Goal: Information Seeking & Learning: Learn about a topic

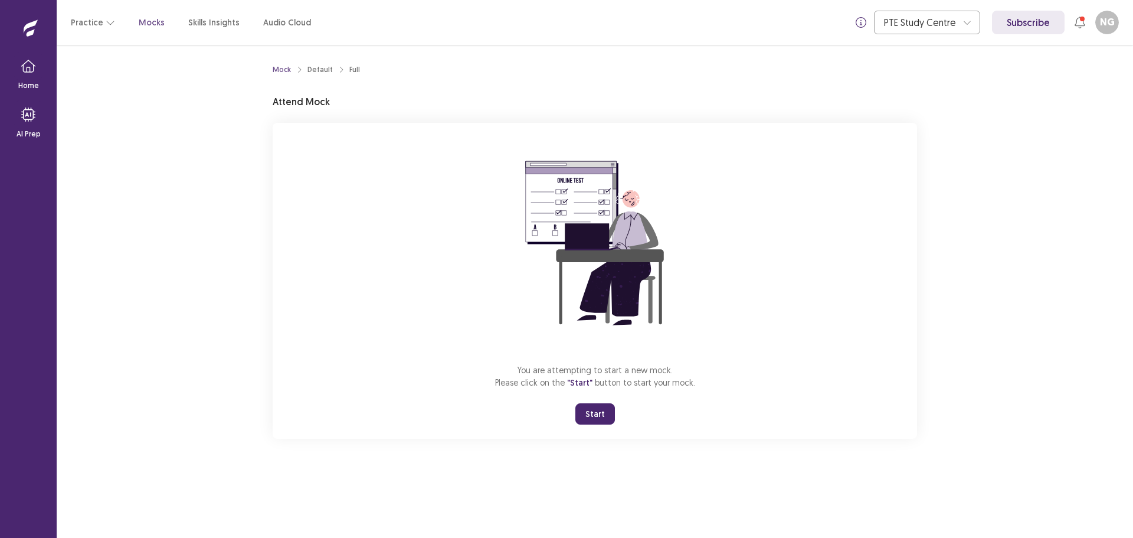
drag, startPoint x: 596, startPoint y: 409, endPoint x: 597, endPoint y: 480, distance: 71.4
click at [597, 409] on button "Start" at bounding box center [596, 413] width 40 height 21
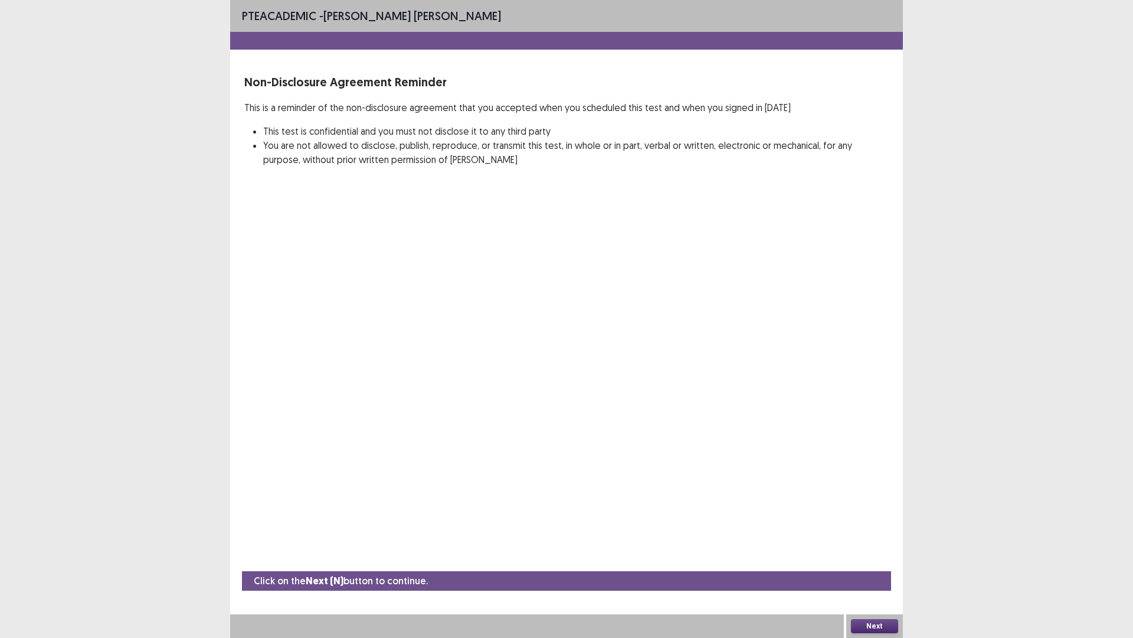
click at [878, 537] on button "Next" at bounding box center [874, 626] width 47 height 14
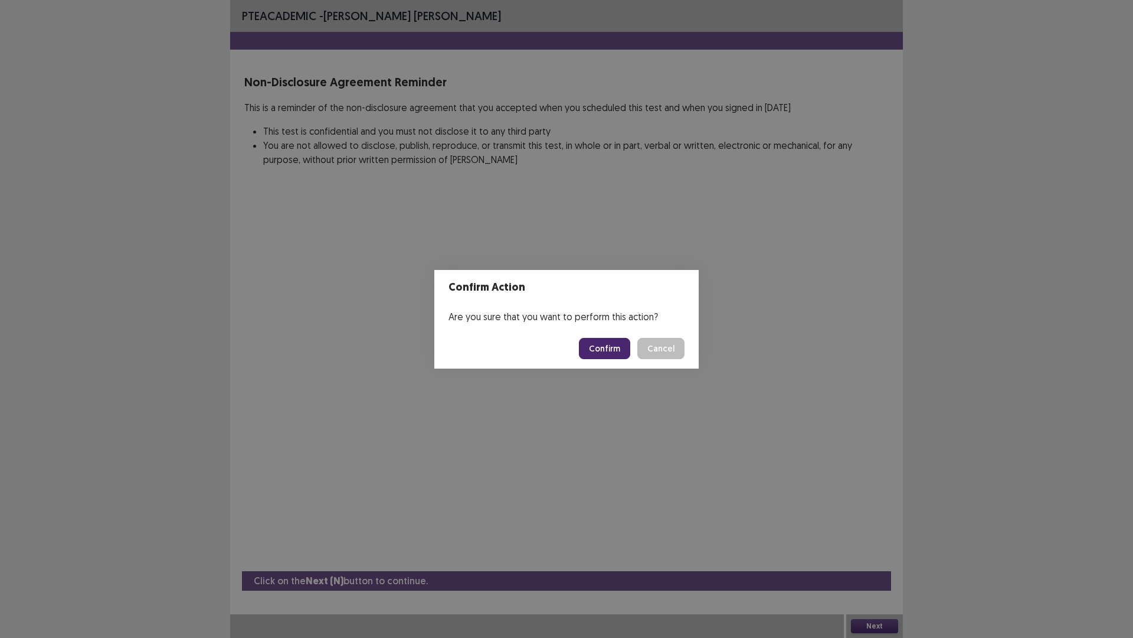
click at [598, 343] on button "Confirm" at bounding box center [604, 348] width 51 height 21
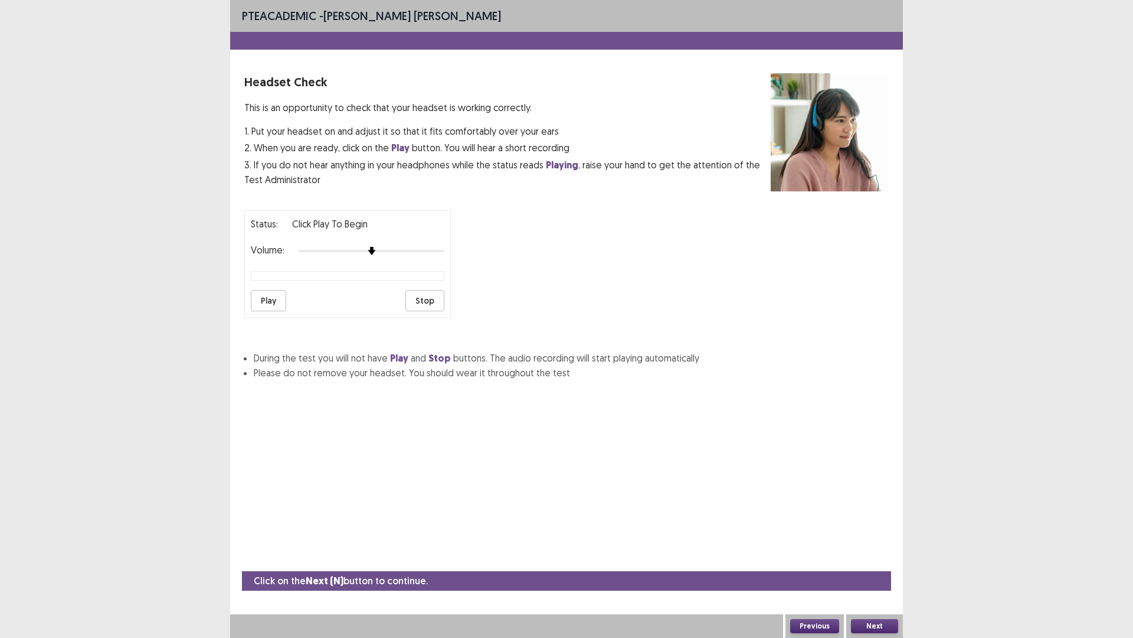
click at [361, 247] on div at bounding box center [372, 250] width 146 height 9
click at [387, 250] on div at bounding box center [372, 250] width 146 height 9
click at [396, 251] on div at bounding box center [372, 250] width 146 height 9
click at [410, 249] on div "Volume:" at bounding box center [348, 251] width 194 height 12
click at [411, 250] on div at bounding box center [372, 250] width 146 height 9
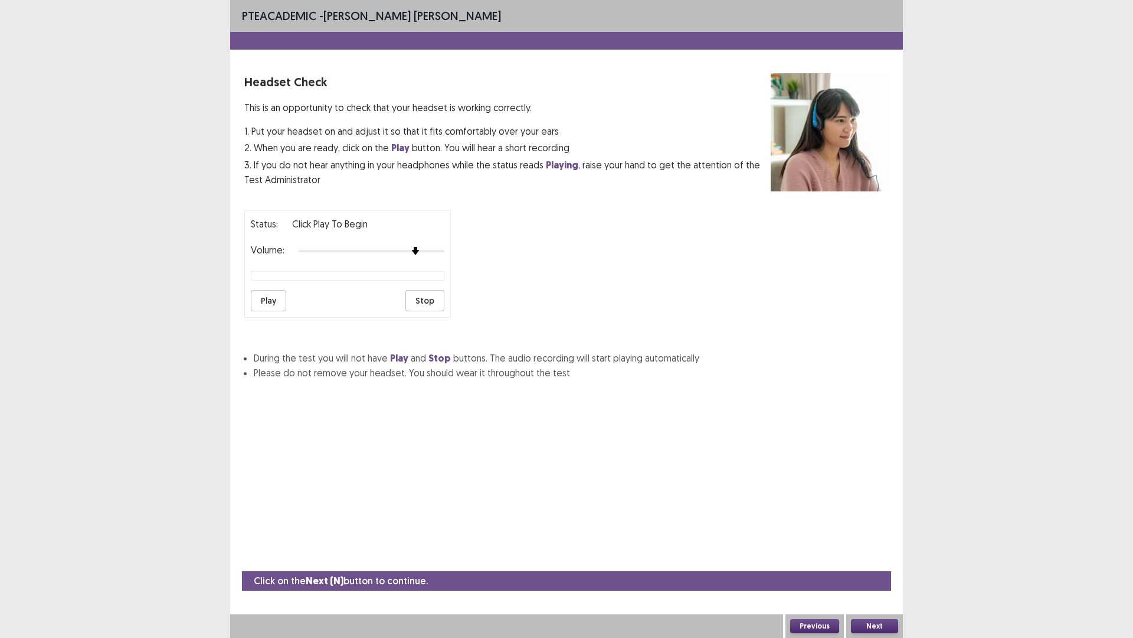
click at [882, 537] on button "Next" at bounding box center [874, 626] width 47 height 14
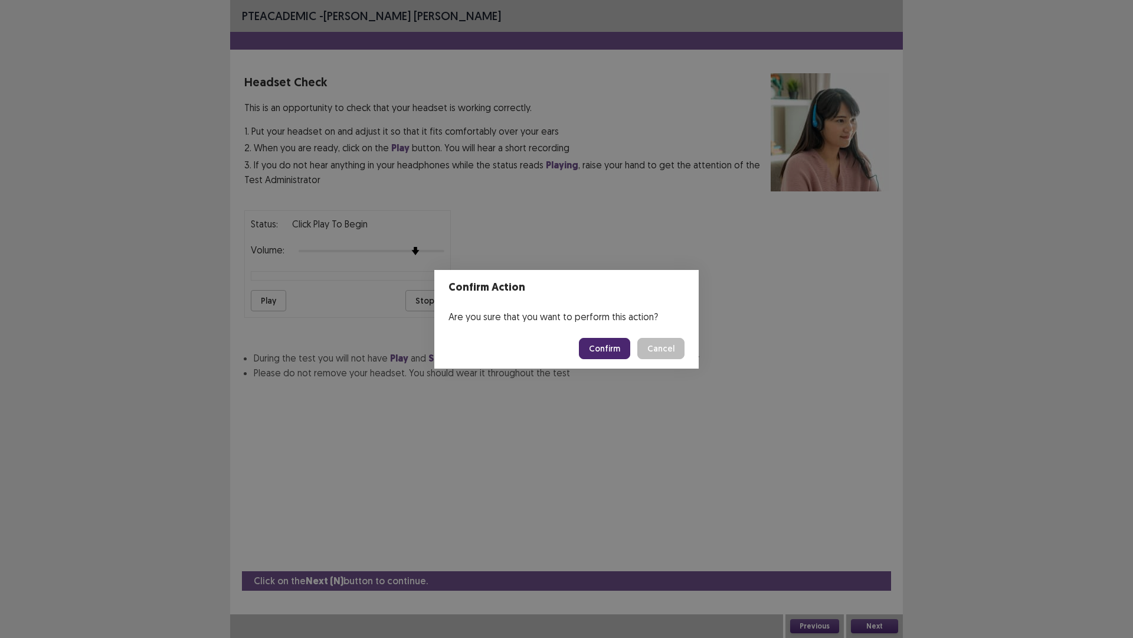
click at [610, 343] on button "Confirm" at bounding box center [604, 348] width 51 height 21
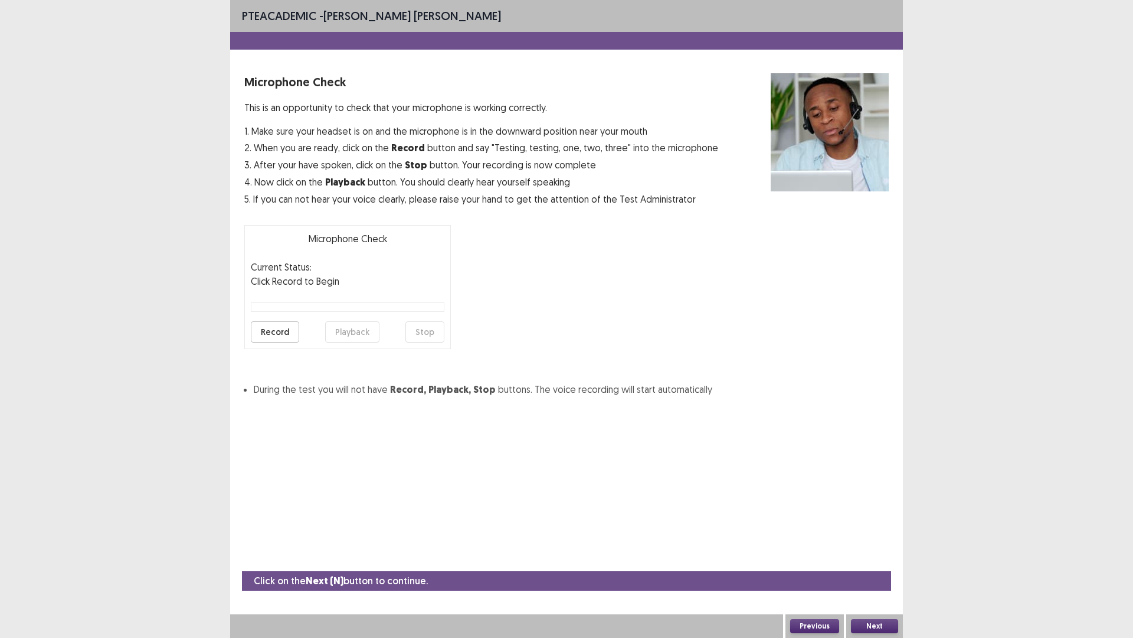
click at [275, 333] on button "Record" at bounding box center [275, 331] width 48 height 21
click at [417, 334] on button "Stop" at bounding box center [425, 331] width 39 height 21
click at [273, 333] on button "Record" at bounding box center [275, 331] width 48 height 21
click at [426, 334] on button "Stop" at bounding box center [425, 331] width 39 height 21
click at [339, 330] on button "Playback" at bounding box center [352, 331] width 54 height 21
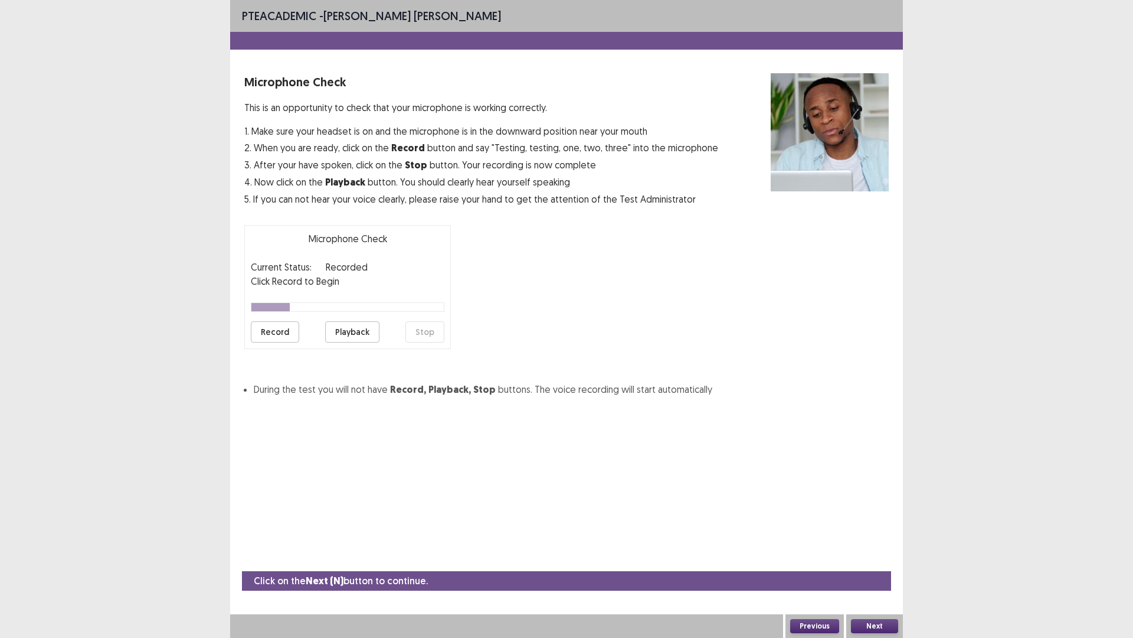
click at [878, 537] on button "Next" at bounding box center [874, 626] width 47 height 14
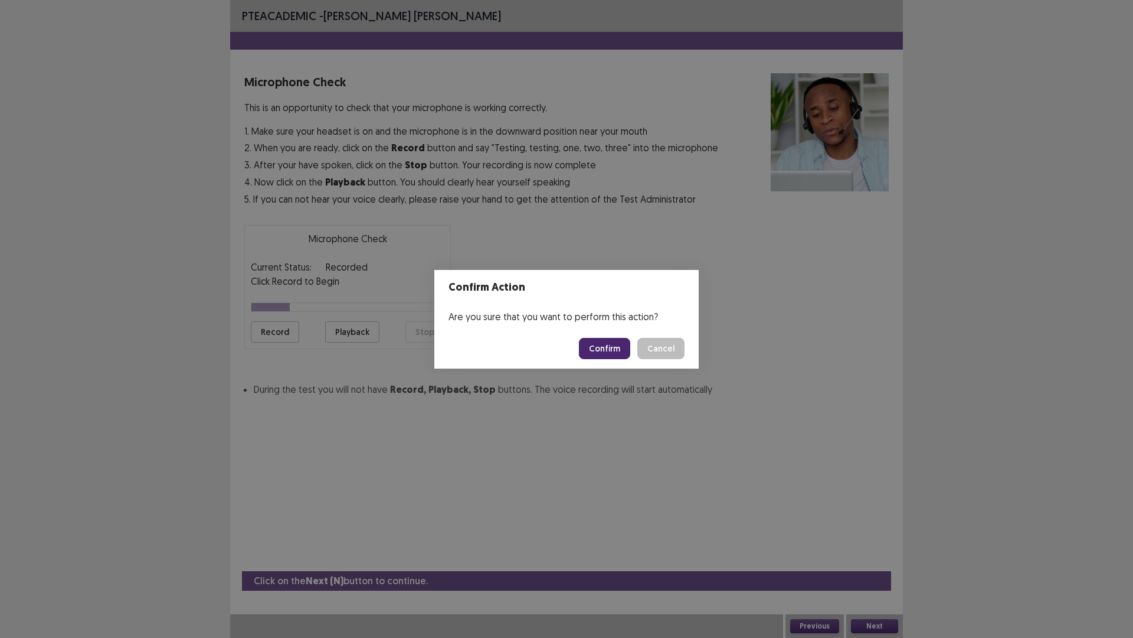
click at [621, 351] on button "Confirm" at bounding box center [604, 348] width 51 height 21
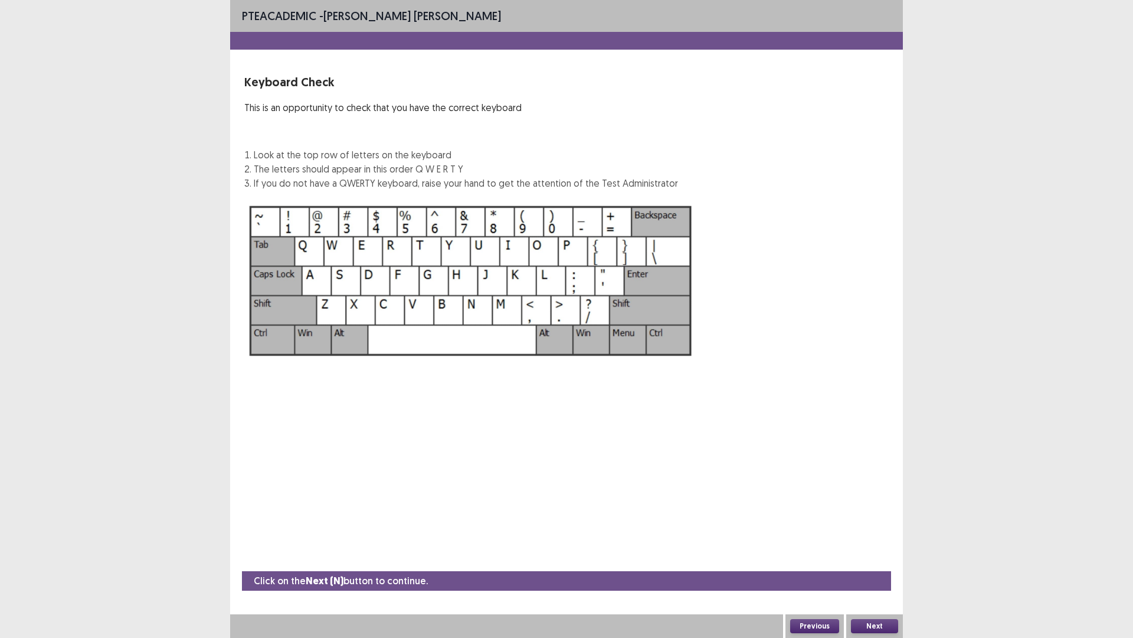
click at [341, 274] on img at bounding box center [470, 281] width 453 height 162
drag, startPoint x: 441, startPoint y: 406, endPoint x: 434, endPoint y: 406, distance: 6.5
click at [436, 404] on div "PTE academic - [PERSON_NAME] [PERSON_NAME] Keyboard Check This is an opportunit…" at bounding box center [566, 319] width 673 height 638
click at [866, 537] on button "Next" at bounding box center [874, 626] width 47 height 14
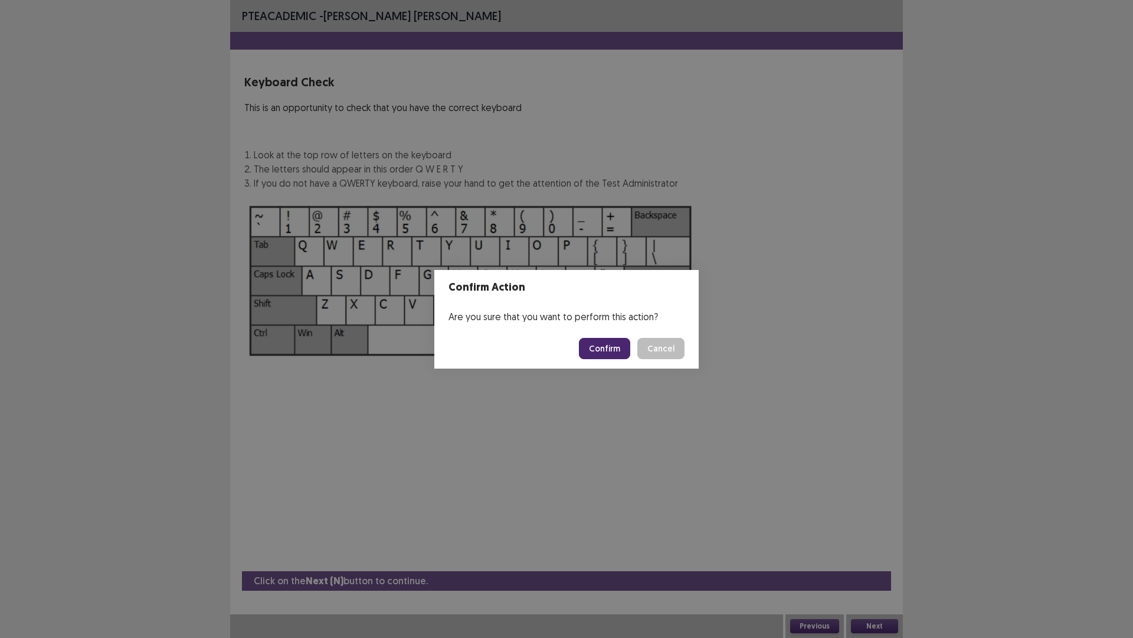
click at [616, 345] on button "Confirm" at bounding box center [604, 348] width 51 height 21
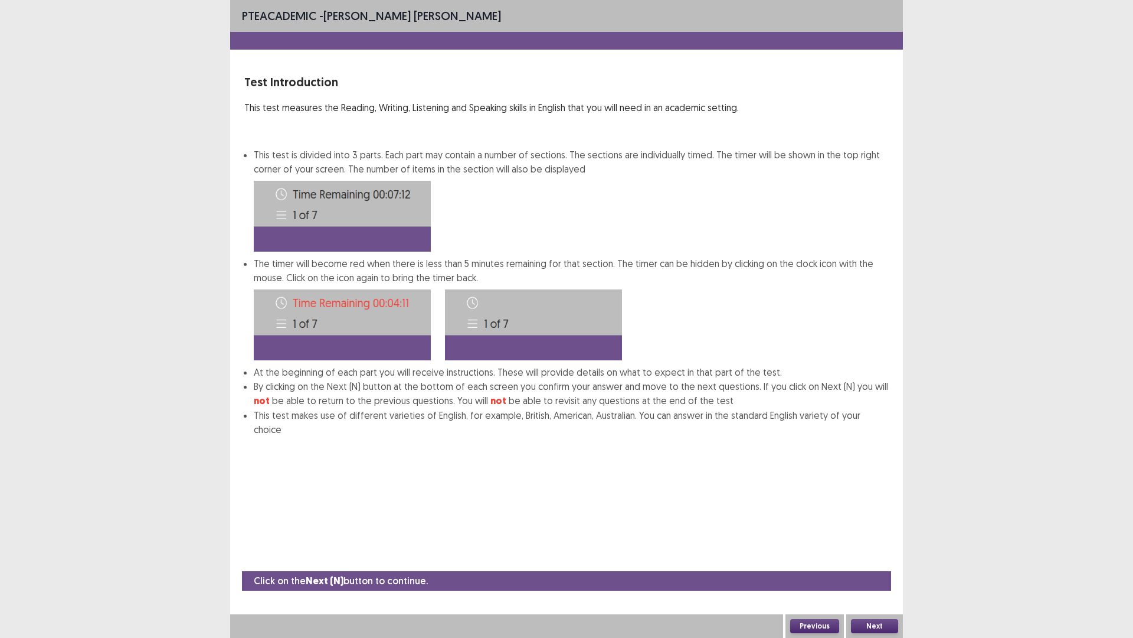
click at [871, 537] on button "Next" at bounding box center [874, 626] width 47 height 14
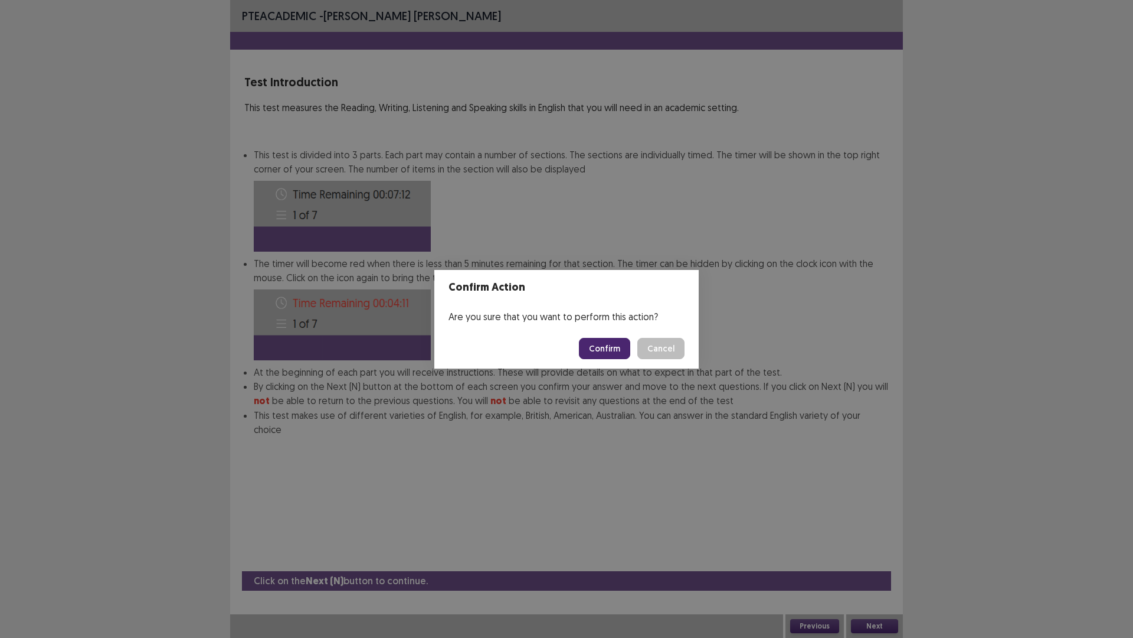
click at [610, 347] on button "Confirm" at bounding box center [604, 348] width 51 height 21
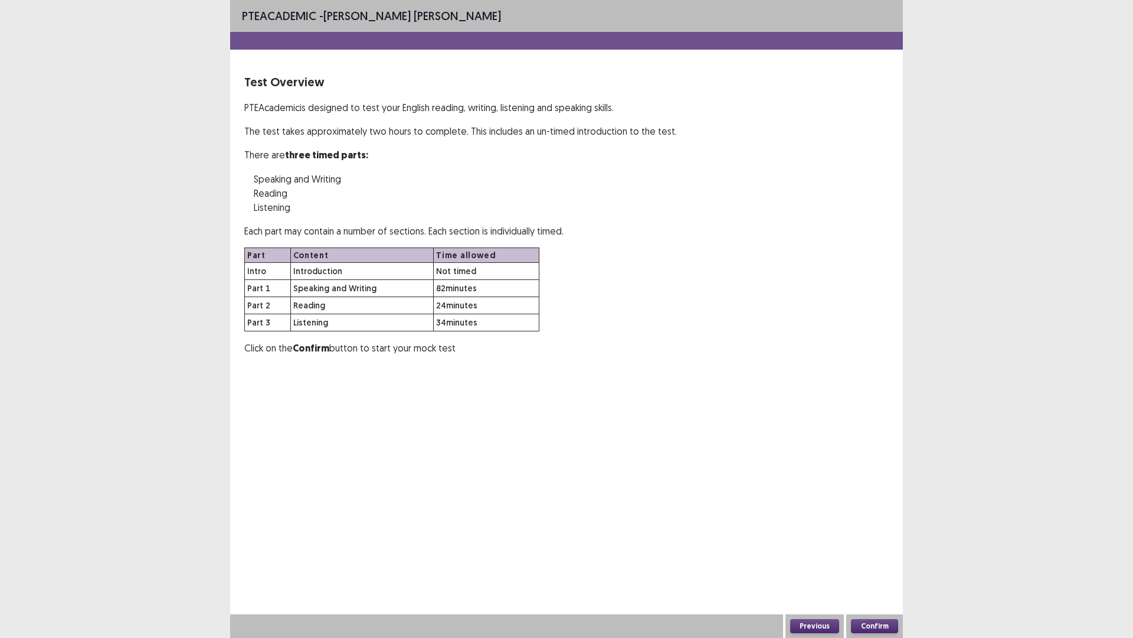
click at [883, 537] on button "Confirm" at bounding box center [874, 626] width 47 height 14
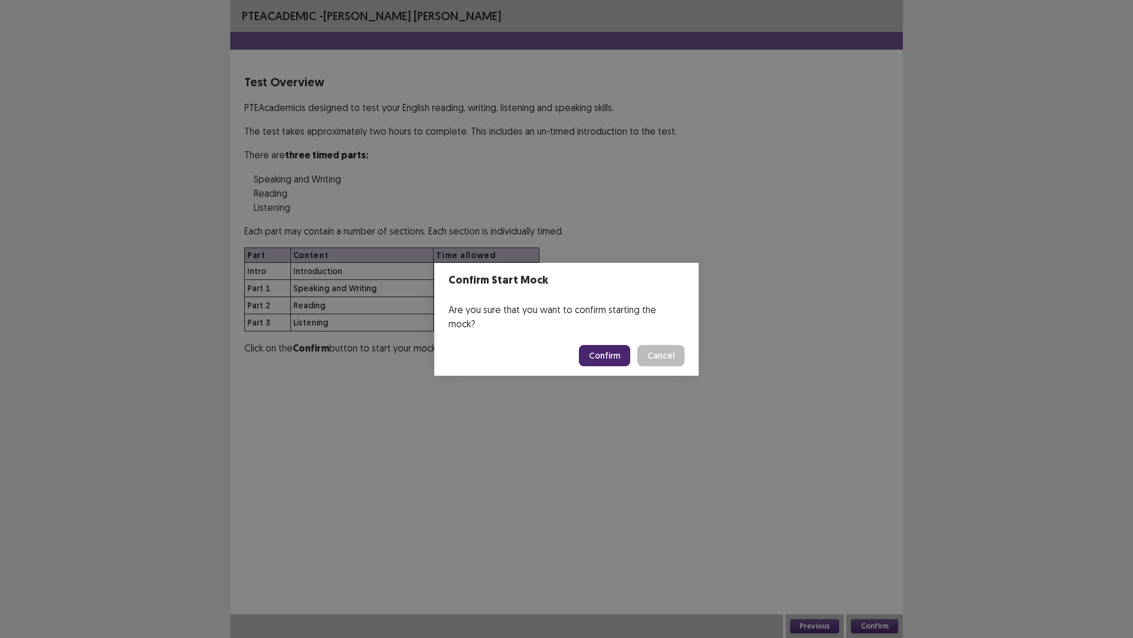
click at [613, 347] on button "Confirm" at bounding box center [604, 355] width 51 height 21
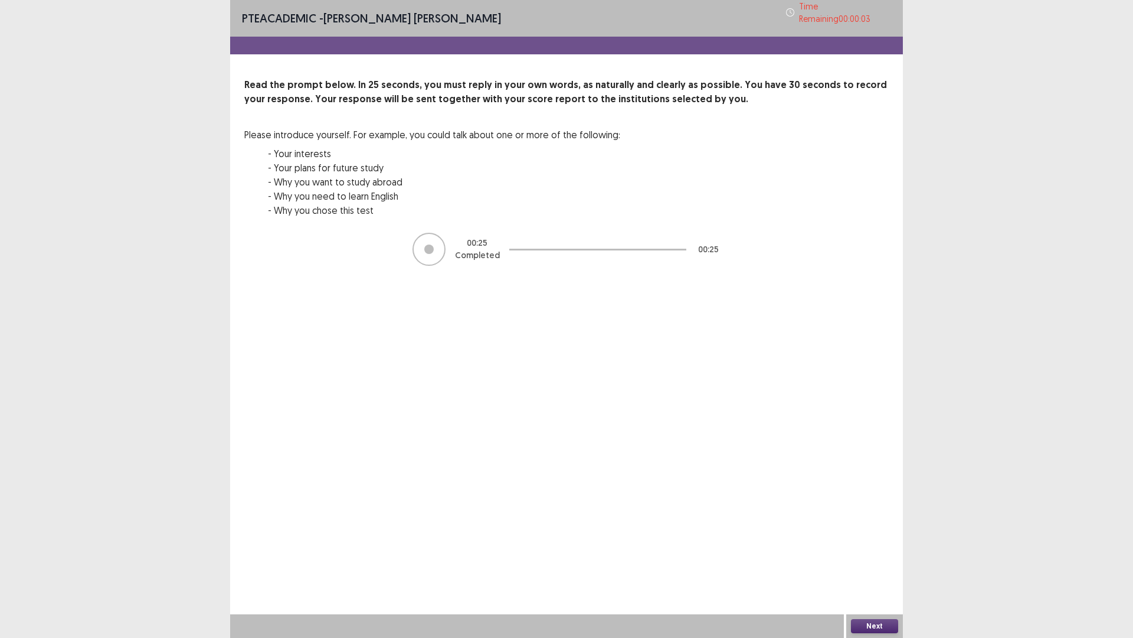
click at [875, 537] on button "Next" at bounding box center [874, 626] width 47 height 14
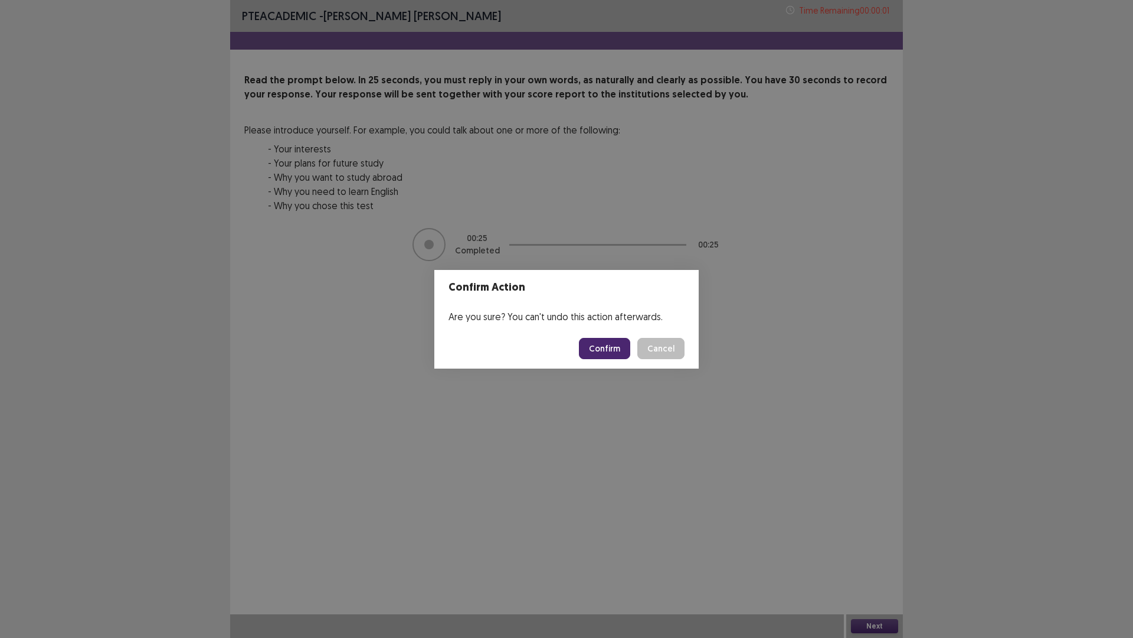
click at [613, 344] on button "Confirm" at bounding box center [604, 348] width 51 height 21
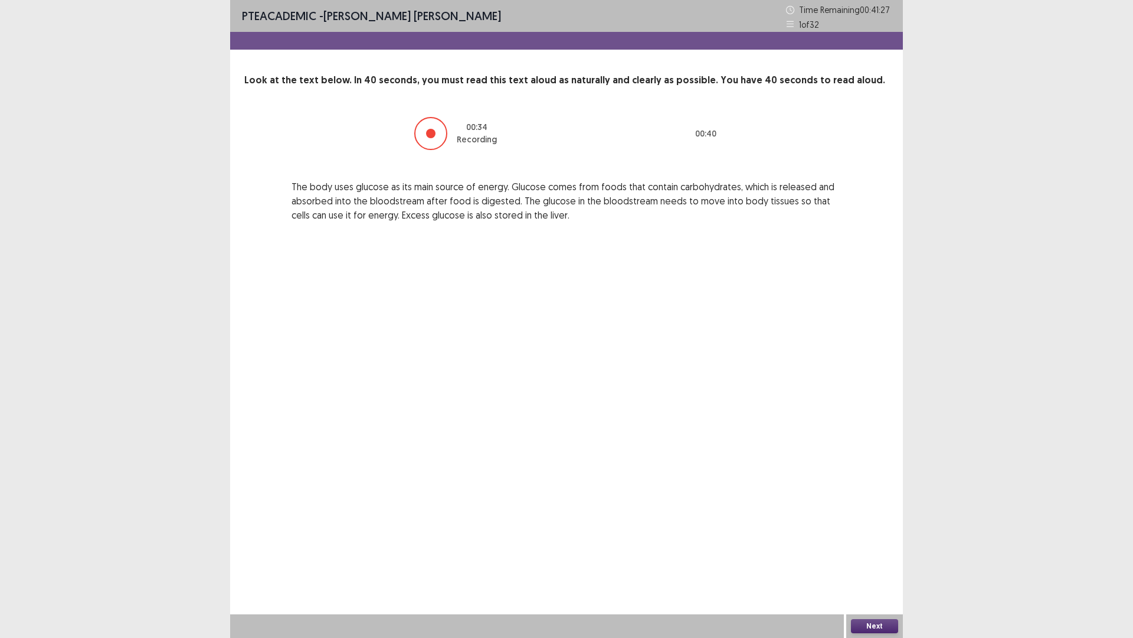
click at [433, 136] on div at bounding box center [430, 133] width 9 height 9
click at [876, 537] on button "Next" at bounding box center [874, 626] width 47 height 14
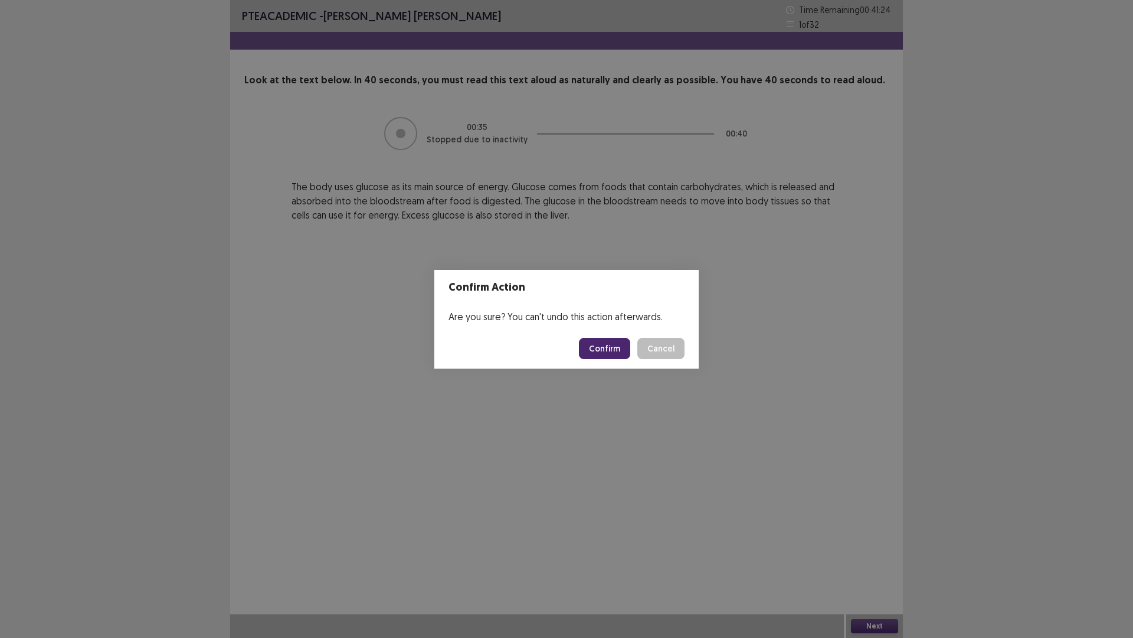
click at [610, 349] on button "Confirm" at bounding box center [604, 348] width 51 height 21
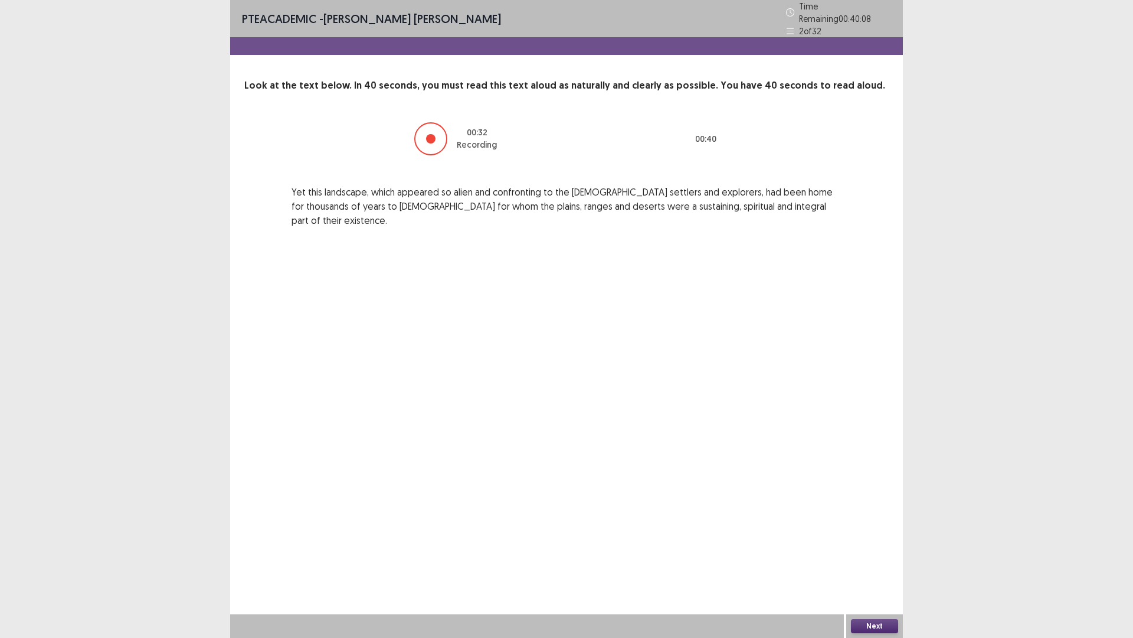
click at [867, 537] on button "Next" at bounding box center [874, 626] width 47 height 14
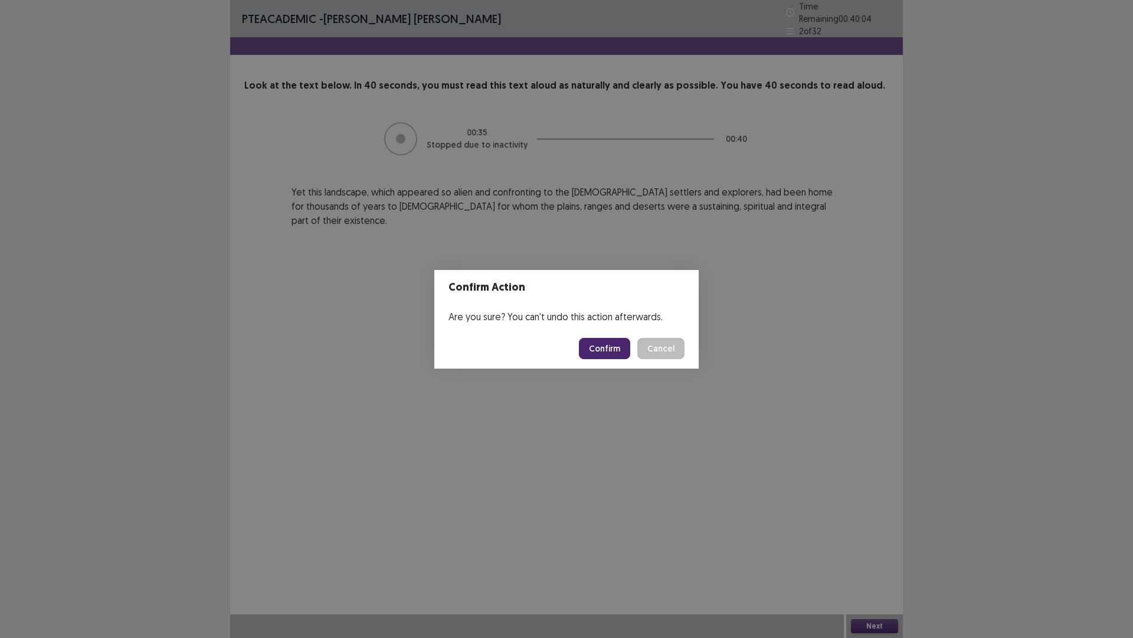
click at [610, 351] on button "Confirm" at bounding box center [604, 348] width 51 height 21
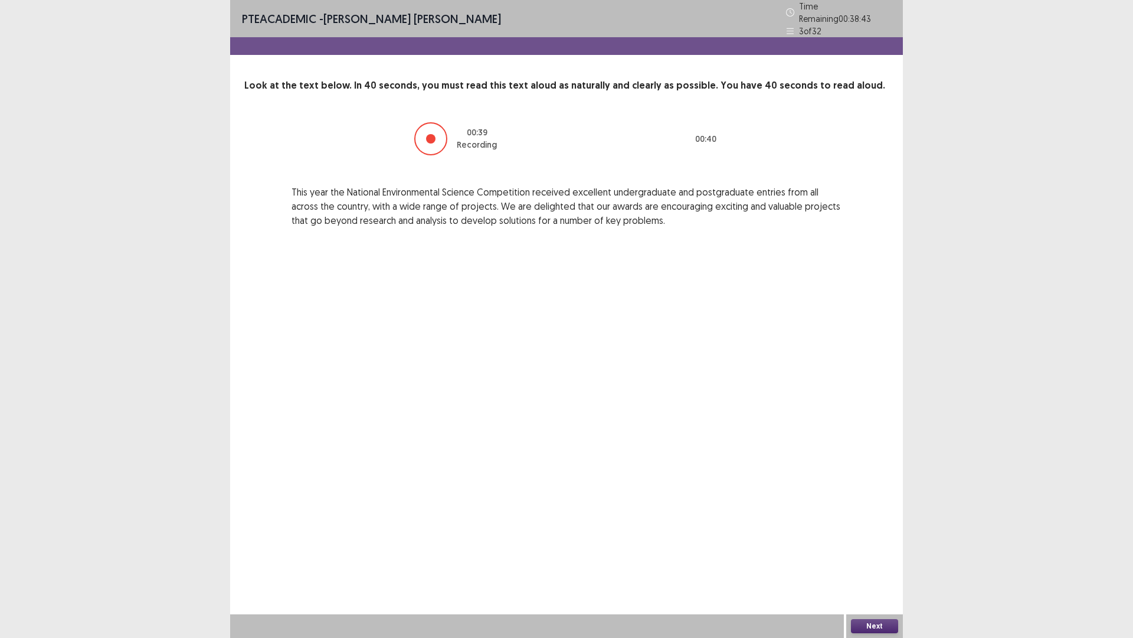
click at [878, 537] on button "Next" at bounding box center [874, 626] width 47 height 14
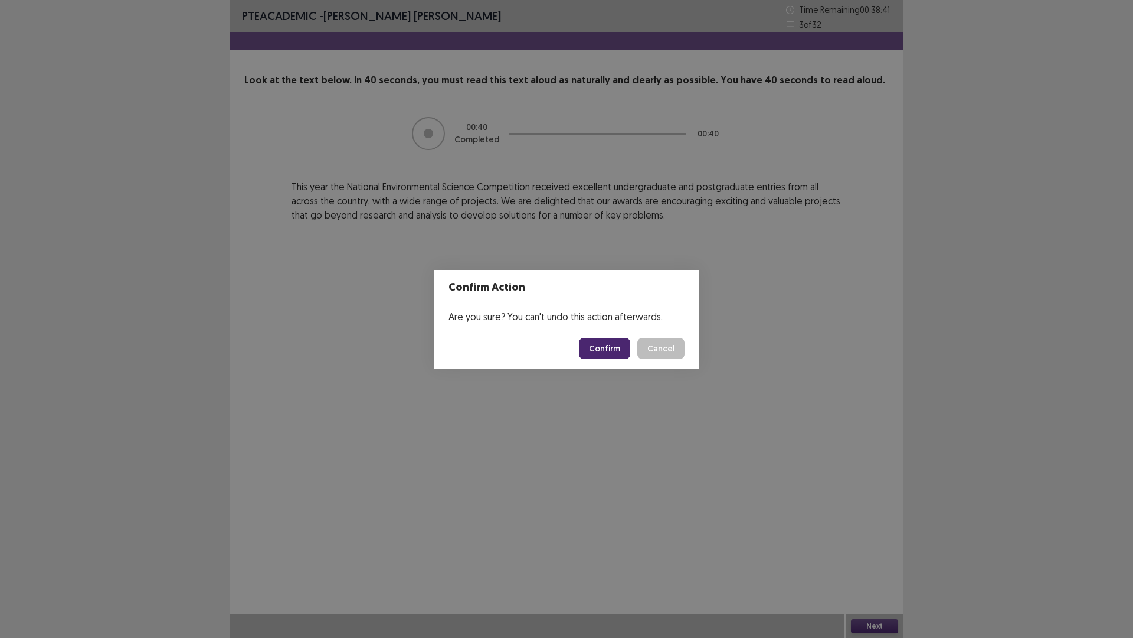
click at [604, 347] on button "Confirm" at bounding box center [604, 348] width 51 height 21
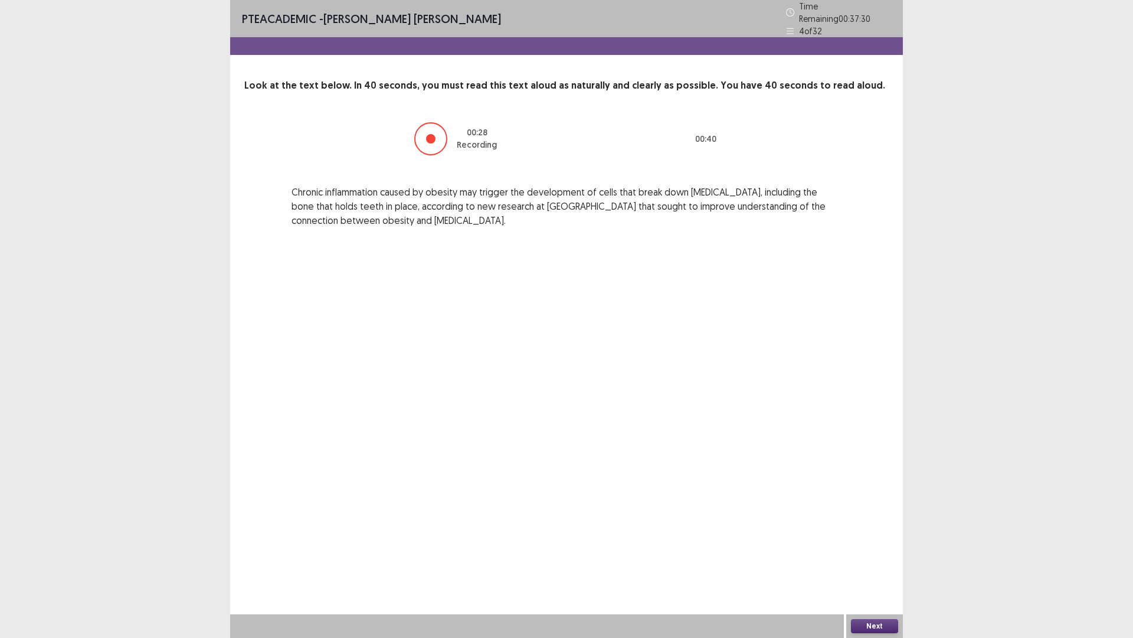
click at [880, 537] on button "Next" at bounding box center [874, 626] width 47 height 14
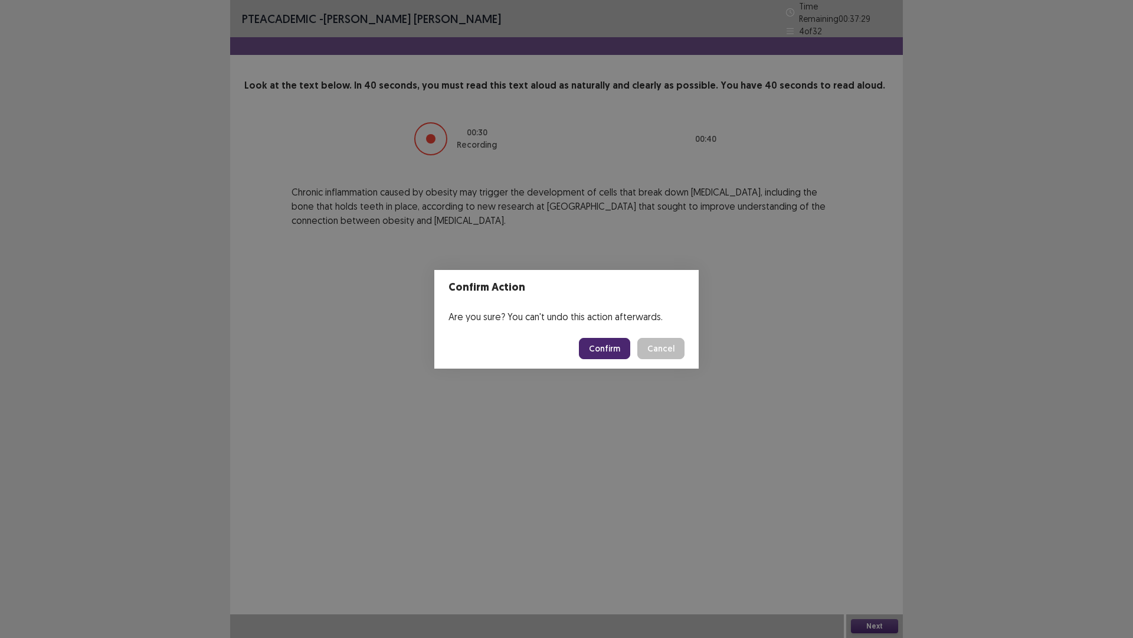
click at [600, 349] on button "Confirm" at bounding box center [604, 348] width 51 height 21
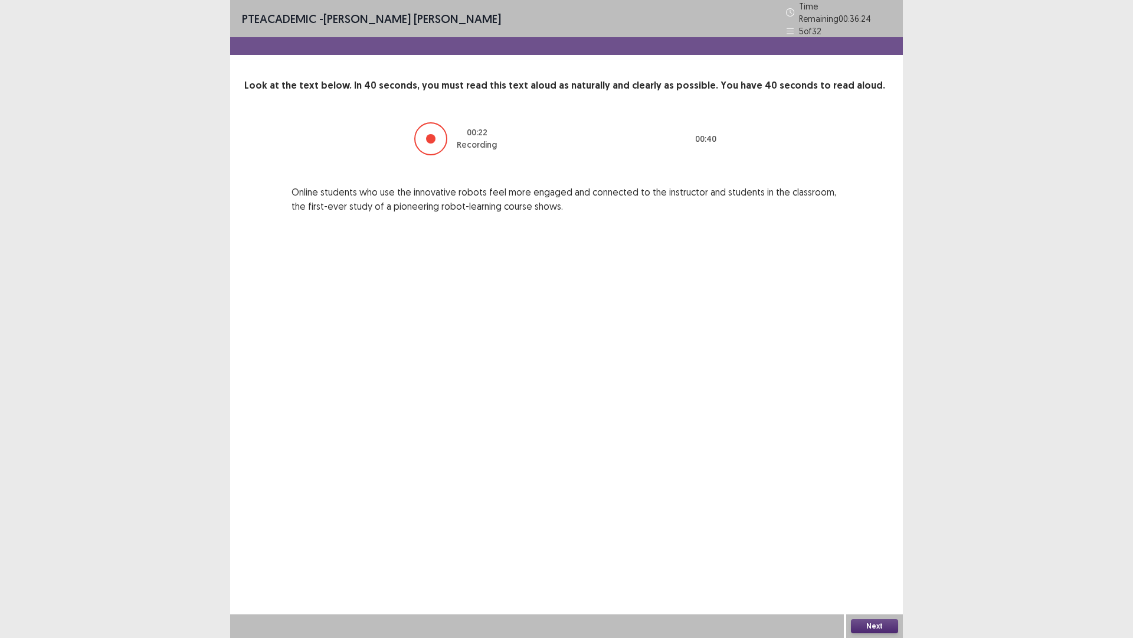
click at [867, 537] on button "Next" at bounding box center [874, 626] width 47 height 14
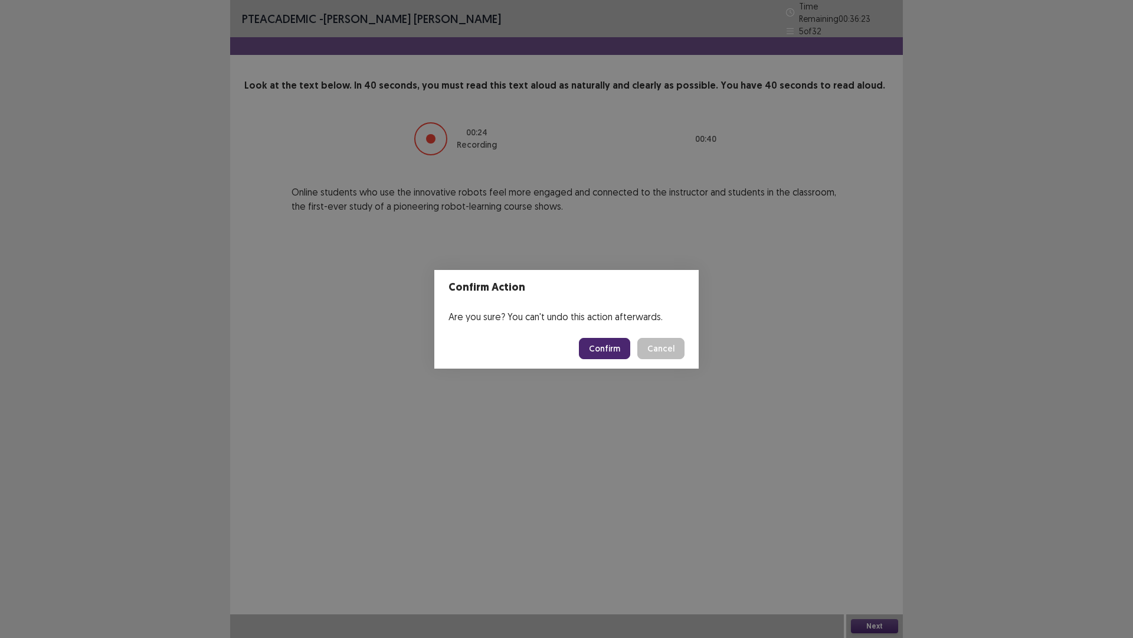
click at [612, 348] on button "Confirm" at bounding box center [604, 348] width 51 height 21
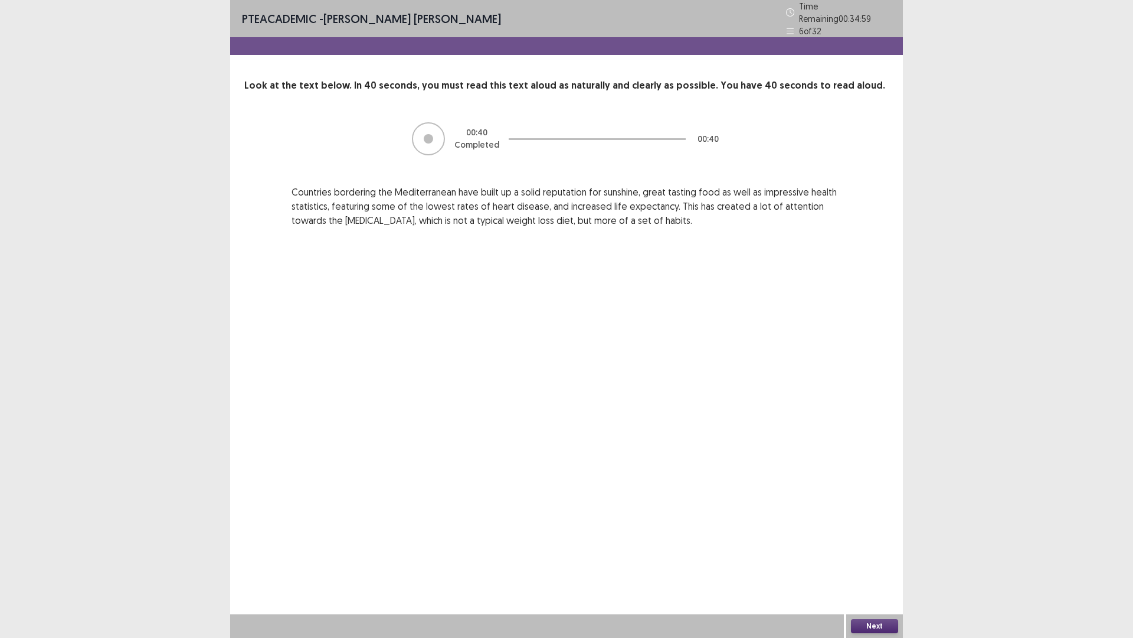
click at [877, 537] on button "Next" at bounding box center [874, 626] width 47 height 14
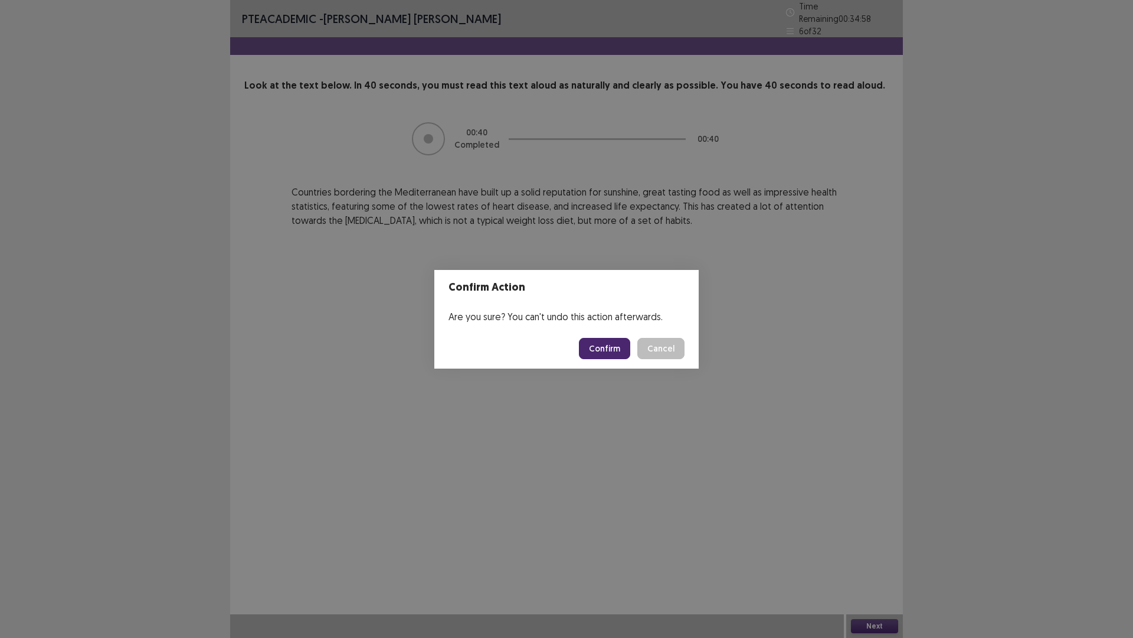
click at [616, 347] on button "Confirm" at bounding box center [604, 348] width 51 height 21
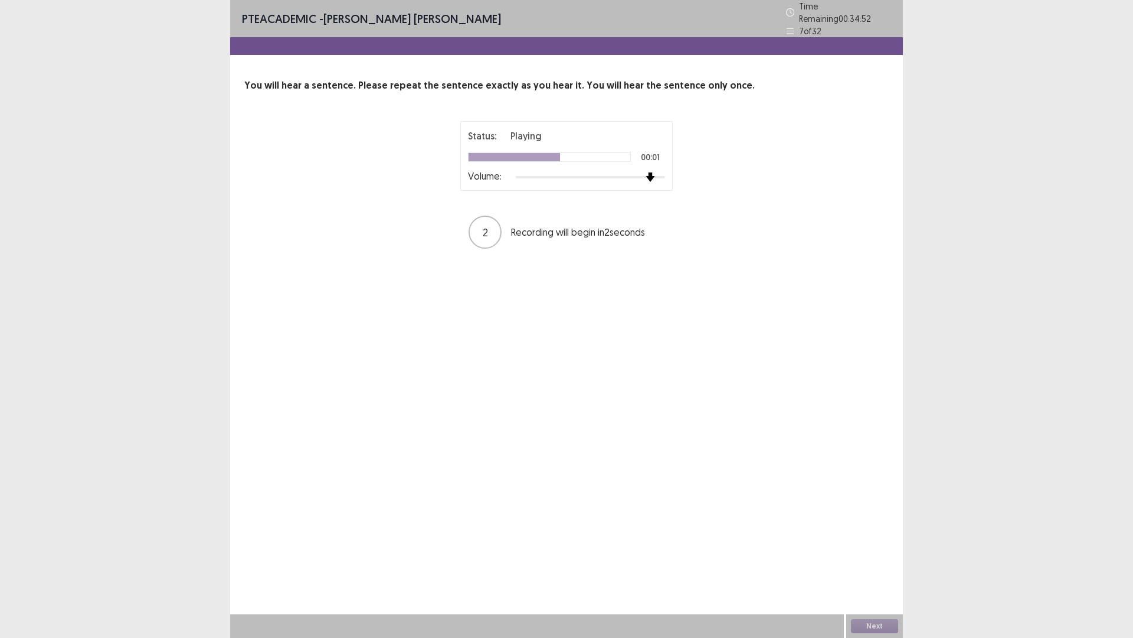
click at [652, 172] on div at bounding box center [590, 176] width 149 height 9
click at [880, 537] on button "Next" at bounding box center [874, 626] width 47 height 14
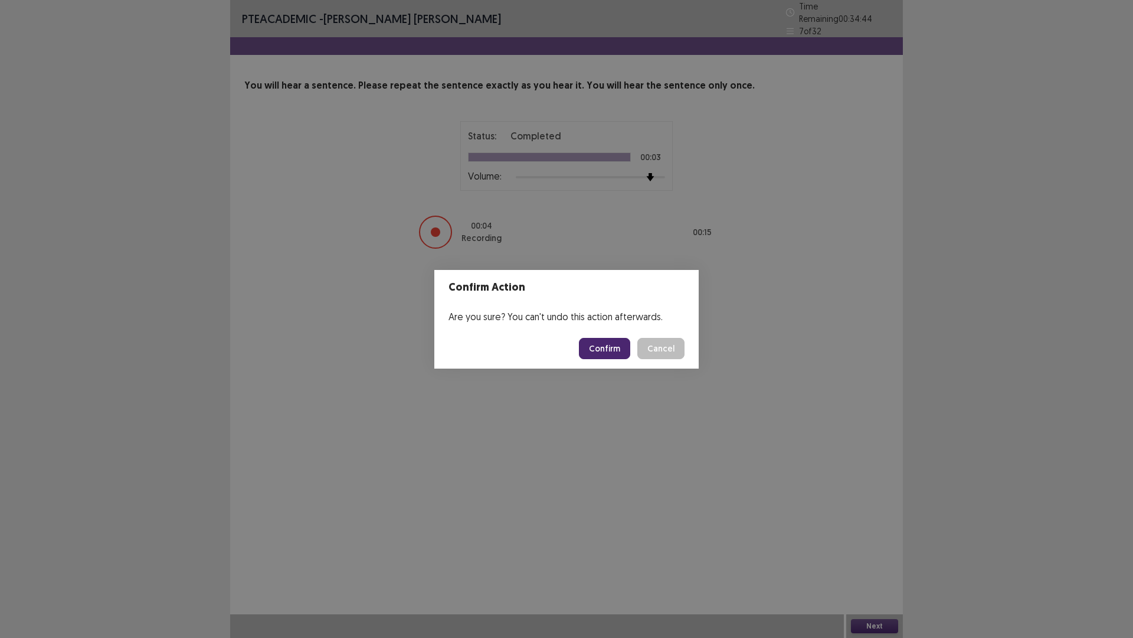
click at [620, 344] on button "Confirm" at bounding box center [604, 348] width 51 height 21
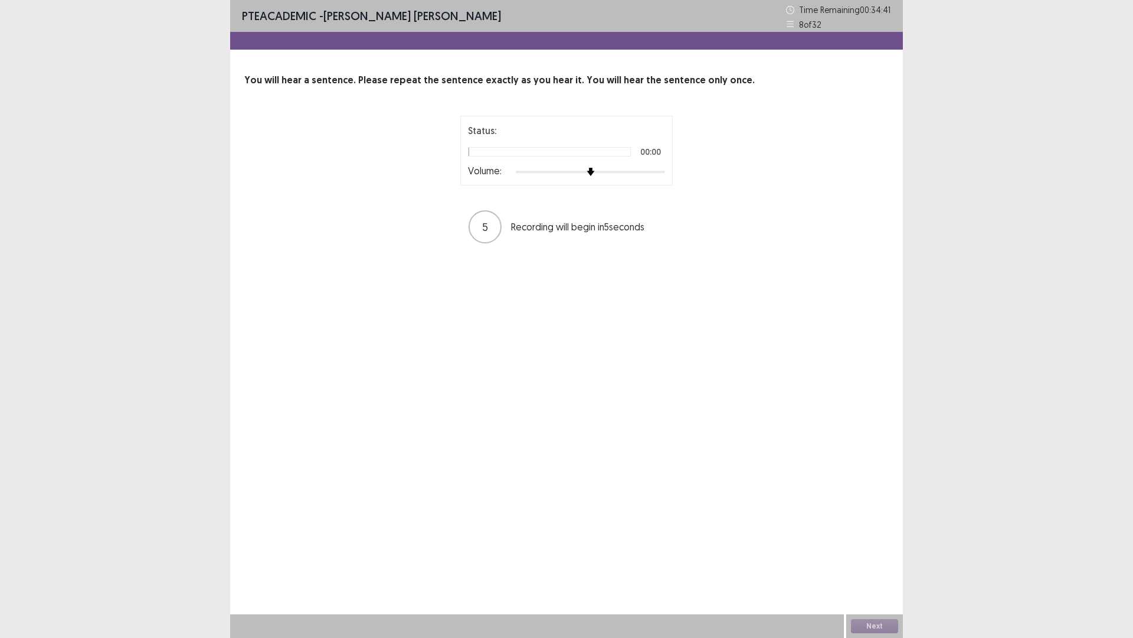
click at [655, 168] on div at bounding box center [590, 171] width 149 height 9
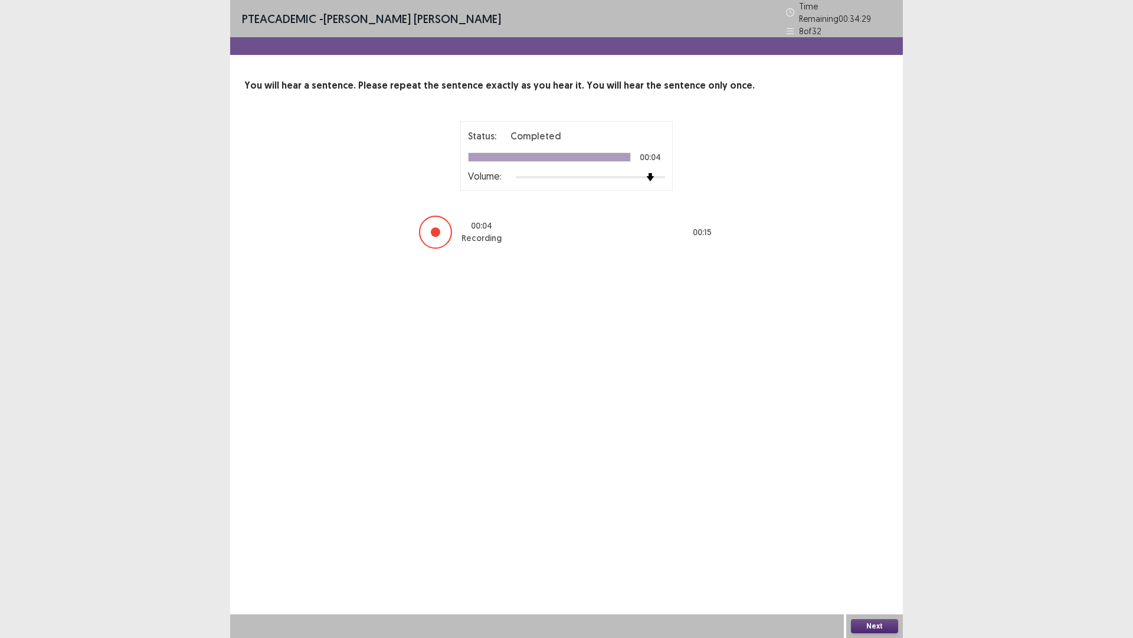
click at [877, 537] on button "Next" at bounding box center [874, 626] width 47 height 14
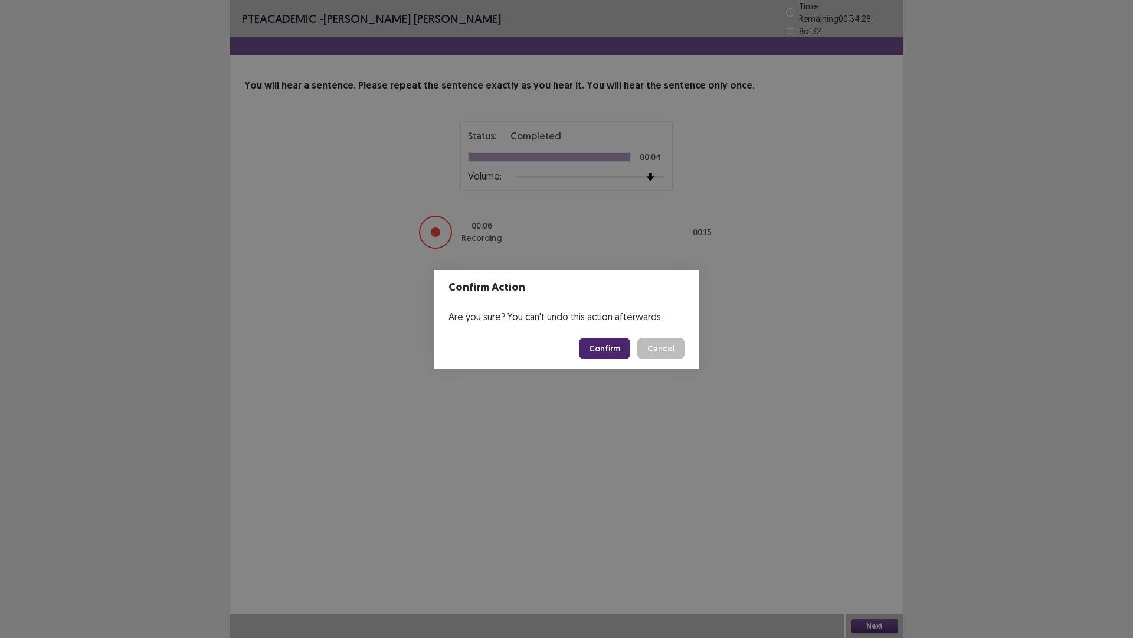
click at [621, 347] on button "Confirm" at bounding box center [604, 348] width 51 height 21
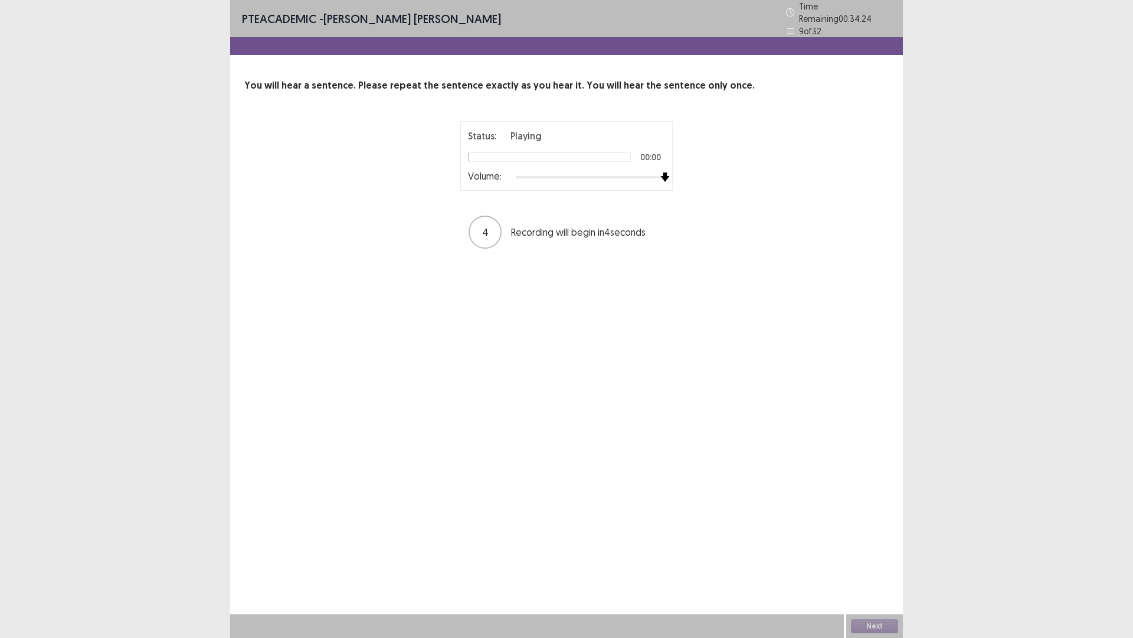
click at [660, 172] on div at bounding box center [590, 176] width 149 height 9
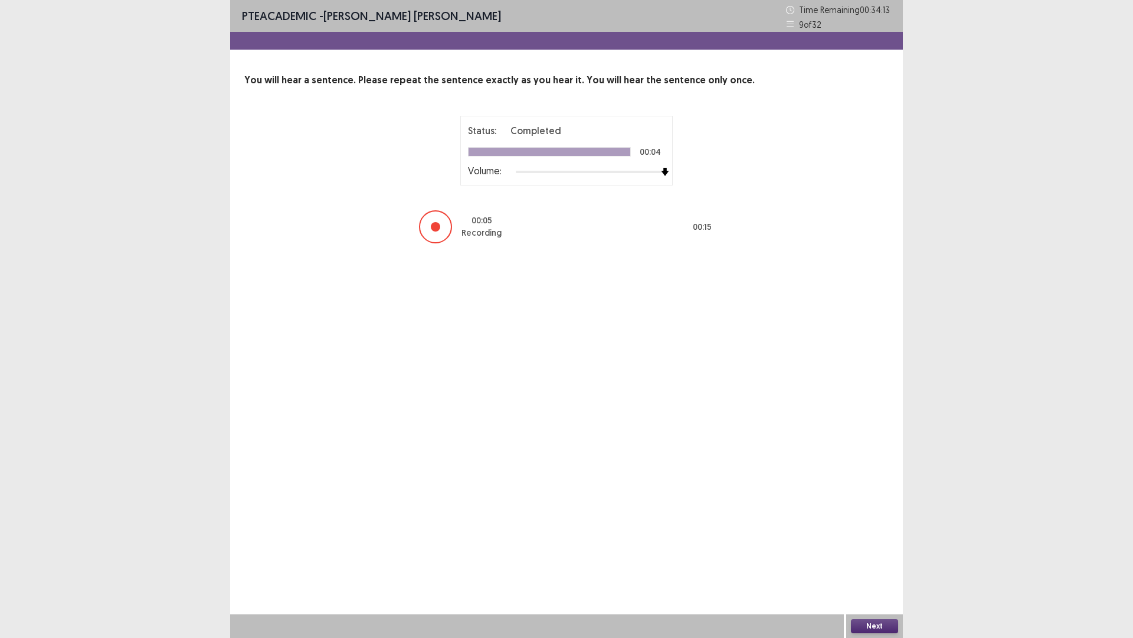
click at [883, 537] on button "Next" at bounding box center [874, 626] width 47 height 14
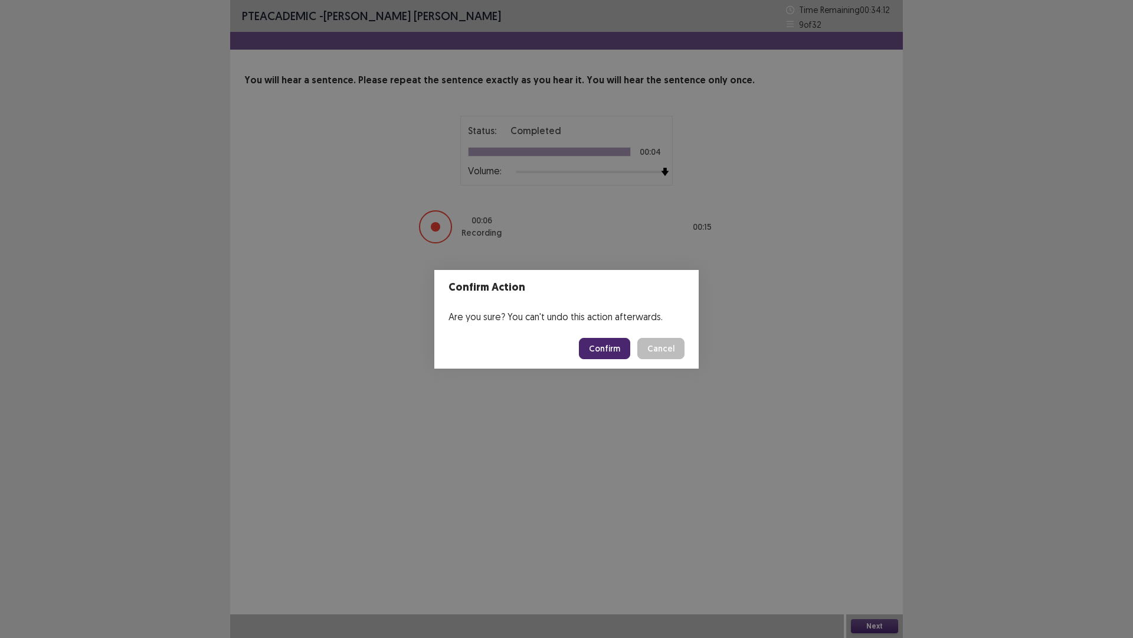
click at [596, 344] on button "Confirm" at bounding box center [604, 348] width 51 height 21
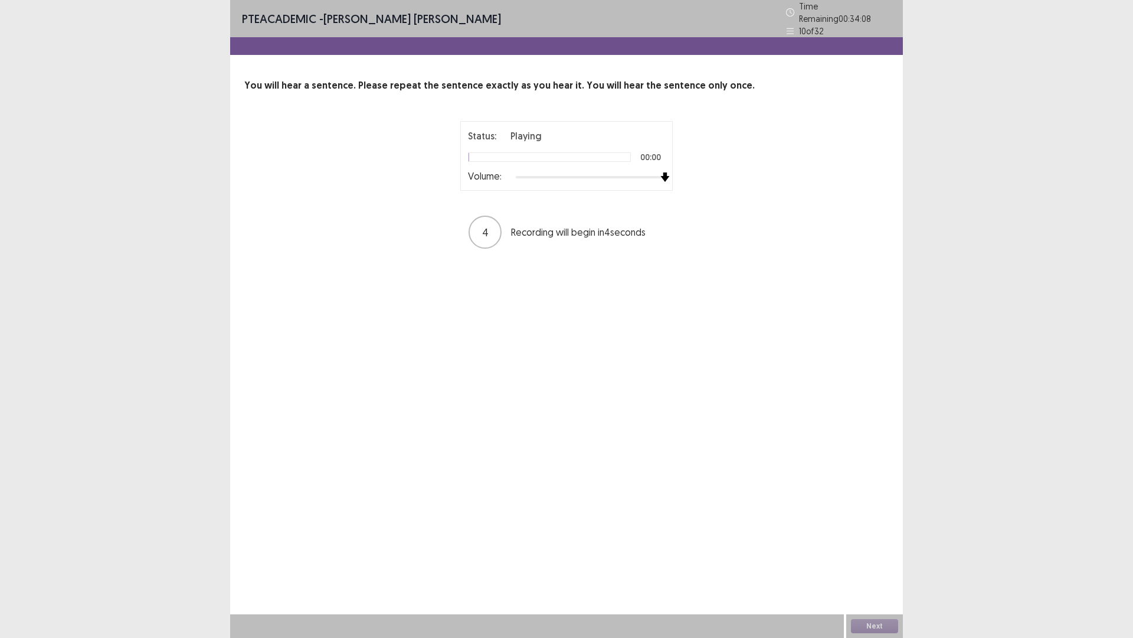
click at [661, 172] on div at bounding box center [590, 176] width 149 height 9
click at [882, 537] on button "Next" at bounding box center [874, 626] width 47 height 14
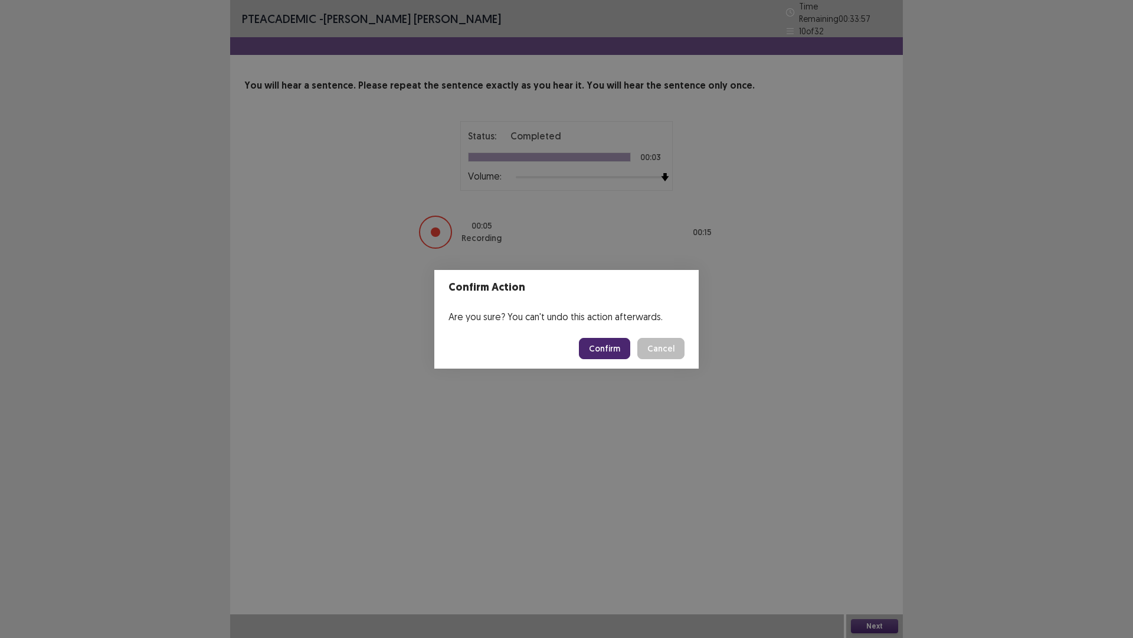
click at [603, 351] on button "Confirm" at bounding box center [604, 348] width 51 height 21
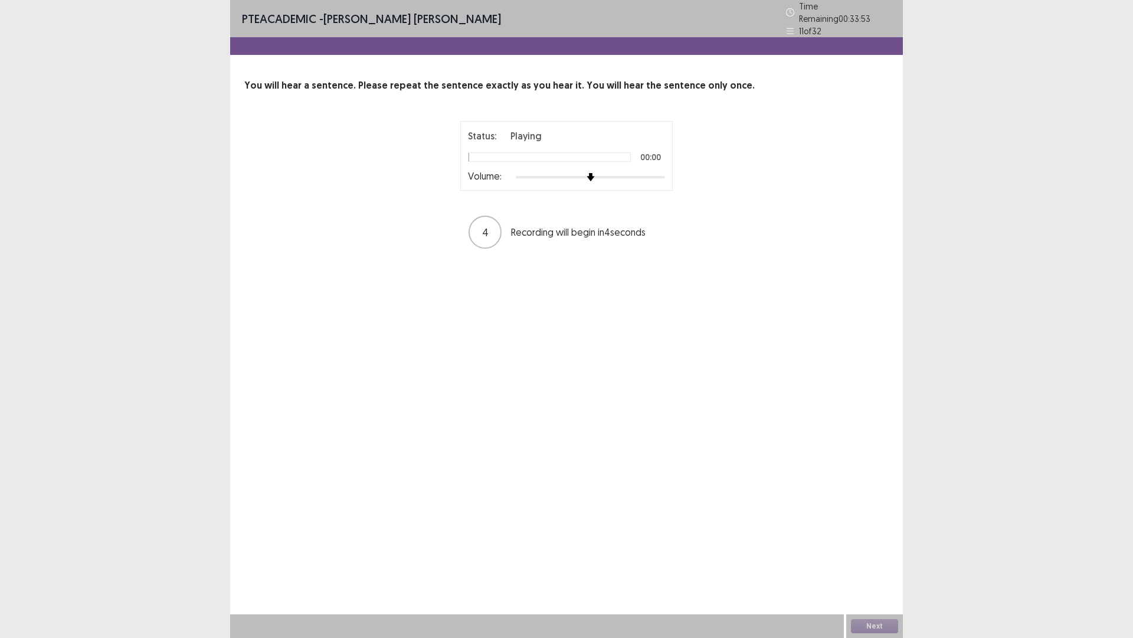
click at [661, 172] on div at bounding box center [590, 176] width 149 height 9
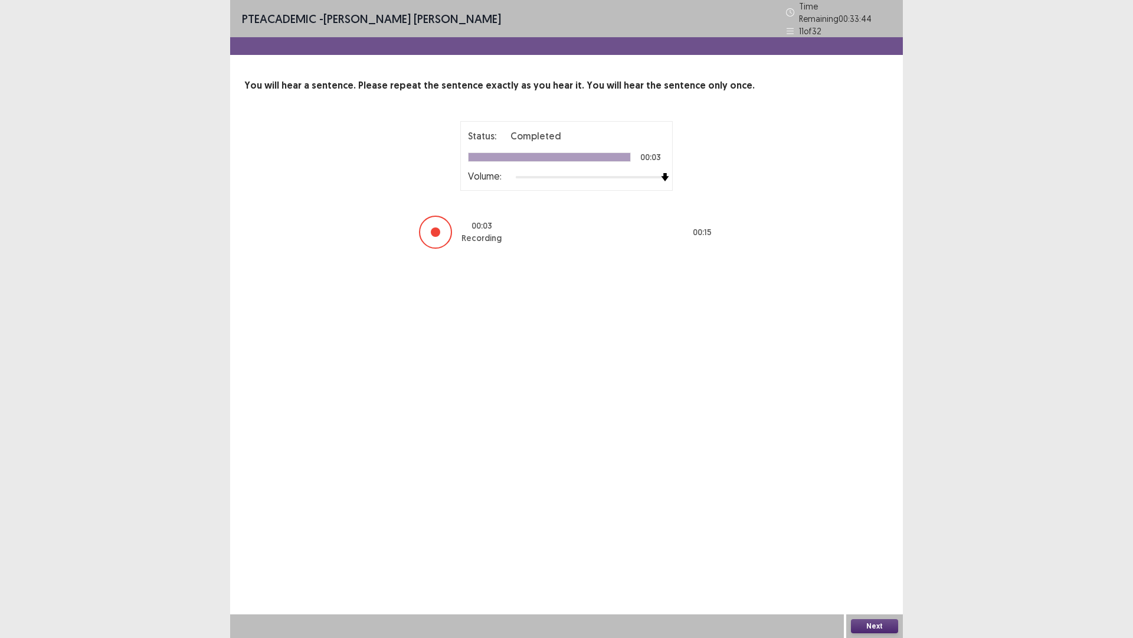
click at [877, 537] on button "Next" at bounding box center [874, 626] width 47 height 14
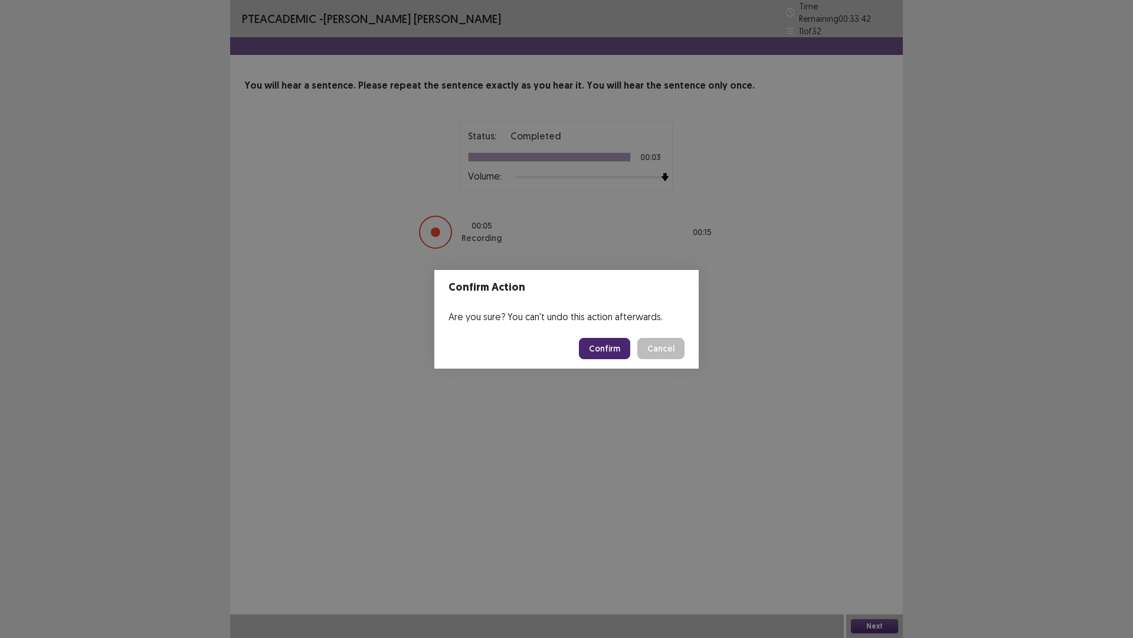
click at [607, 345] on button "Confirm" at bounding box center [604, 348] width 51 height 21
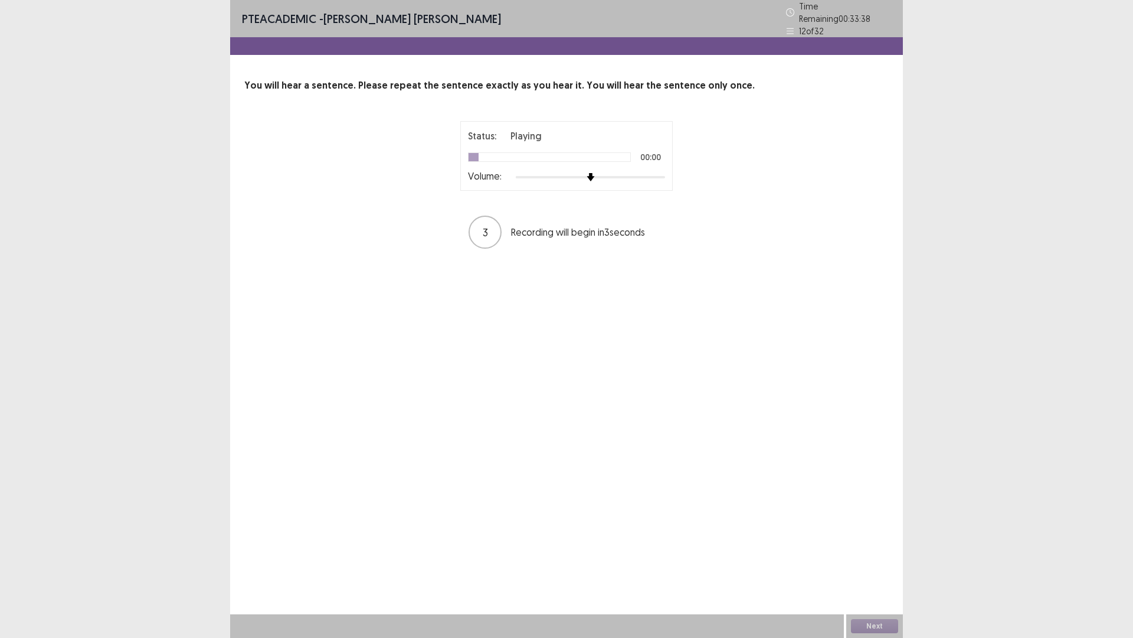
click at [664, 172] on div at bounding box center [590, 176] width 149 height 9
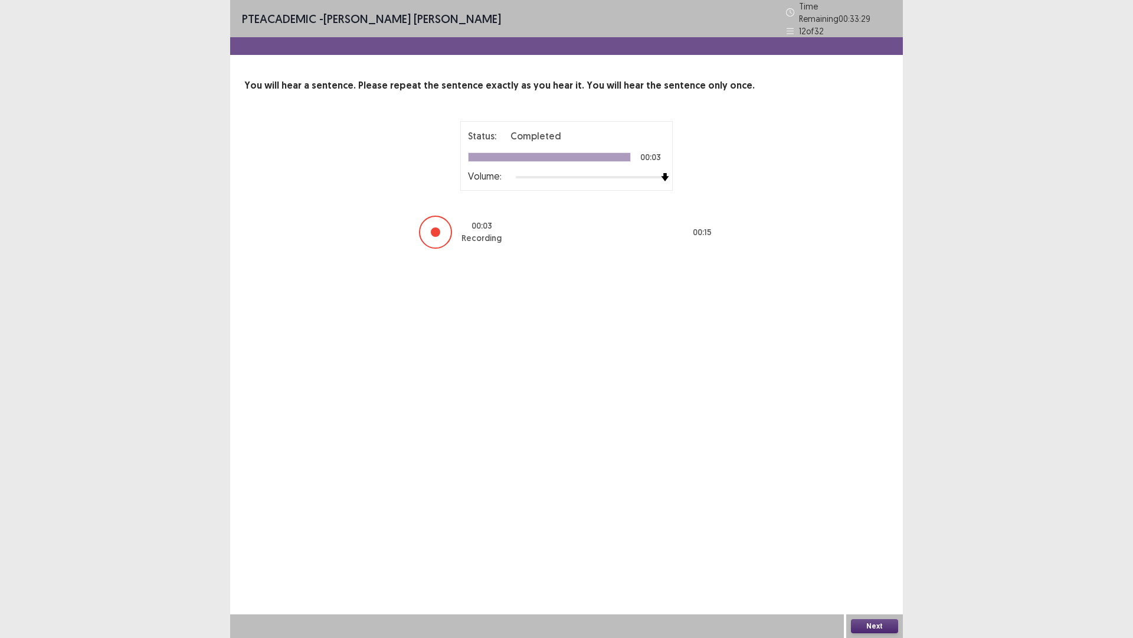
click at [885, 537] on button "Next" at bounding box center [874, 626] width 47 height 14
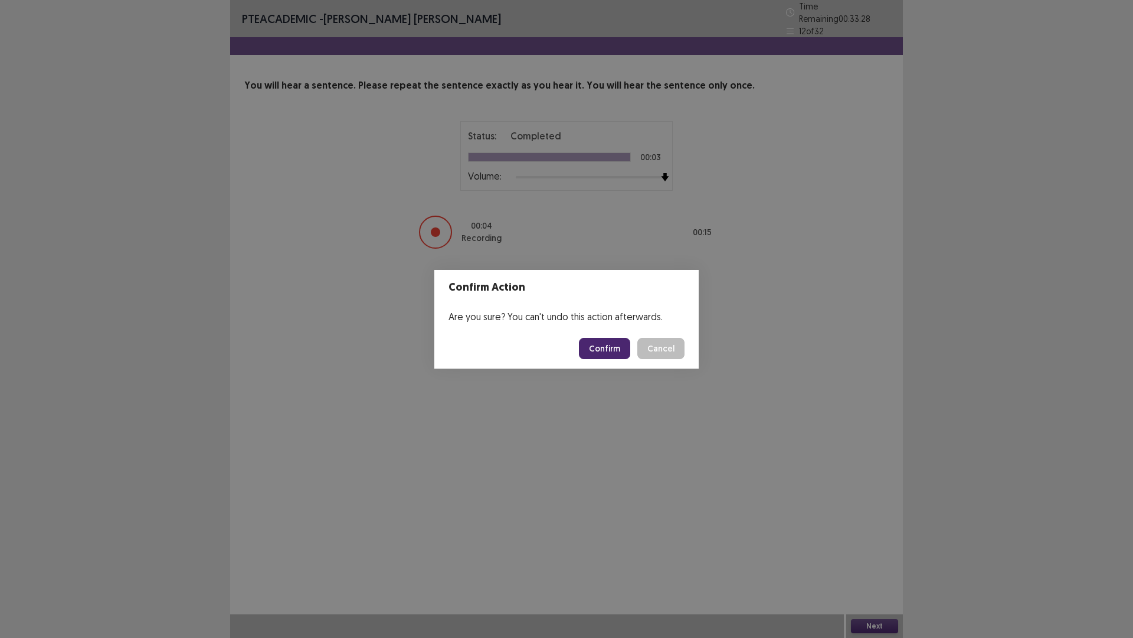
click at [612, 348] on button "Confirm" at bounding box center [604, 348] width 51 height 21
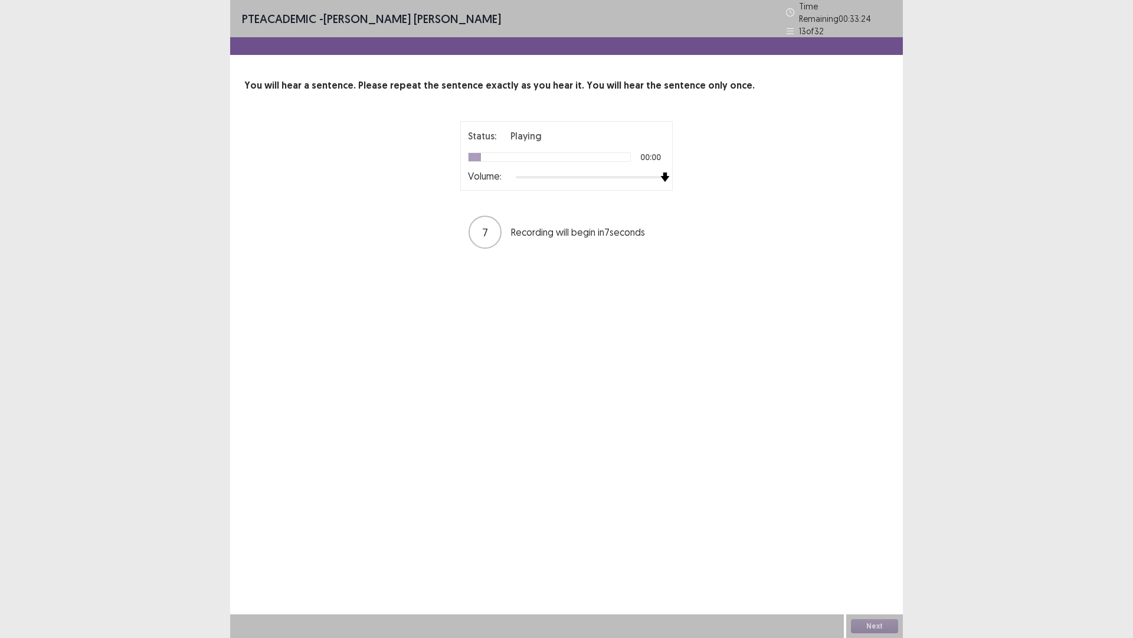
click at [661, 172] on div at bounding box center [590, 176] width 149 height 9
click at [860, 537] on button "Next" at bounding box center [874, 626] width 47 height 14
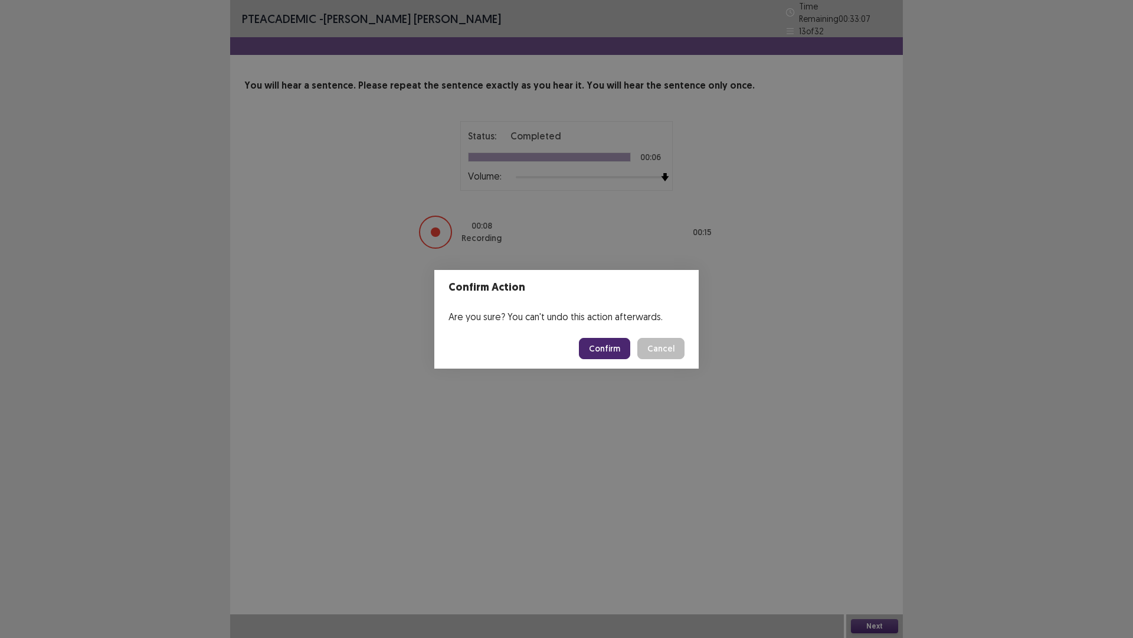
click at [620, 344] on button "Confirm" at bounding box center [604, 348] width 51 height 21
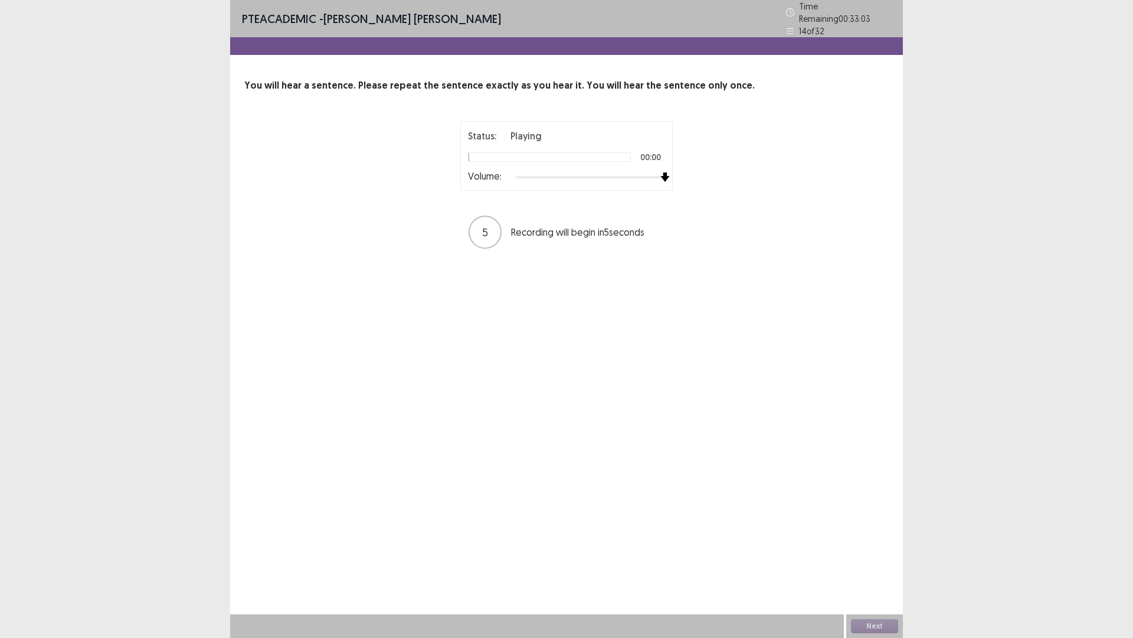
click at [662, 172] on div at bounding box center [590, 176] width 149 height 9
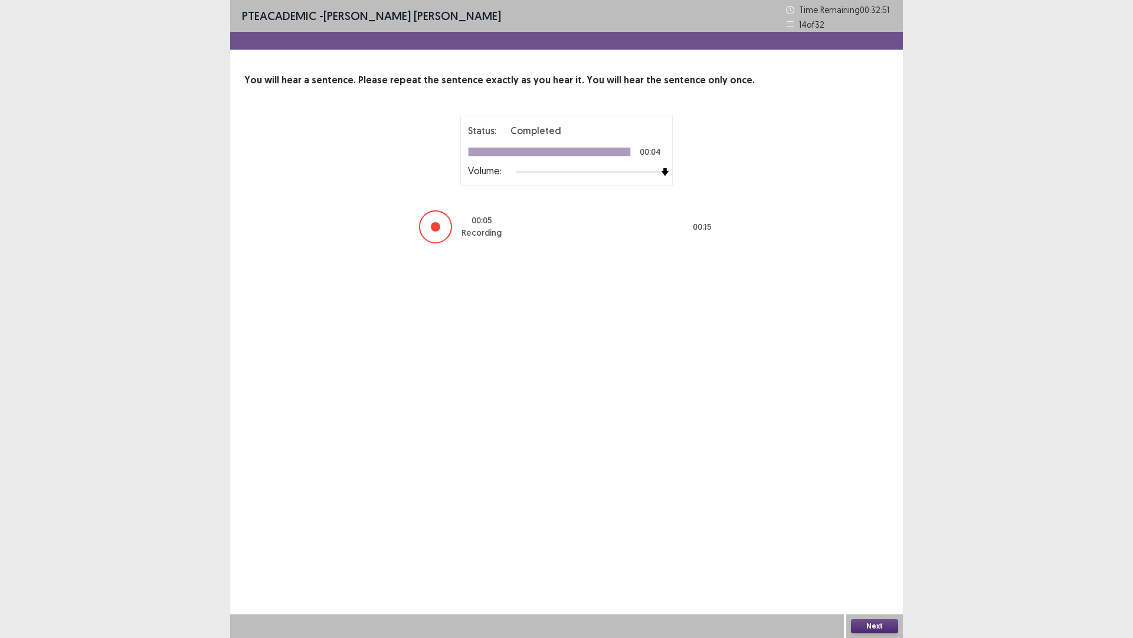
click at [881, 537] on button "Next" at bounding box center [874, 626] width 47 height 14
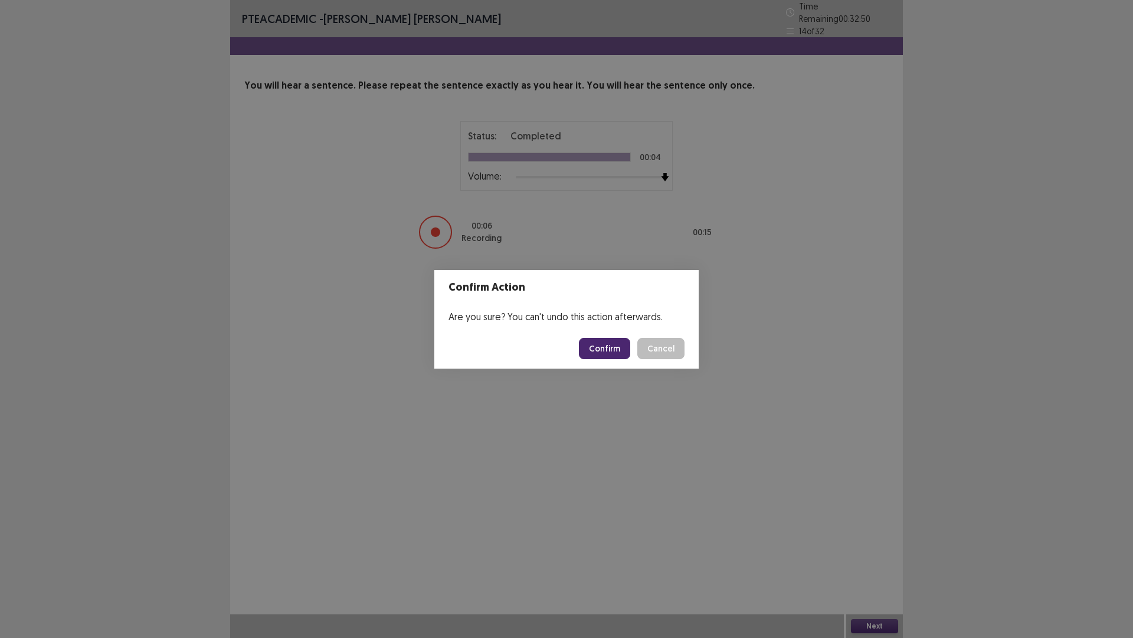
click at [603, 342] on button "Confirm" at bounding box center [604, 348] width 51 height 21
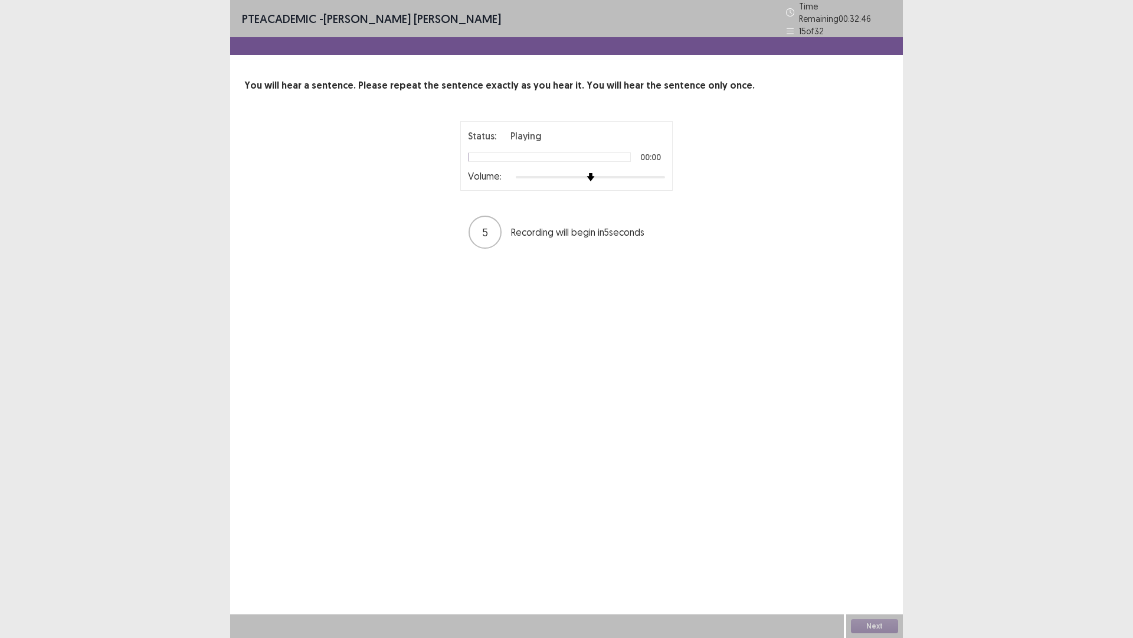
click at [662, 172] on div at bounding box center [590, 176] width 149 height 9
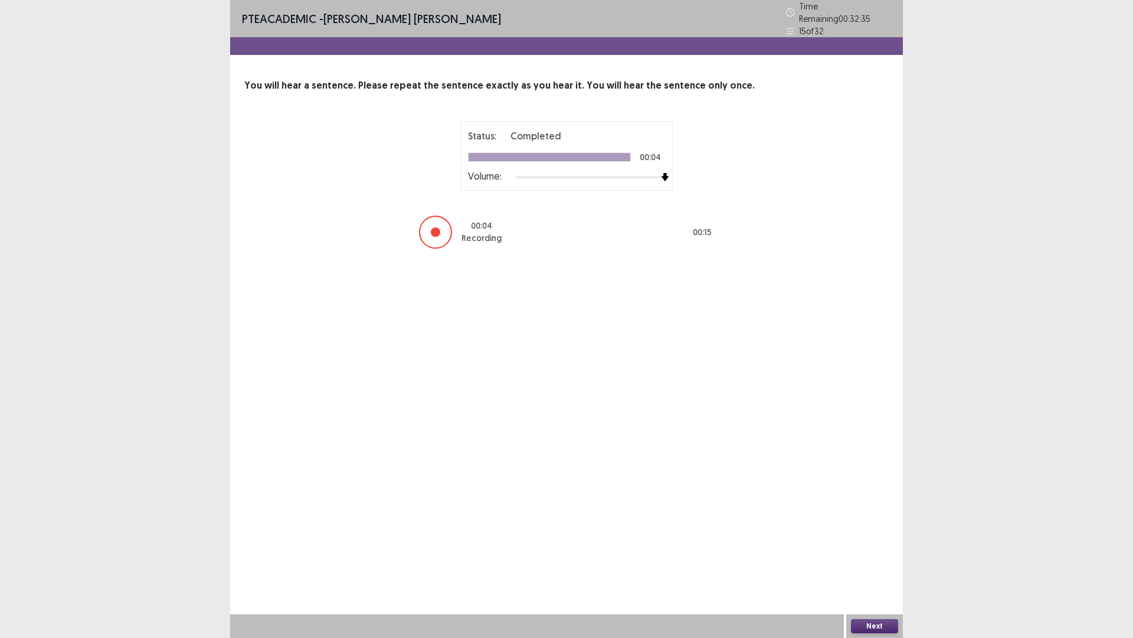
click at [862, 537] on button "Next" at bounding box center [874, 626] width 47 height 14
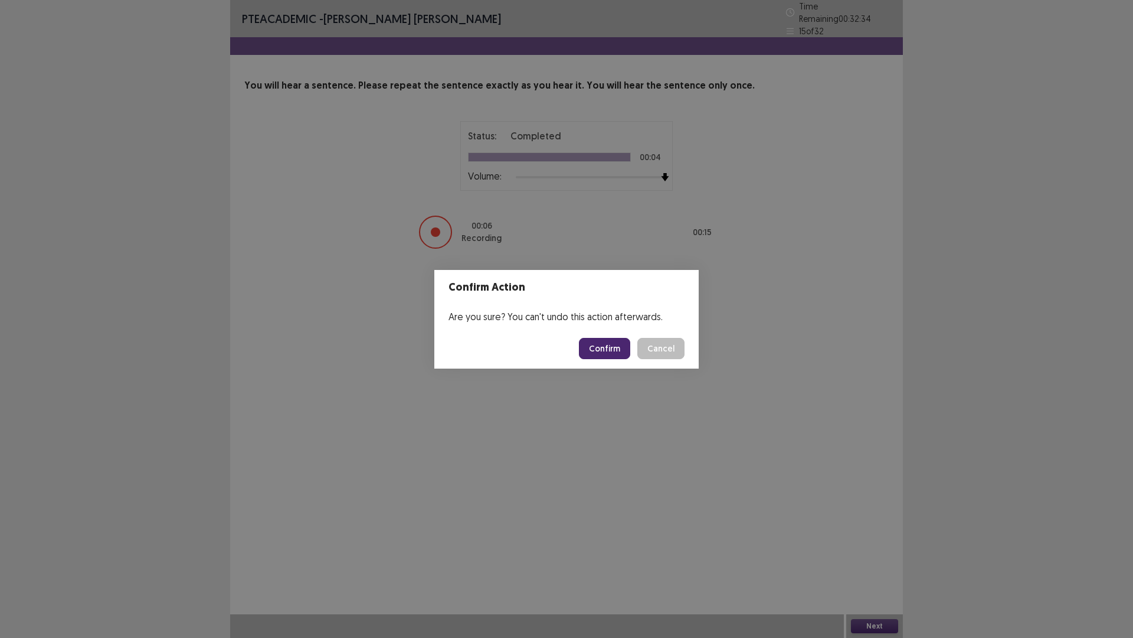
click at [603, 347] on button "Confirm" at bounding box center [604, 348] width 51 height 21
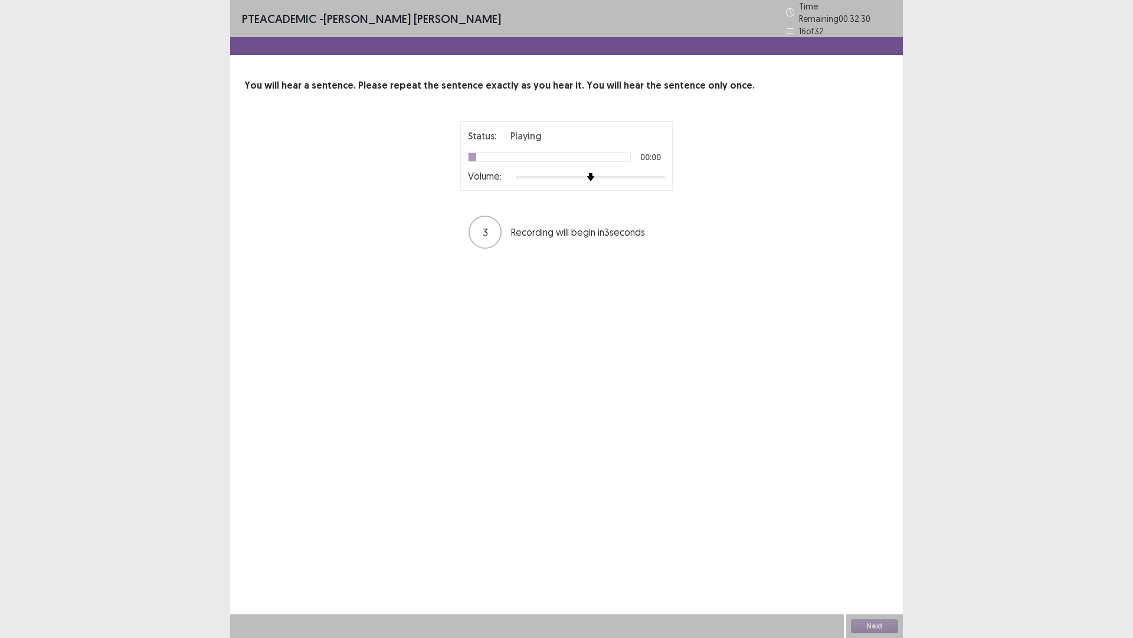
click at [662, 172] on div at bounding box center [590, 176] width 149 height 9
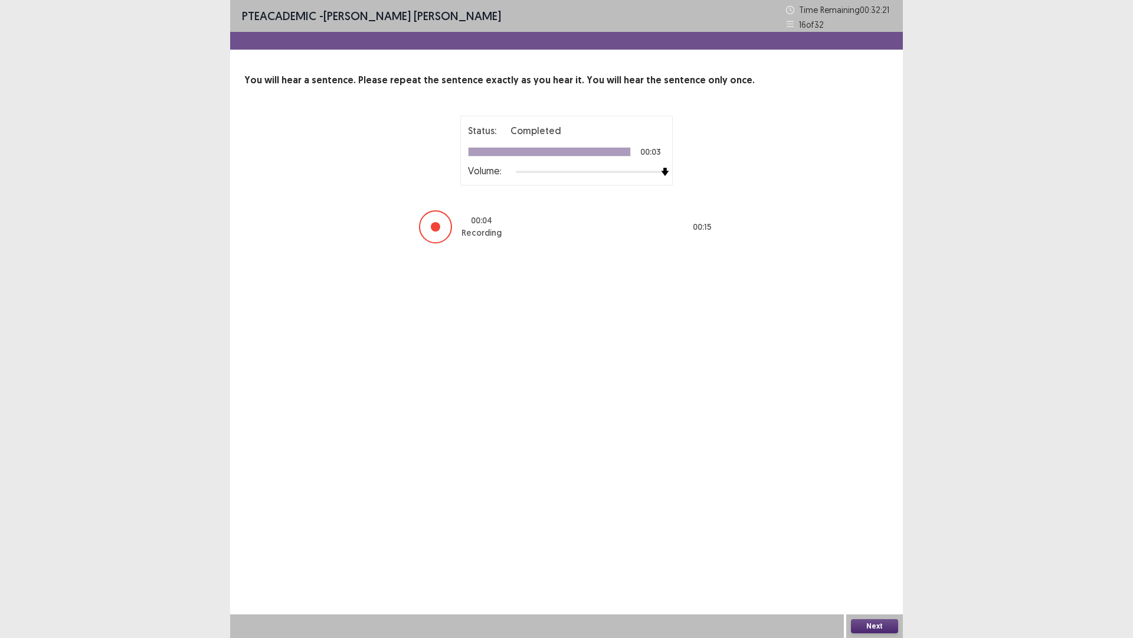
click at [872, 537] on button "Next" at bounding box center [874, 626] width 47 height 14
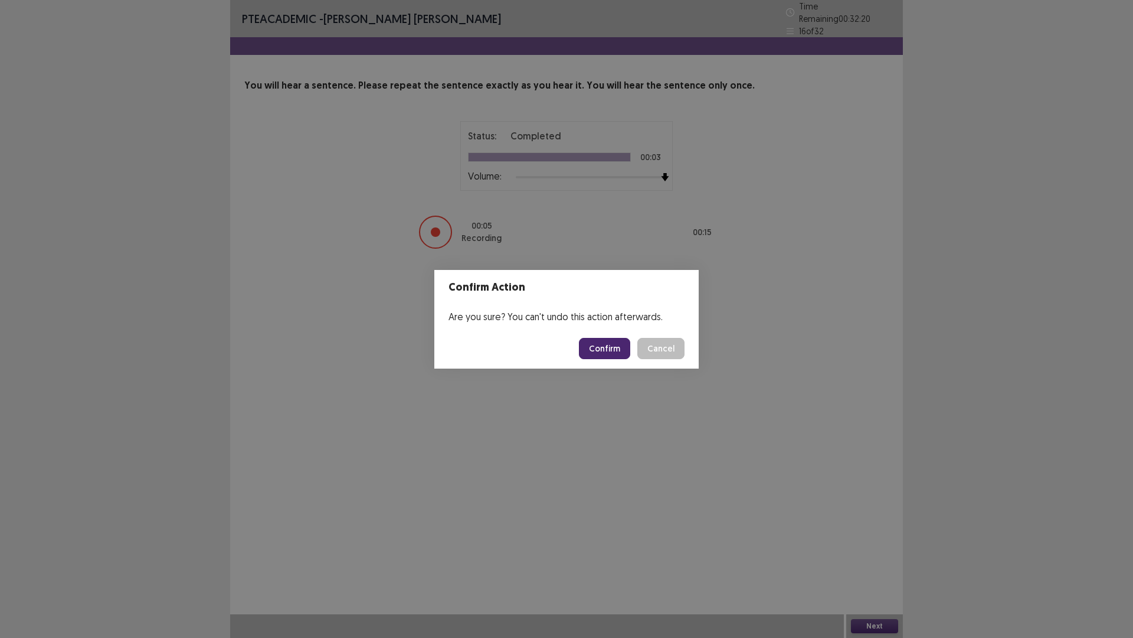
click at [605, 352] on button "Confirm" at bounding box center [604, 348] width 51 height 21
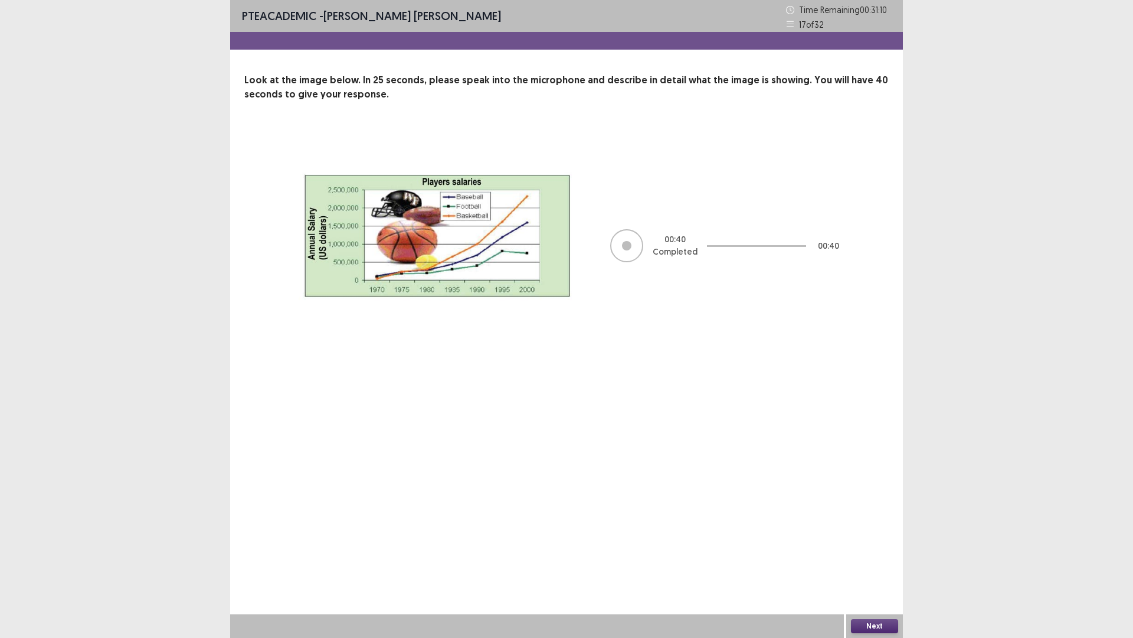
click at [884, 537] on button "Next" at bounding box center [874, 626] width 47 height 14
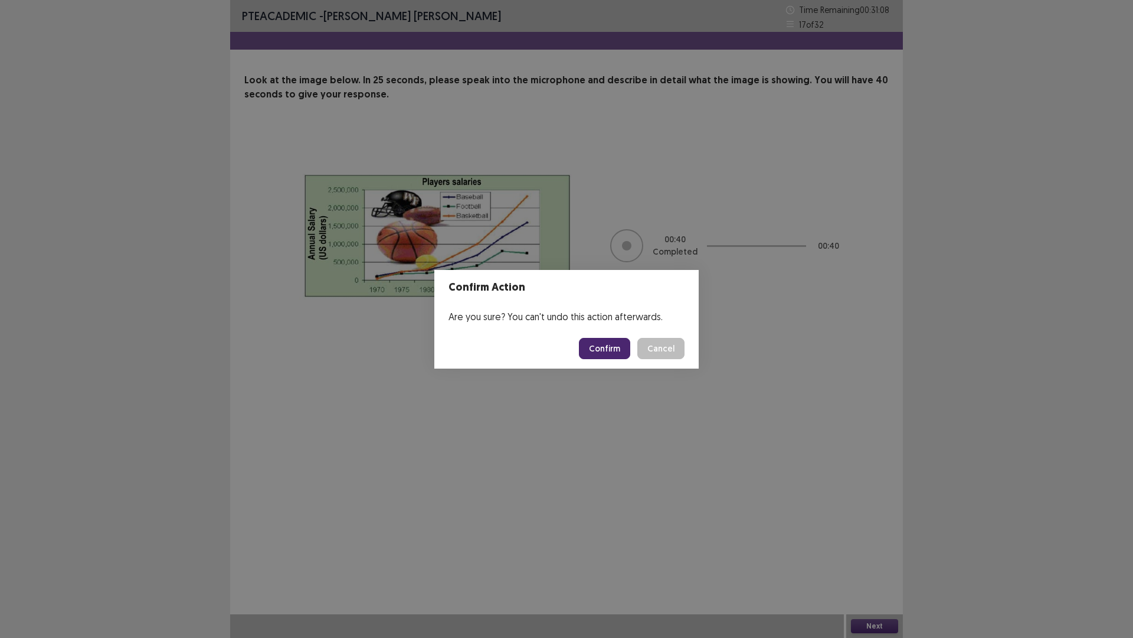
click at [611, 347] on button "Confirm" at bounding box center [604, 348] width 51 height 21
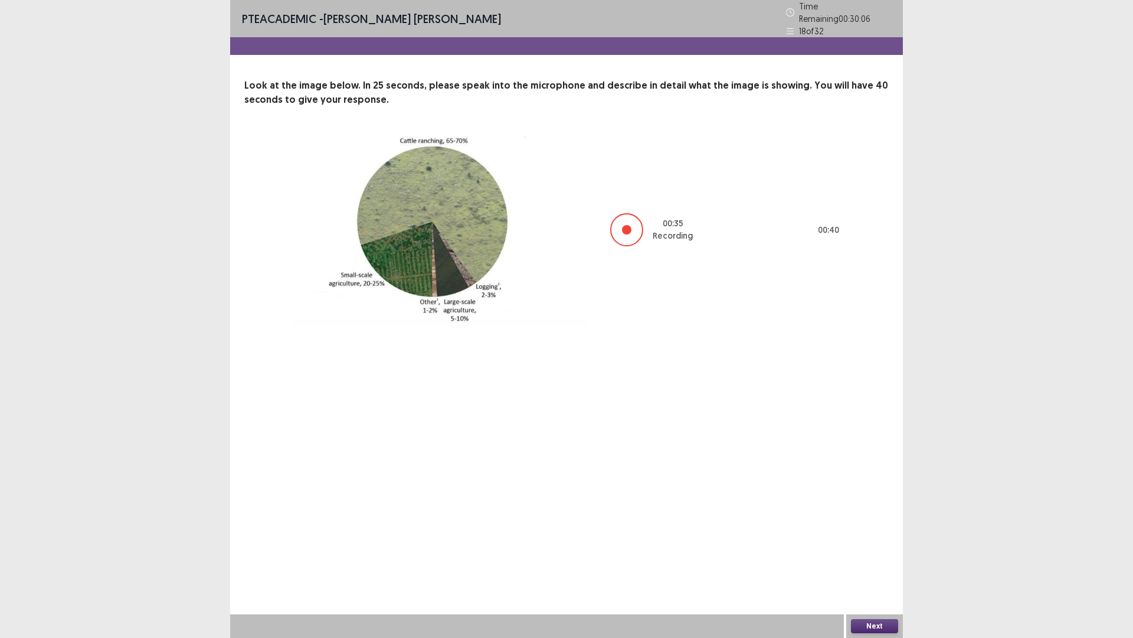
click at [863, 537] on button "Next" at bounding box center [874, 626] width 47 height 14
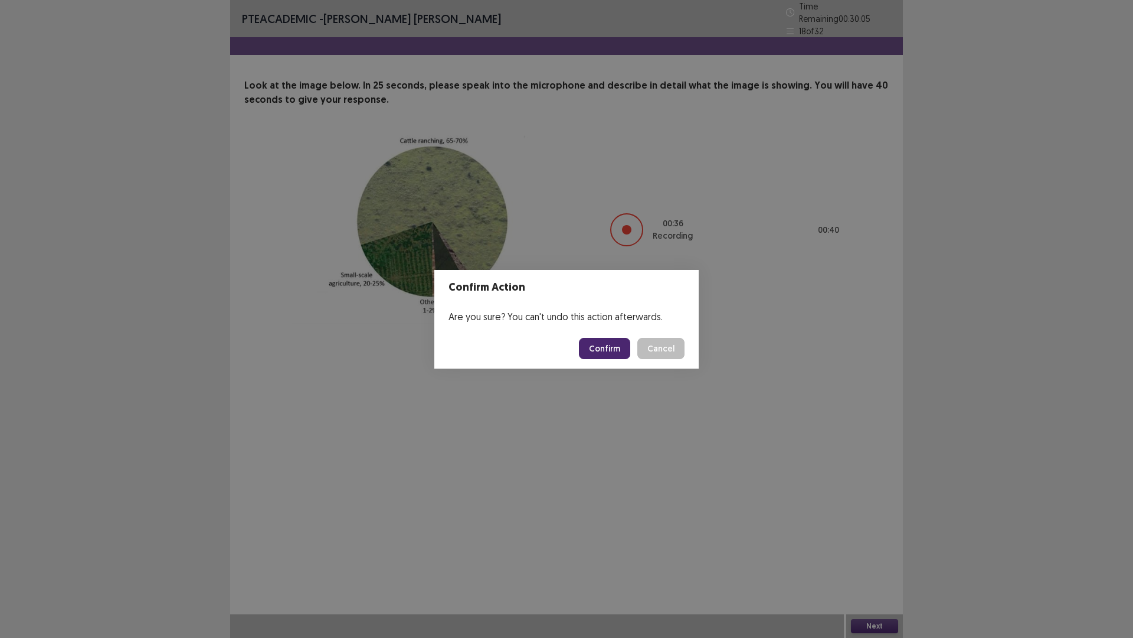
click at [606, 342] on button "Confirm" at bounding box center [604, 348] width 51 height 21
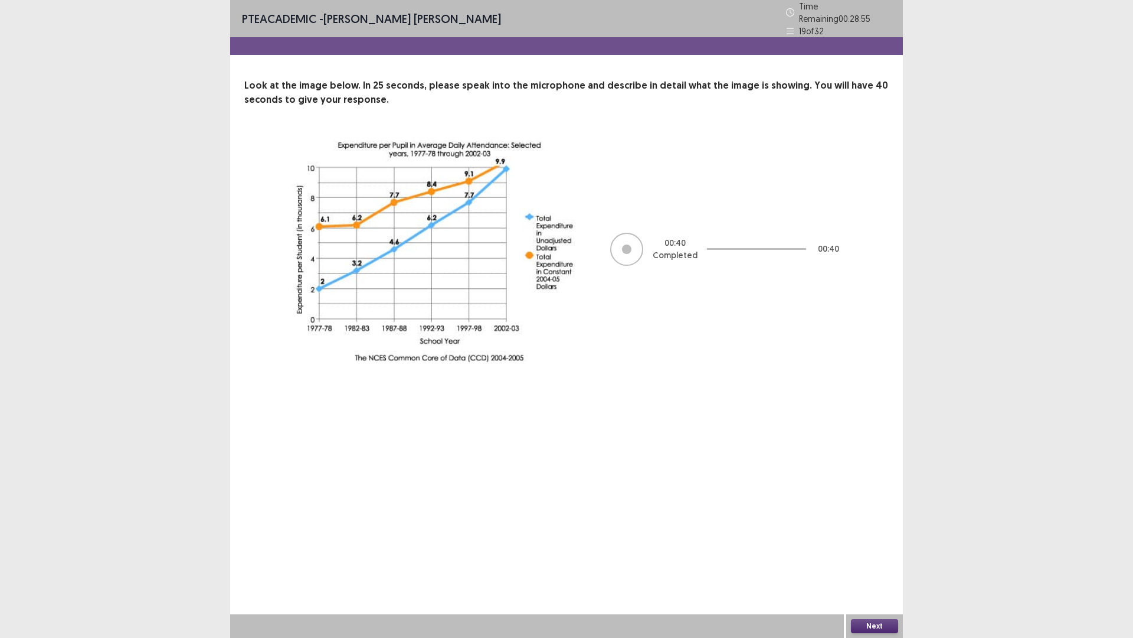
click at [871, 537] on button "Next" at bounding box center [874, 626] width 47 height 14
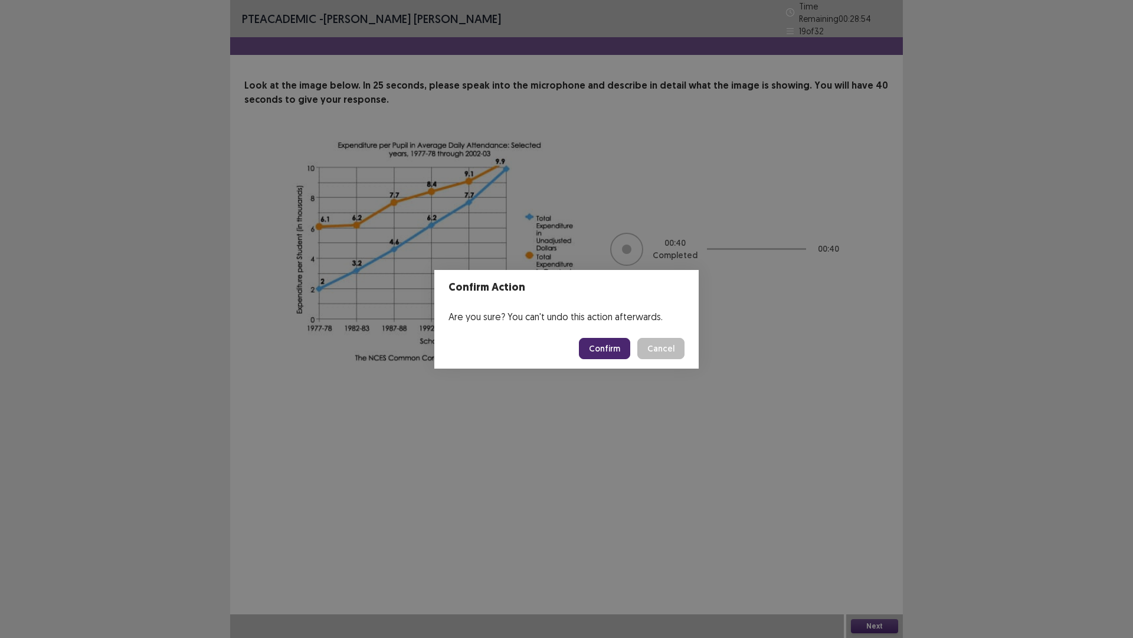
click at [611, 342] on button "Confirm" at bounding box center [604, 348] width 51 height 21
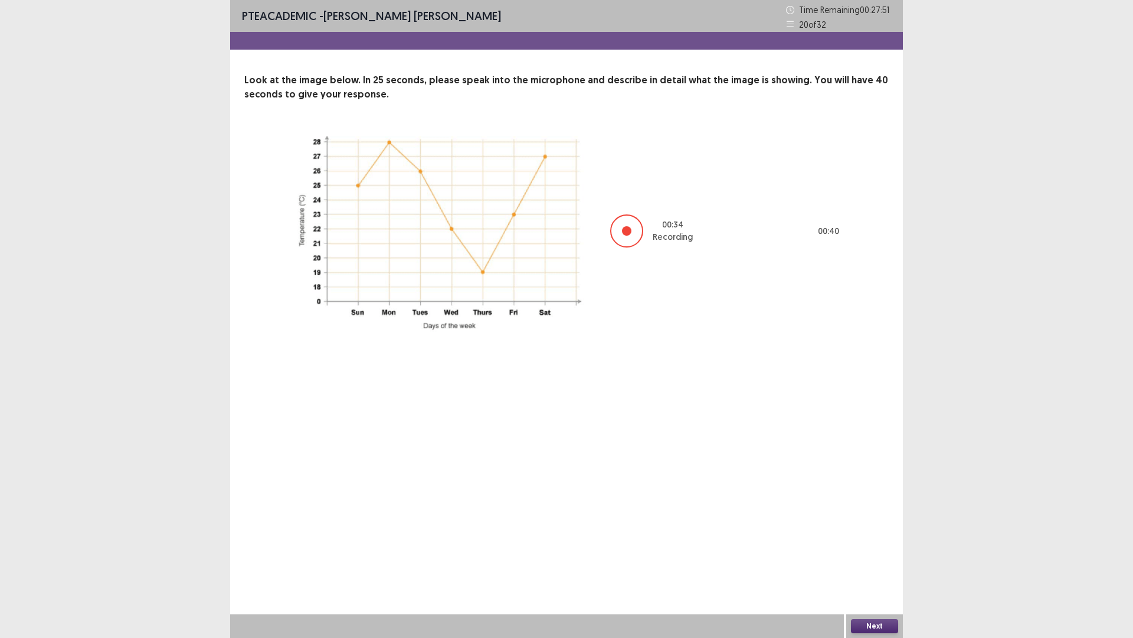
click at [875, 537] on button "Next" at bounding box center [874, 626] width 47 height 14
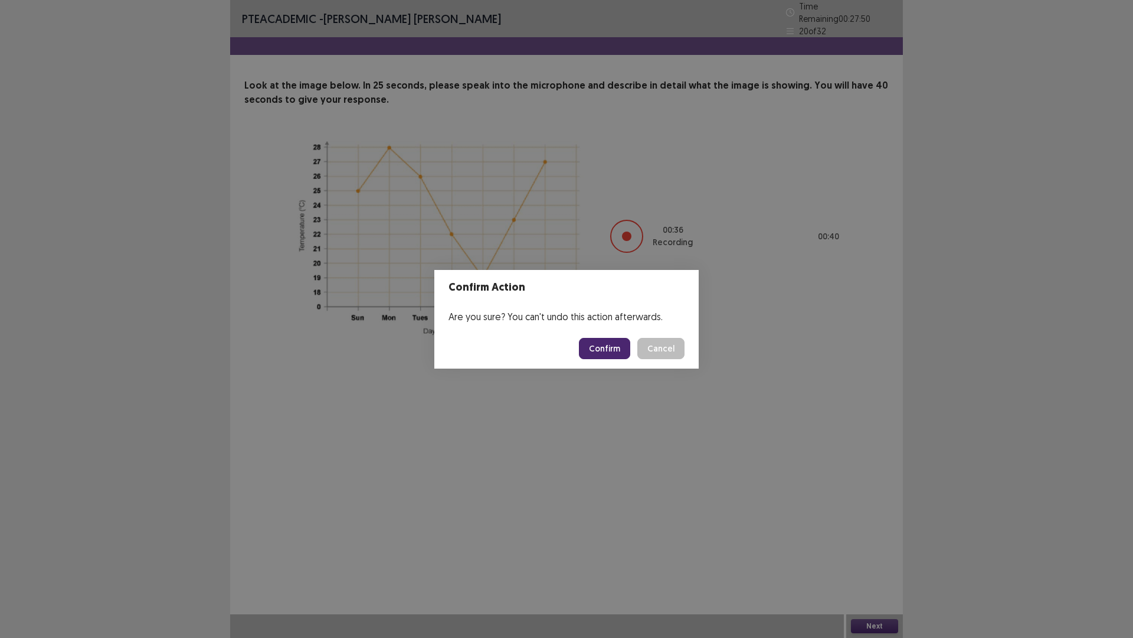
click at [656, 351] on button "Cancel" at bounding box center [661, 348] width 47 height 21
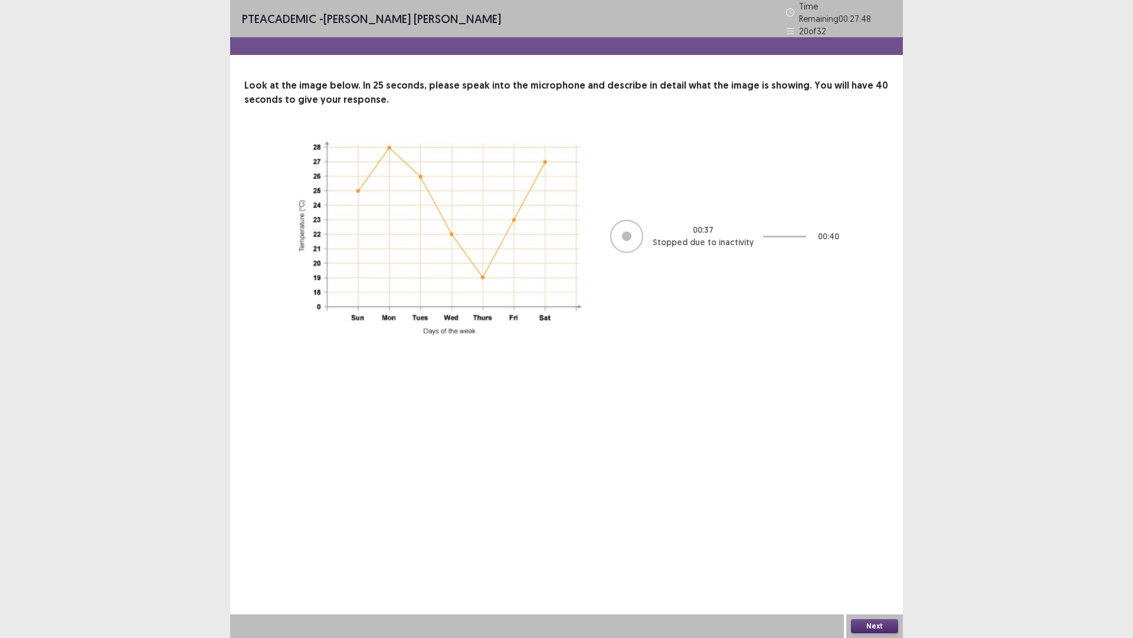
click at [867, 537] on button "Next" at bounding box center [874, 626] width 47 height 14
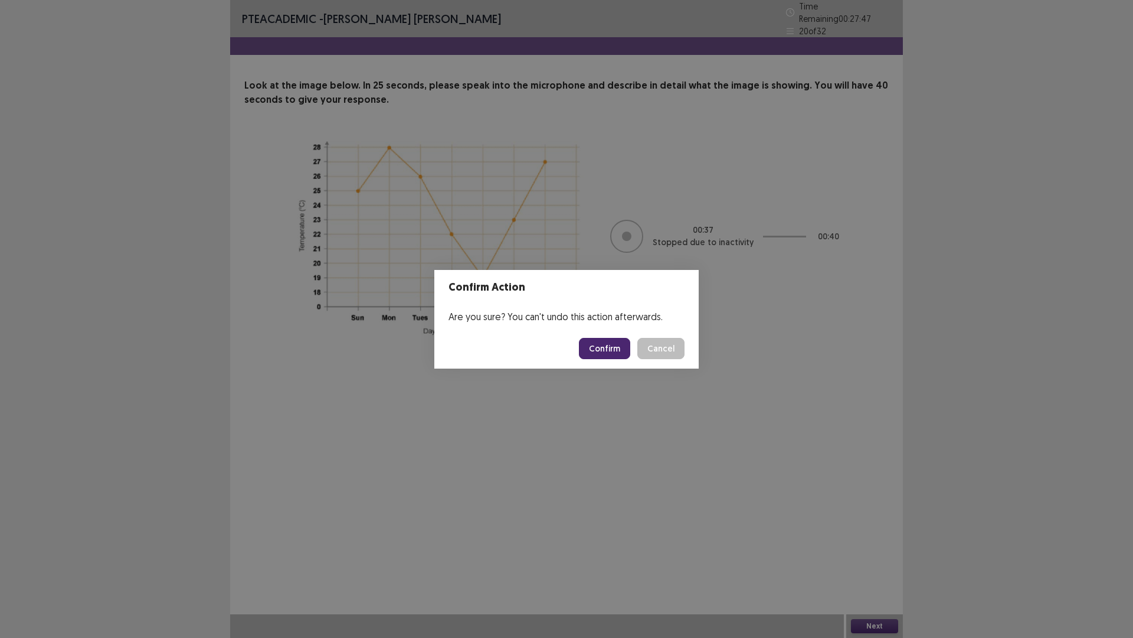
click at [603, 338] on button "Confirm" at bounding box center [604, 348] width 51 height 21
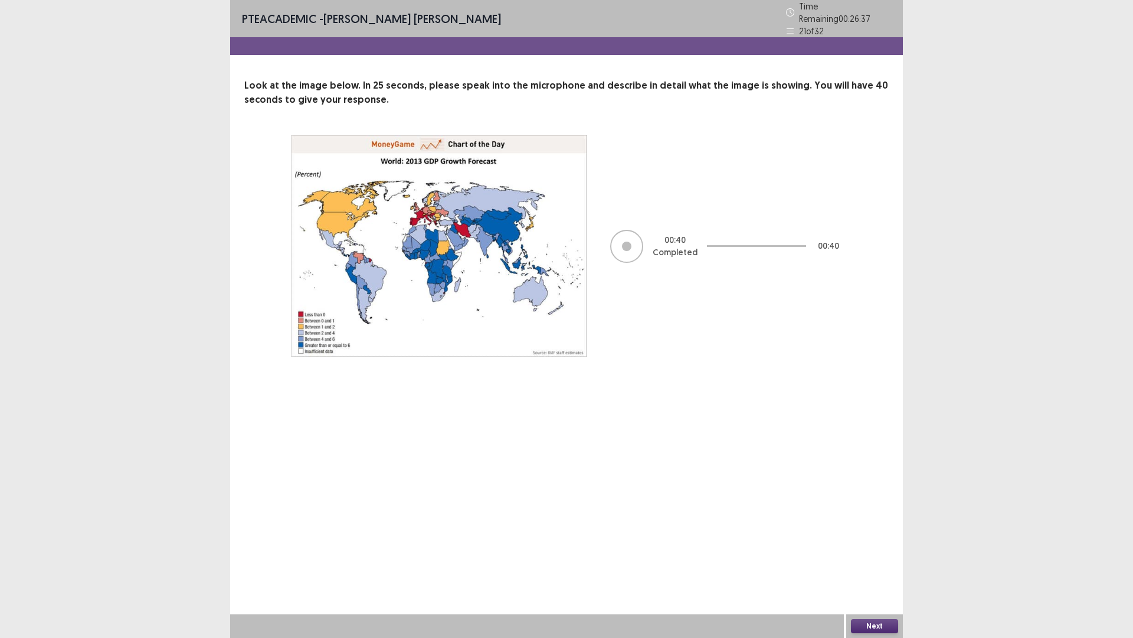
click at [864, 537] on button "Next" at bounding box center [874, 626] width 47 height 14
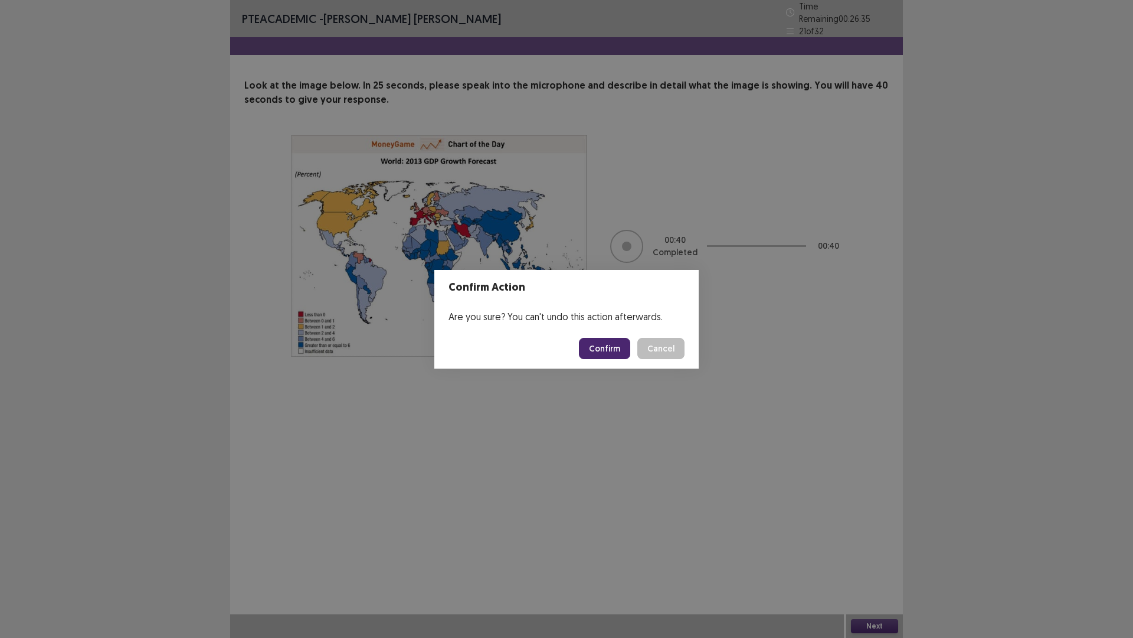
click at [607, 349] on button "Confirm" at bounding box center [604, 348] width 51 height 21
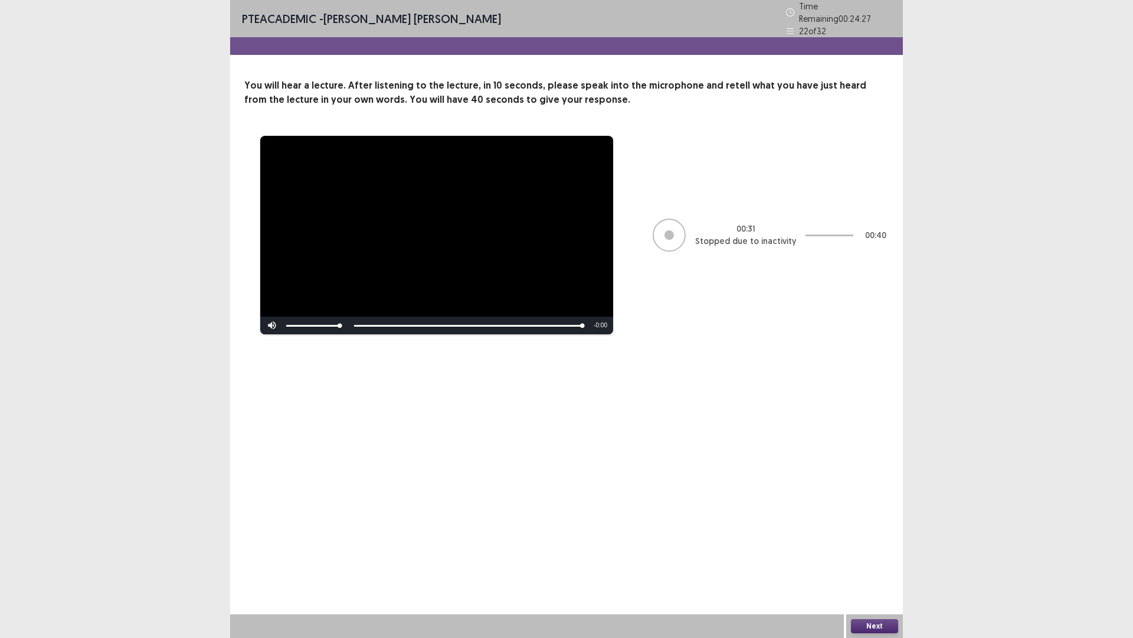
click at [874, 537] on button "Next" at bounding box center [874, 626] width 47 height 14
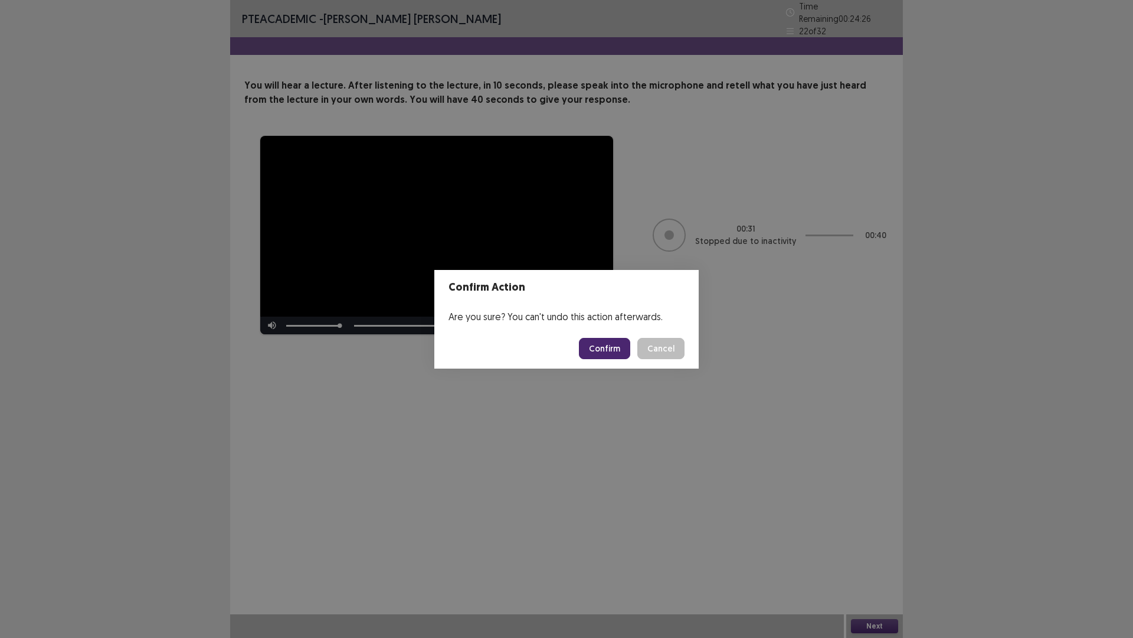
click at [592, 349] on button "Confirm" at bounding box center [604, 348] width 51 height 21
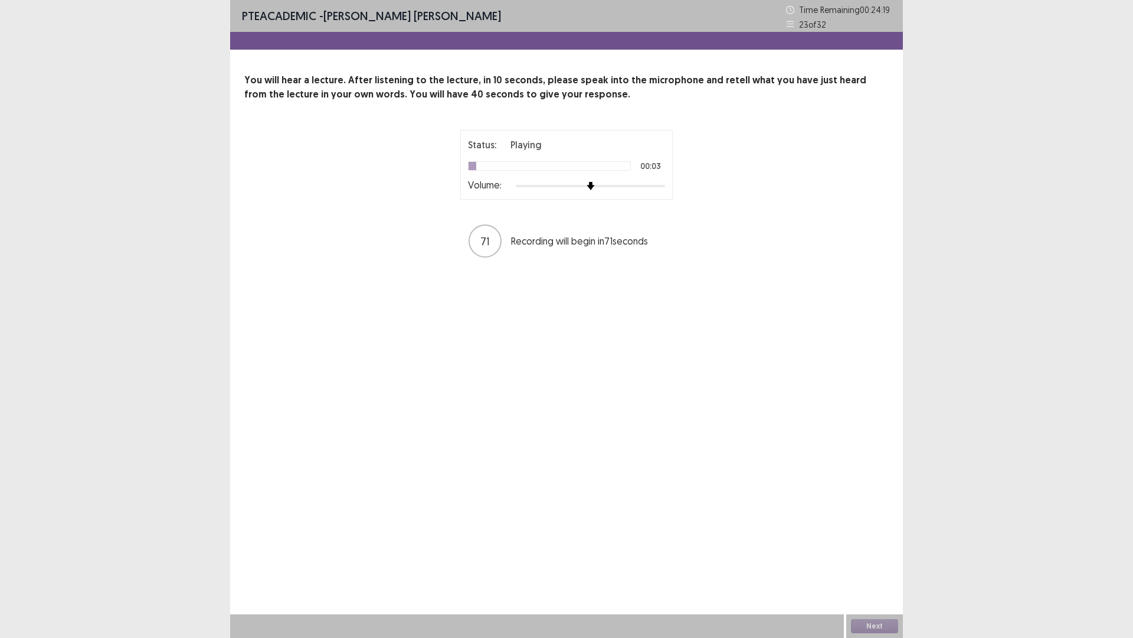
click at [661, 185] on div at bounding box center [590, 185] width 149 height 9
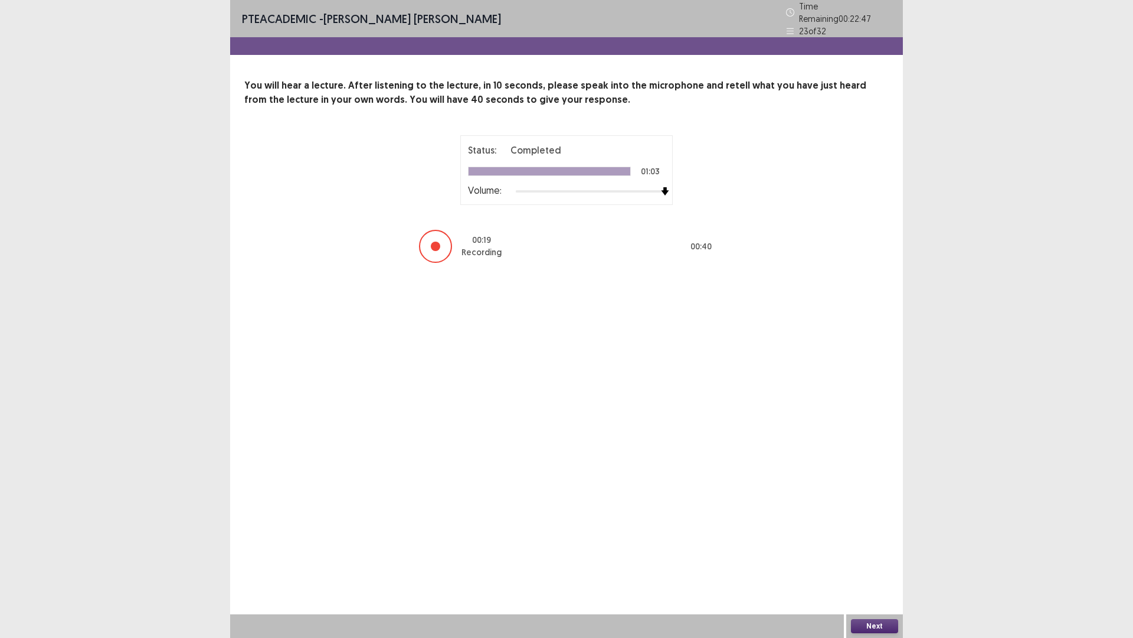
click at [880, 537] on button "Next" at bounding box center [874, 626] width 47 height 14
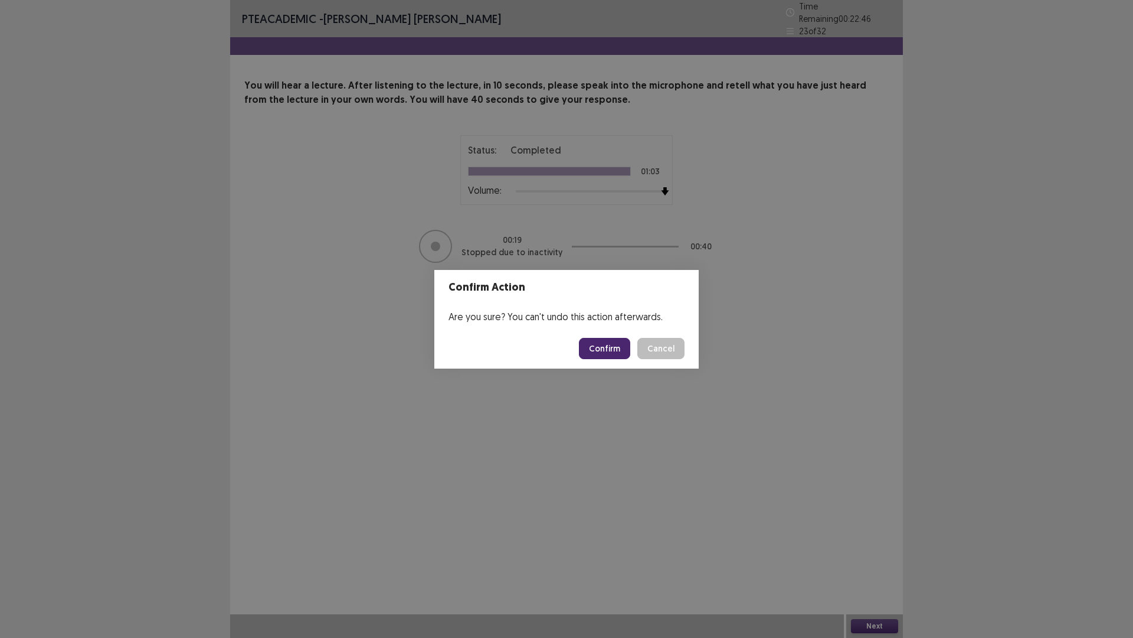
click at [617, 343] on button "Confirm" at bounding box center [604, 348] width 51 height 21
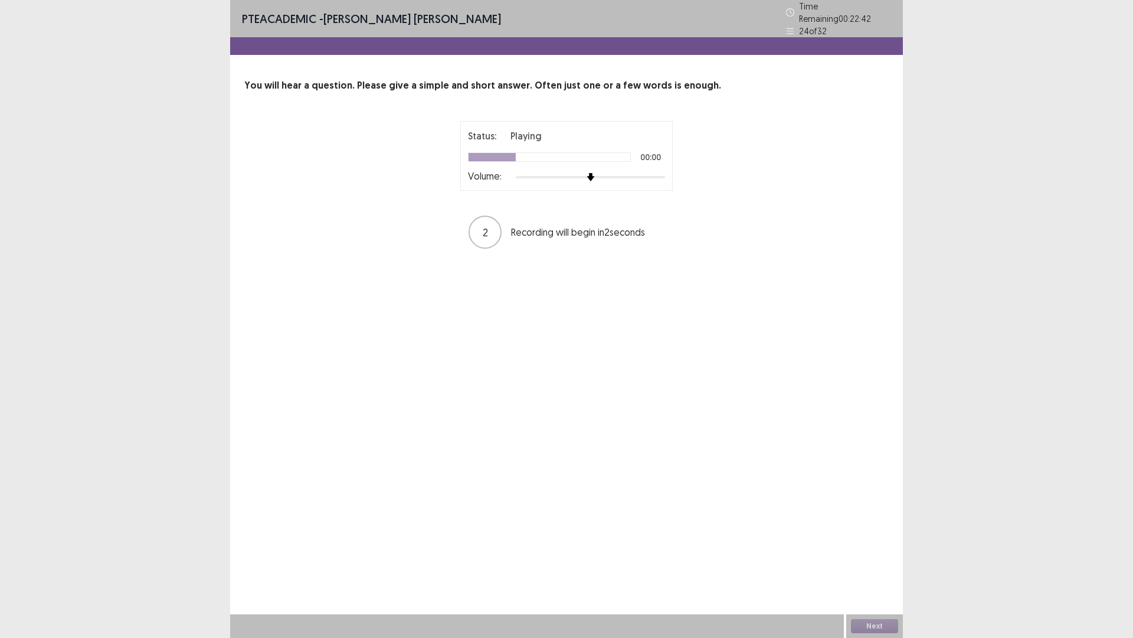
click at [662, 172] on div at bounding box center [590, 176] width 149 height 9
click at [870, 537] on button "Next" at bounding box center [874, 626] width 47 height 14
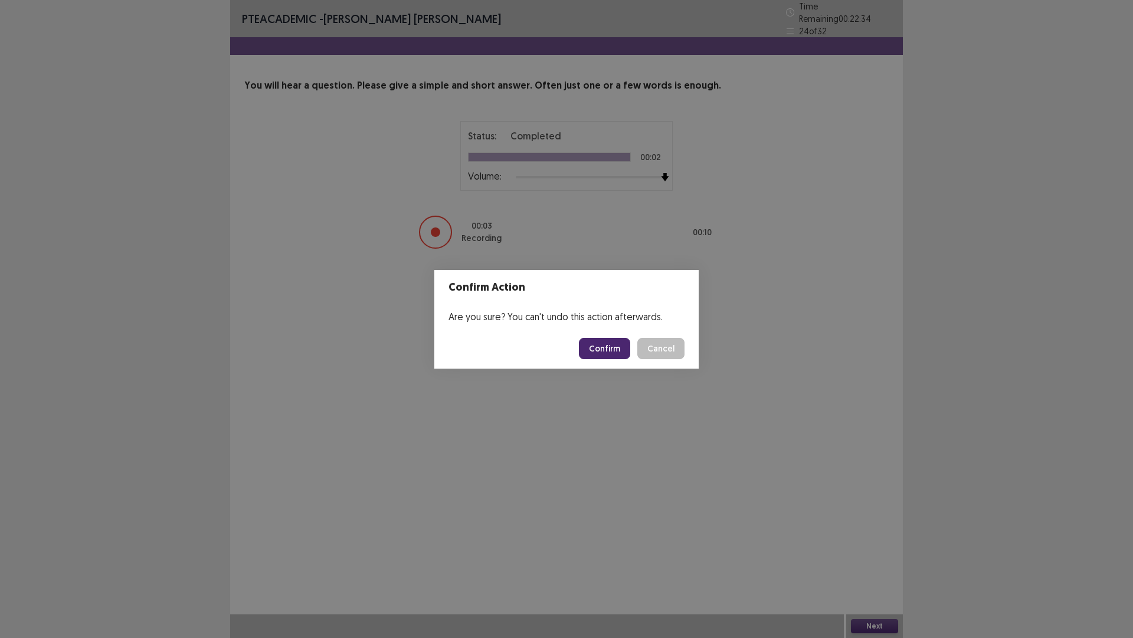
click at [602, 344] on button "Confirm" at bounding box center [604, 348] width 51 height 21
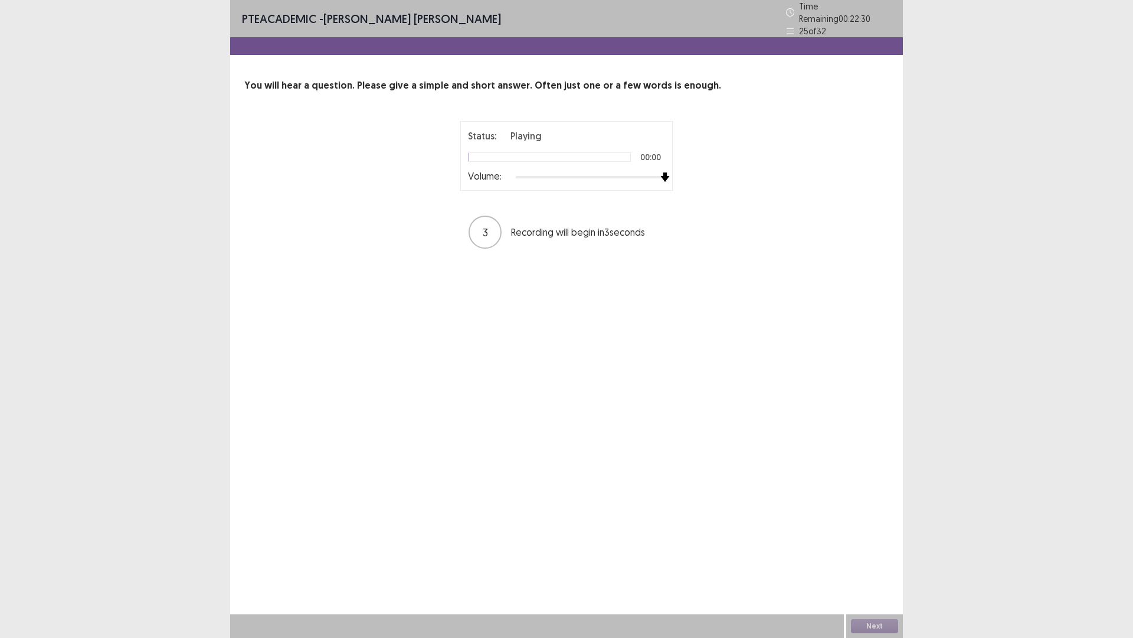
click at [660, 172] on div at bounding box center [590, 176] width 149 height 9
click at [877, 537] on button "Next" at bounding box center [874, 626] width 47 height 14
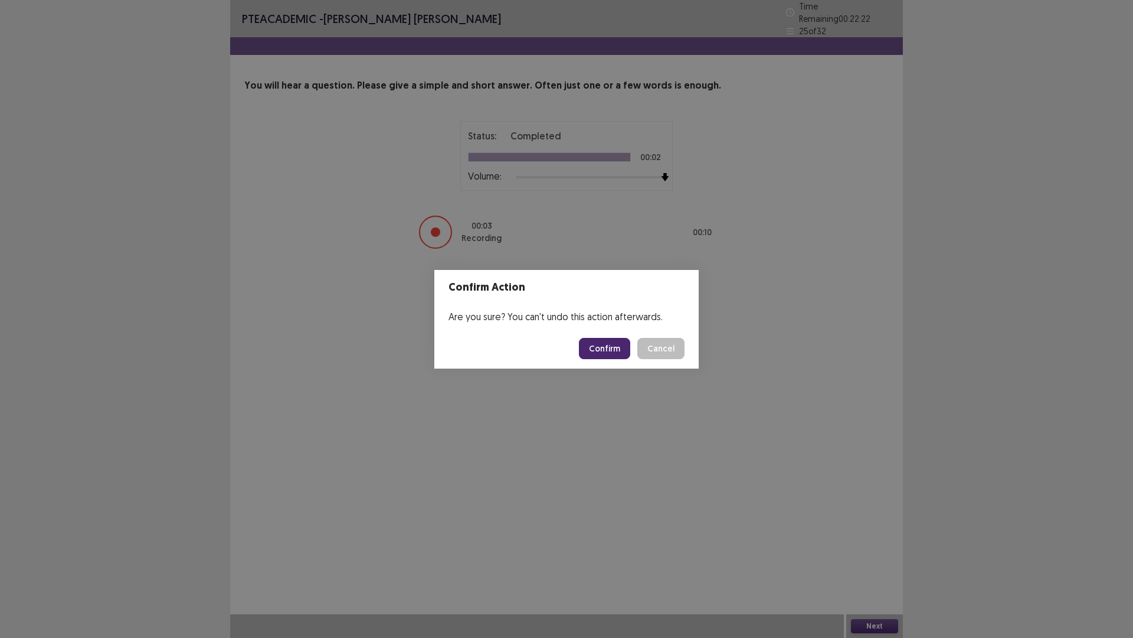
click at [606, 346] on button "Confirm" at bounding box center [604, 348] width 51 height 21
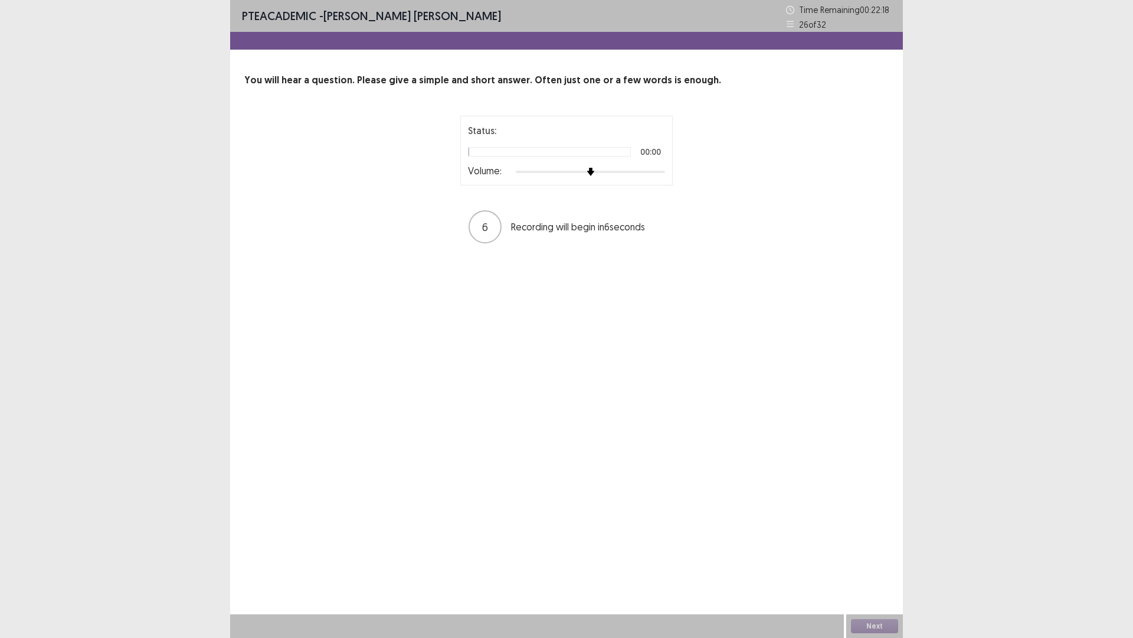
click at [661, 170] on div at bounding box center [590, 171] width 149 height 9
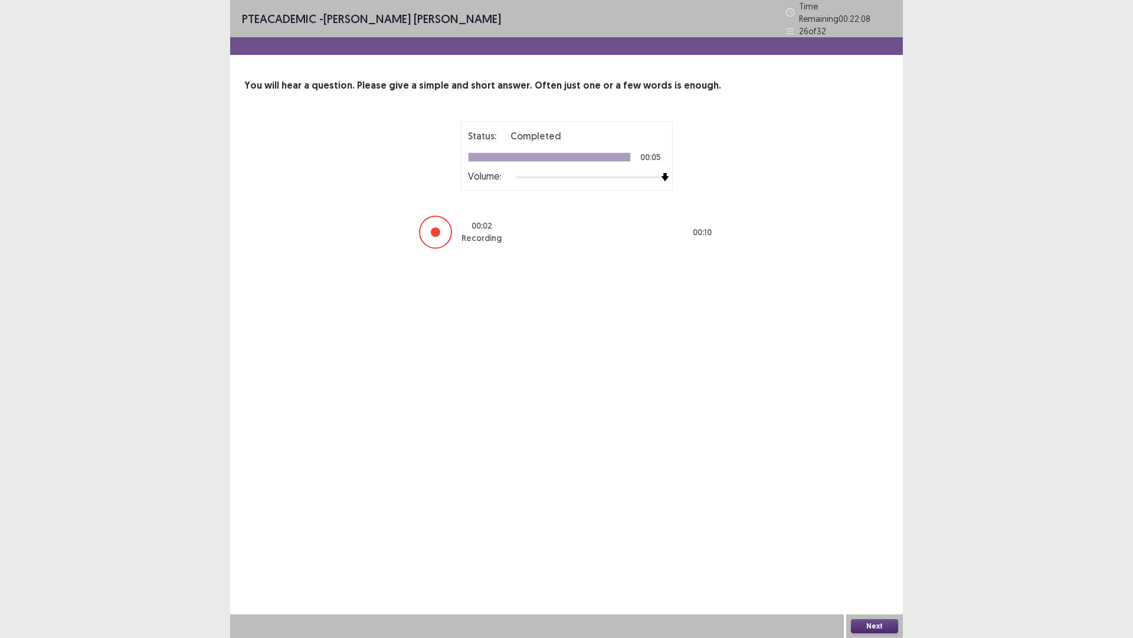
click at [878, 537] on button "Next" at bounding box center [874, 626] width 47 height 14
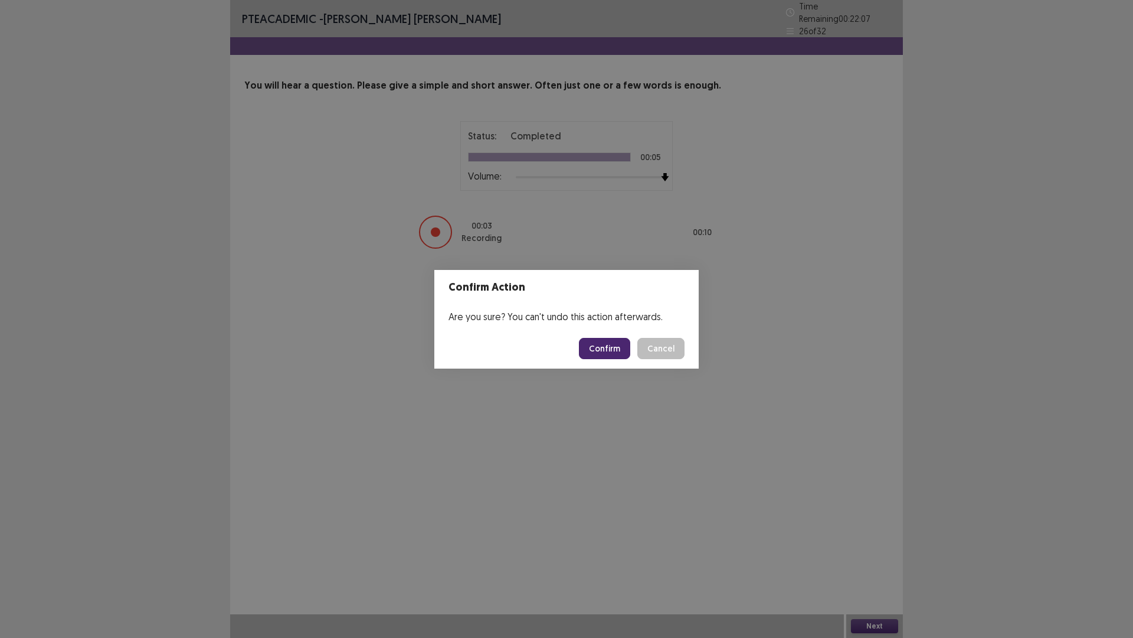
click at [592, 348] on button "Confirm" at bounding box center [604, 348] width 51 height 21
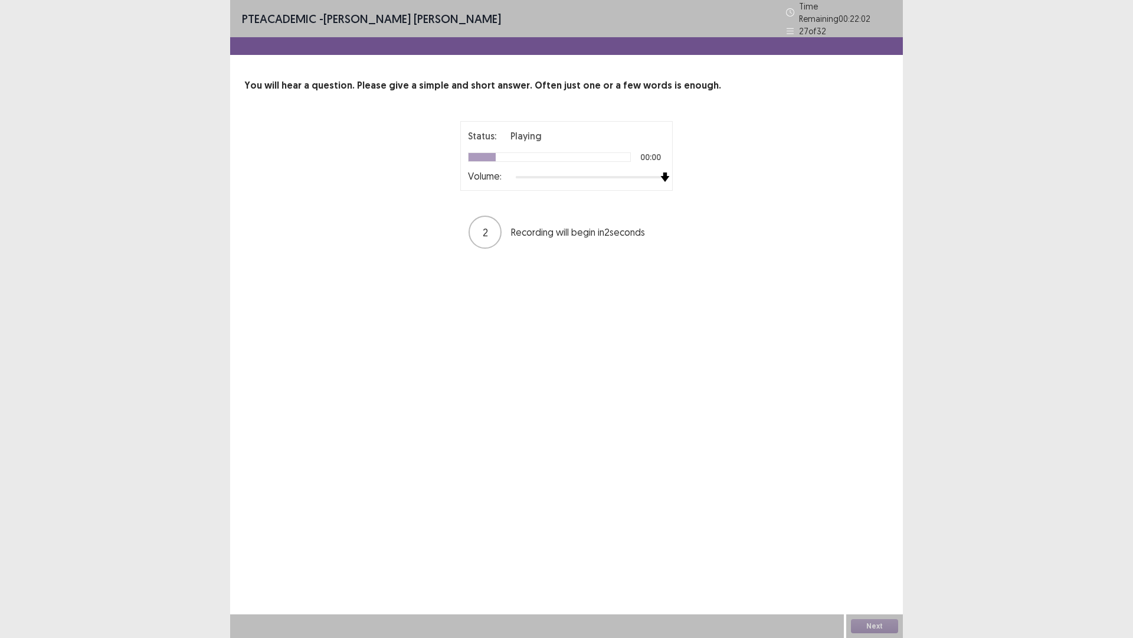
click at [662, 172] on div at bounding box center [590, 176] width 149 height 9
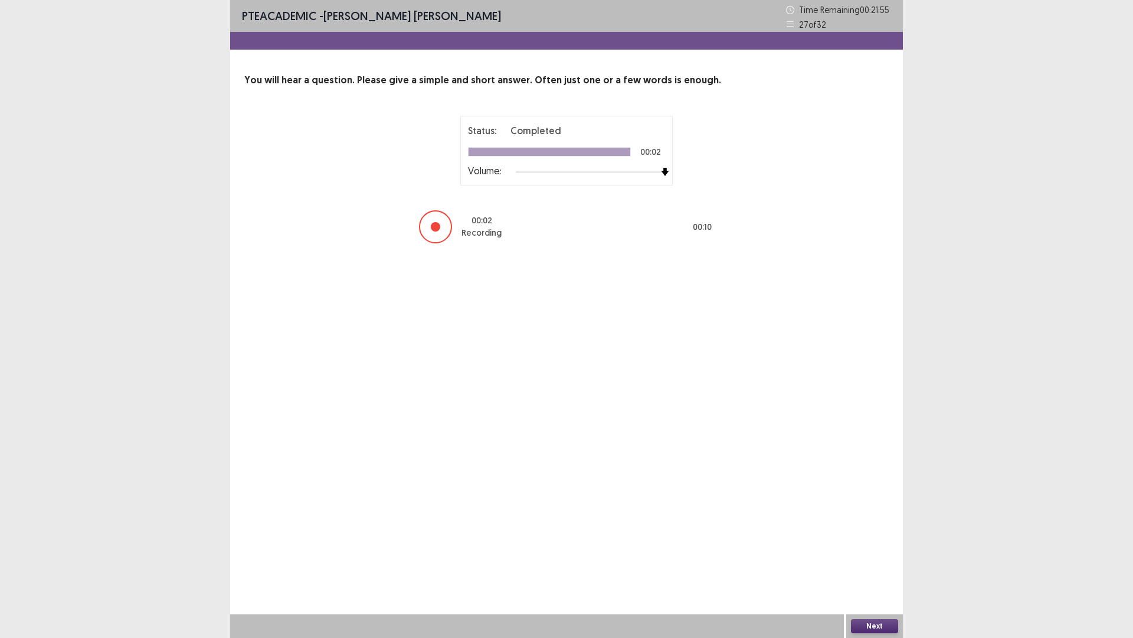
click at [870, 537] on button "Next" at bounding box center [874, 626] width 47 height 14
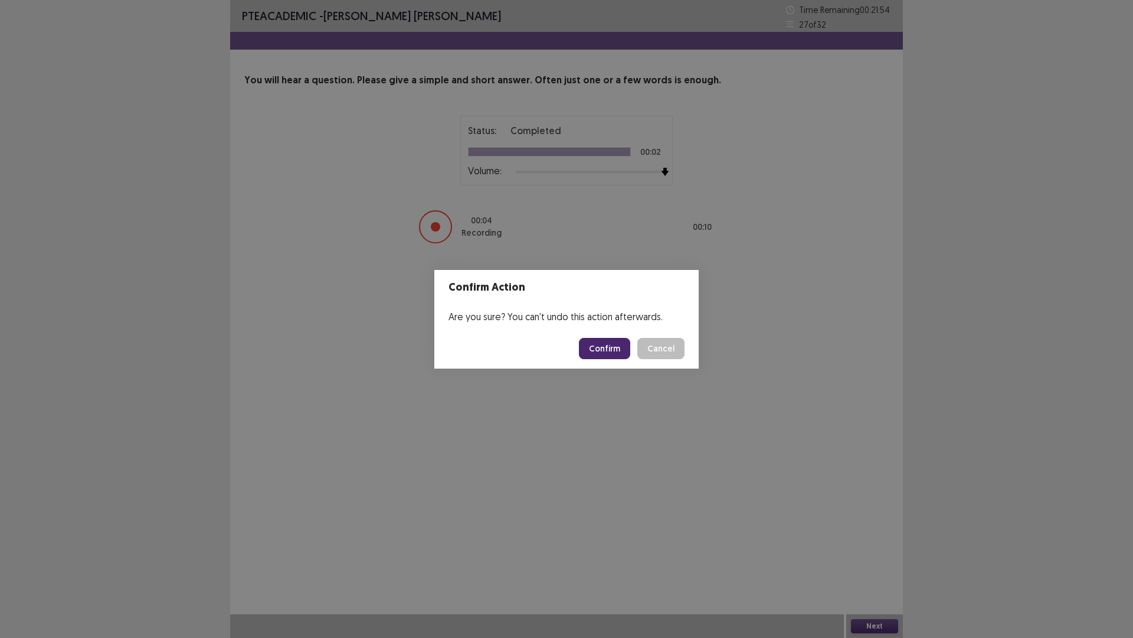
click at [604, 349] on button "Confirm" at bounding box center [604, 348] width 51 height 21
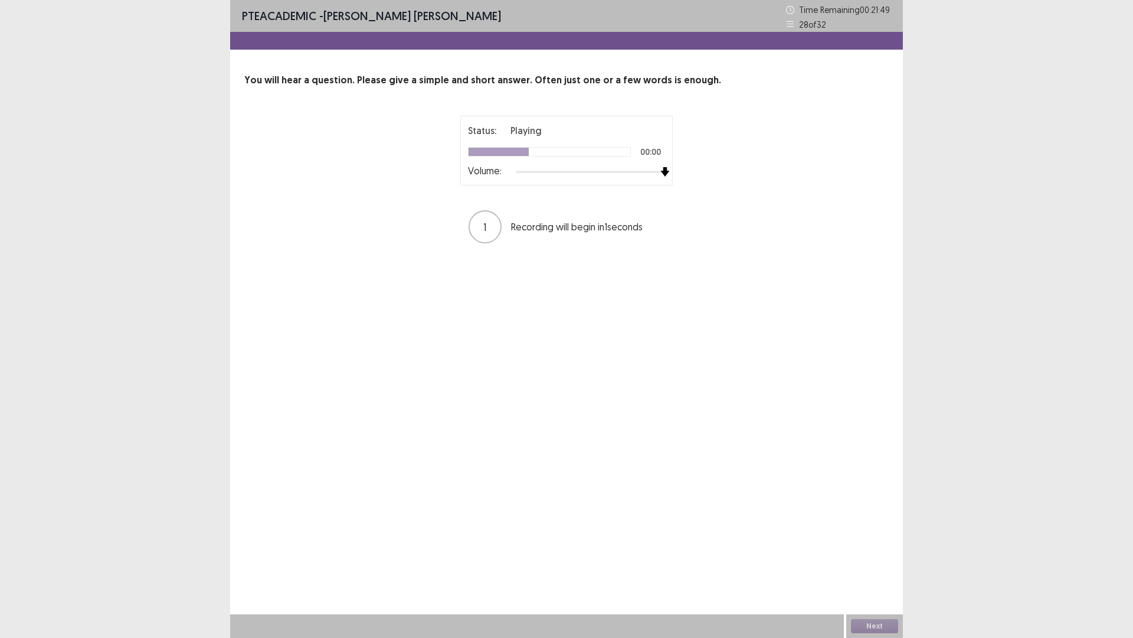
click at [664, 172] on div at bounding box center [590, 171] width 149 height 9
click at [879, 537] on button "Next" at bounding box center [874, 626] width 47 height 14
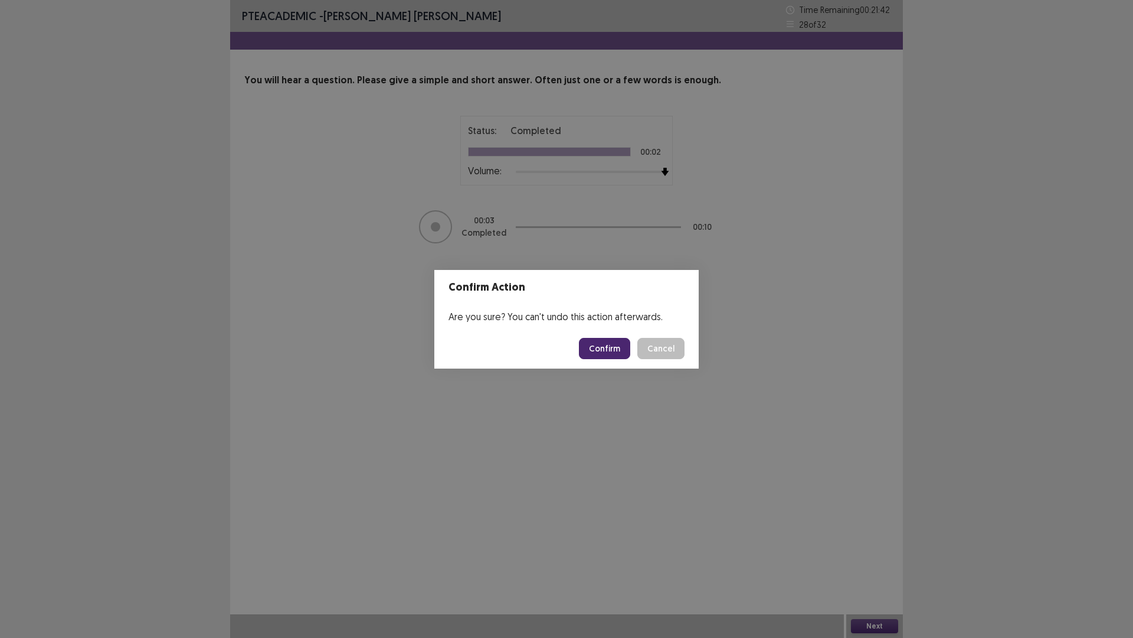
click at [616, 344] on button "Confirm" at bounding box center [604, 348] width 51 height 21
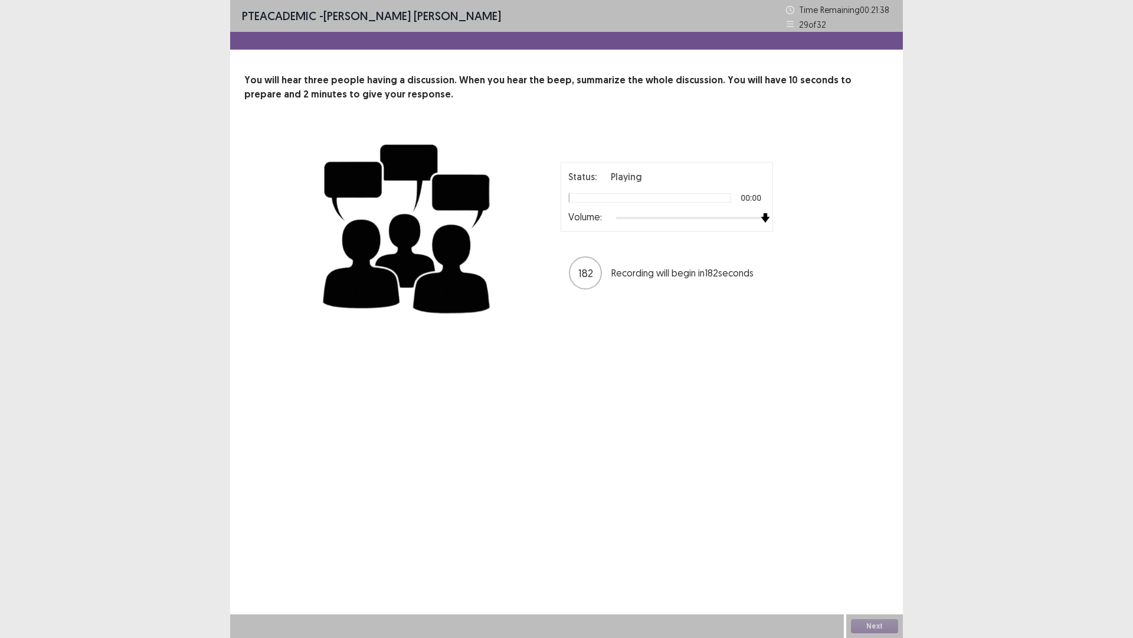
click at [761, 215] on div at bounding box center [690, 217] width 149 height 9
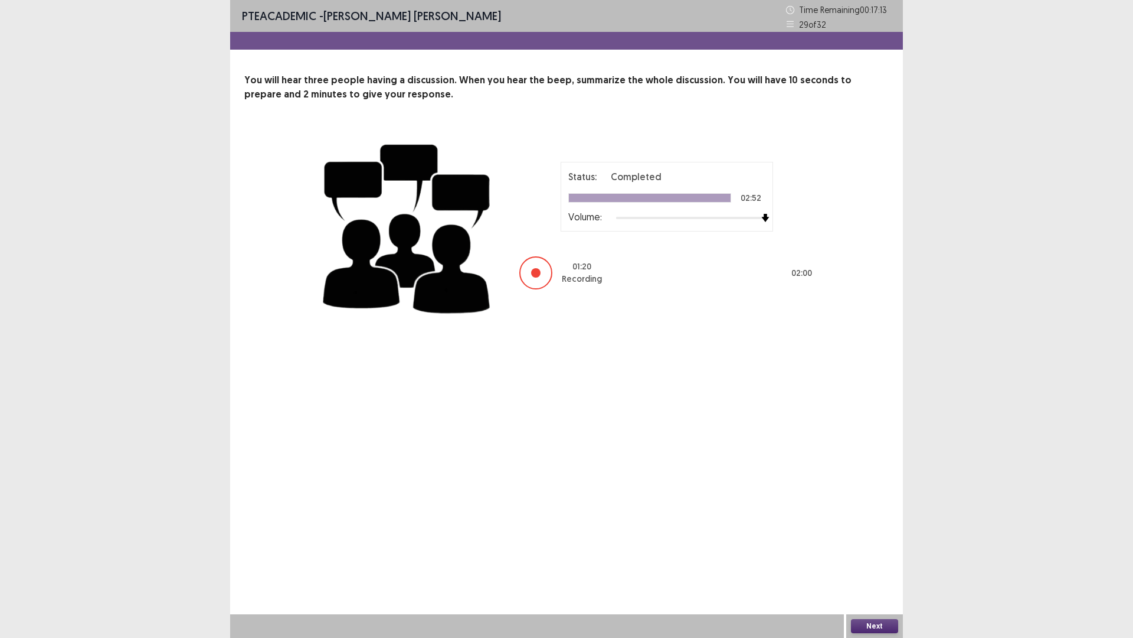
click at [876, 537] on button "Next" at bounding box center [874, 626] width 47 height 14
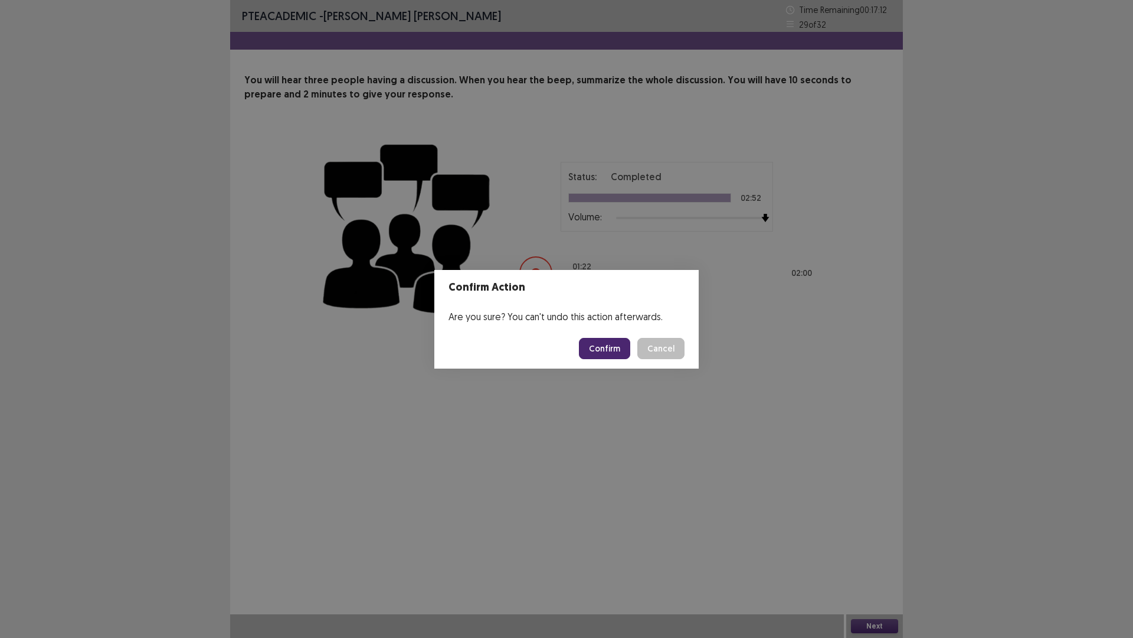
click at [604, 349] on button "Confirm" at bounding box center [604, 348] width 51 height 21
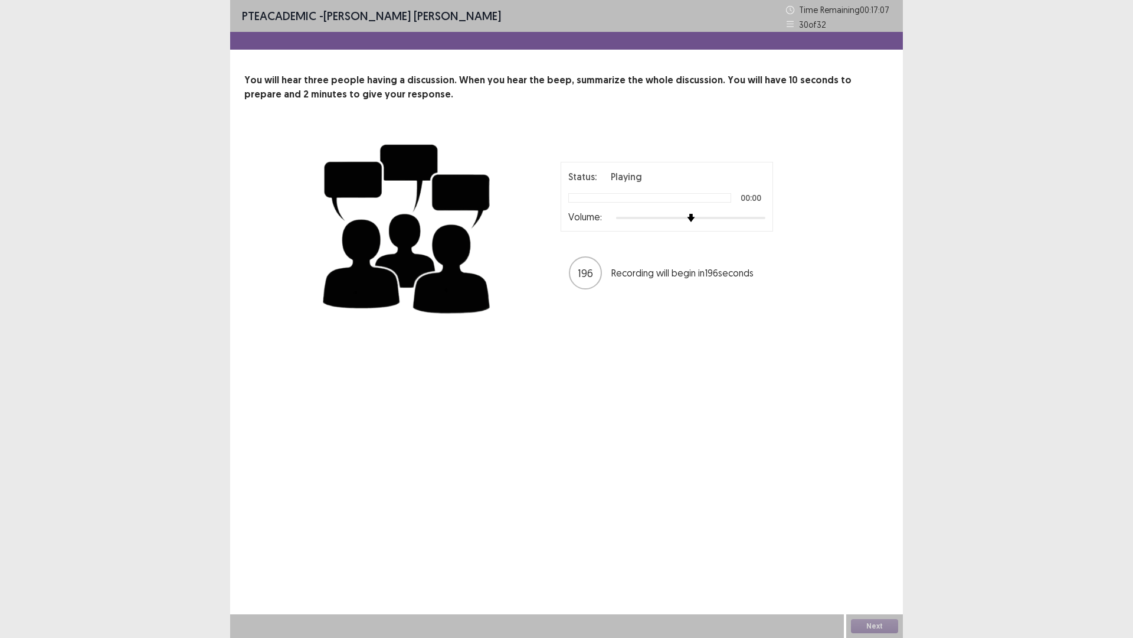
click at [764, 218] on div at bounding box center [690, 217] width 149 height 9
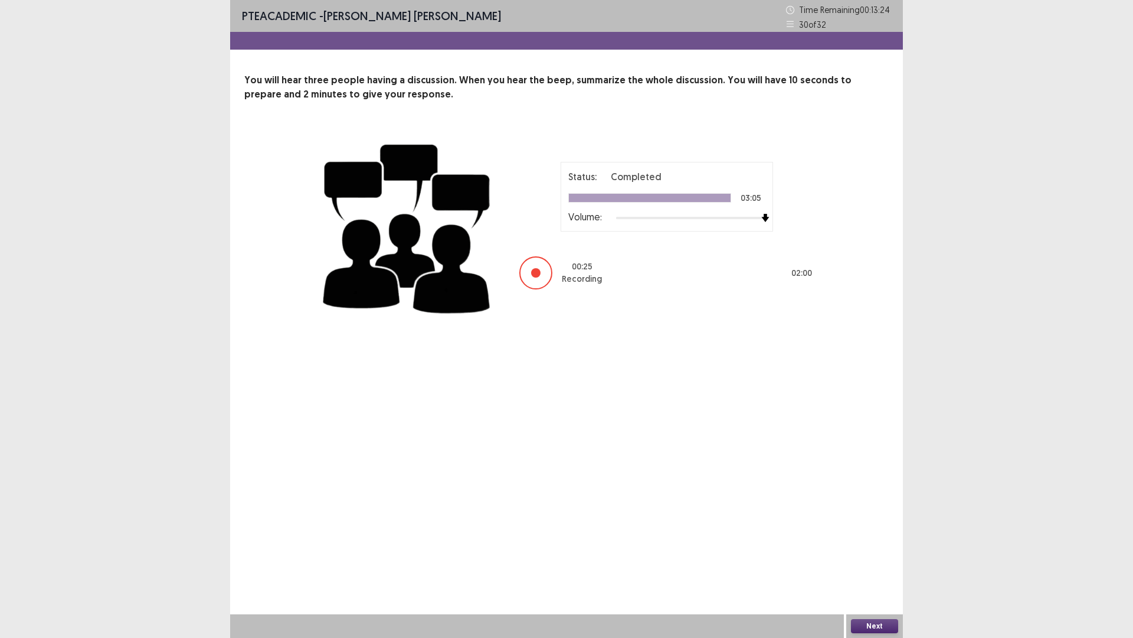
click at [876, 537] on button "Next" at bounding box center [874, 626] width 47 height 14
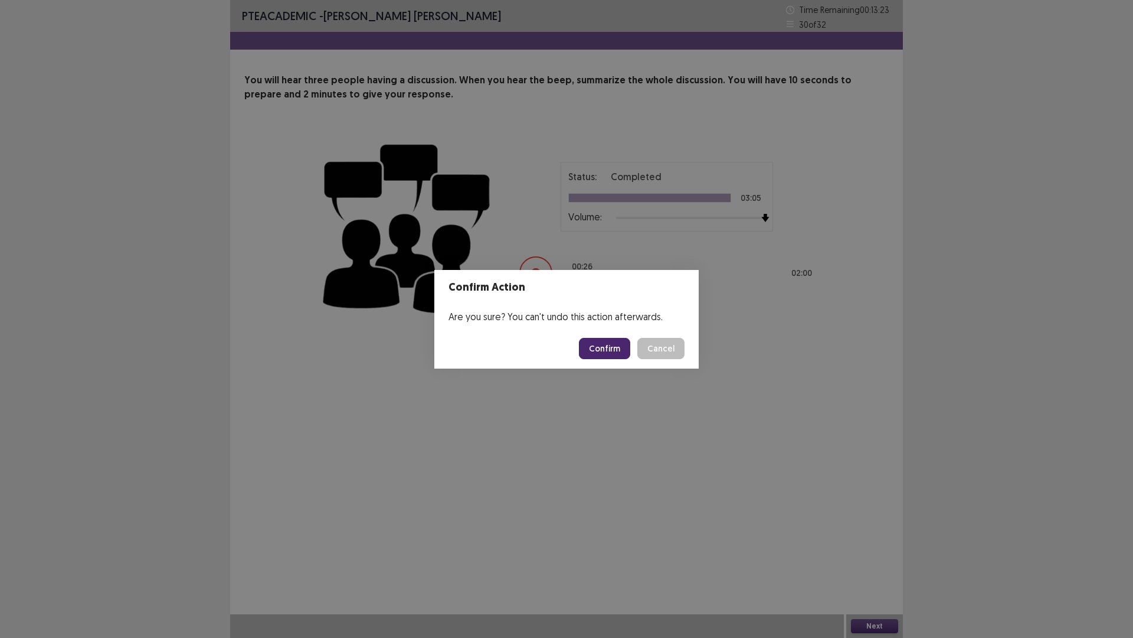
click at [613, 341] on button "Confirm" at bounding box center [604, 348] width 51 height 21
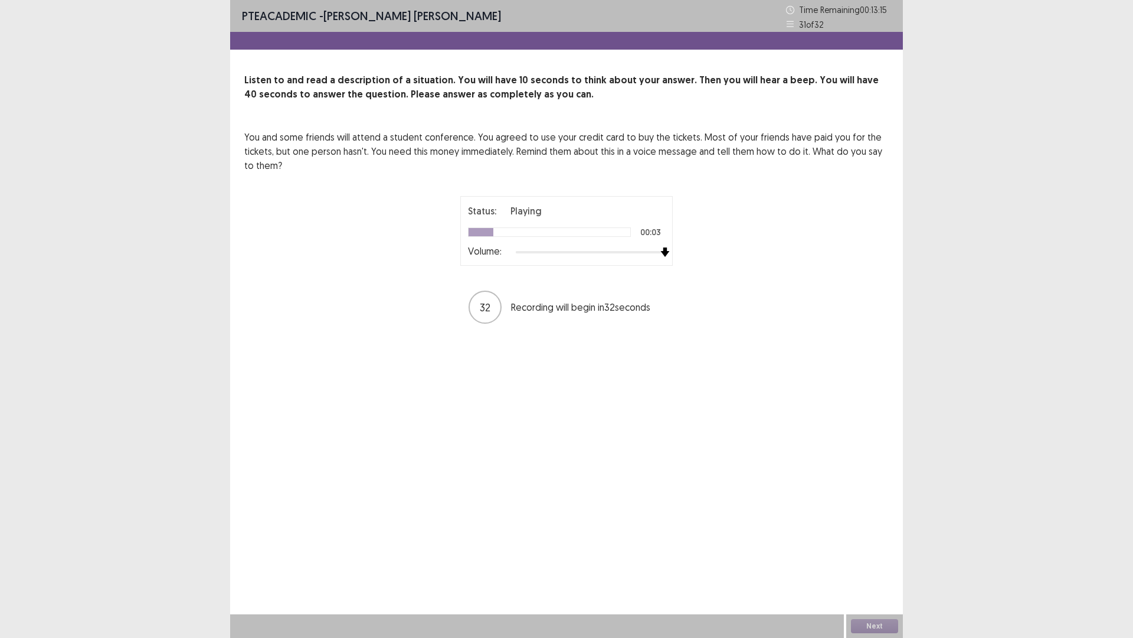
click at [659, 254] on div at bounding box center [590, 251] width 149 height 9
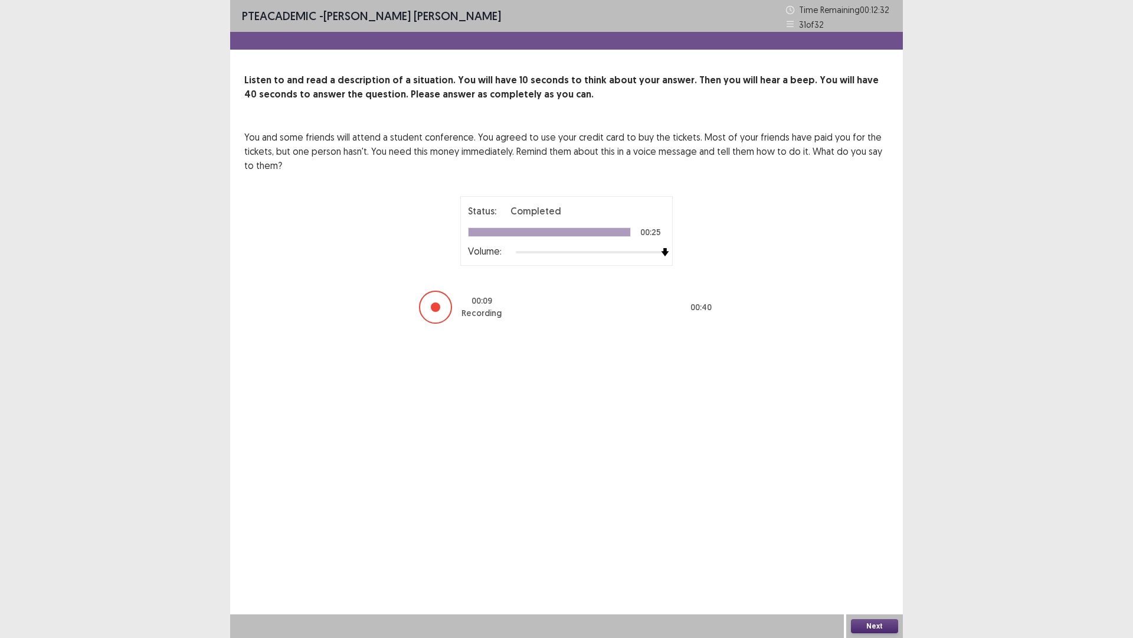
click at [872, 537] on button "Next" at bounding box center [874, 626] width 47 height 14
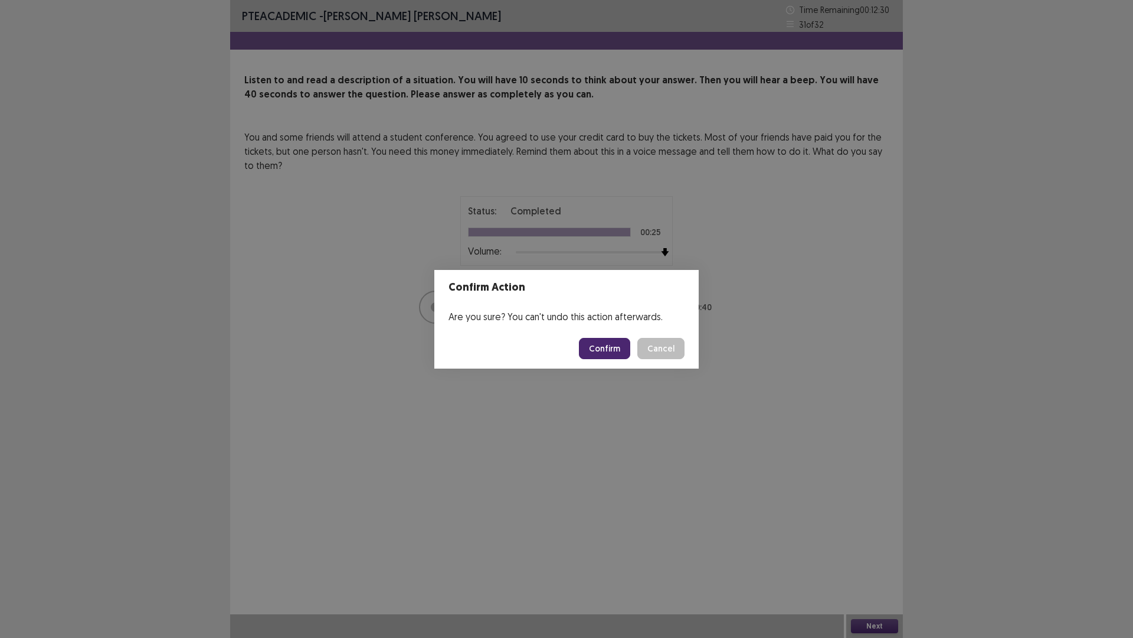
click at [606, 351] on button "Confirm" at bounding box center [604, 348] width 51 height 21
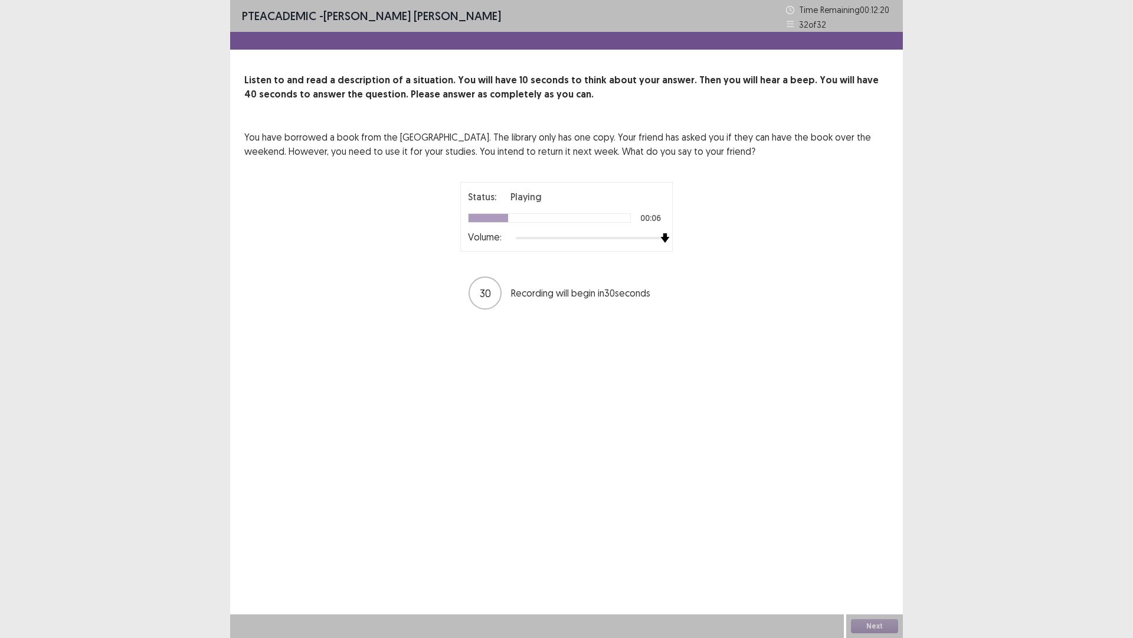
click at [661, 237] on div at bounding box center [590, 237] width 149 height 9
click at [873, 537] on button "Next" at bounding box center [874, 626] width 47 height 14
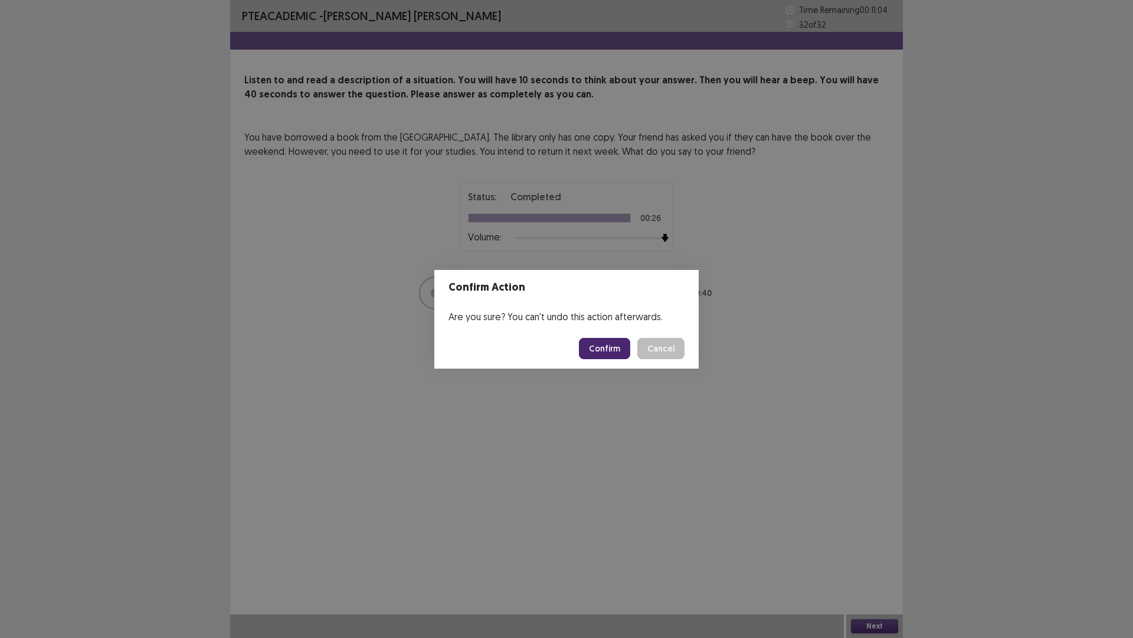
click at [607, 344] on button "Confirm" at bounding box center [604, 348] width 51 height 21
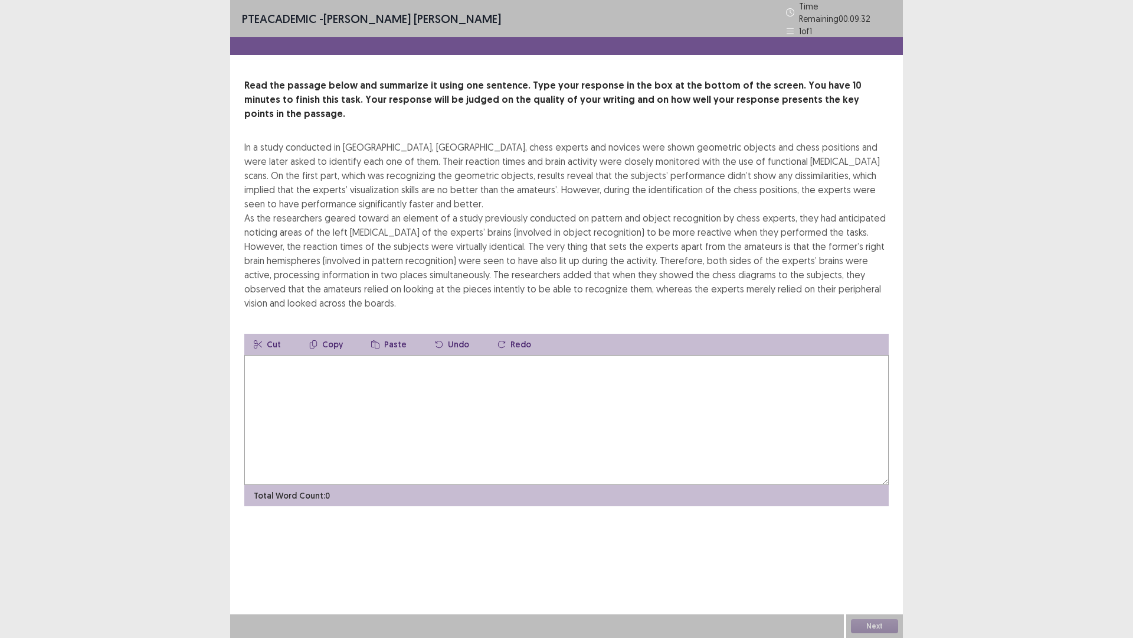
click at [270, 362] on textarea at bounding box center [566, 420] width 645 height 130
click at [265, 355] on textarea "**********" at bounding box center [566, 420] width 645 height 130
type textarea "**********"
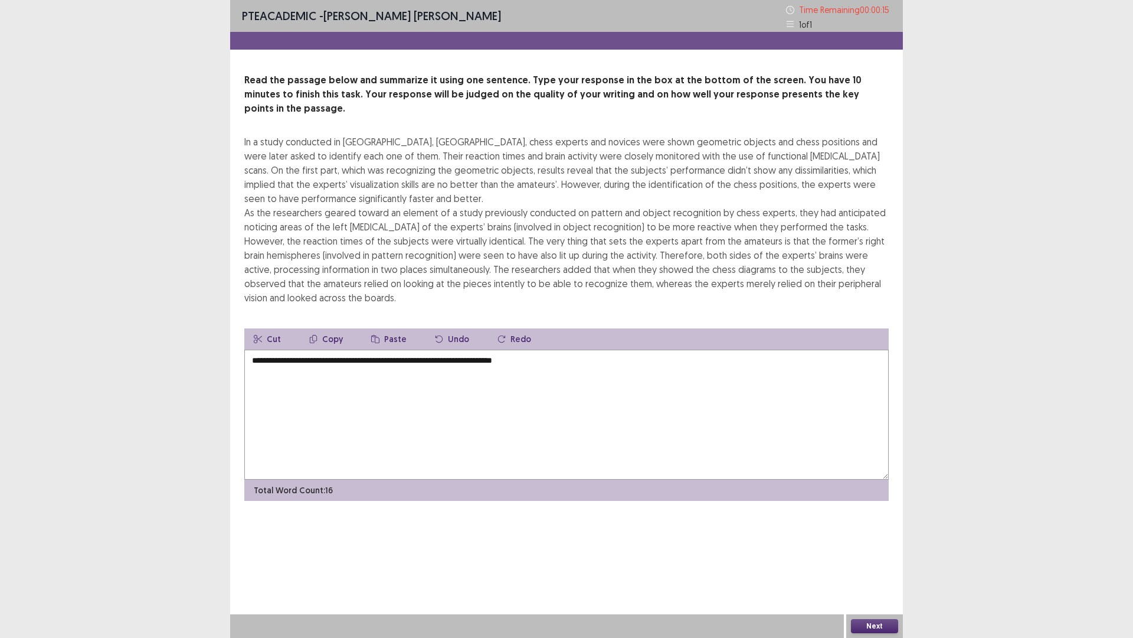
drag, startPoint x: 566, startPoint y: 345, endPoint x: 14, endPoint y: 389, distance: 553.1
click at [14, 389] on div "PTE academic - [PERSON_NAME] [PERSON_NAME] Time Remaining 00 : 00 : 15 1 of 1 R…" at bounding box center [566, 319] width 1133 height 638
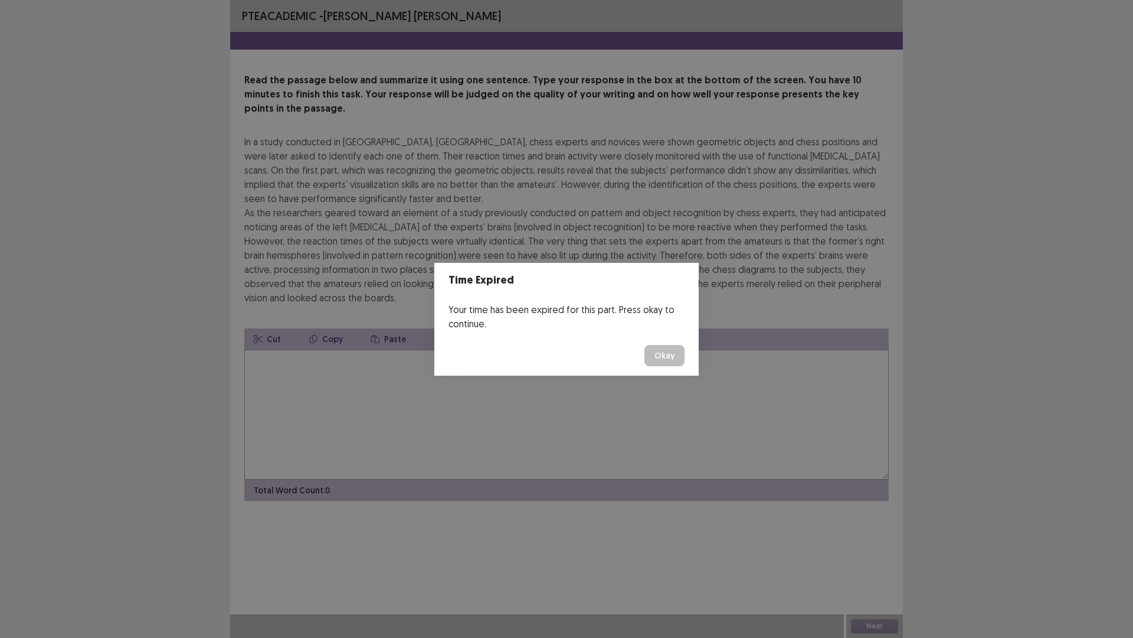
click at [674, 360] on button "Okay" at bounding box center [665, 355] width 40 height 21
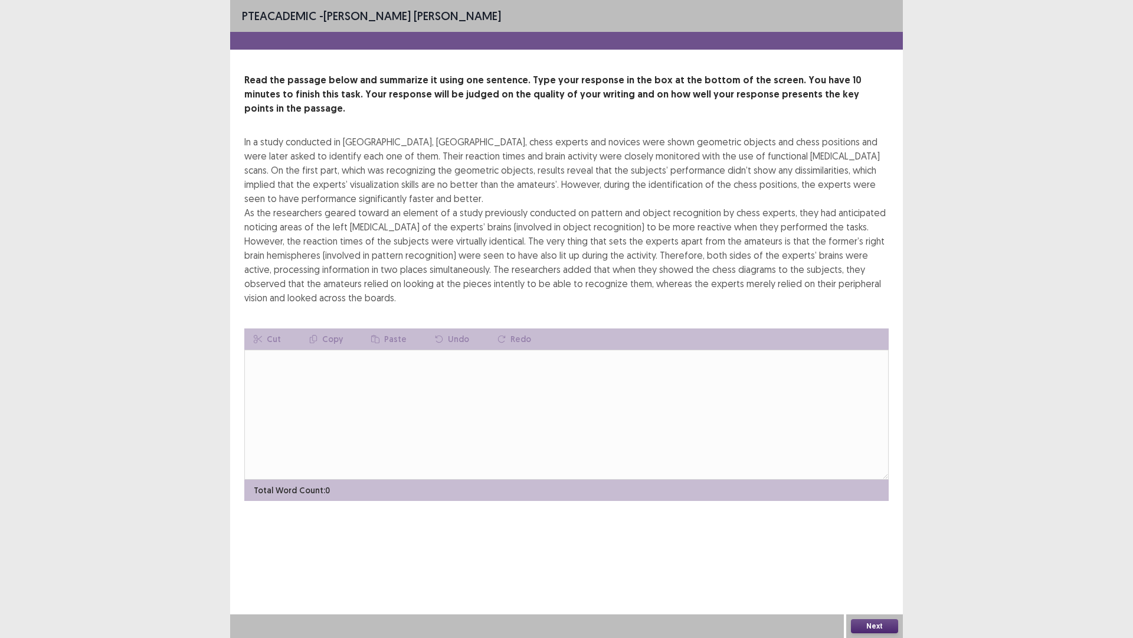
click at [883, 537] on button "Next" at bounding box center [874, 626] width 47 height 14
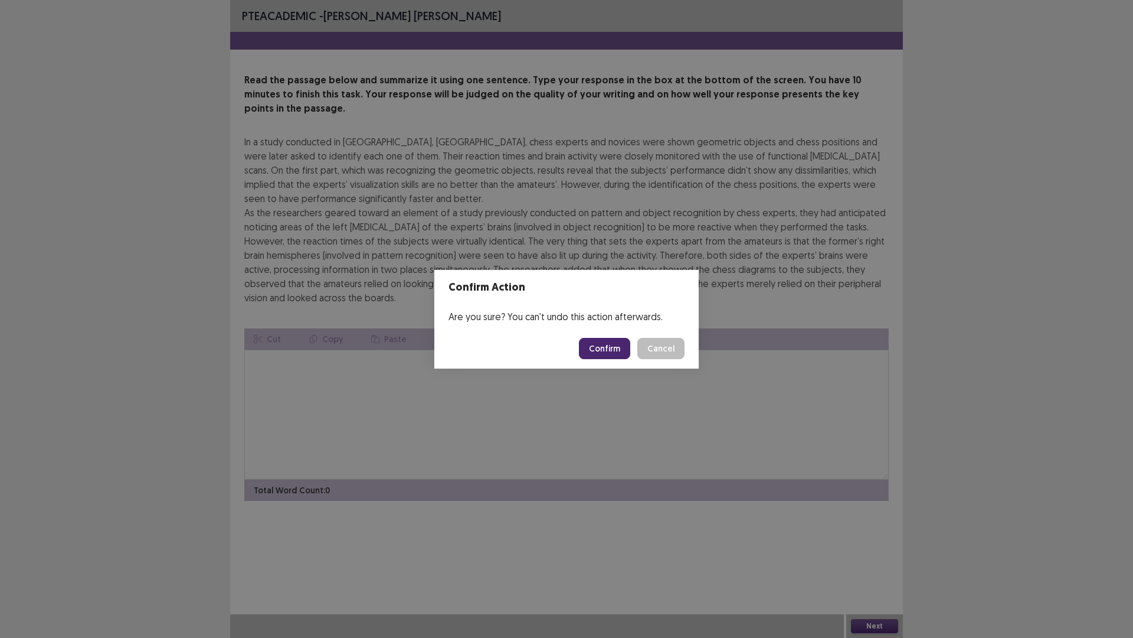
click at [604, 342] on button "Confirm" at bounding box center [604, 348] width 51 height 21
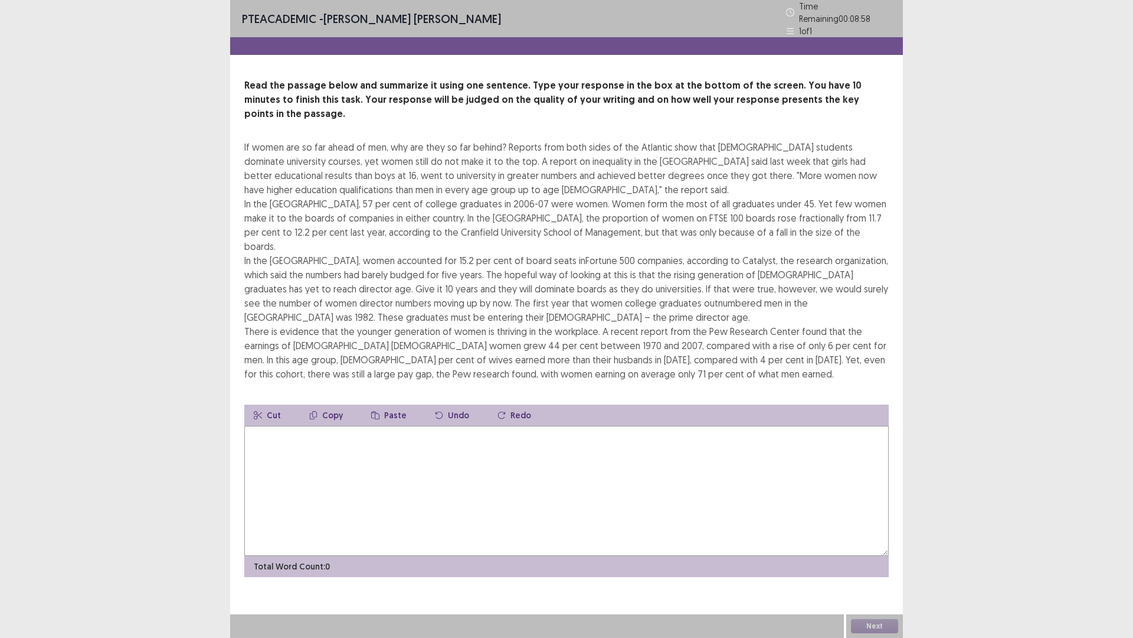
click at [283, 426] on textarea at bounding box center [566, 491] width 645 height 130
drag, startPoint x: 613, startPoint y: 153, endPoint x: 697, endPoint y: 155, distance: 83.8
click at [697, 155] on div "If women are so far ahead of men, why are they so far behind? Reports from both…" at bounding box center [566, 260] width 645 height 241
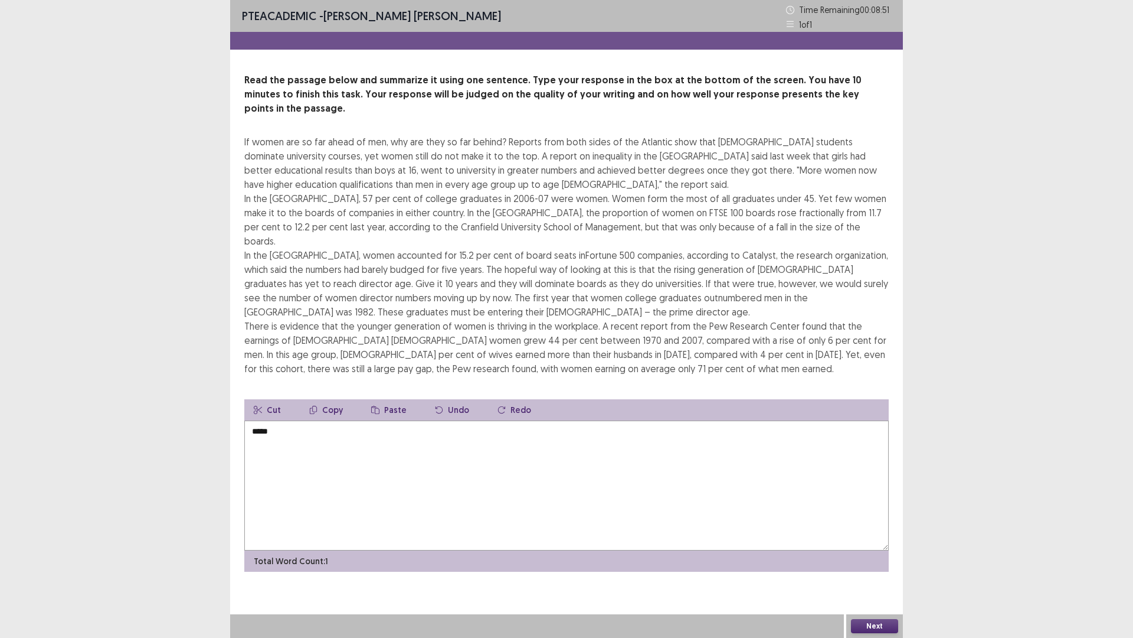
drag, startPoint x: 659, startPoint y: 156, endPoint x: 721, endPoint y: 171, distance: 63.6
click at [737, 157] on div "If women are so far ahead of men, why are they so far behind? Reports from both…" at bounding box center [566, 255] width 645 height 241
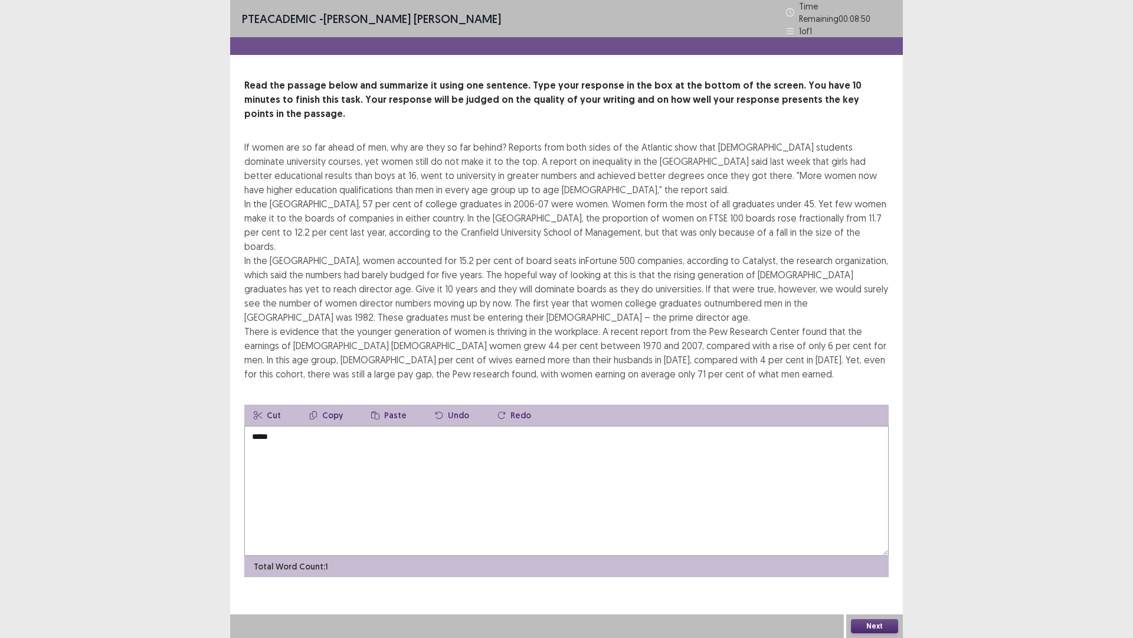
click at [300, 426] on textarea "****" at bounding box center [566, 491] width 645 height 130
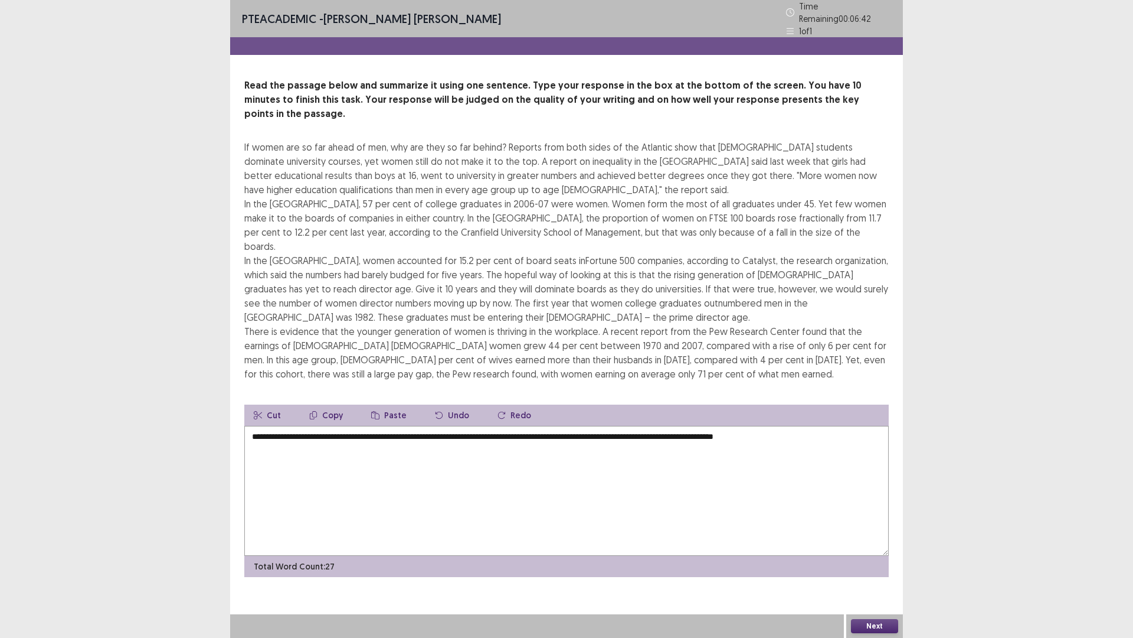
click at [867, 426] on textarea "**********" at bounding box center [566, 491] width 645 height 130
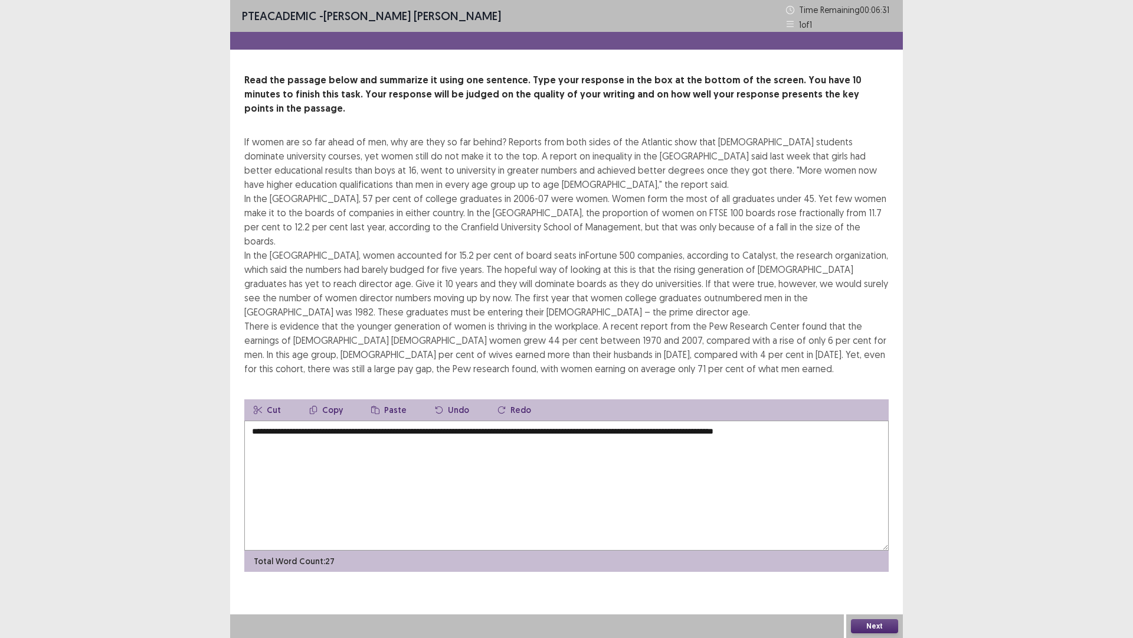
click at [867, 420] on textarea "**********" at bounding box center [566, 485] width 645 height 130
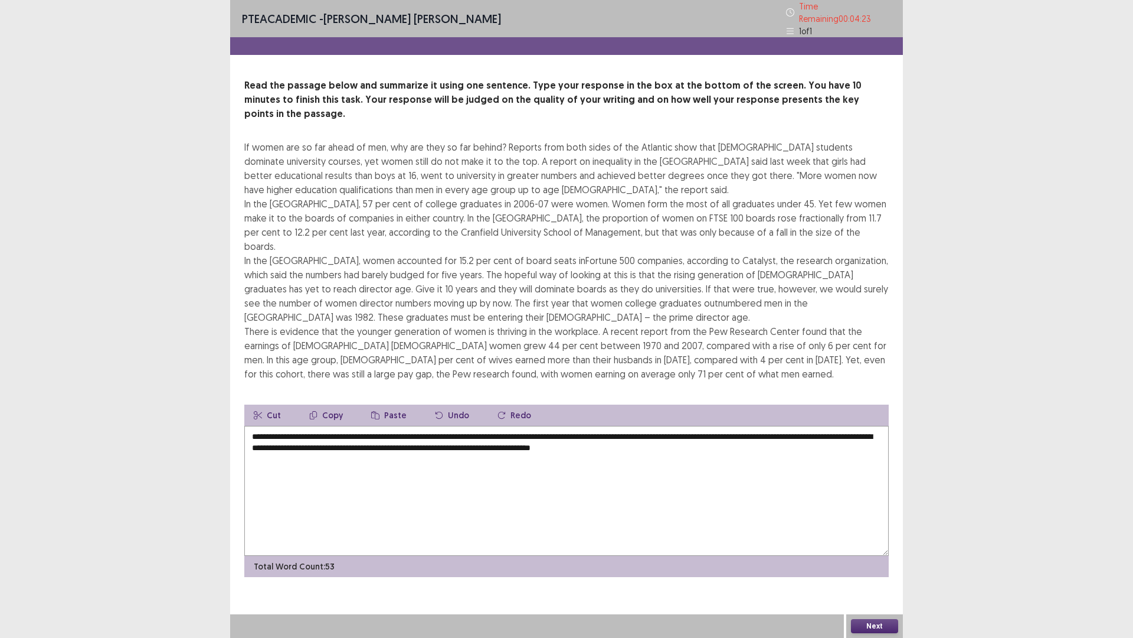
type textarea "**********"
click at [887, 537] on button "Next" at bounding box center [874, 626] width 47 height 14
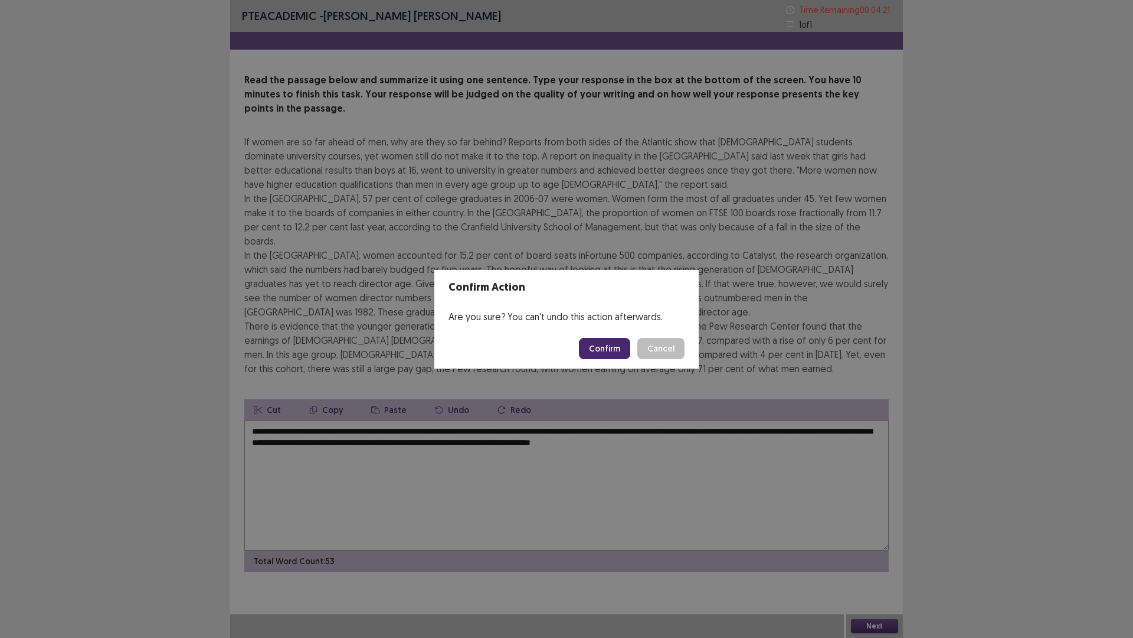
click at [615, 347] on button "Confirm" at bounding box center [604, 348] width 51 height 21
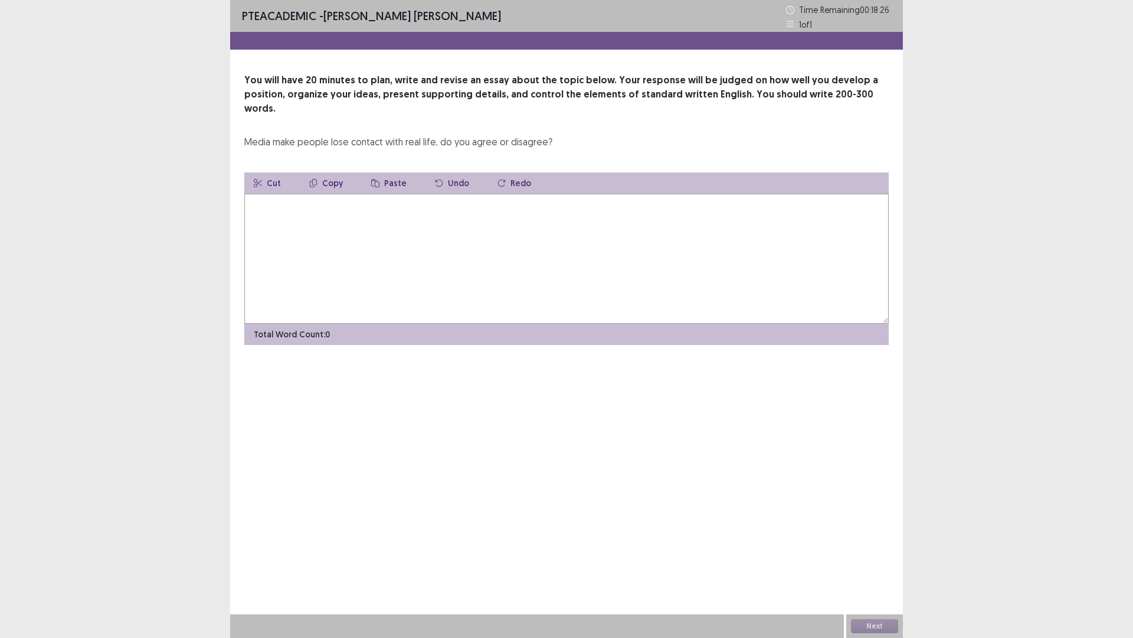
click at [466, 201] on textarea at bounding box center [566, 259] width 645 height 130
type textarea "*"
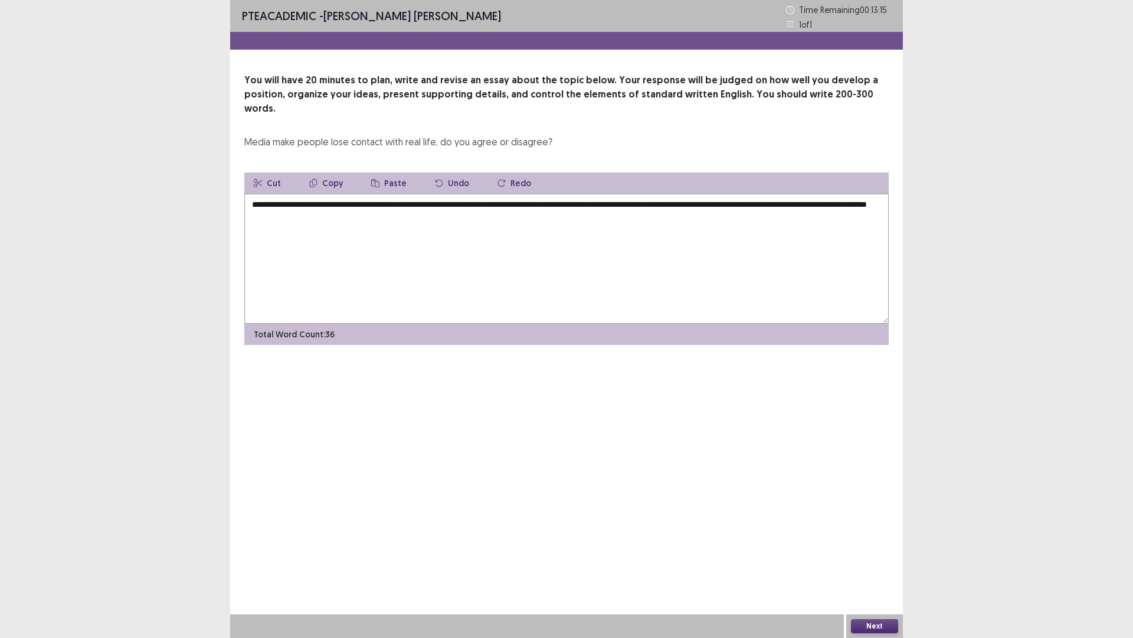
click at [375, 202] on textarea "**********" at bounding box center [566, 259] width 645 height 130
drag, startPoint x: 398, startPoint y: 205, endPoint x: 413, endPoint y: 209, distance: 15.8
click at [405, 207] on textarea "**********" at bounding box center [566, 259] width 645 height 130
click at [570, 202] on textarea "**********" at bounding box center [566, 259] width 645 height 130
click at [606, 205] on textarea "**********" at bounding box center [566, 259] width 645 height 130
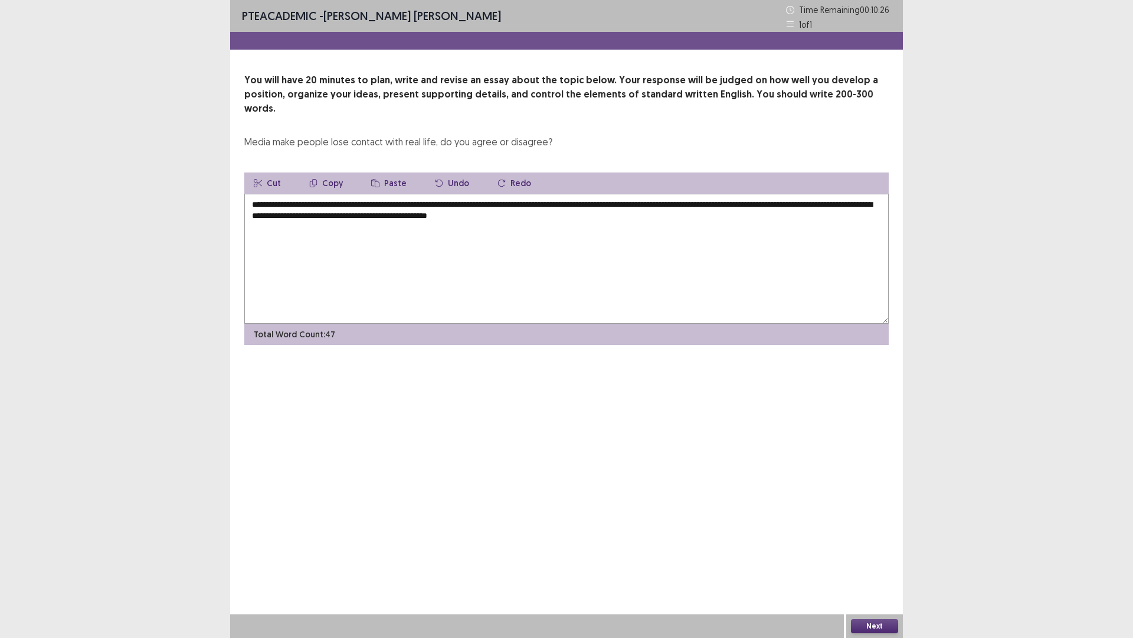
click at [568, 202] on textarea "**********" at bounding box center [566, 259] width 645 height 130
click at [606, 203] on textarea "**********" at bounding box center [566, 259] width 645 height 130
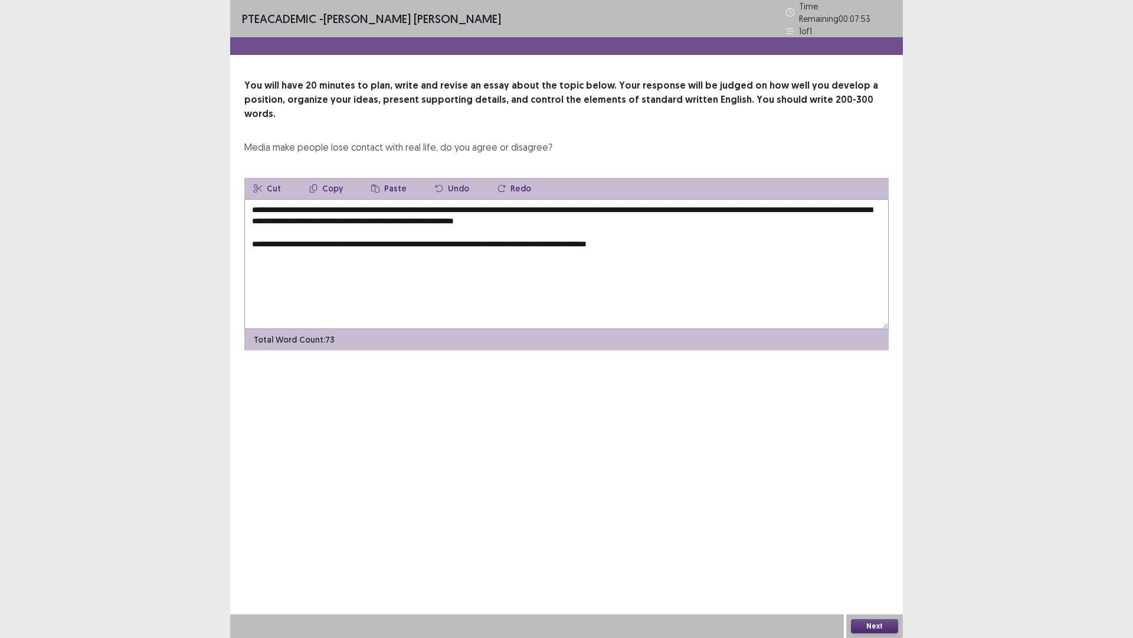
click at [351, 226] on textarea "**********" at bounding box center [566, 264] width 645 height 130
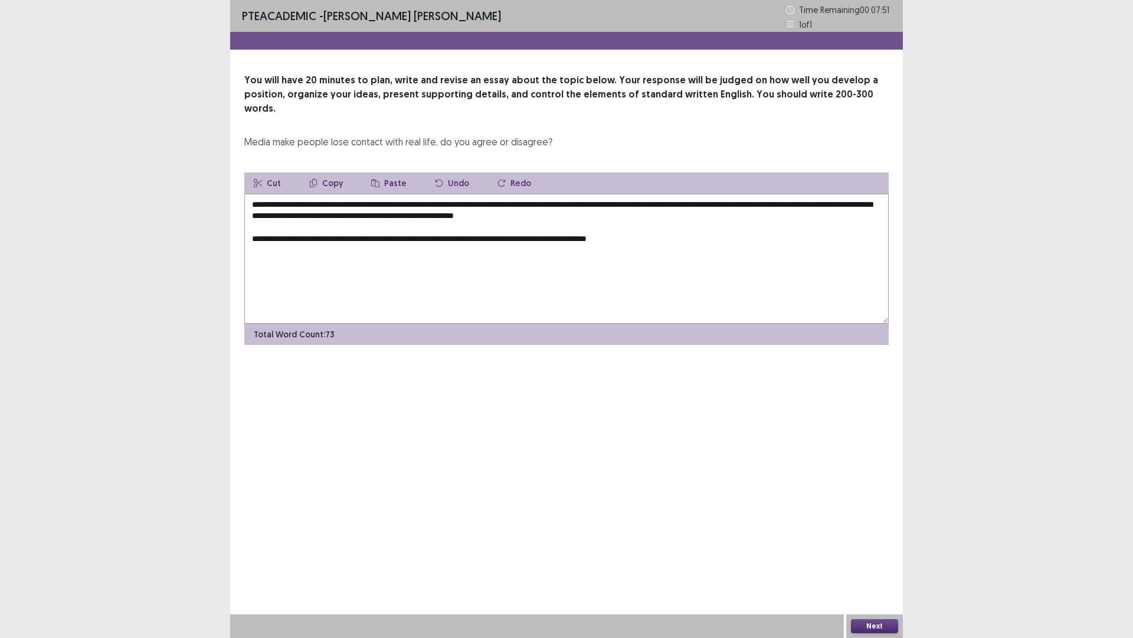
click at [354, 226] on textarea "**********" at bounding box center [566, 259] width 645 height 130
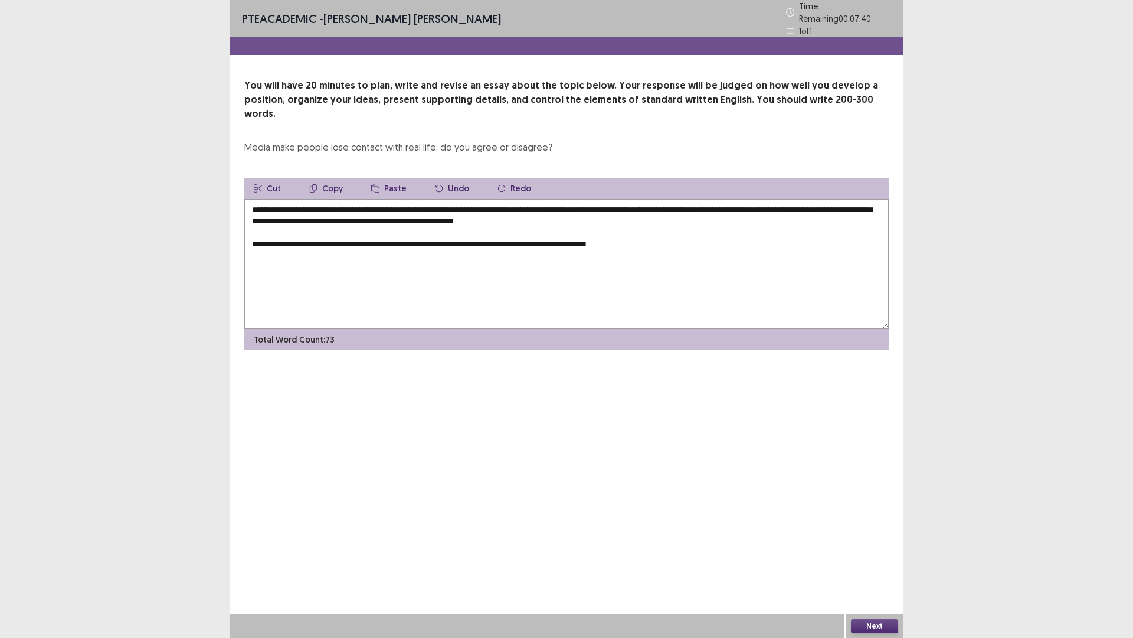
click at [473, 227] on textarea "**********" at bounding box center [566, 264] width 645 height 130
click at [476, 227] on textarea "**********" at bounding box center [566, 264] width 645 height 130
click at [460, 224] on textarea "**********" at bounding box center [566, 264] width 645 height 130
click at [479, 226] on textarea "**********" at bounding box center [566, 264] width 645 height 130
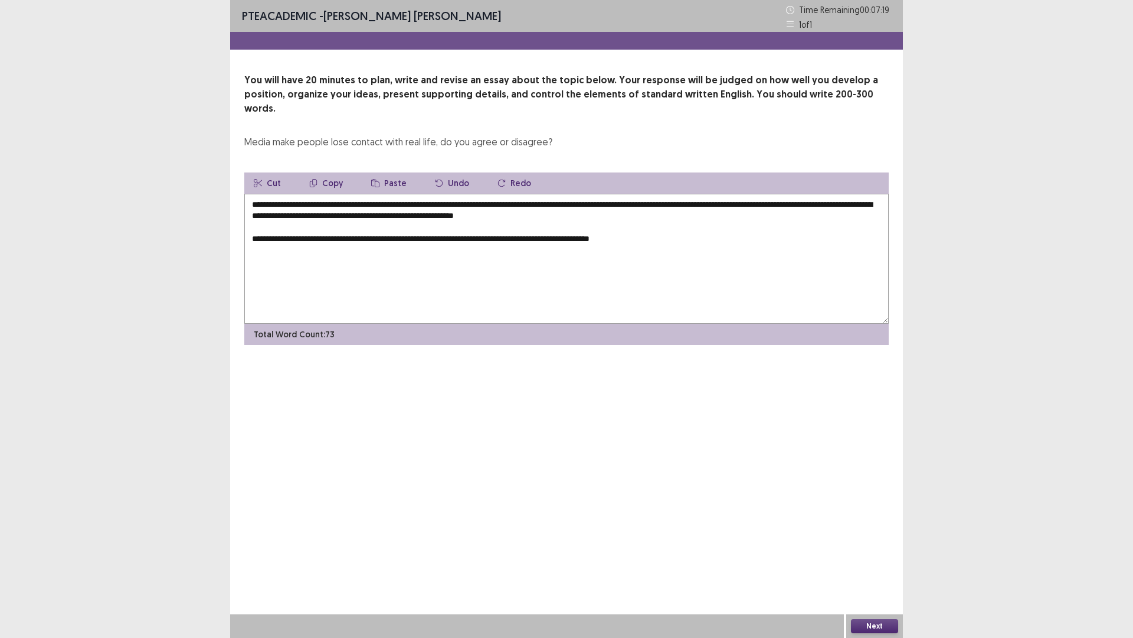
click at [494, 228] on textarea "**********" at bounding box center [566, 259] width 645 height 130
click at [491, 224] on textarea "**********" at bounding box center [566, 259] width 645 height 130
click at [554, 227] on textarea "**********" at bounding box center [566, 259] width 645 height 130
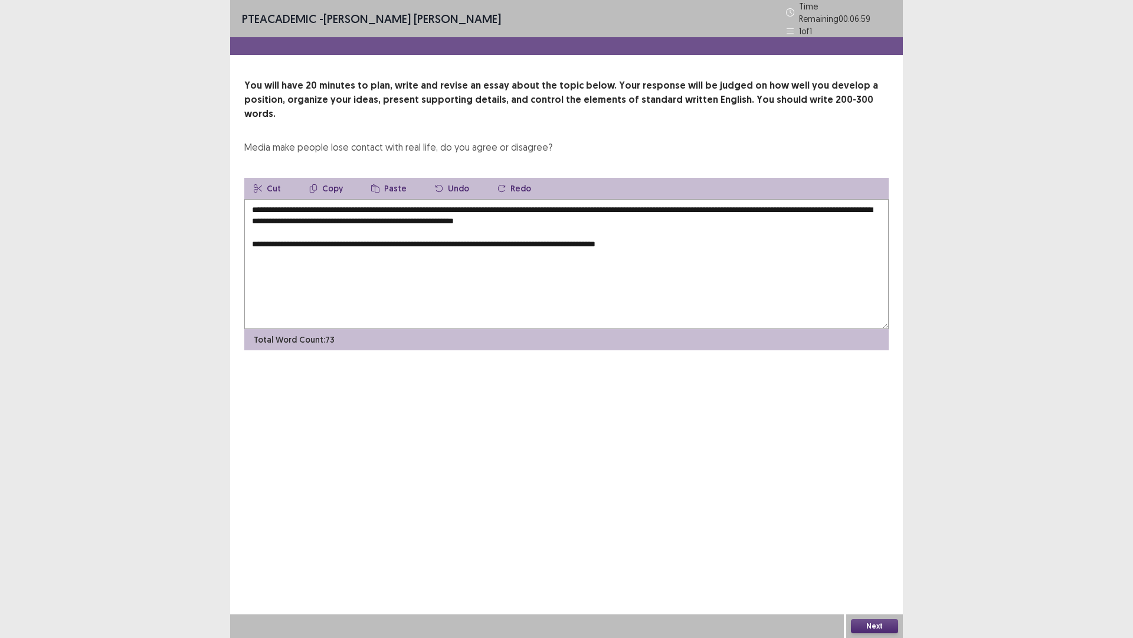
click at [544, 225] on textarea "**********" at bounding box center [566, 264] width 645 height 130
click at [550, 223] on textarea "**********" at bounding box center [566, 264] width 645 height 130
click at [551, 224] on textarea "**********" at bounding box center [566, 264] width 645 height 130
click at [675, 228] on textarea "**********" at bounding box center [566, 264] width 645 height 130
click at [524, 228] on textarea "**********" at bounding box center [566, 264] width 645 height 130
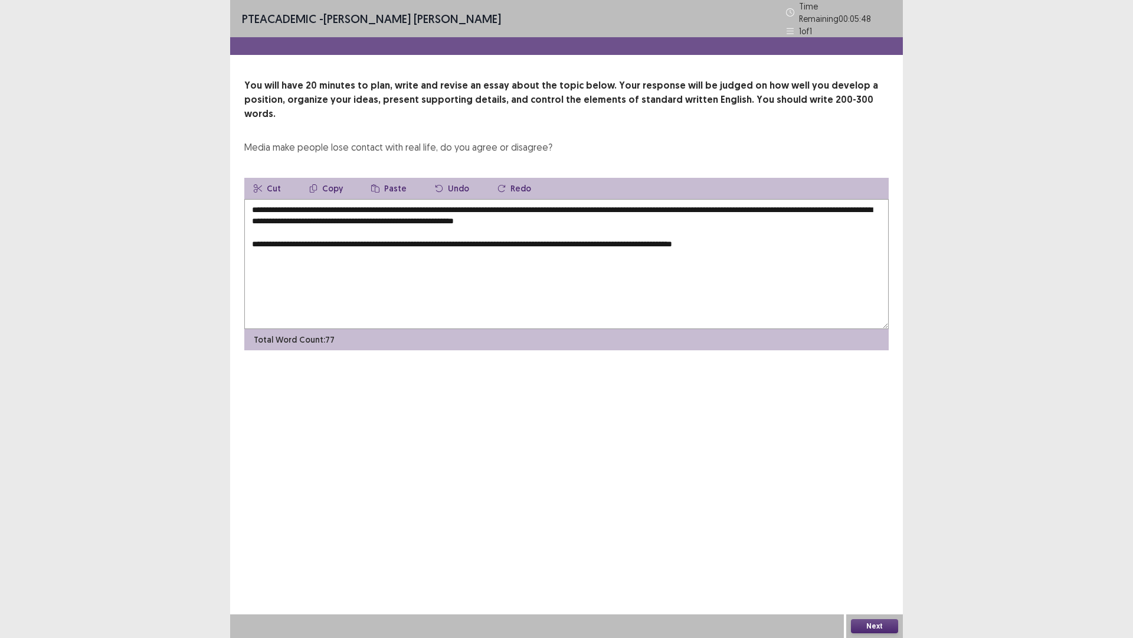
drag, startPoint x: 773, startPoint y: 223, endPoint x: 769, endPoint y: 208, distance: 14.9
click at [772, 218] on textarea "**********" at bounding box center [566, 264] width 645 height 130
click at [754, 226] on textarea "**********" at bounding box center [566, 264] width 645 height 130
click at [255, 239] on textarea "**********" at bounding box center [566, 264] width 645 height 130
click at [772, 233] on textarea "**********" at bounding box center [566, 264] width 645 height 130
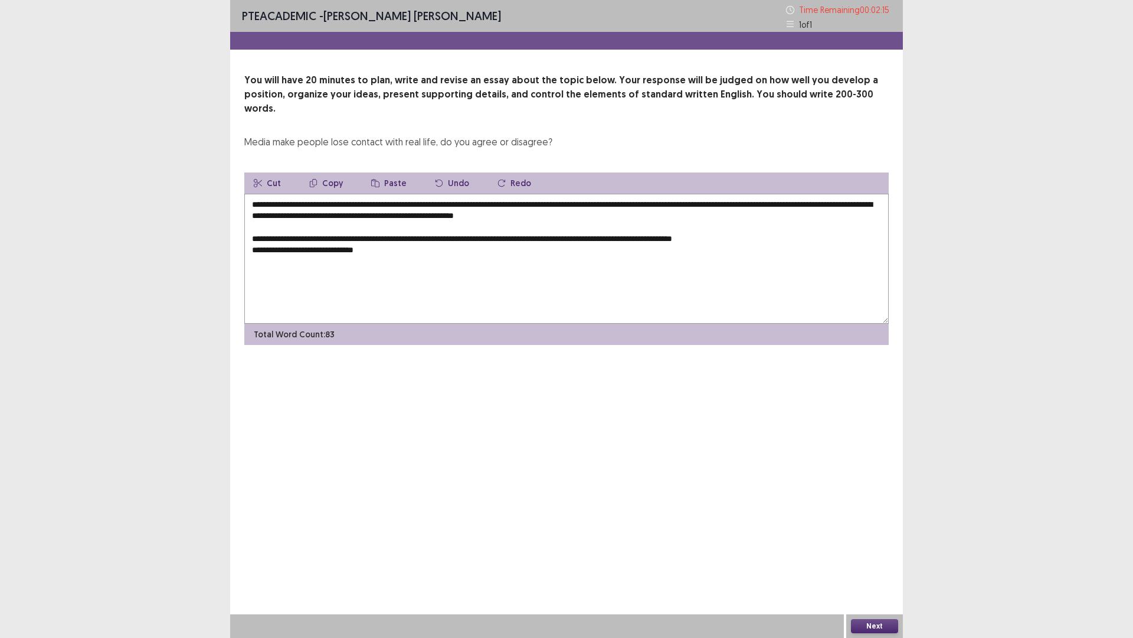
type textarea "**********"
click at [867, 537] on button "Next" at bounding box center [874, 626] width 47 height 14
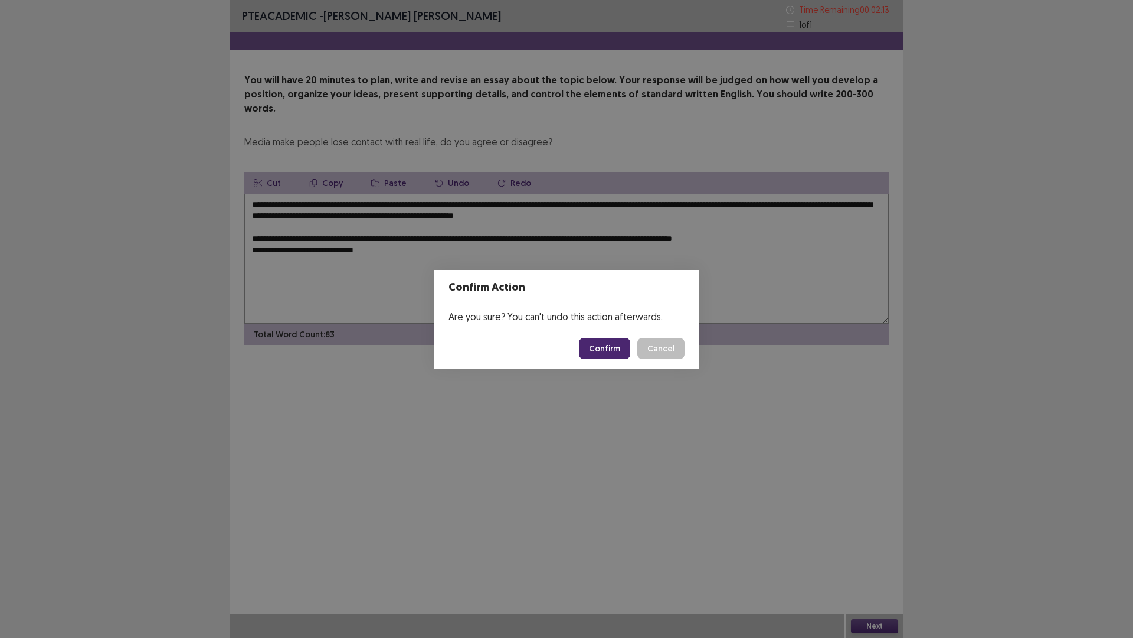
click at [626, 348] on button "Confirm" at bounding box center [604, 348] width 51 height 21
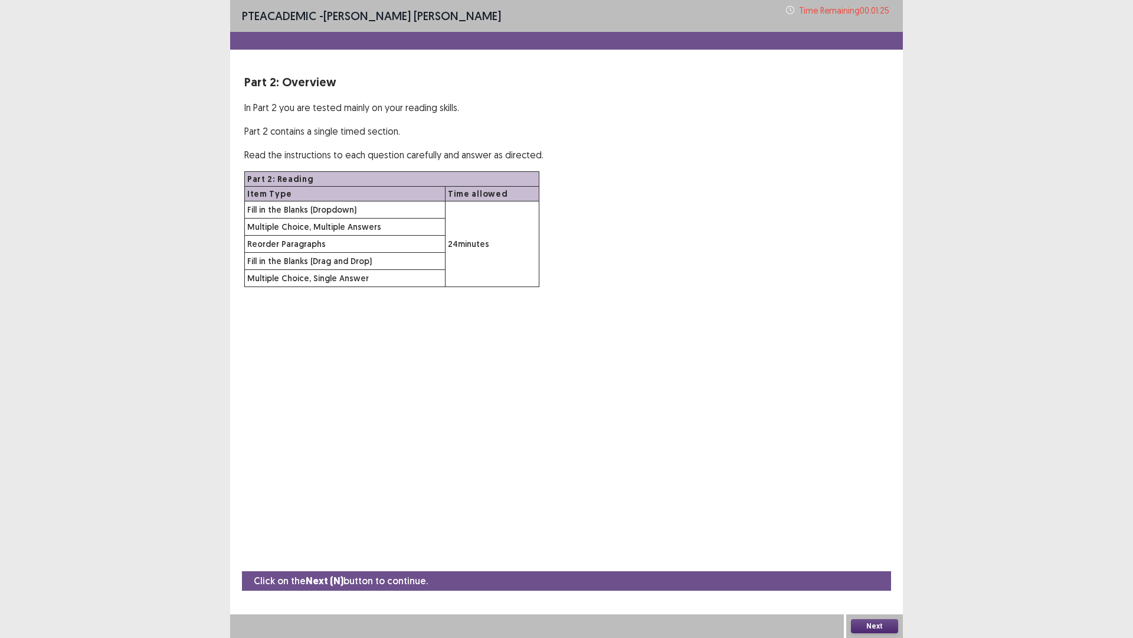
click at [890, 537] on button "Next" at bounding box center [874, 626] width 47 height 14
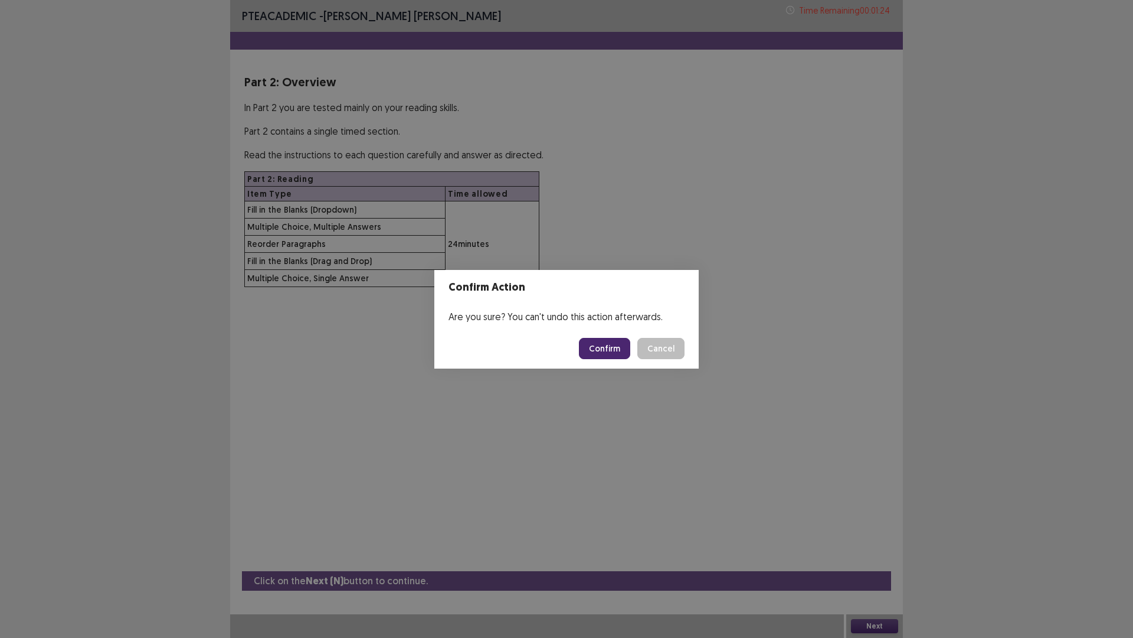
click at [618, 344] on button "Confirm" at bounding box center [604, 348] width 51 height 21
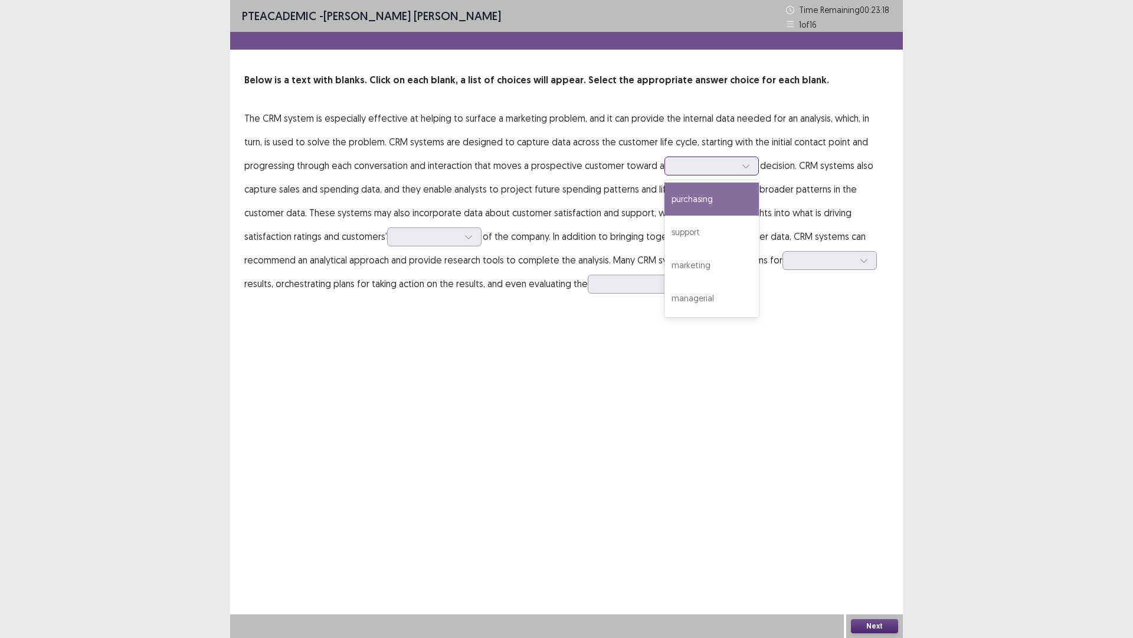
click at [675, 163] on div at bounding box center [705, 165] width 61 height 11
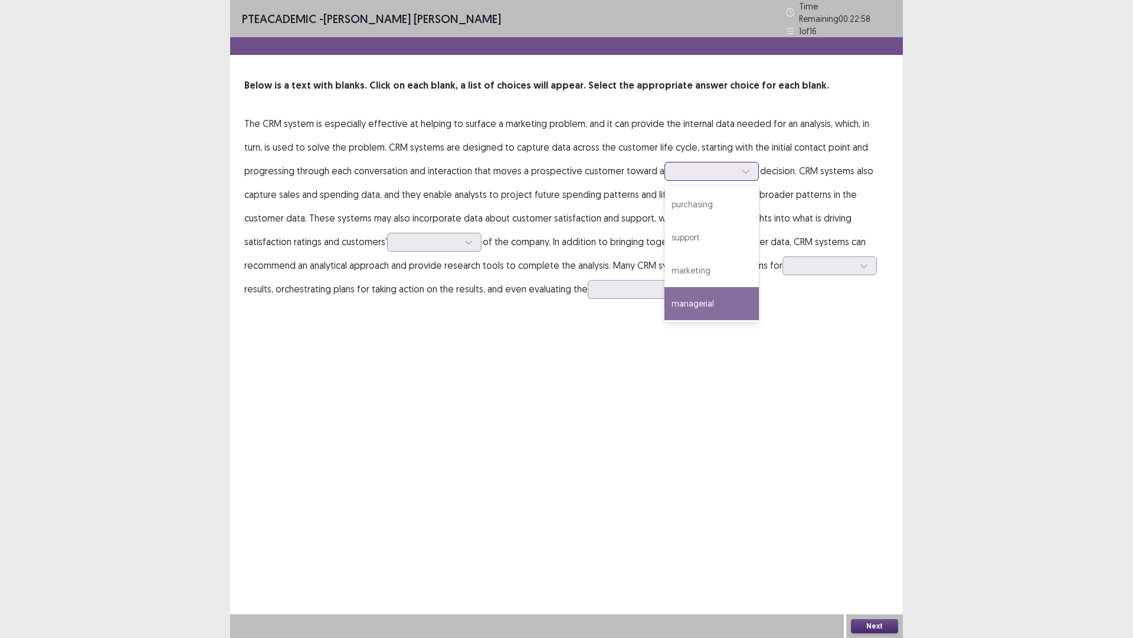
click at [665, 302] on div "managerial" at bounding box center [712, 303] width 94 height 33
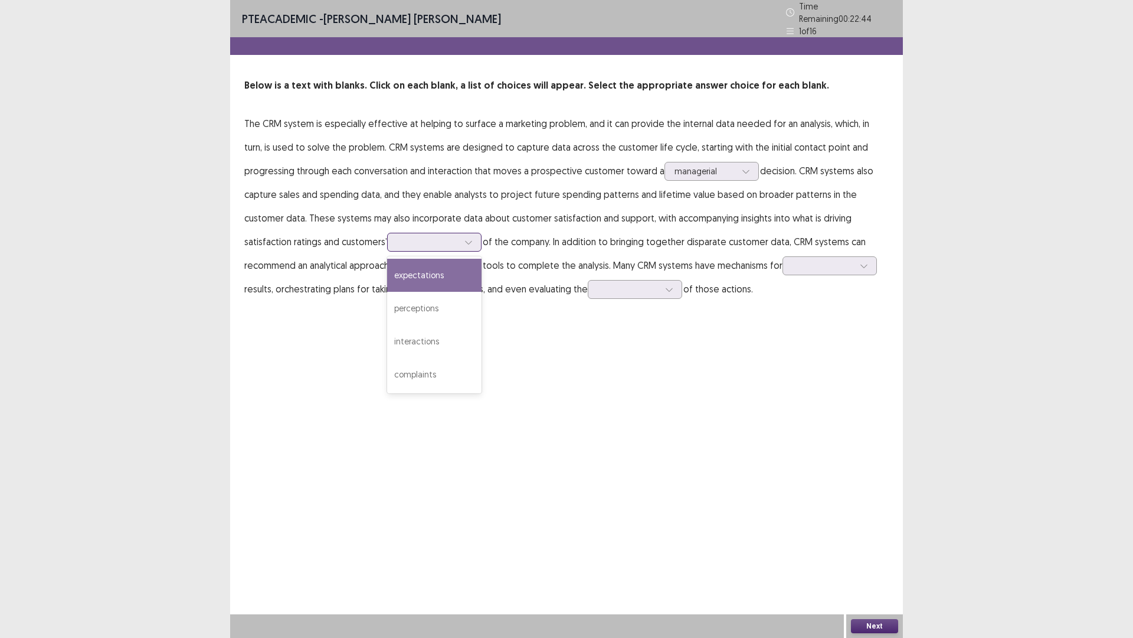
click at [397, 238] on div at bounding box center [427, 241] width 61 height 11
click at [387, 337] on div "interactions" at bounding box center [434, 341] width 94 height 33
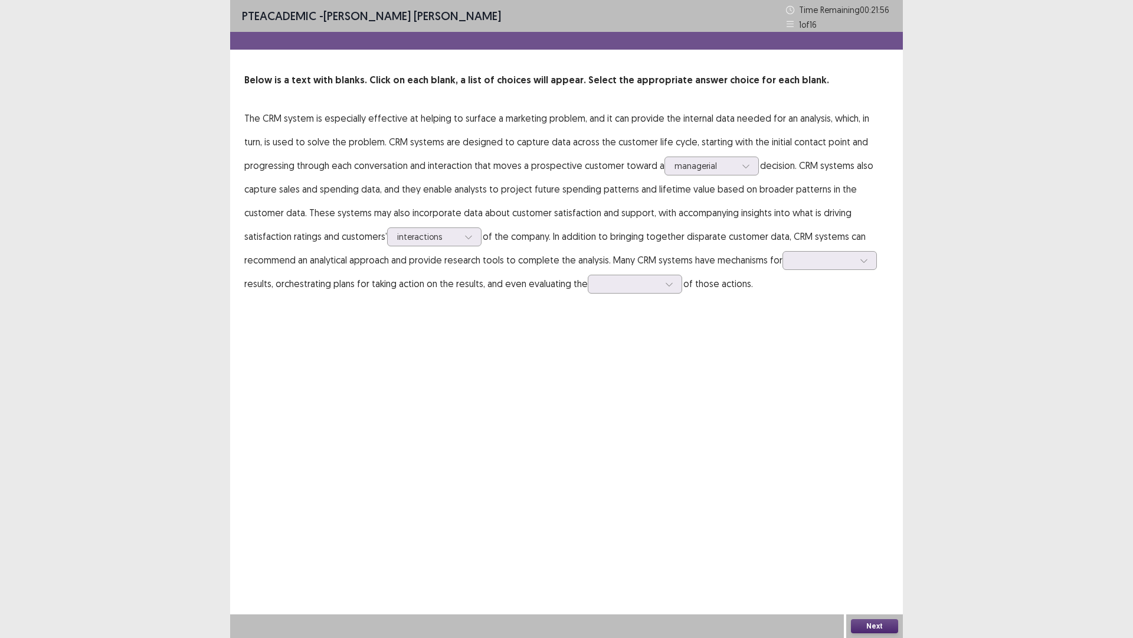
click at [673, 270] on p "The CRM system is especially effective at helping to surface a marketing proble…" at bounding box center [566, 200] width 645 height 189
click at [793, 262] on div at bounding box center [823, 259] width 61 height 11
click at [783, 396] on div "reporting" at bounding box center [830, 392] width 94 height 33
click at [598, 280] on div at bounding box center [628, 283] width 61 height 11
click at [588, 419] on div "duration" at bounding box center [635, 416] width 94 height 33
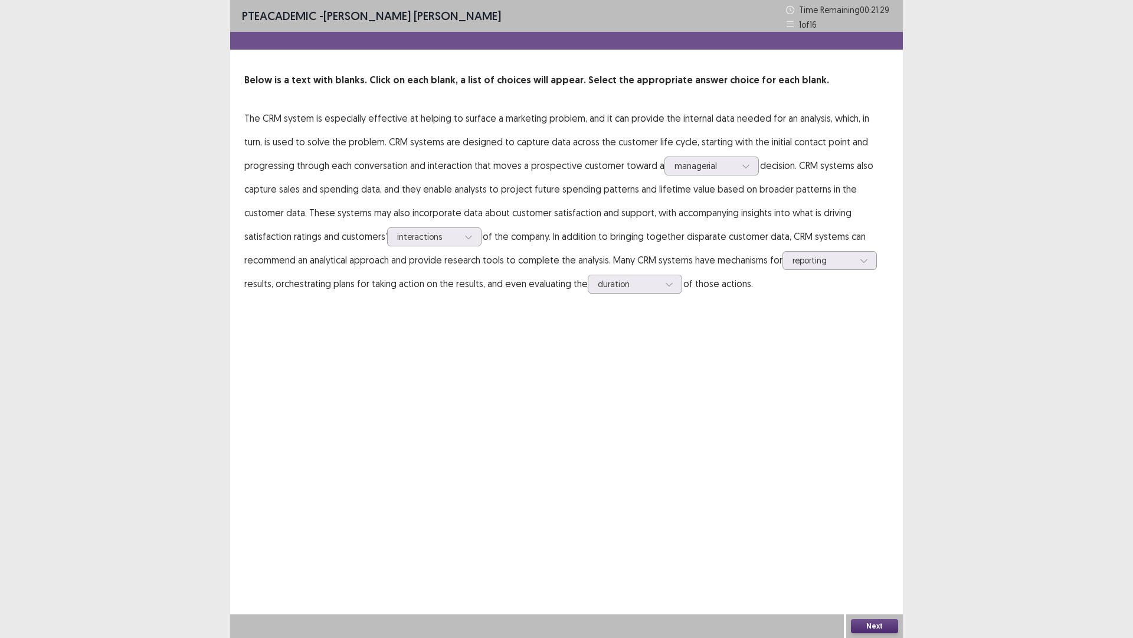
click at [876, 537] on button "Next" at bounding box center [874, 626] width 47 height 14
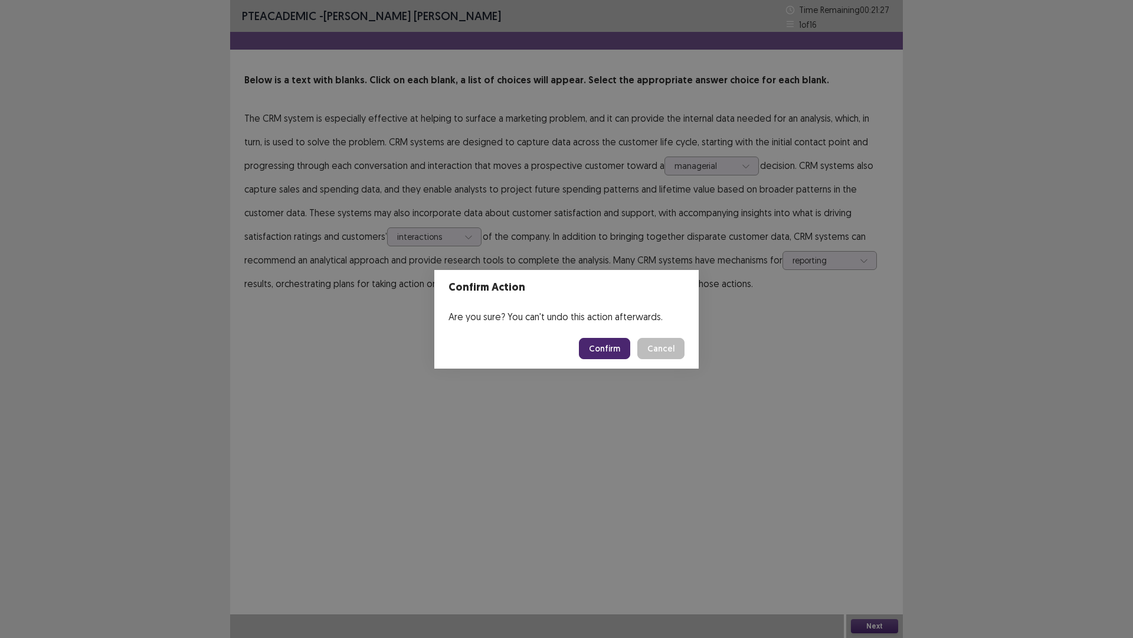
click at [607, 348] on button "Confirm" at bounding box center [604, 348] width 51 height 21
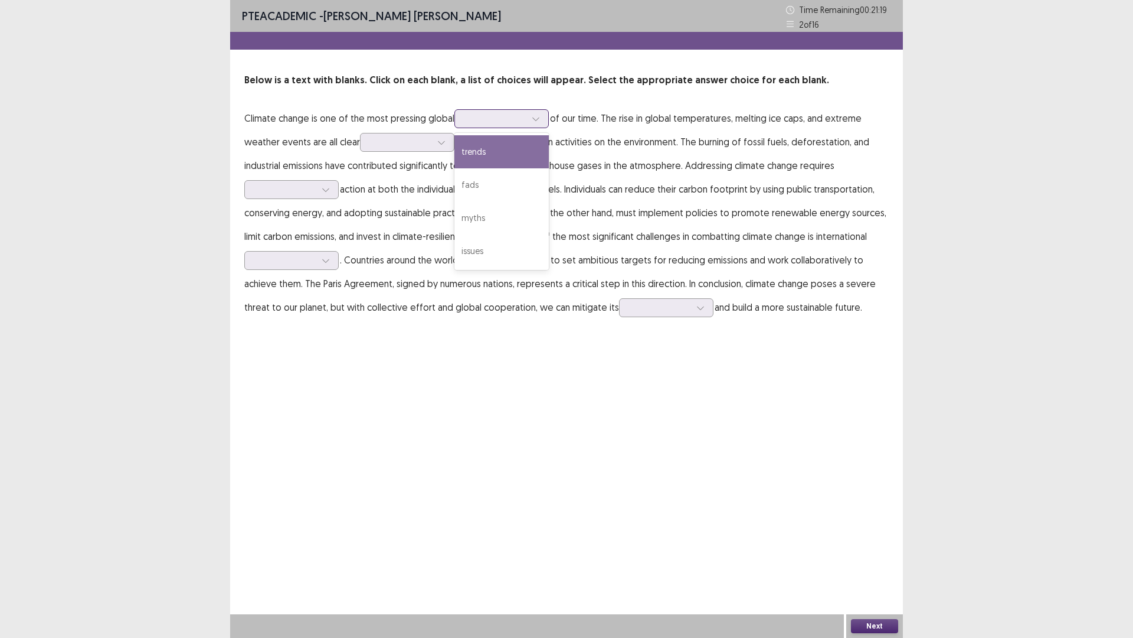
click at [490, 117] on div at bounding box center [495, 118] width 61 height 11
click at [479, 245] on div "issues" at bounding box center [502, 250] width 94 height 33
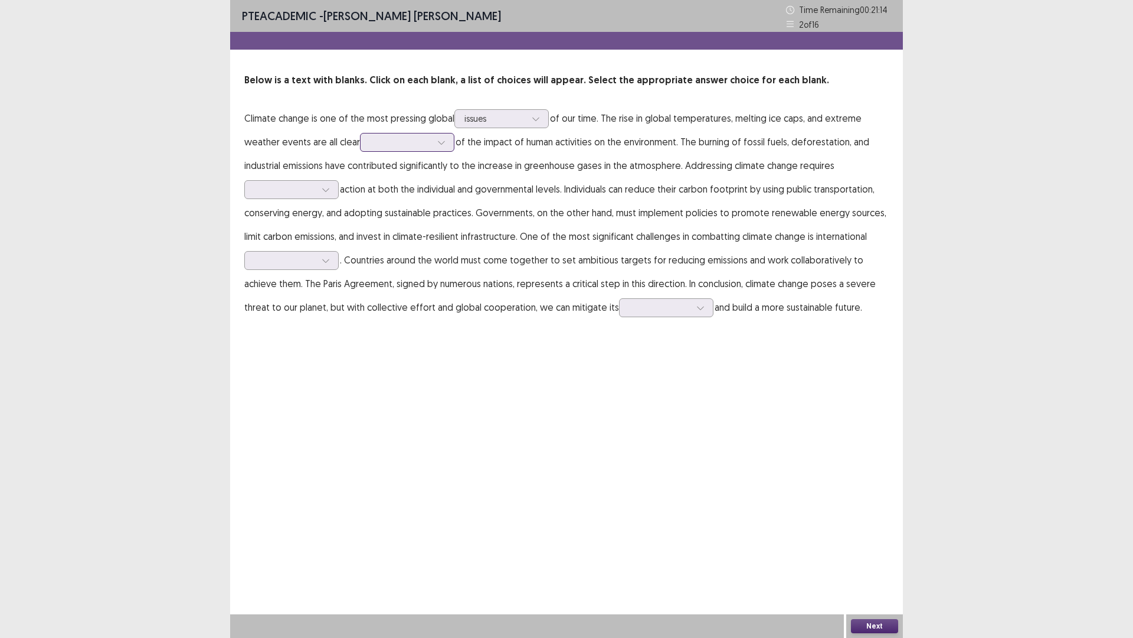
click at [402, 140] on div at bounding box center [400, 141] width 61 height 11
click at [404, 235] on div "effects" at bounding box center [407, 241] width 94 height 33
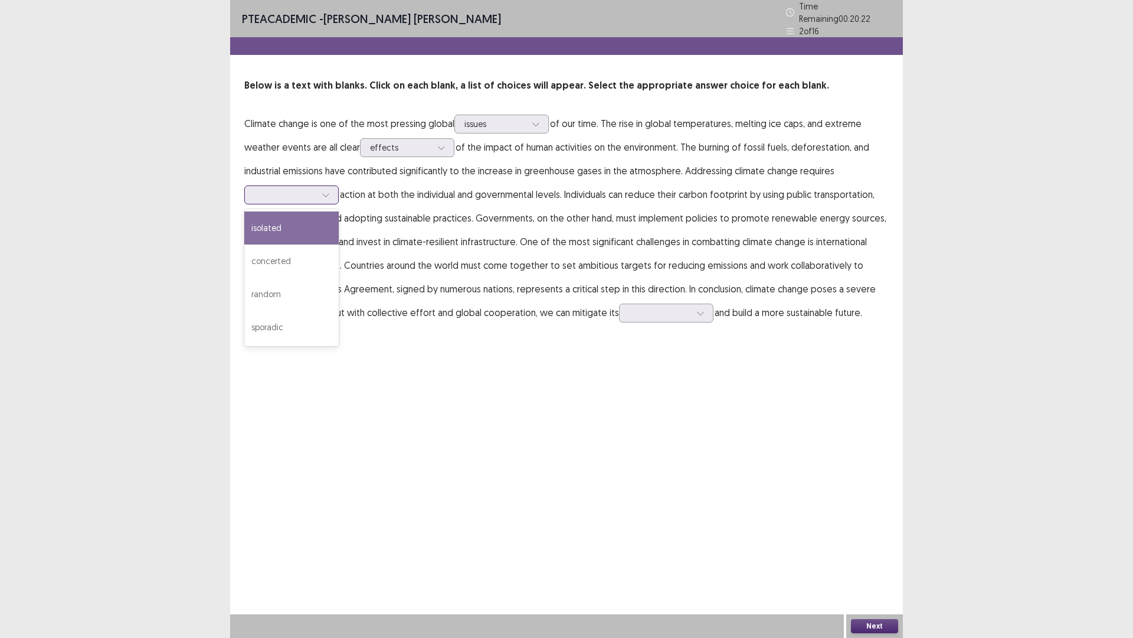
click at [322, 191] on icon at bounding box center [326, 195] width 8 height 8
click at [299, 251] on div "concerted" at bounding box center [291, 260] width 94 height 33
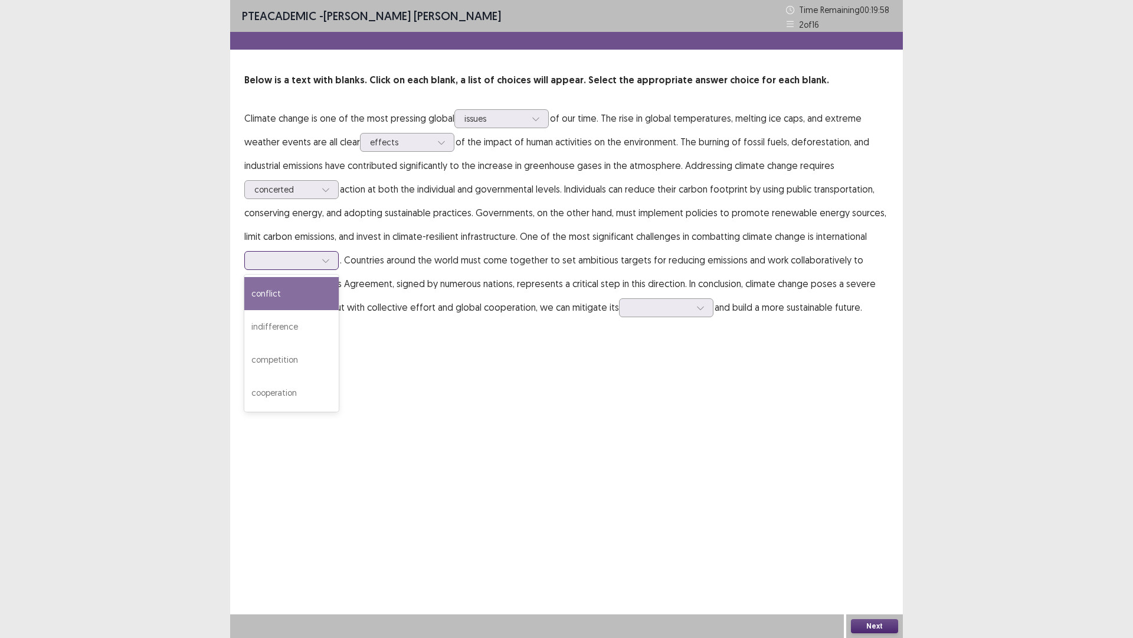
click at [321, 267] on div at bounding box center [326, 260] width 18 height 18
drag, startPoint x: 298, startPoint y: 393, endPoint x: 291, endPoint y: 404, distance: 13.3
drag, startPoint x: 291, startPoint y: 404, endPoint x: 602, endPoint y: 245, distance: 349.3
click at [603, 244] on p "Climate change is one of the most pressing global issues of our time. The rise …" at bounding box center [566, 212] width 645 height 213
click at [296, 258] on div at bounding box center [284, 259] width 61 height 11
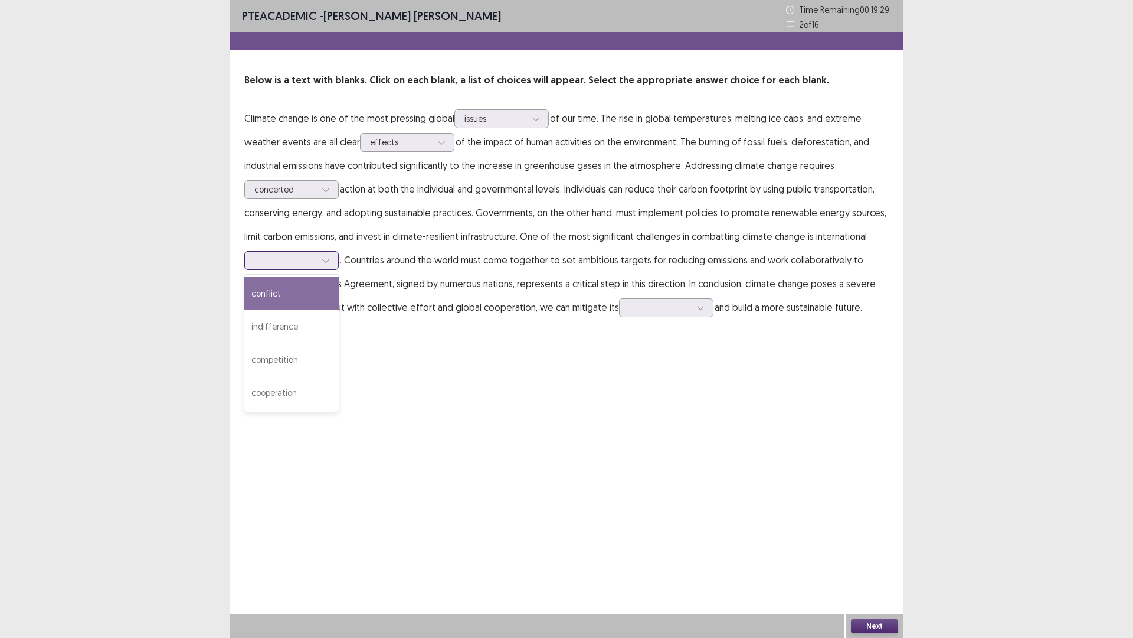
click at [311, 296] on div "conflict" at bounding box center [291, 293] width 94 height 33
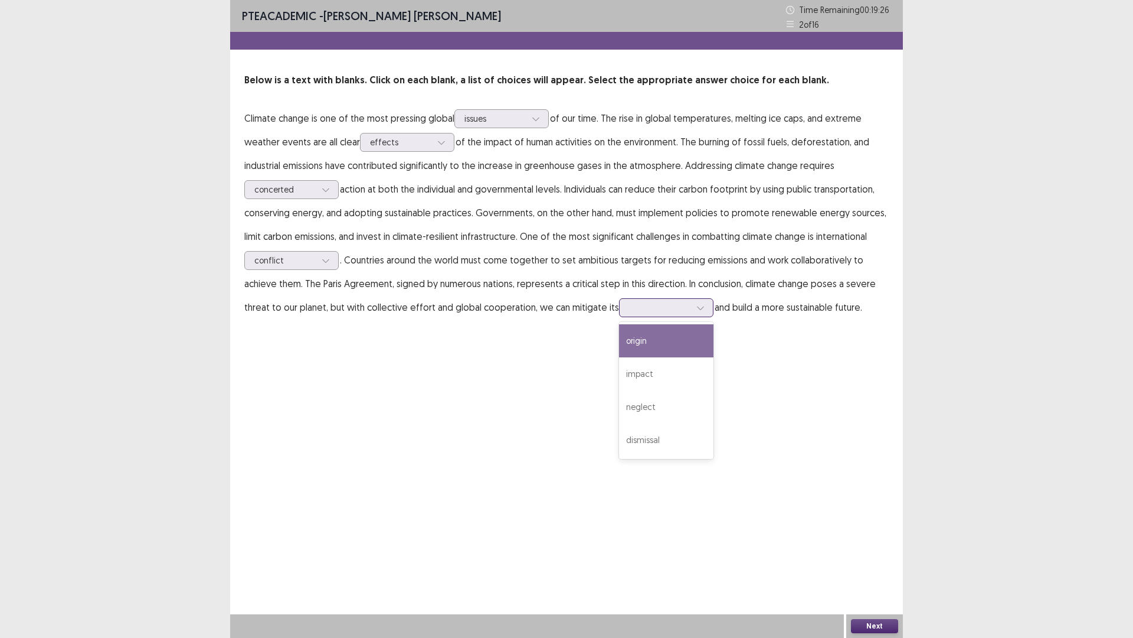
click at [659, 310] on div at bounding box center [659, 307] width 61 height 11
click at [661, 338] on div "origin" at bounding box center [666, 340] width 94 height 33
click at [882, 537] on button "Next" at bounding box center [874, 626] width 47 height 14
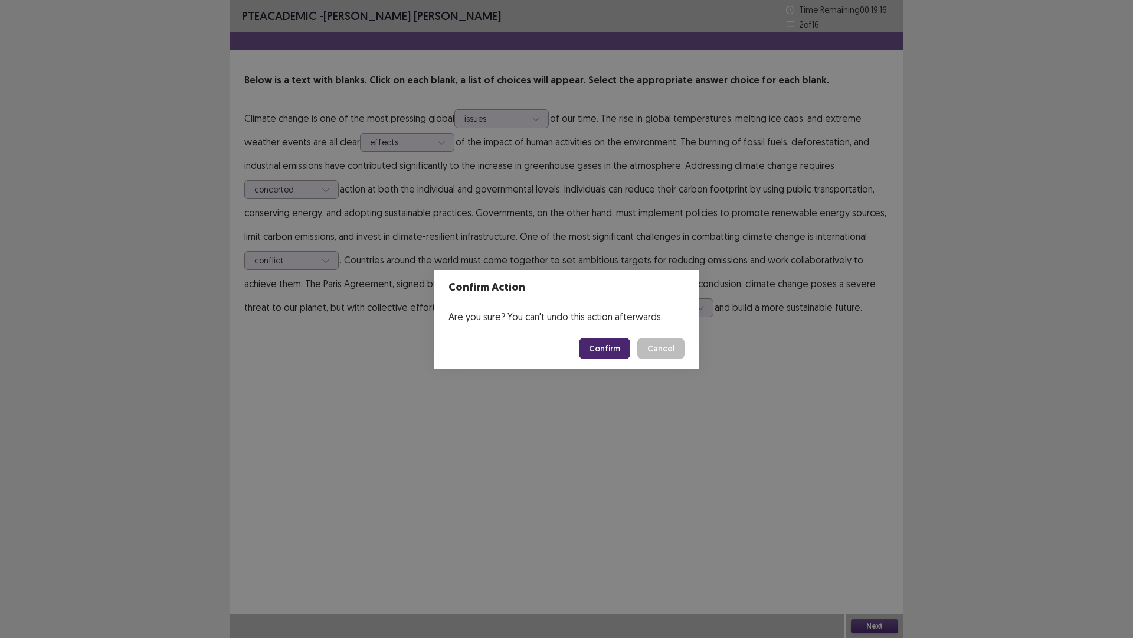
click at [602, 347] on button "Confirm" at bounding box center [604, 348] width 51 height 21
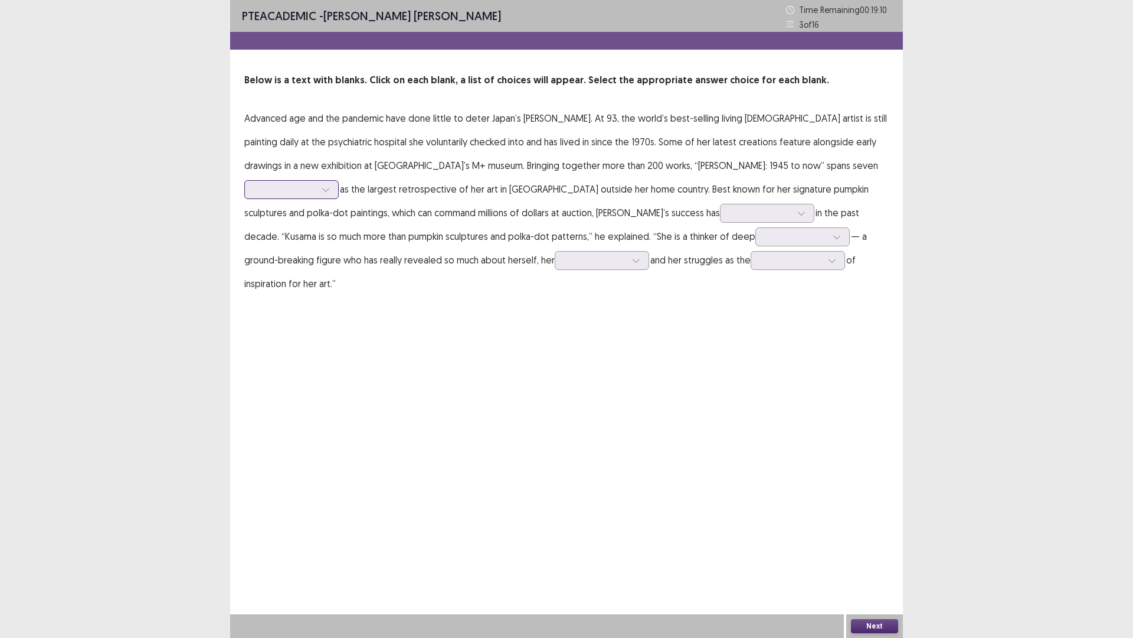
click at [317, 182] on div at bounding box center [285, 189] width 64 height 14
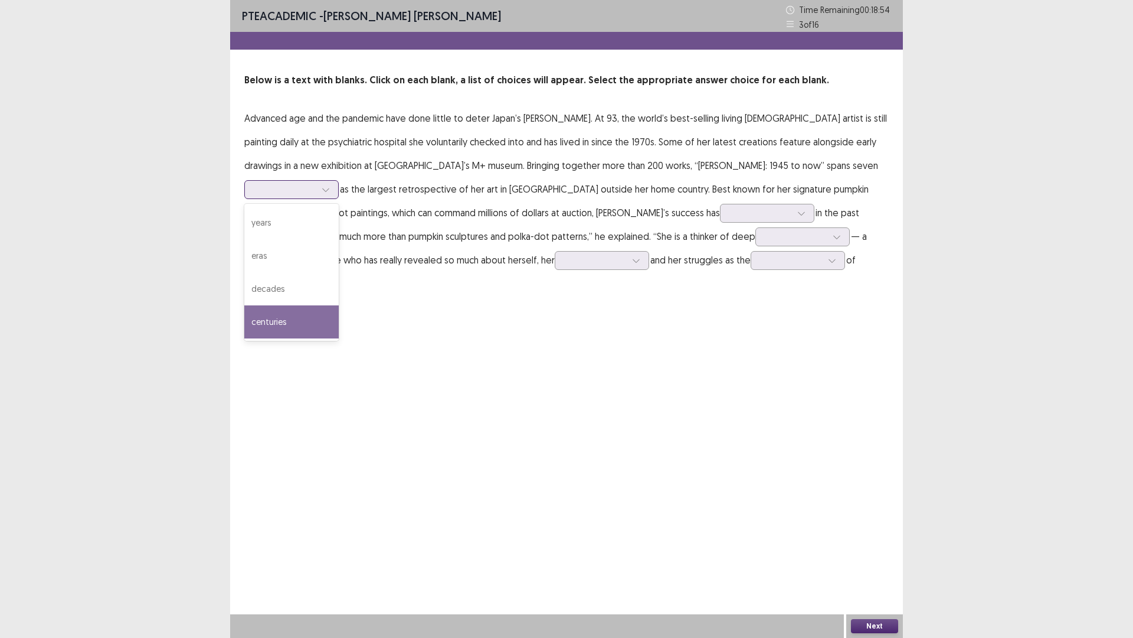
click at [339, 305] on div "centuries" at bounding box center [291, 321] width 94 height 33
click at [316, 184] on div at bounding box center [284, 189] width 61 height 11
click at [339, 206] on div "years" at bounding box center [291, 222] width 94 height 33
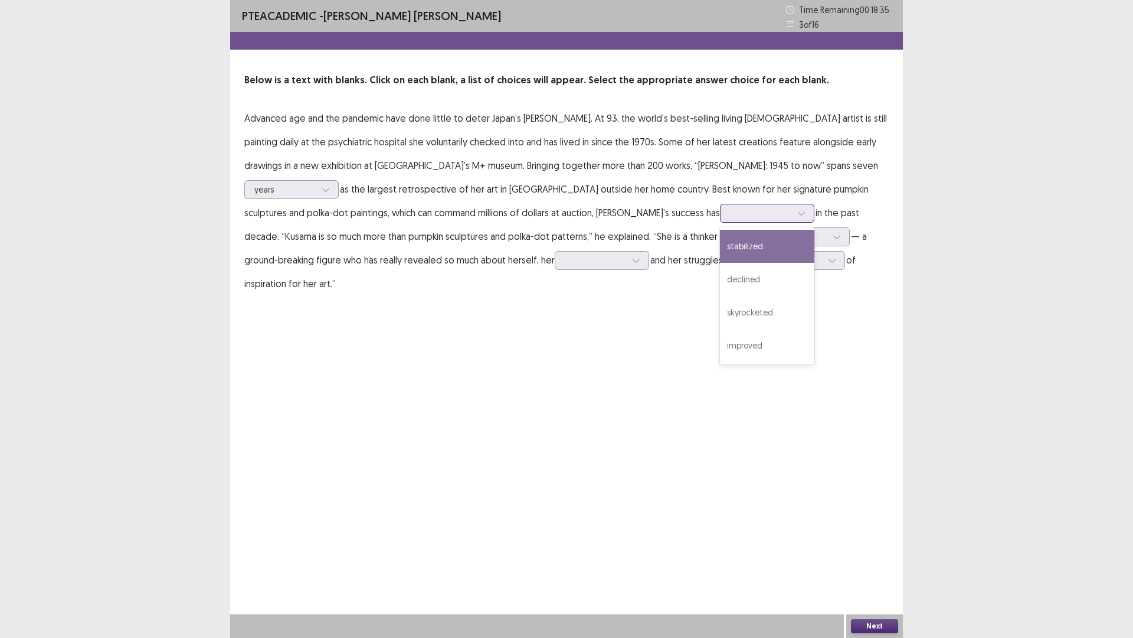
click at [798, 209] on icon at bounding box center [802, 213] width 8 height 8
click at [720, 351] on div "improved" at bounding box center [767, 345] width 94 height 33
click at [766, 237] on div at bounding box center [796, 236] width 61 height 11
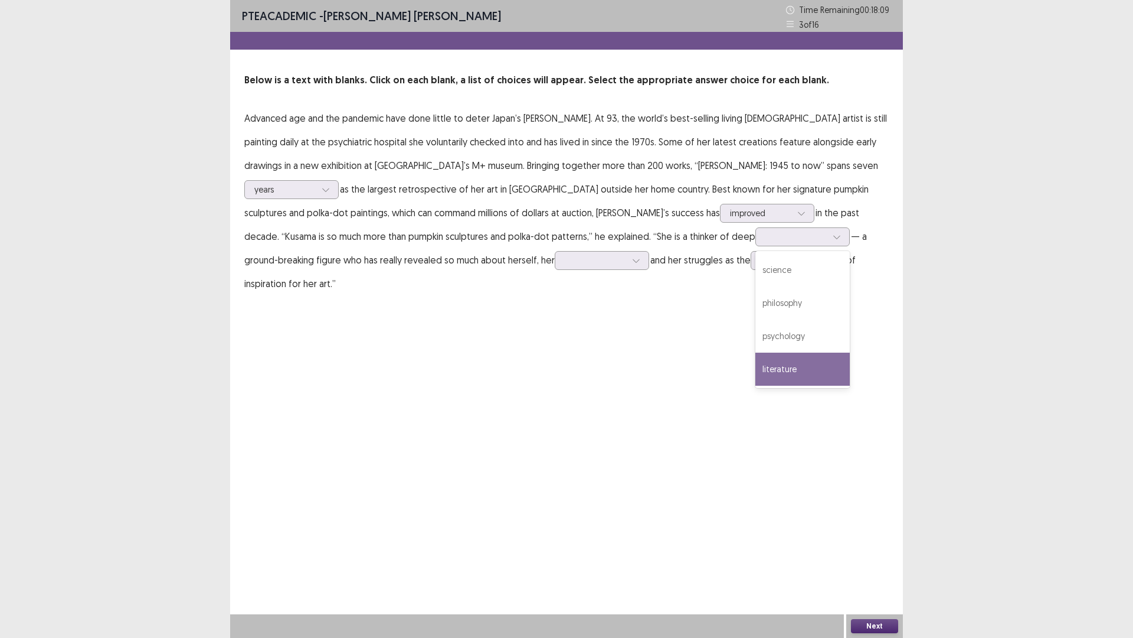
click at [358, 273] on div "PTE academic - [PERSON_NAME] [PERSON_NAME] Time Remaining 00 : 18 : 09 3 of 16 …" at bounding box center [566, 159] width 673 height 319
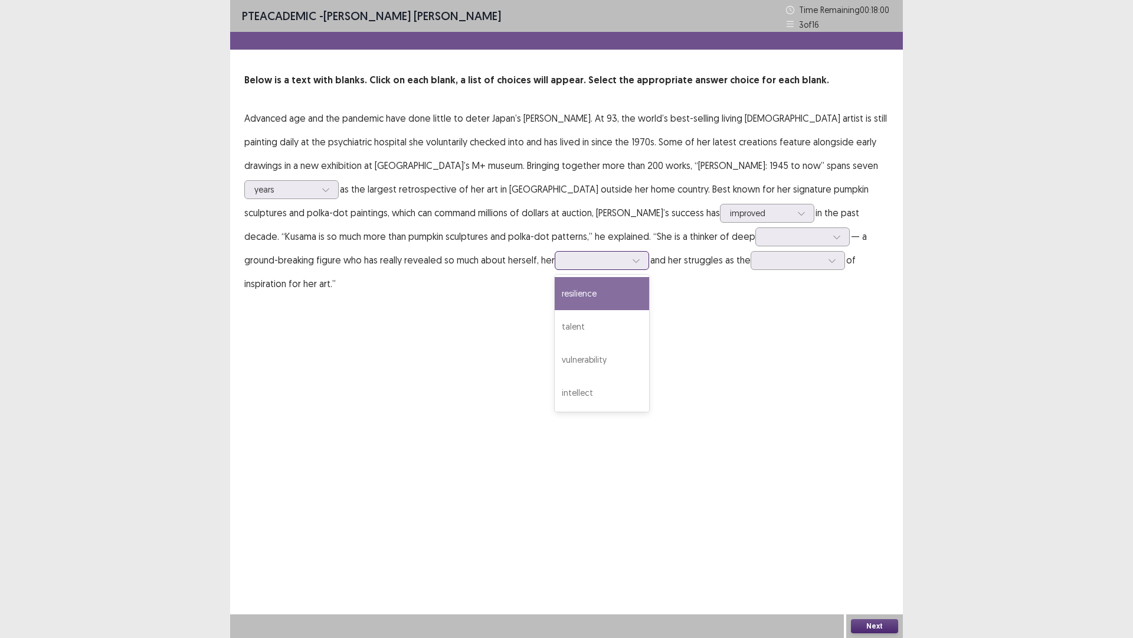
click at [565, 260] on div at bounding box center [595, 259] width 61 height 11
click at [555, 380] on div "intellect" at bounding box center [602, 392] width 94 height 33
drag, startPoint x: 543, startPoint y: 252, endPoint x: 541, endPoint y: 260, distance: 7.8
click at [751, 255] on div at bounding box center [798, 260] width 94 height 19
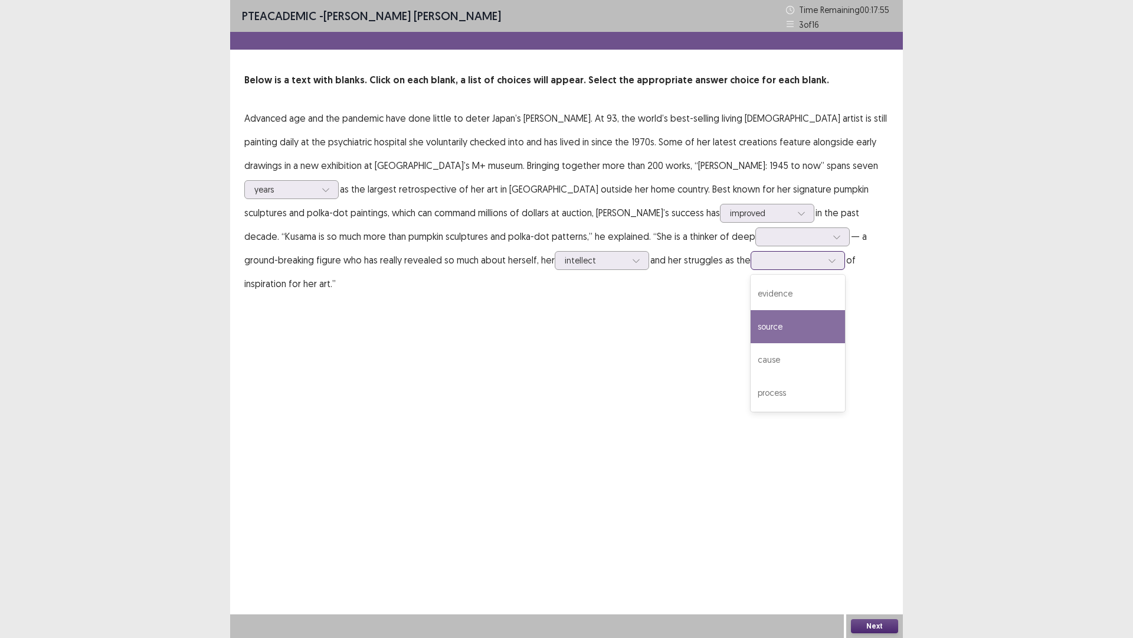
click at [751, 329] on div "source" at bounding box center [798, 326] width 94 height 33
click at [756, 228] on div at bounding box center [803, 236] width 94 height 19
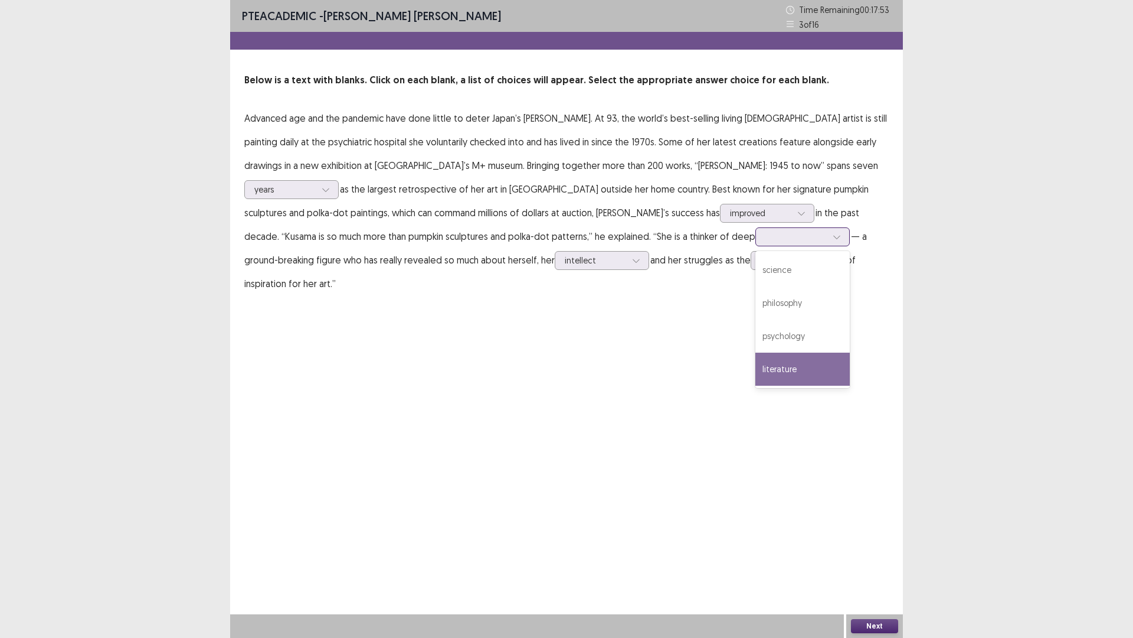
click at [756, 357] on div "literature" at bounding box center [803, 368] width 94 height 33
click at [884, 537] on button "Next" at bounding box center [874, 626] width 47 height 14
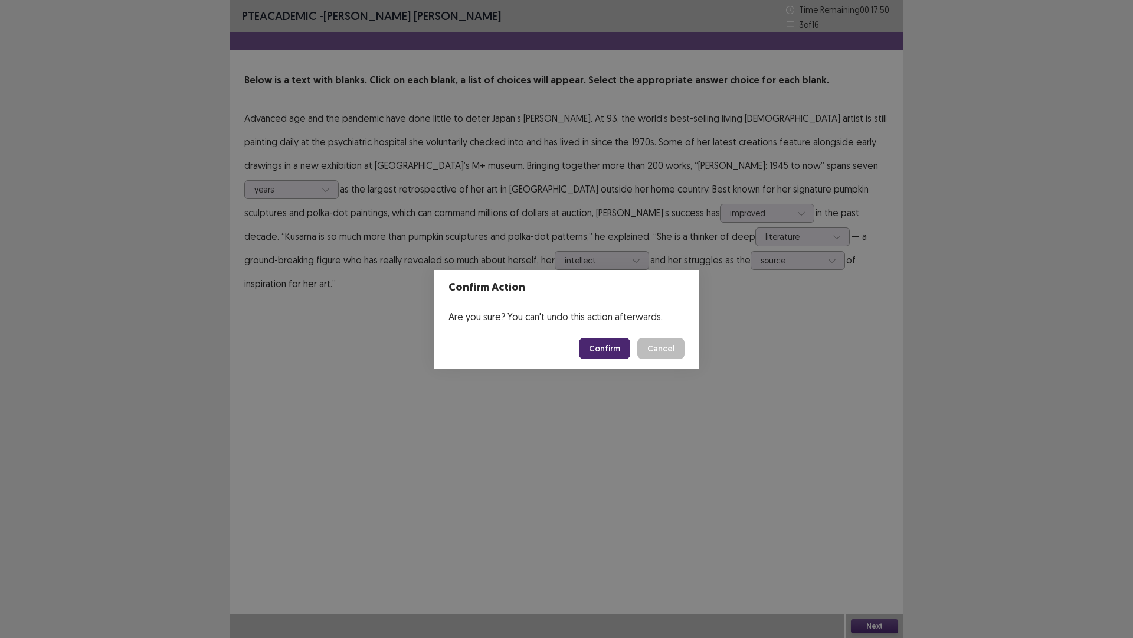
click at [610, 350] on button "Confirm" at bounding box center [604, 348] width 51 height 21
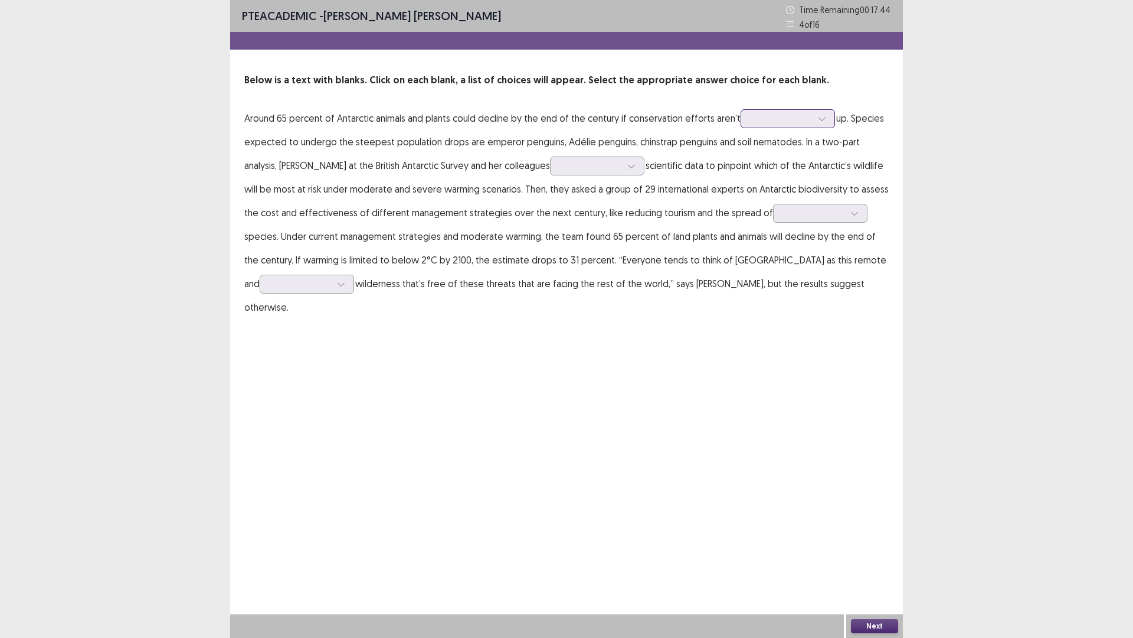
click at [773, 119] on div at bounding box center [781, 118] width 61 height 11
click at [785, 219] on div "ignored" at bounding box center [788, 217] width 94 height 33
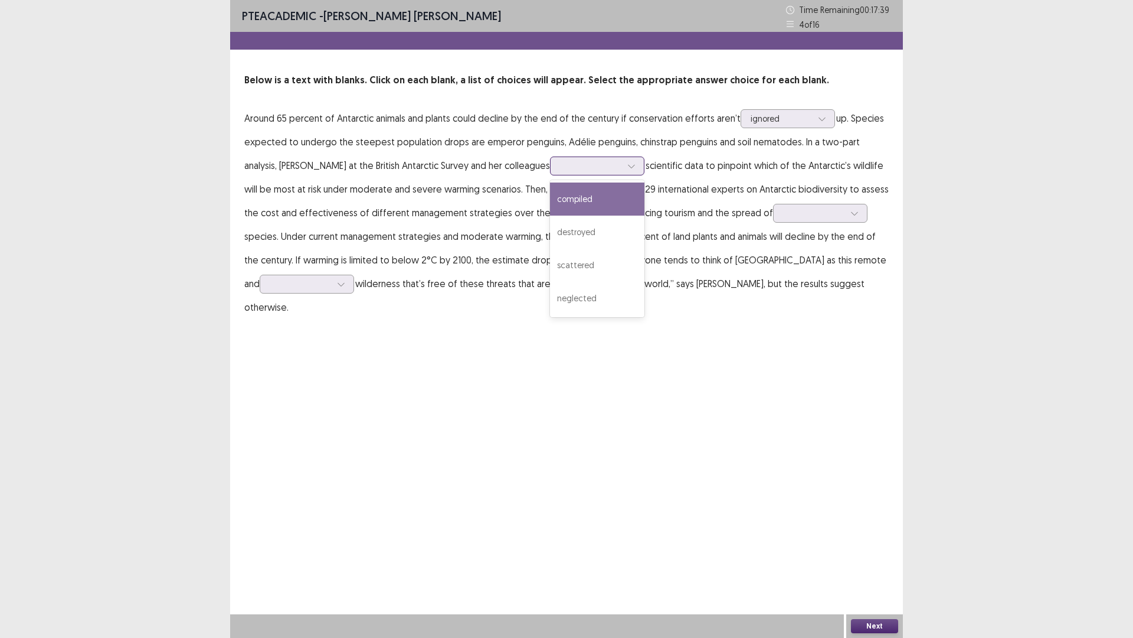
click at [560, 170] on div at bounding box center [590, 165] width 61 height 11
drag, startPoint x: 538, startPoint y: 245, endPoint x: 436, endPoint y: 201, distance: 111.3
click at [436, 201] on p "Around 65 percent of Antarctic animals and plants could decline by the end of t…" at bounding box center [566, 212] width 645 height 213
click at [560, 164] on div at bounding box center [590, 165] width 61 height 11
click at [550, 199] on div "compiled" at bounding box center [597, 198] width 94 height 33
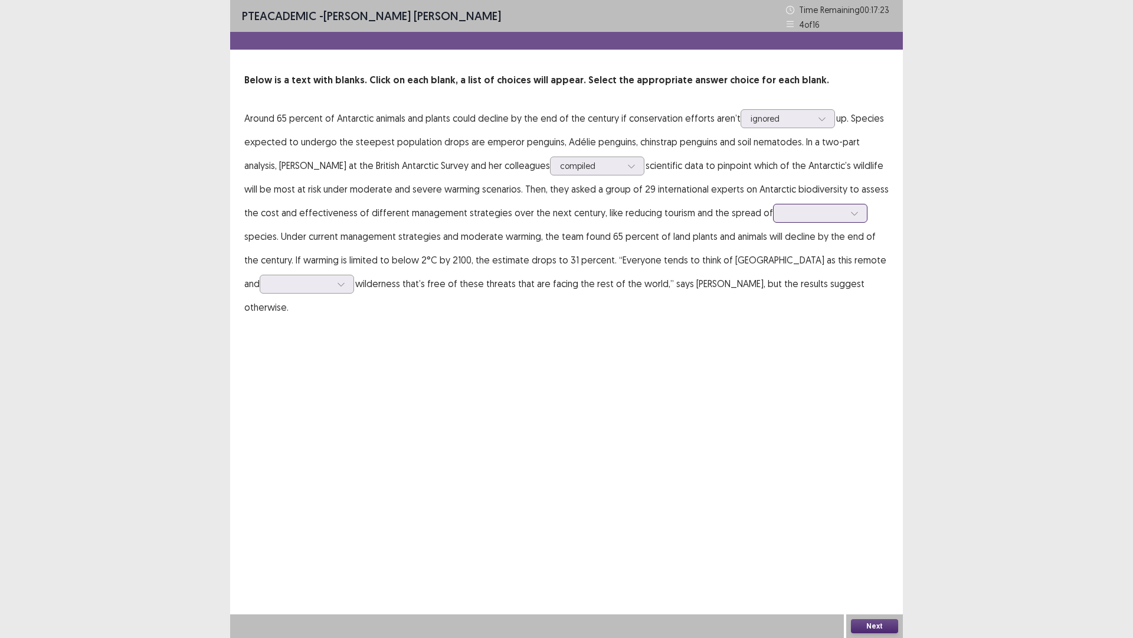
click at [783, 214] on div at bounding box center [813, 212] width 61 height 11
click at [773, 276] on div "[MEDICAL_DATA]" at bounding box center [820, 279] width 94 height 33
click at [331, 278] on div at bounding box center [300, 283] width 61 height 11
click at [354, 334] on div "urbanized" at bounding box center [307, 350] width 94 height 33
click at [885, 537] on div "Next" at bounding box center [875, 626] width 57 height 24
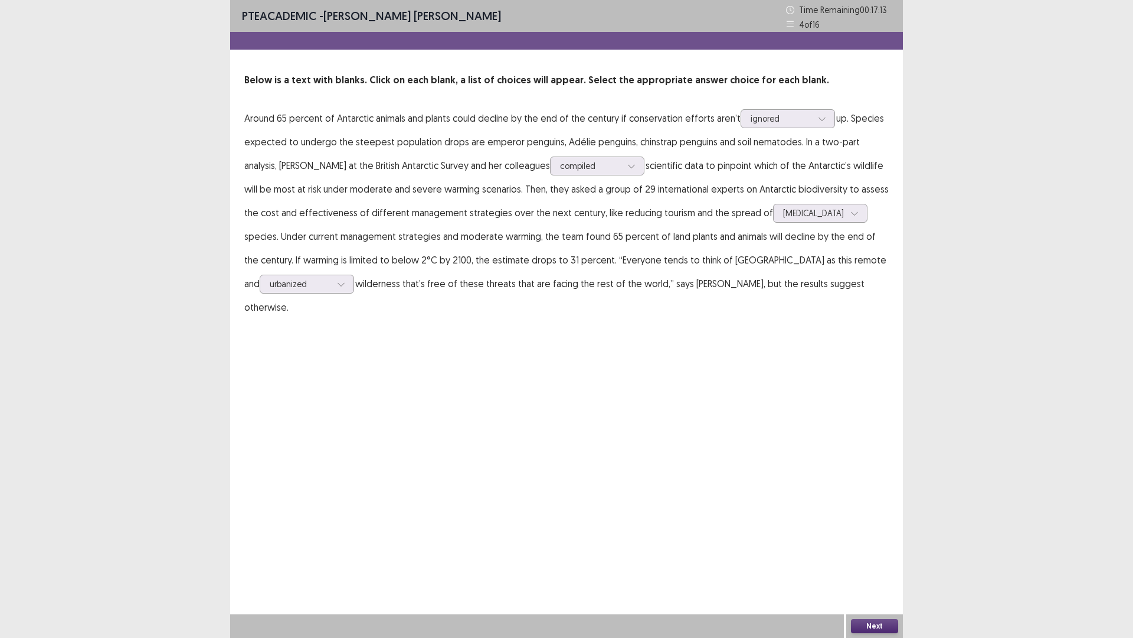
click at [877, 537] on button "Next" at bounding box center [874, 626] width 47 height 14
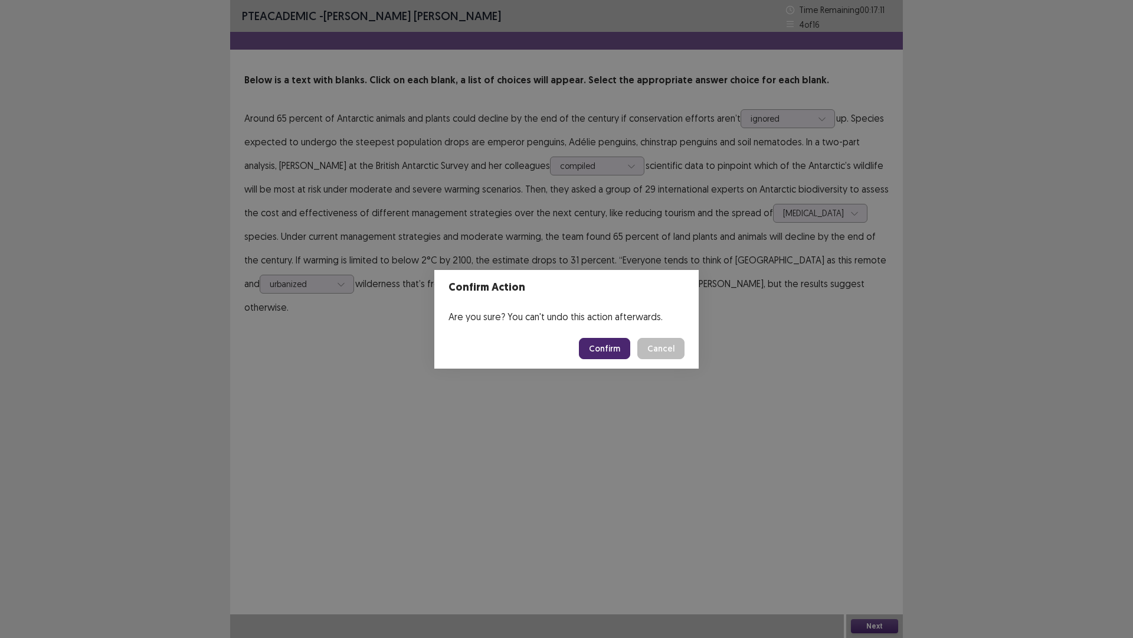
click at [605, 346] on button "Confirm" at bounding box center [604, 348] width 51 height 21
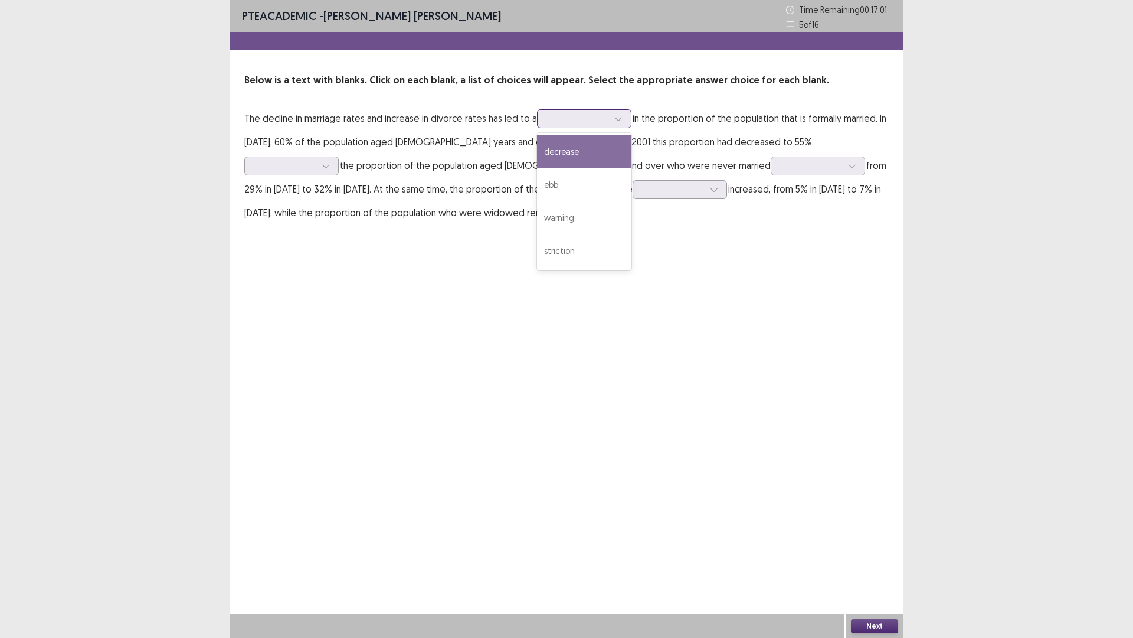
click at [580, 117] on div at bounding box center [577, 118] width 61 height 11
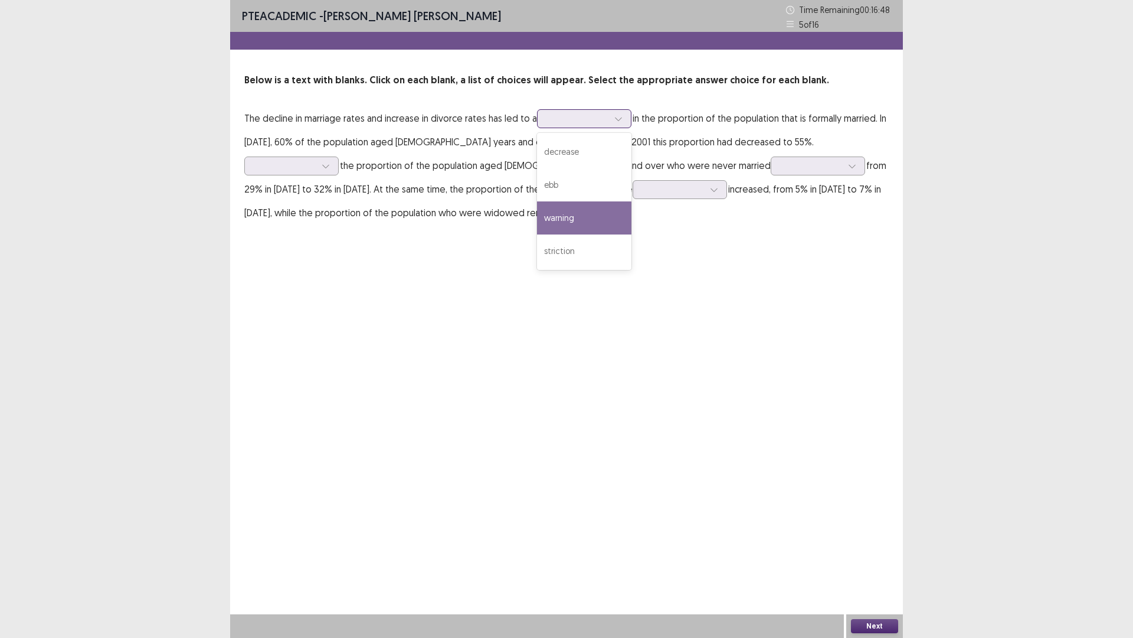
click at [600, 226] on div "warning" at bounding box center [584, 217] width 94 height 33
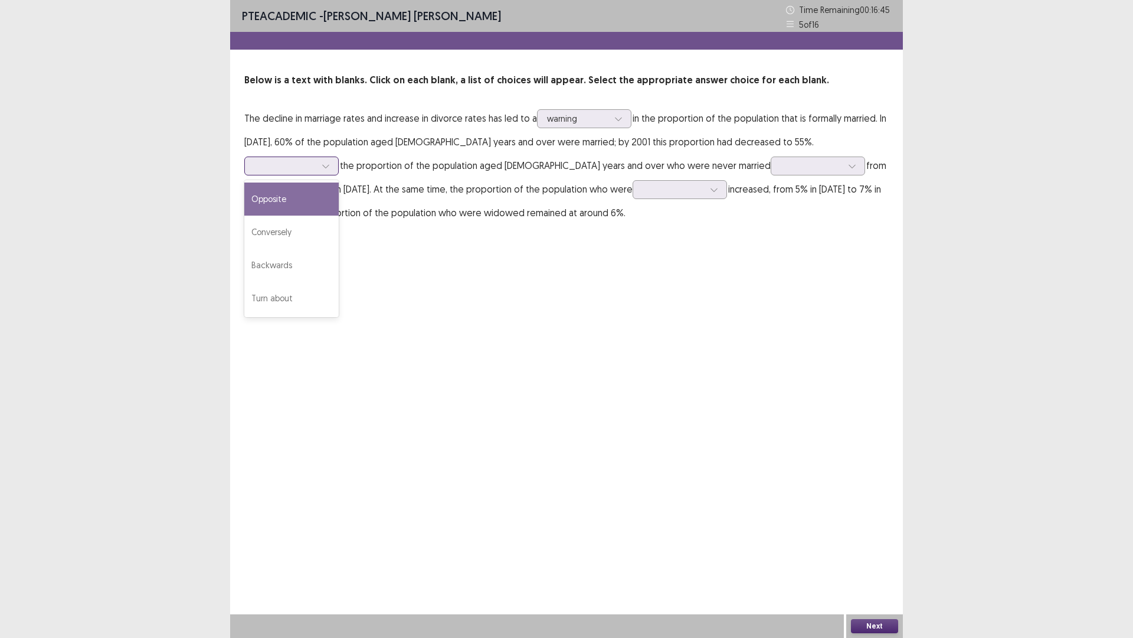
click at [316, 160] on div at bounding box center [284, 165] width 61 height 11
drag, startPoint x: 754, startPoint y: 144, endPoint x: 659, endPoint y: 165, distance: 97.8
click at [656, 165] on p "The decline in marriage rates and increase in divorce rates has led to a warnin…" at bounding box center [566, 165] width 645 height 118
click at [316, 160] on div at bounding box center [284, 165] width 61 height 11
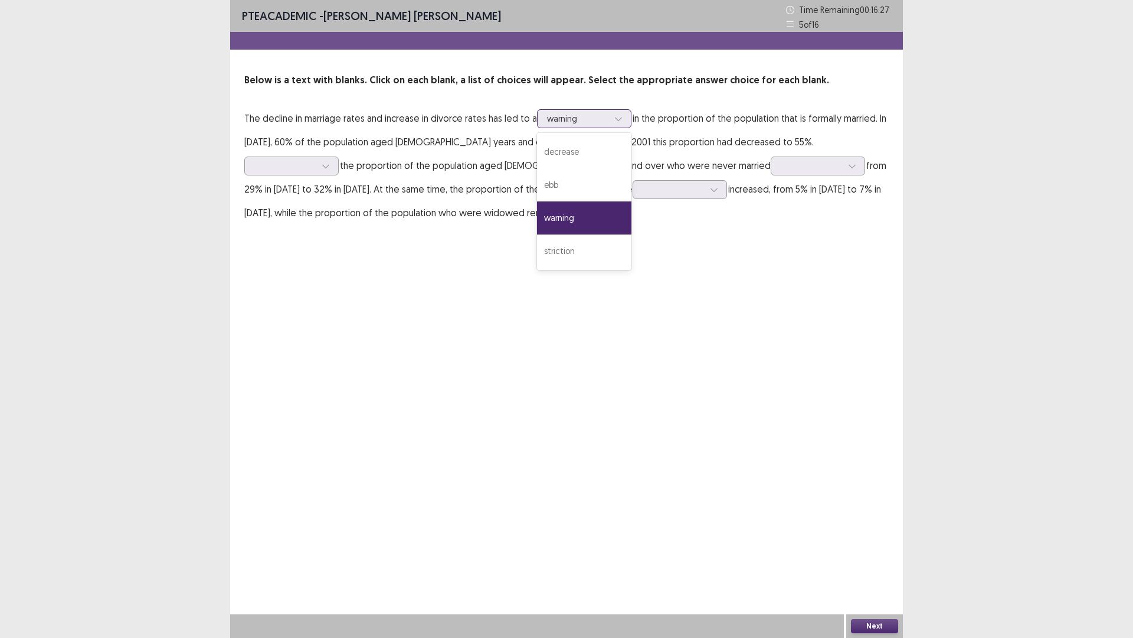
click at [599, 119] on div at bounding box center [577, 118] width 61 height 11
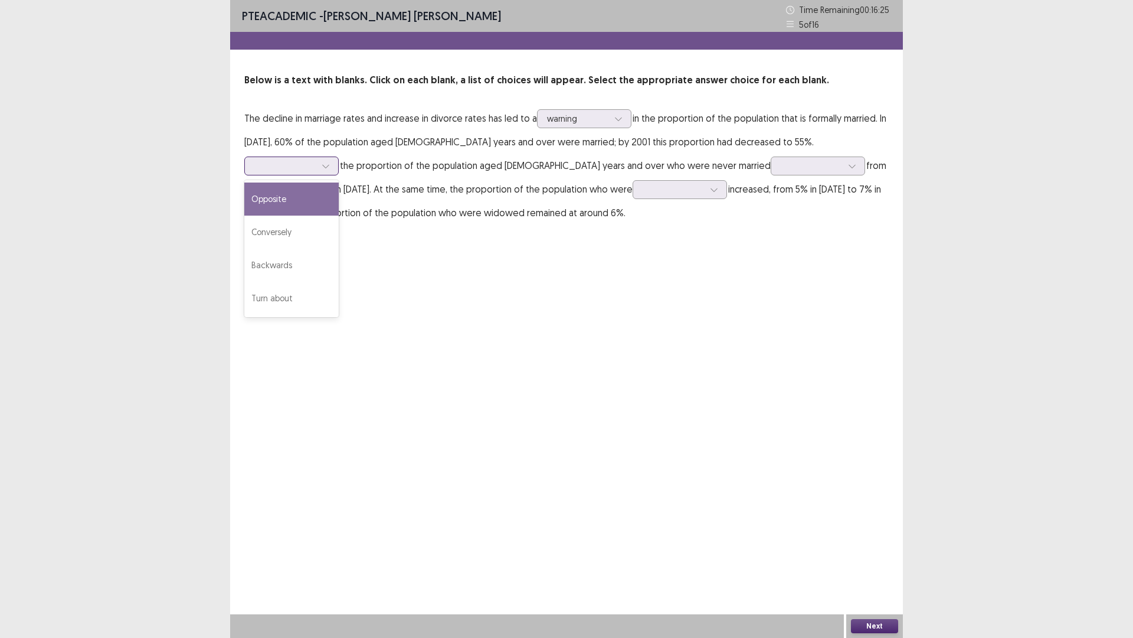
click at [316, 160] on div at bounding box center [284, 165] width 61 height 11
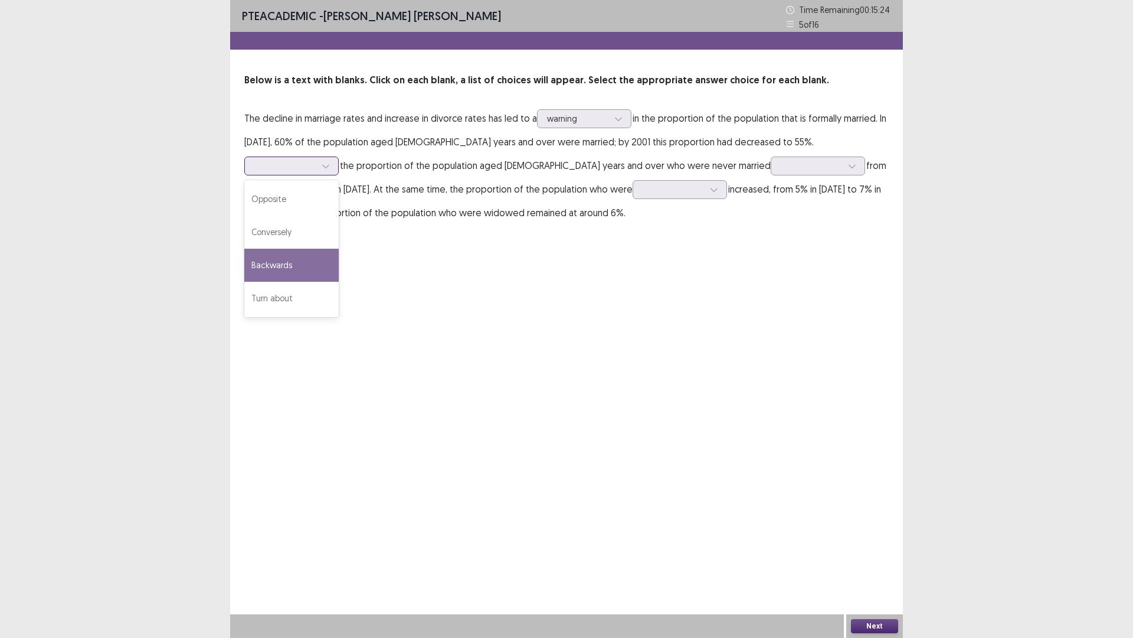
click at [339, 249] on div "Backwards" at bounding box center [291, 265] width 94 height 33
click at [316, 160] on div at bounding box center [284, 165] width 61 height 11
click at [339, 282] on div "Turn about" at bounding box center [291, 298] width 94 height 33
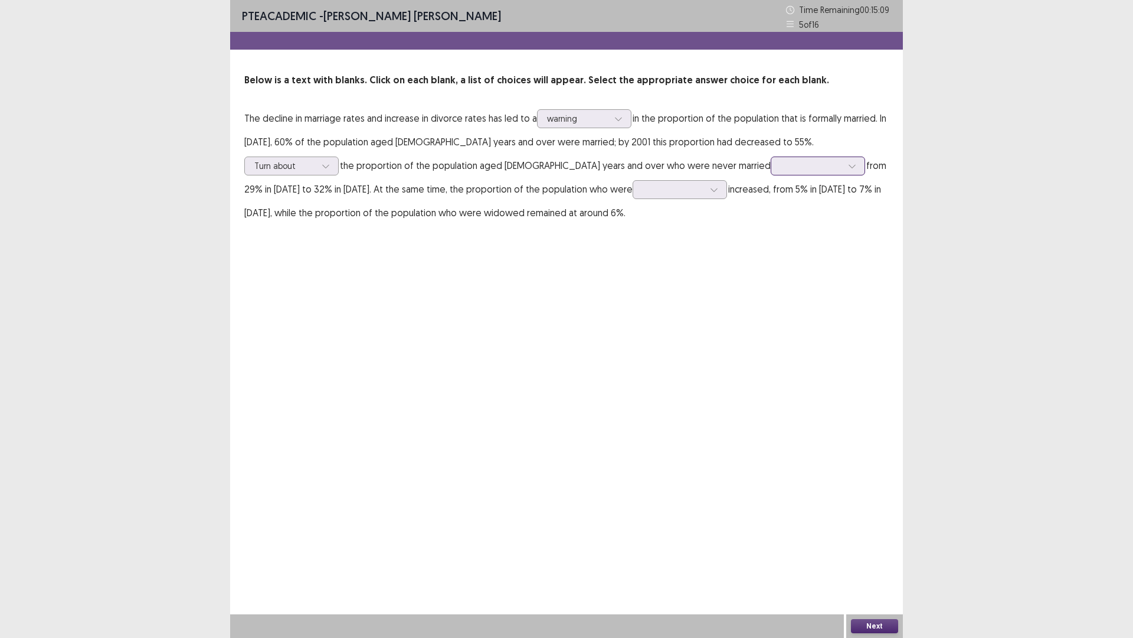
click at [844, 171] on div at bounding box center [853, 166] width 18 height 18
drag, startPoint x: 566, startPoint y: 192, endPoint x: 563, endPoint y: 200, distance: 7.7
click at [771, 196] on div "increased" at bounding box center [818, 198] width 94 height 33
click at [643, 188] on div at bounding box center [673, 189] width 61 height 11
click at [633, 254] on div "unmarry" at bounding box center [680, 255] width 94 height 33
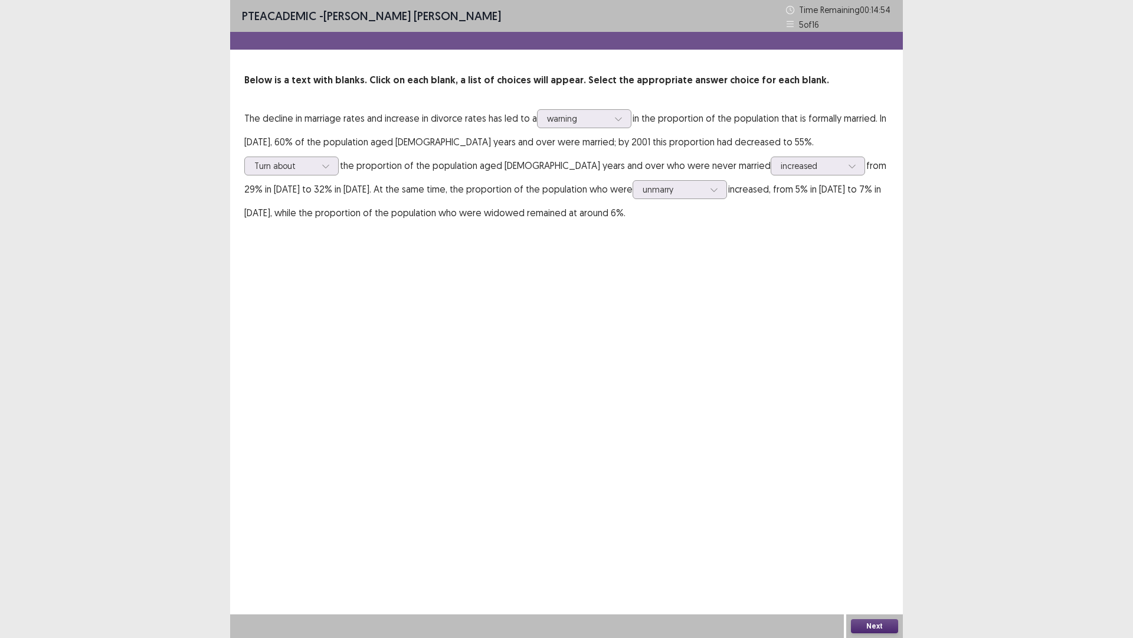
click at [874, 537] on div "Next" at bounding box center [875, 626] width 57 height 24
click at [877, 537] on button "Next" at bounding box center [874, 626] width 47 height 14
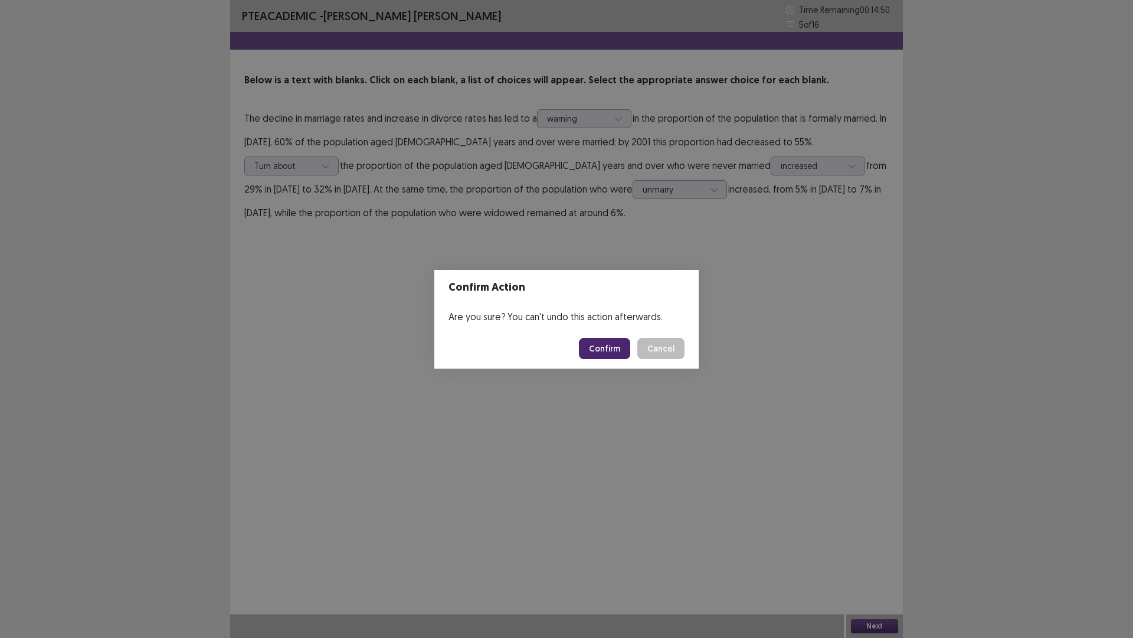
click at [620, 353] on button "Confirm" at bounding box center [604, 348] width 51 height 21
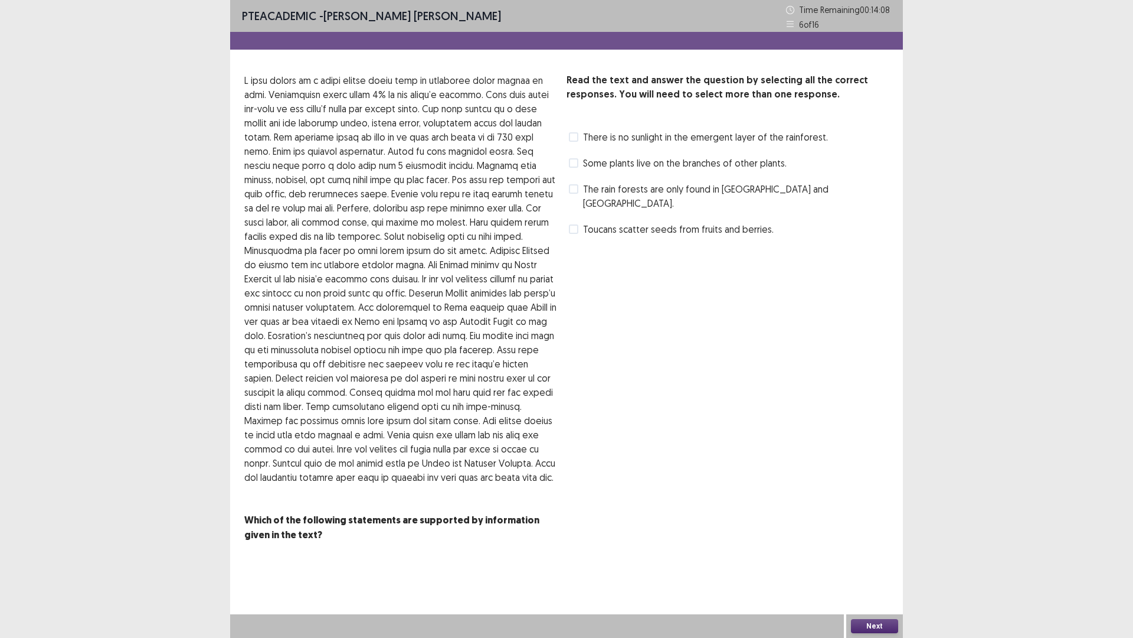
drag, startPoint x: 598, startPoint y: 231, endPoint x: 602, endPoint y: 212, distance: 19.8
drag, startPoint x: 602, startPoint y: 212, endPoint x: 551, endPoint y: 177, distance: 61.6
click at [551, 177] on p at bounding box center [400, 278] width 313 height 411
click at [578, 224] on span at bounding box center [573, 228] width 9 height 9
click at [570, 160] on span at bounding box center [573, 162] width 9 height 9
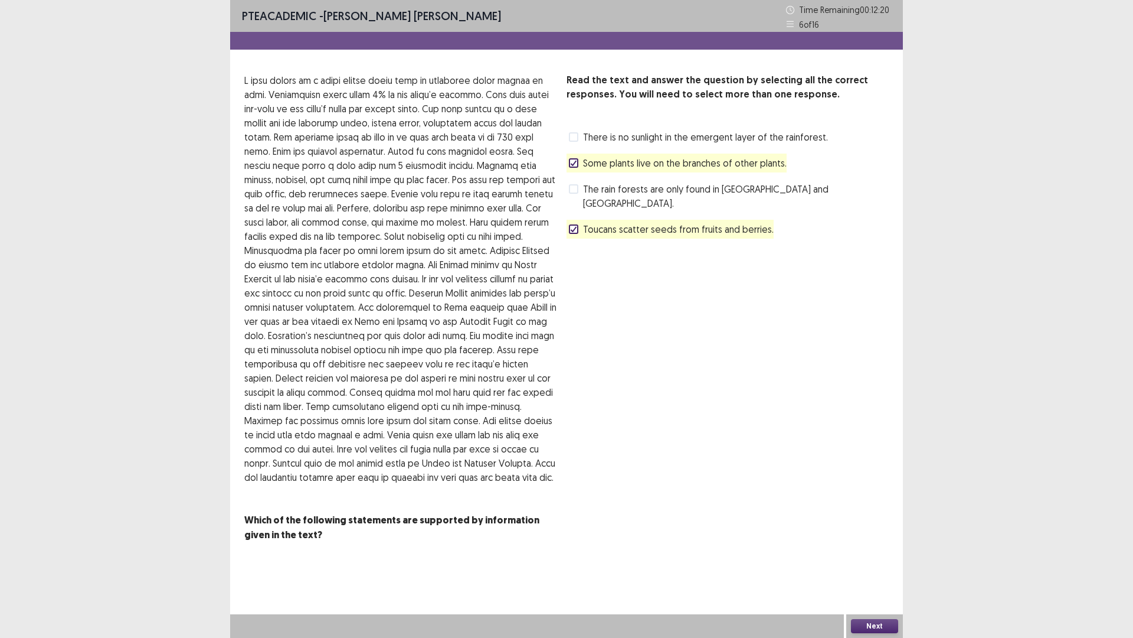
click at [875, 537] on button "Next" at bounding box center [874, 626] width 47 height 14
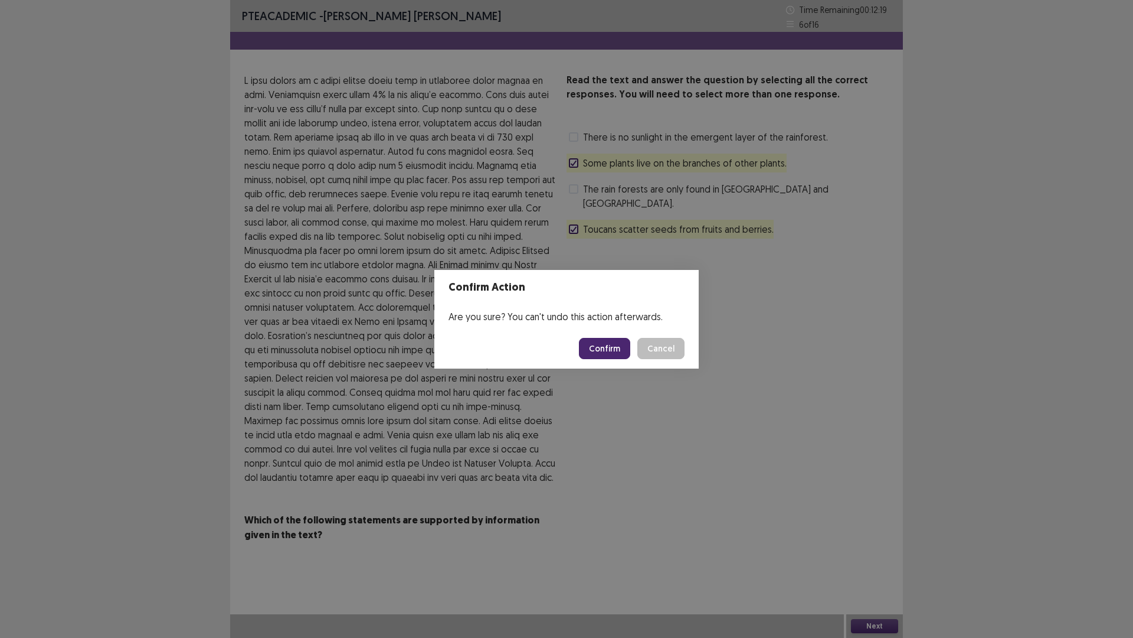
click at [618, 351] on button "Confirm" at bounding box center [604, 348] width 51 height 21
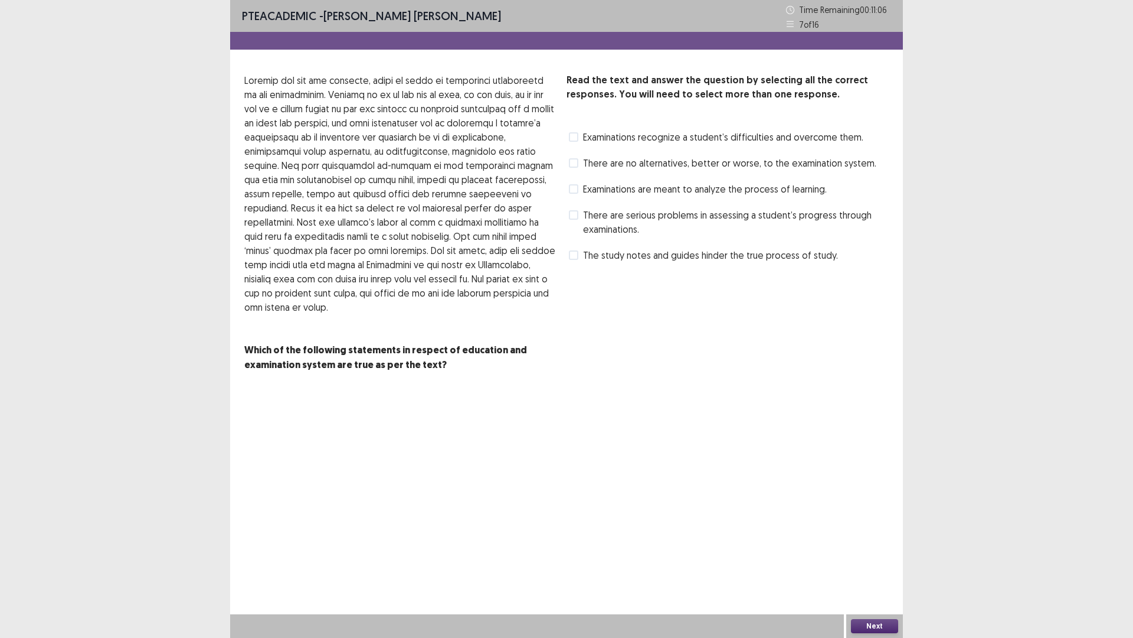
drag, startPoint x: 554, startPoint y: 272, endPoint x: 550, endPoint y: 226, distance: 46.2
click at [550, 226] on p at bounding box center [400, 193] width 313 height 241
click at [578, 252] on span at bounding box center [573, 254] width 9 height 9
click at [577, 141] on span at bounding box center [573, 136] width 9 height 9
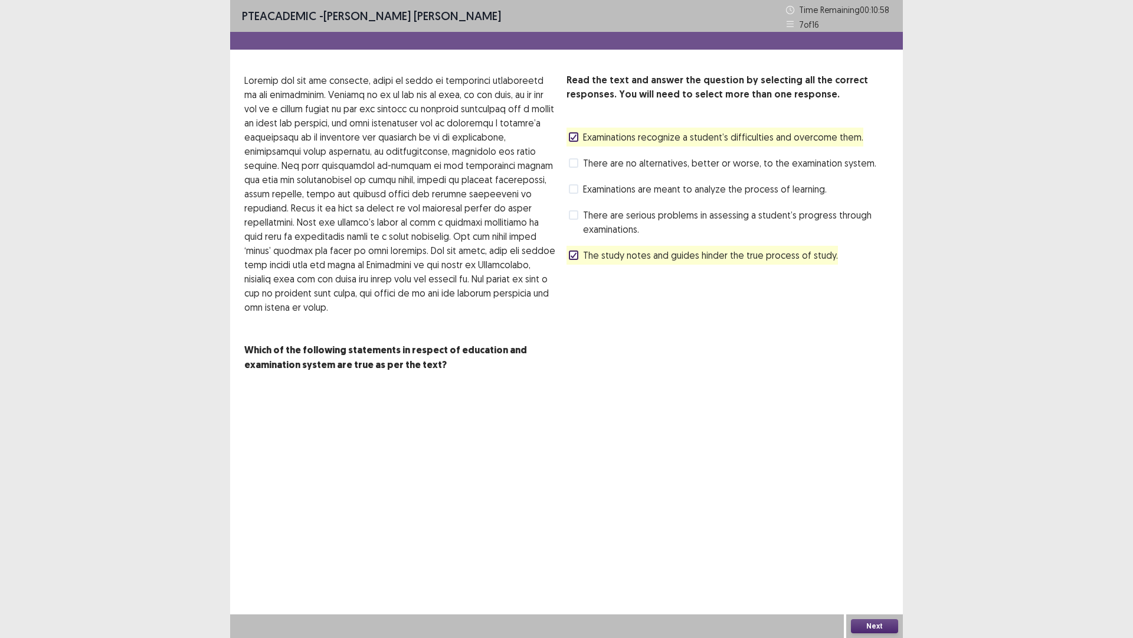
click at [870, 537] on button "Next" at bounding box center [874, 626] width 47 height 14
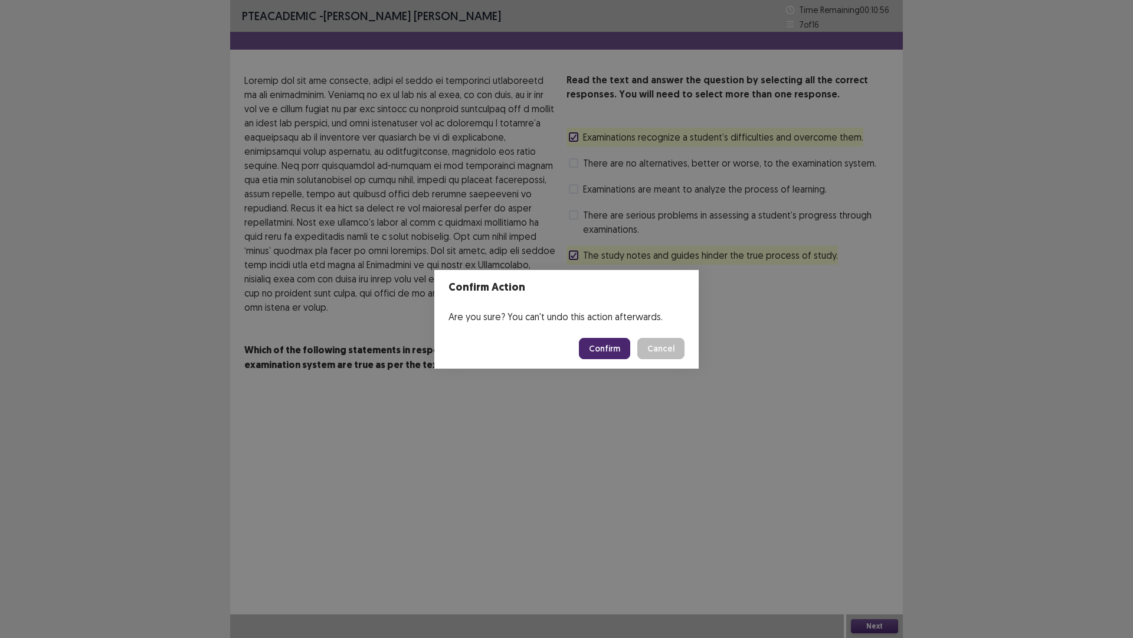
click at [609, 347] on button "Confirm" at bounding box center [604, 348] width 51 height 21
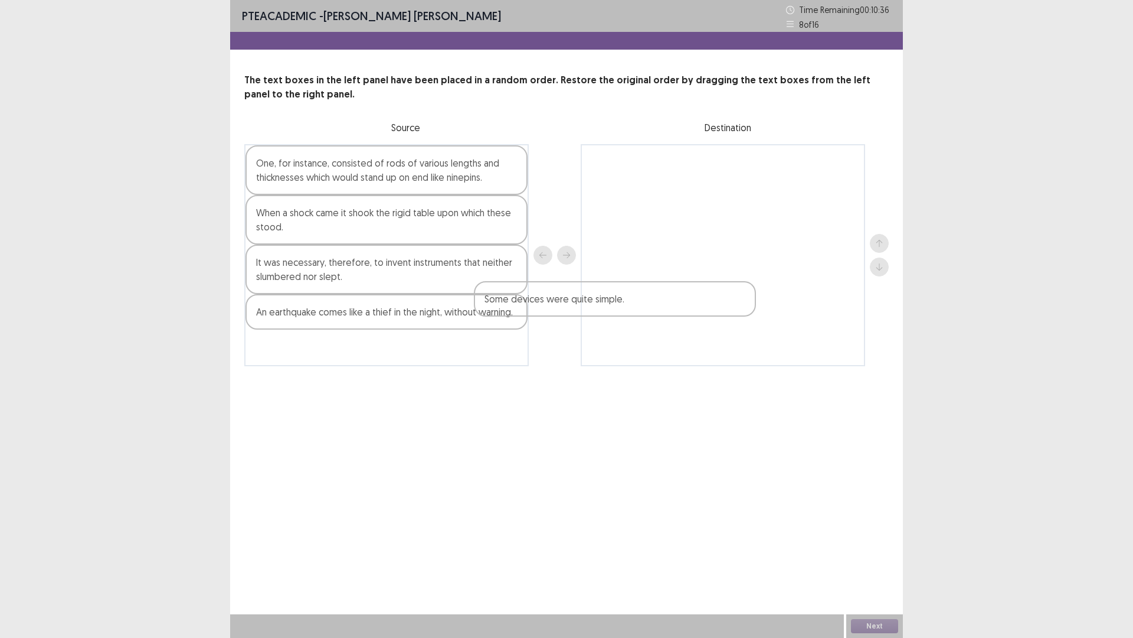
drag, startPoint x: 344, startPoint y: 312, endPoint x: 688, endPoint y: 310, distance: 343.6
click at [687, 309] on div "One, for instance, consisted of rods of various lengths and thicknesses which w…" at bounding box center [566, 255] width 645 height 222
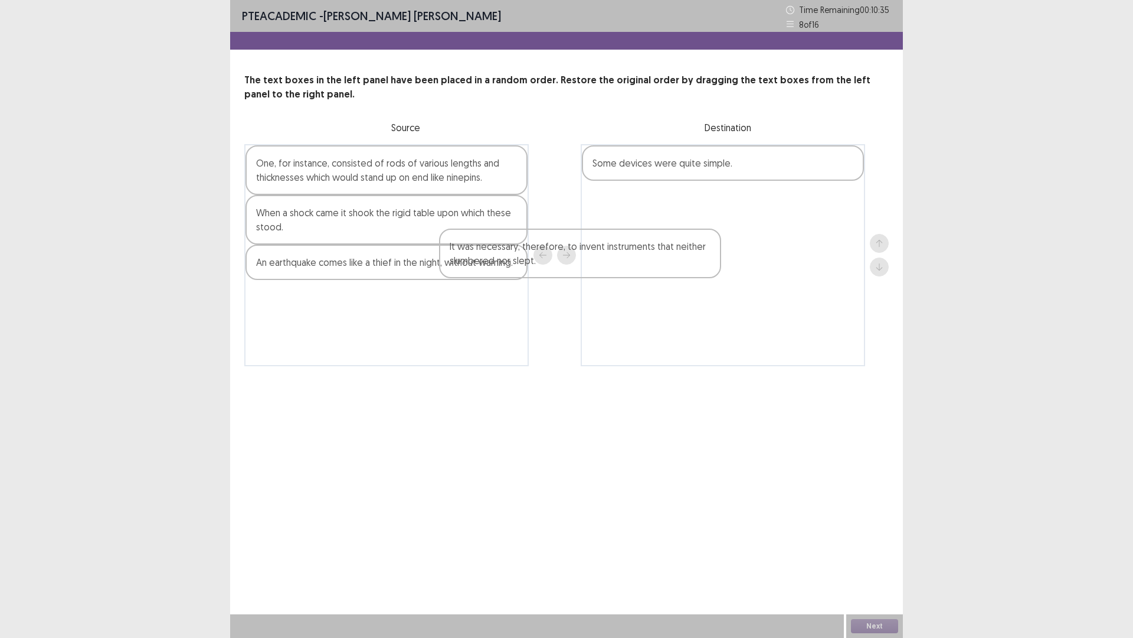
drag, startPoint x: 505, startPoint y: 275, endPoint x: 610, endPoint y: 251, distance: 107.7
click at [610, 251] on div "One, for instance, consisted of rods of various lengths and thicknesses which w…" at bounding box center [566, 255] width 645 height 222
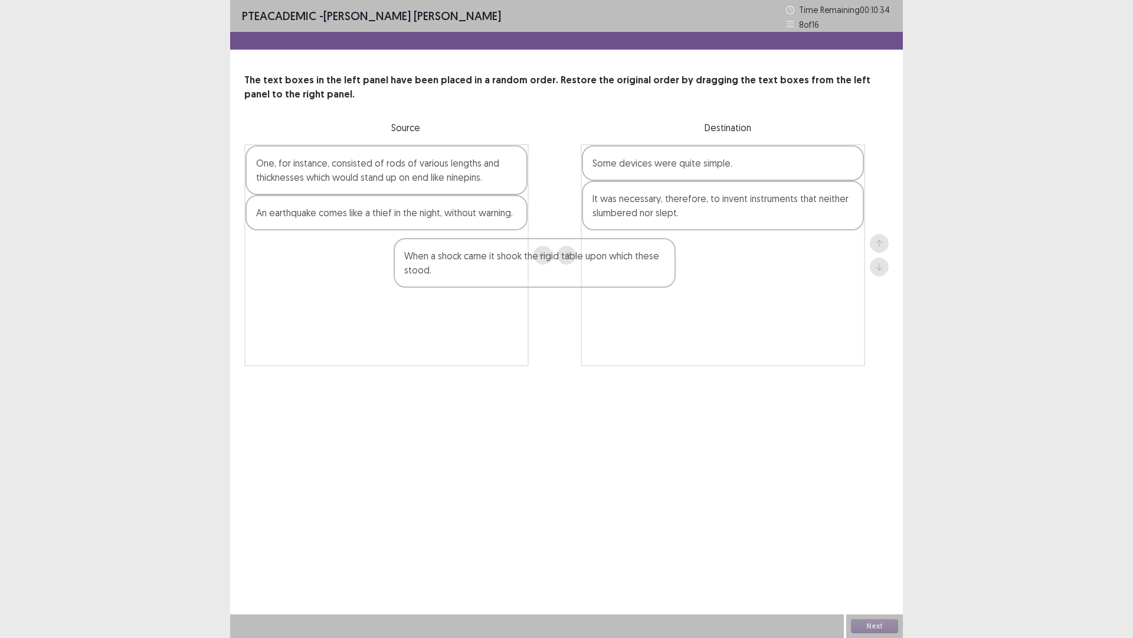
drag, startPoint x: 511, startPoint y: 242, endPoint x: 668, endPoint y: 292, distance: 165.2
click at [690, 290] on div "One, for instance, consisted of rods of various lengths and thicknesses which w…" at bounding box center [566, 255] width 645 height 222
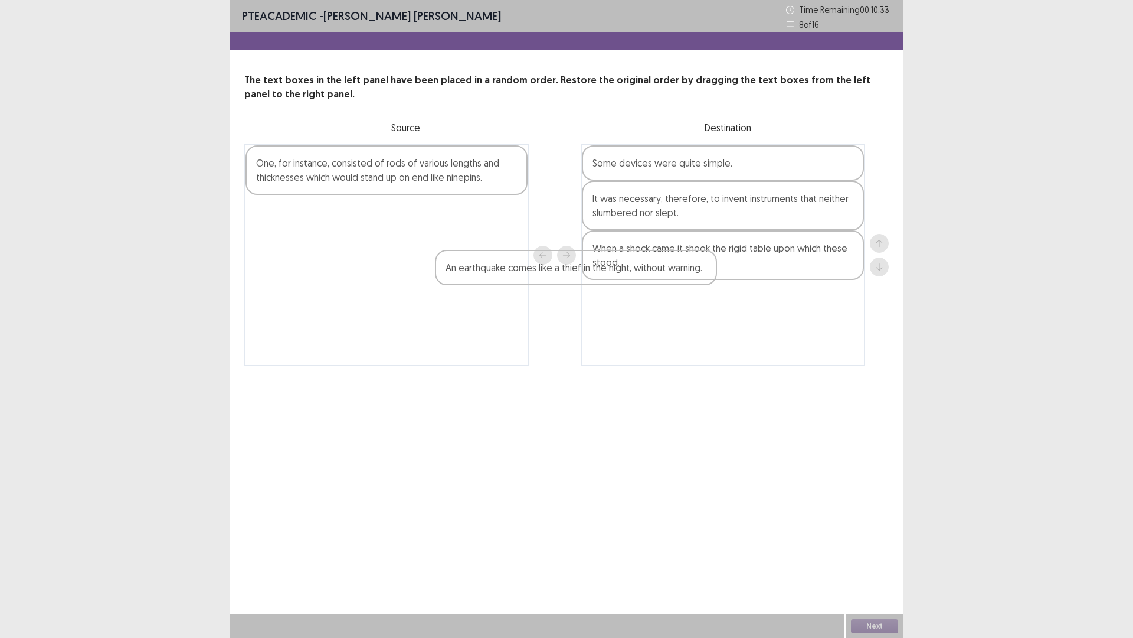
drag, startPoint x: 428, startPoint y: 223, endPoint x: 827, endPoint y: 354, distance: 420.0
click at [829, 354] on div "One, for instance, consisted of rods of various lengths and thicknesses which w…" at bounding box center [566, 255] width 645 height 222
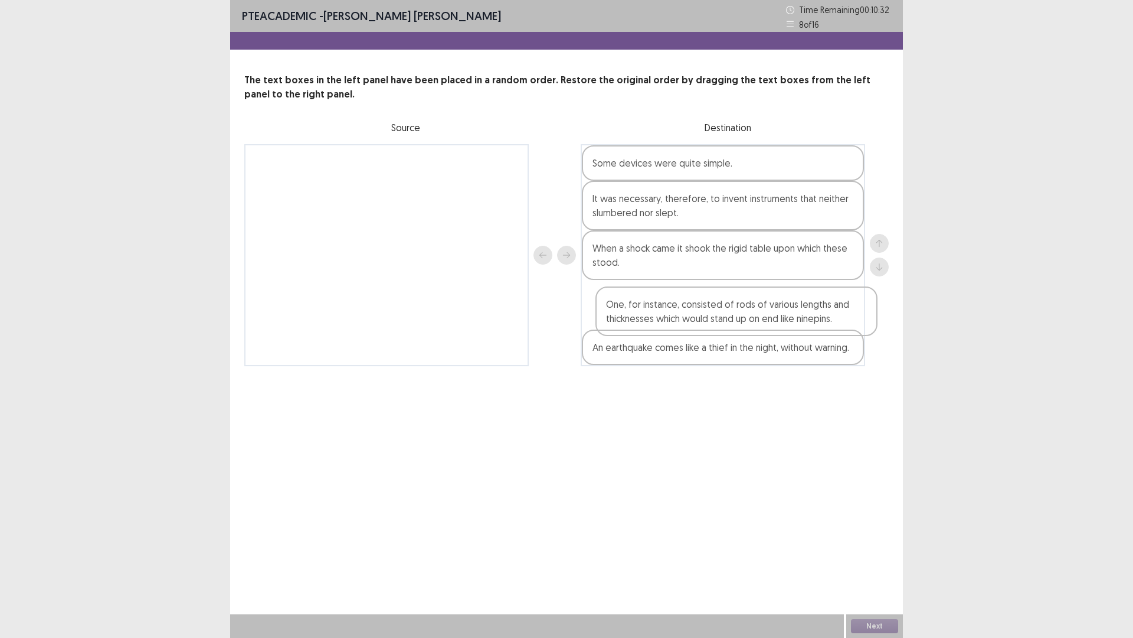
drag, startPoint x: 561, startPoint y: 211, endPoint x: 696, endPoint y: 335, distance: 183.4
click at [746, 344] on div "One, for instance, consisted of rods of various lengths and thicknesses which w…" at bounding box center [566, 255] width 645 height 222
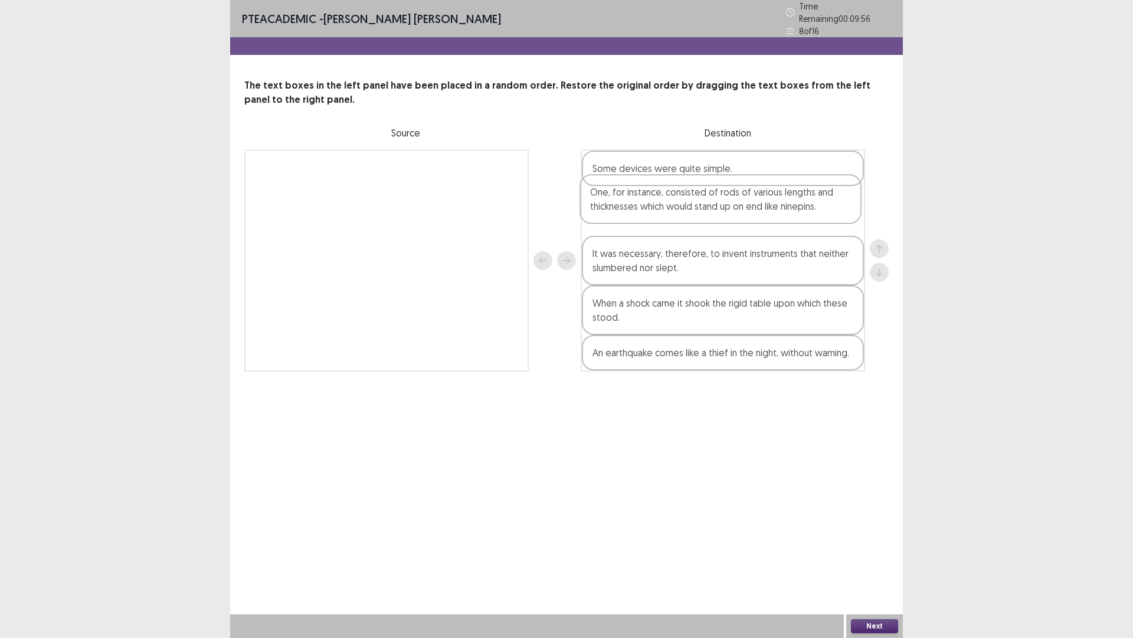
drag, startPoint x: 635, startPoint y: 345, endPoint x: 633, endPoint y: 202, distance: 142.9
click at [634, 201] on div "Some devices were quite simple. It was necessary, therefore, to invent instrume…" at bounding box center [723, 260] width 285 height 222
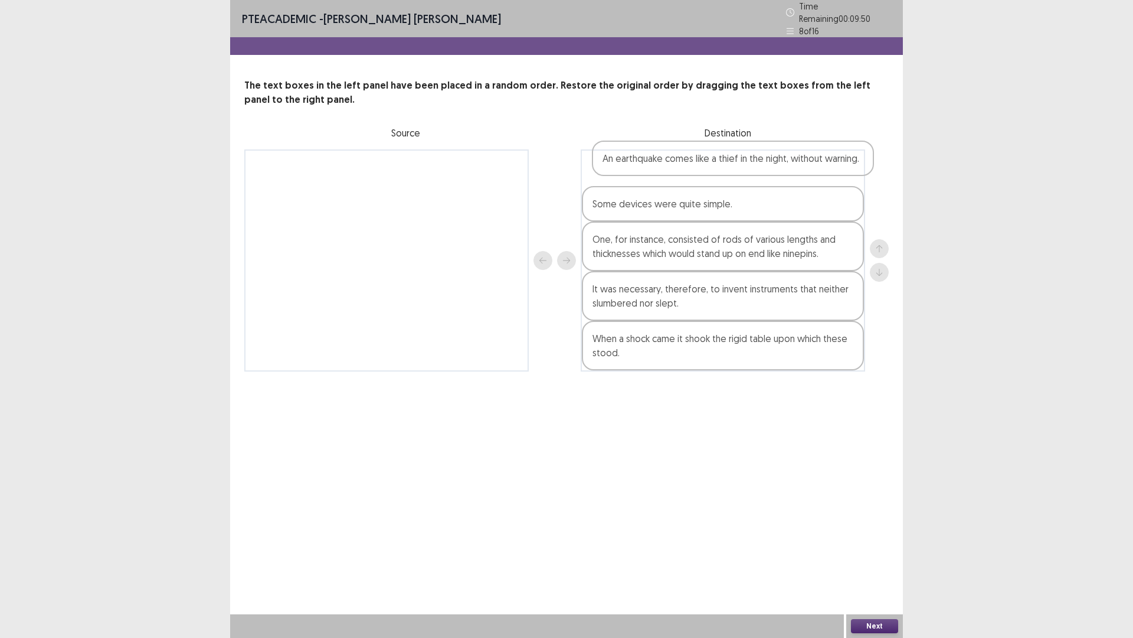
drag, startPoint x: 636, startPoint y: 355, endPoint x: 644, endPoint y: 168, distance: 187.9
click at [646, 164] on div "Some devices were quite simple. One, for instance, consisted of rods of various…" at bounding box center [723, 260] width 285 height 222
drag, startPoint x: 623, startPoint y: 338, endPoint x: 637, endPoint y: 293, distance: 47.4
click at [637, 293] on div "An earthquake comes like a thief in the night, without warning. Some devices we…" at bounding box center [723, 260] width 285 height 222
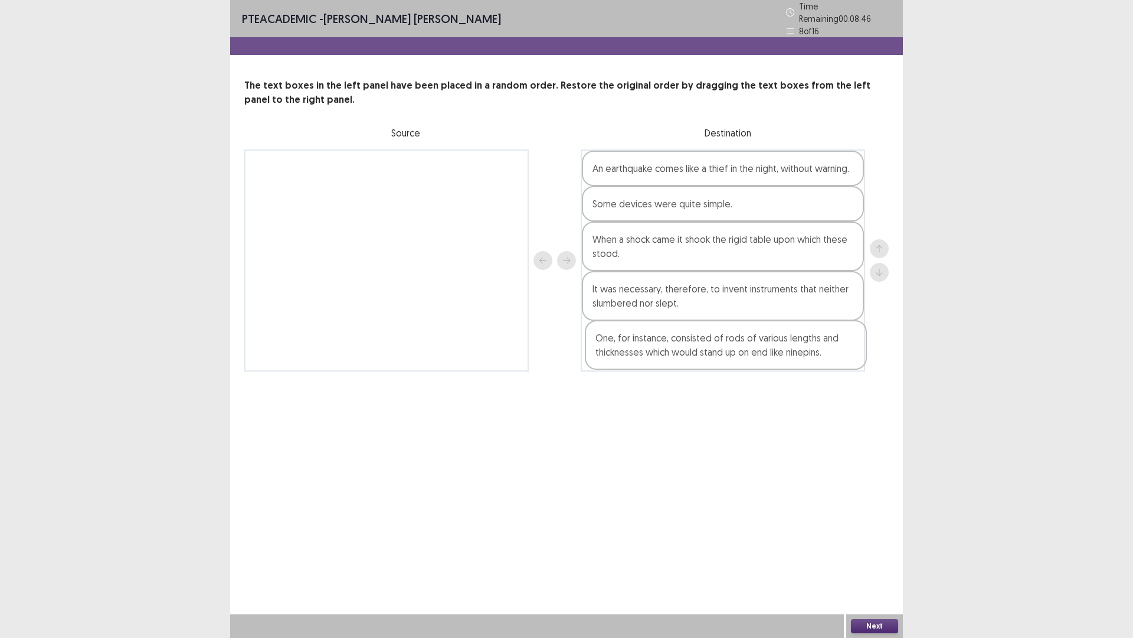
drag, startPoint x: 635, startPoint y: 241, endPoint x: 638, endPoint y: 348, distance: 107.5
click at [638, 348] on div "An earthquake comes like a thief in the night, without warning. Some devices we…" at bounding box center [723, 260] width 285 height 222
drag, startPoint x: 660, startPoint y: 243, endPoint x: 660, endPoint y: 198, distance: 45.5
click at [660, 198] on div "An earthquake comes like a thief in the night, without warning. Some devices we…" at bounding box center [723, 260] width 285 height 222
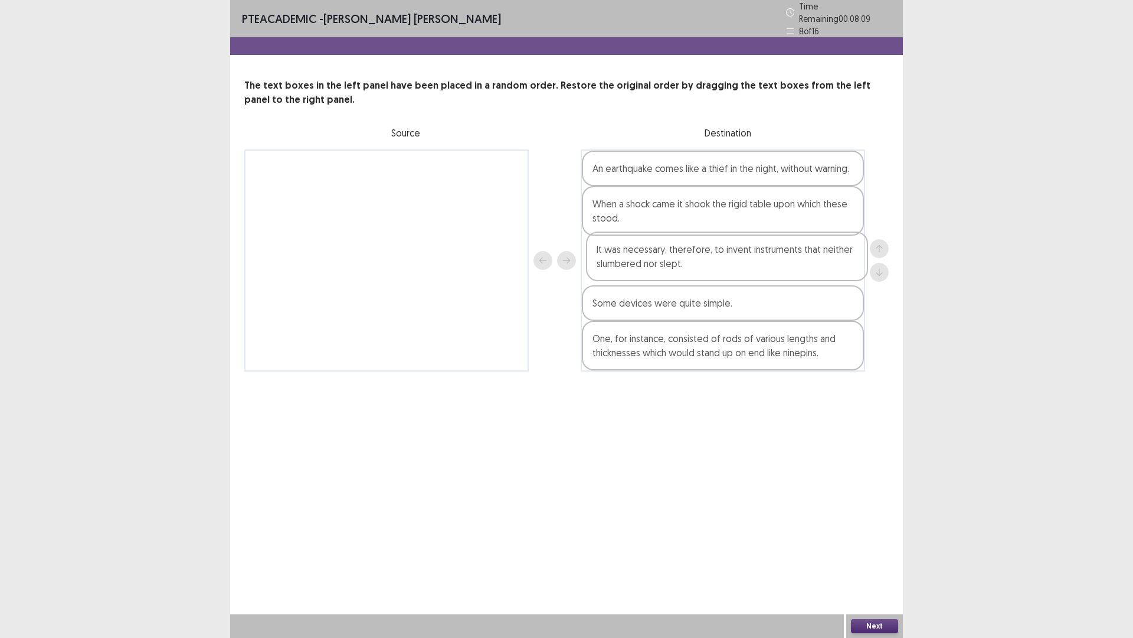
drag, startPoint x: 653, startPoint y: 304, endPoint x: 655, endPoint y: 264, distance: 40.2
click at [655, 264] on div "An earthquake comes like a thief in the night, without warning. When a shock ca…" at bounding box center [723, 260] width 285 height 222
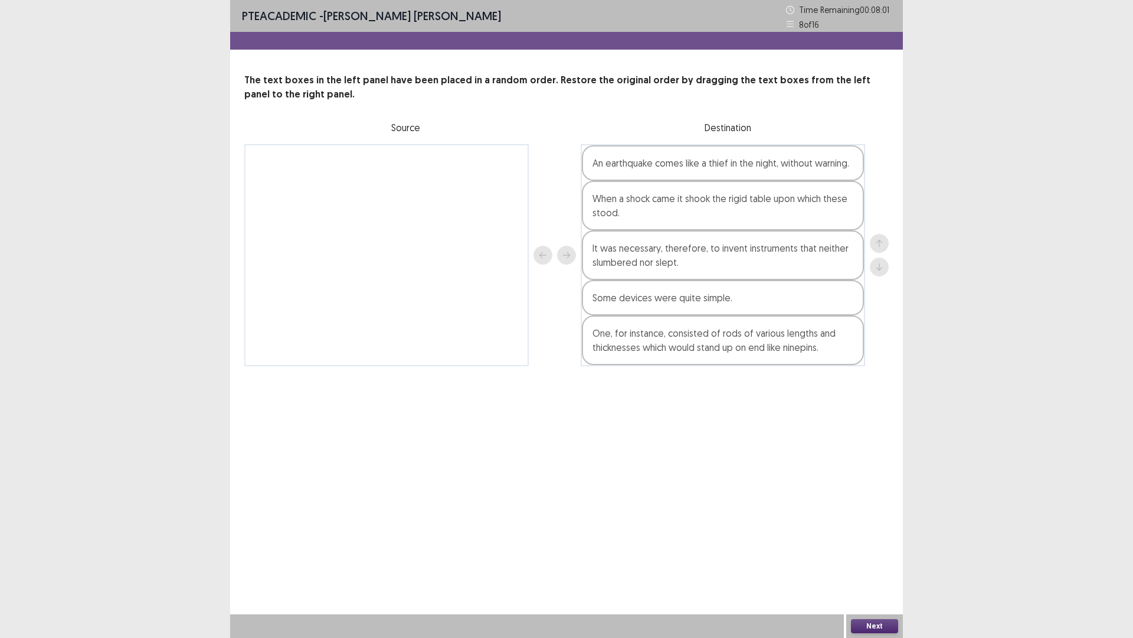
click at [870, 537] on button "Next" at bounding box center [874, 626] width 47 height 14
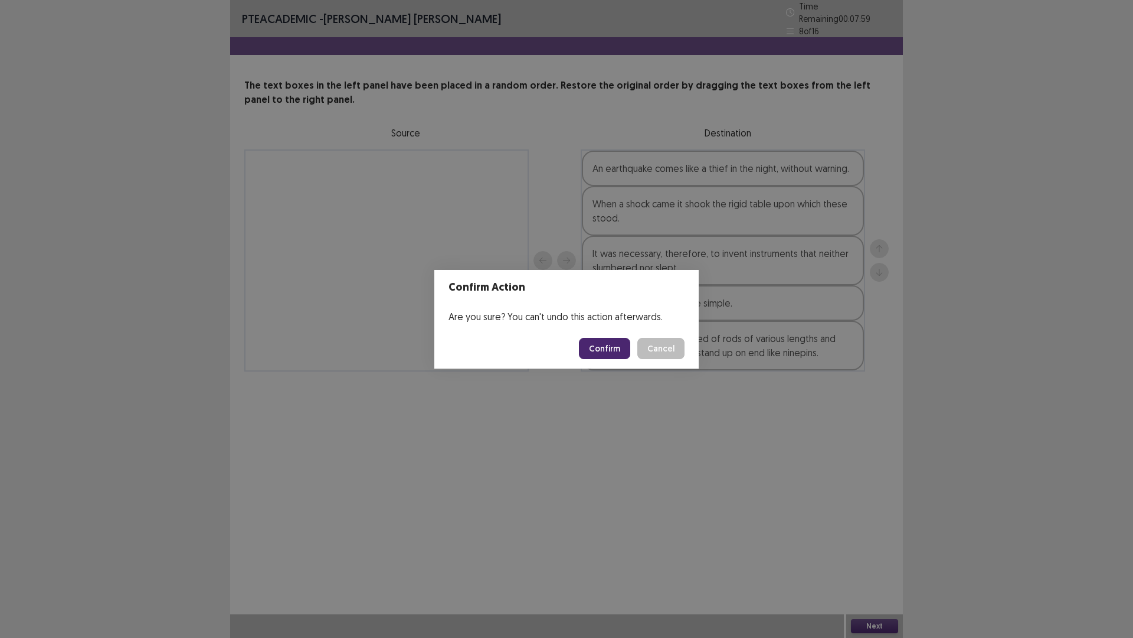
click at [603, 347] on button "Confirm" at bounding box center [604, 348] width 51 height 21
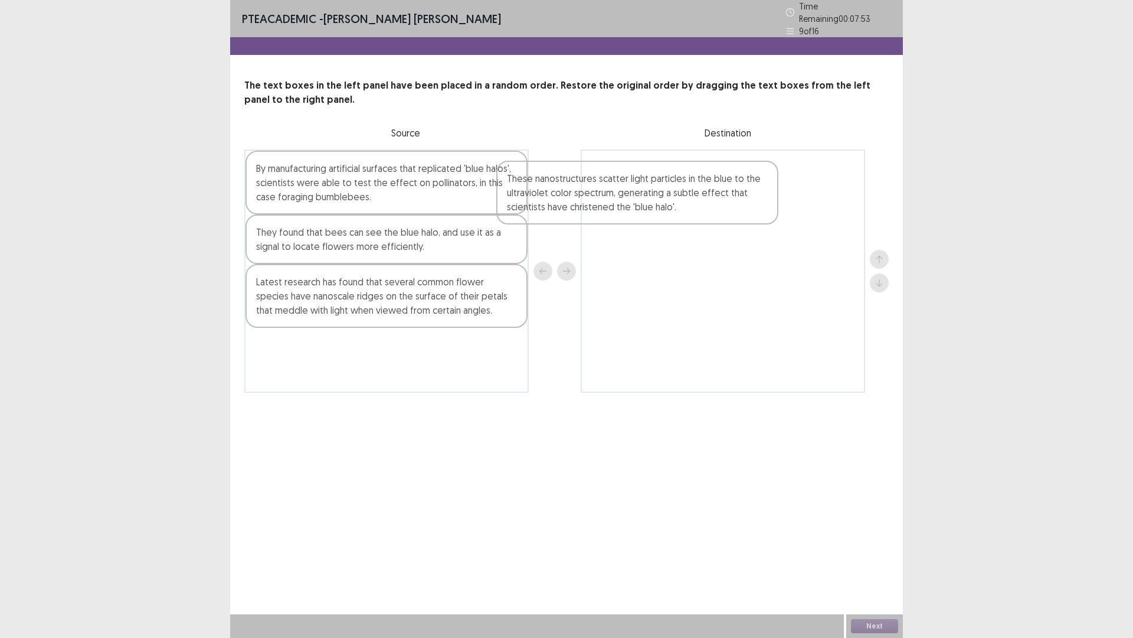
drag, startPoint x: 335, startPoint y: 290, endPoint x: 593, endPoint y: 182, distance: 279.4
click at [593, 183] on div "By manufacturing artificial surfaces that replicated 'blue halos', scientists w…" at bounding box center [566, 270] width 645 height 243
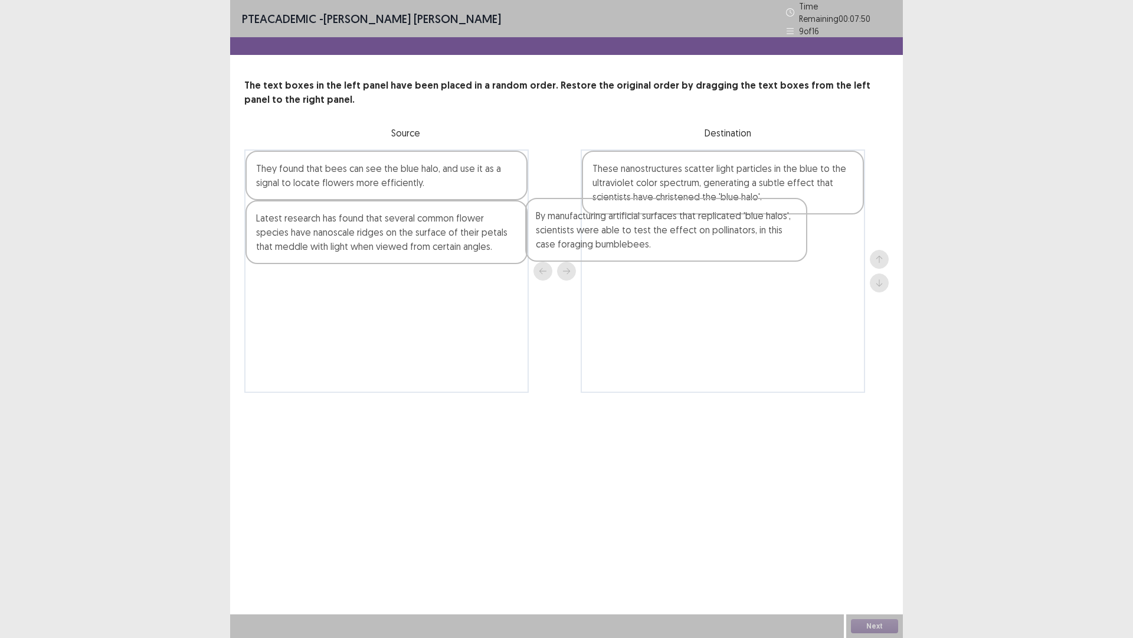
drag, startPoint x: 380, startPoint y: 181, endPoint x: 607, endPoint y: 224, distance: 230.7
click at [668, 234] on div "By manufacturing artificial surfaces that replicated 'blue halos', scientists w…" at bounding box center [566, 270] width 645 height 243
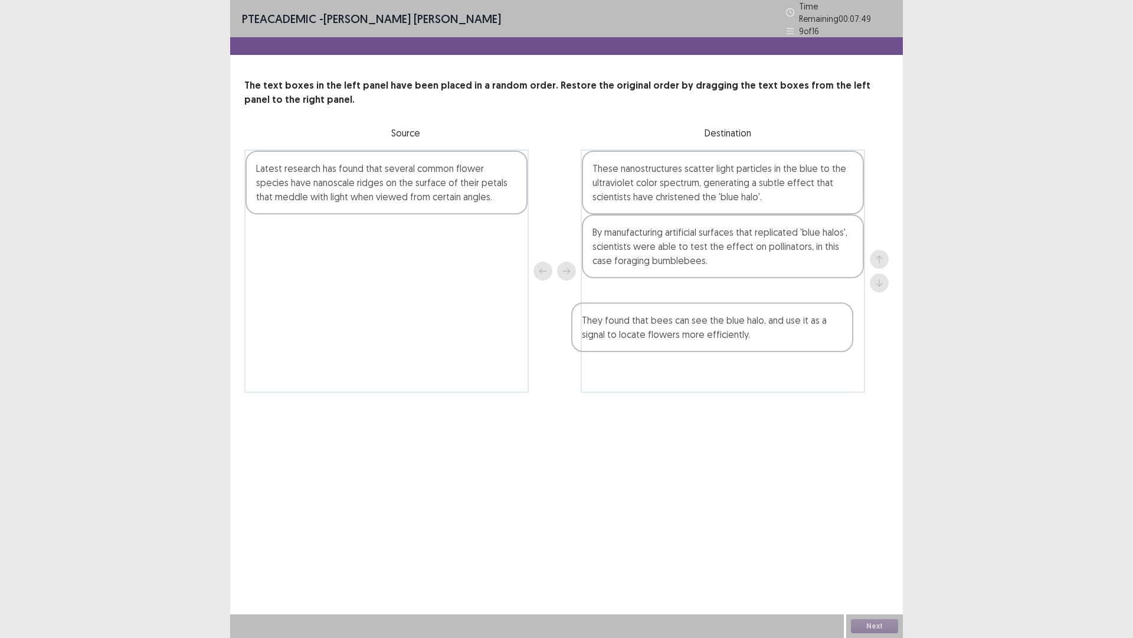
drag, startPoint x: 398, startPoint y: 164, endPoint x: 702, endPoint y: 288, distance: 328.5
click at [705, 292] on div "They found that bees can see the blue halo, and use it as a signal to locate fl…" at bounding box center [566, 270] width 645 height 243
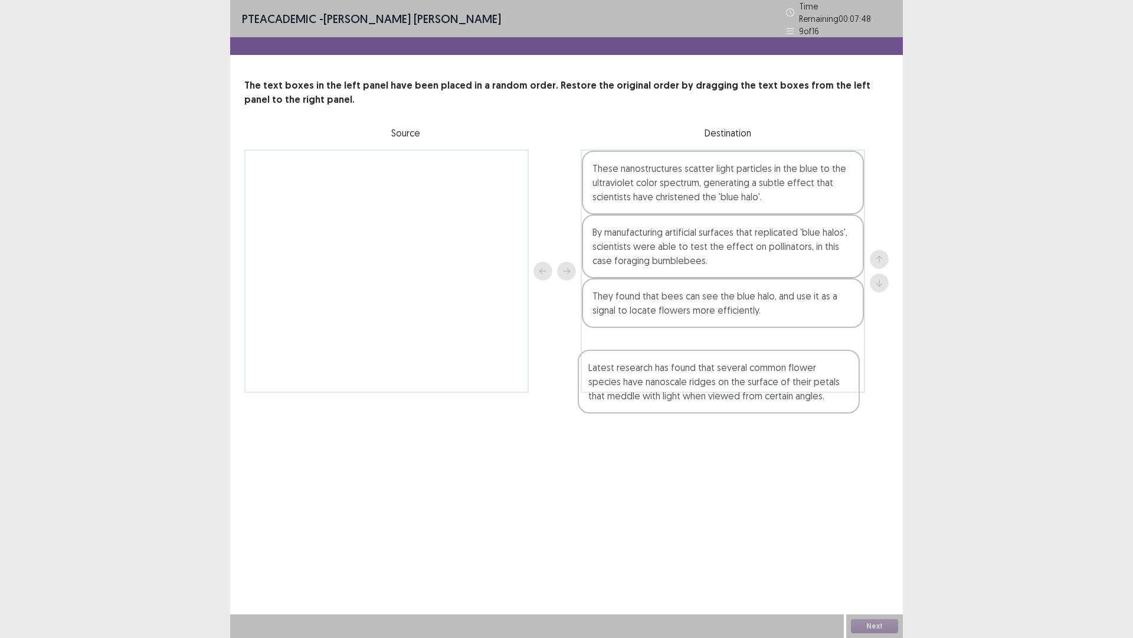
drag, startPoint x: 445, startPoint y: 194, endPoint x: 757, endPoint y: 374, distance: 360.3
click at [768, 383] on div "Latest research has found that several common flower species have nanoscale rid…" at bounding box center [566, 270] width 645 height 243
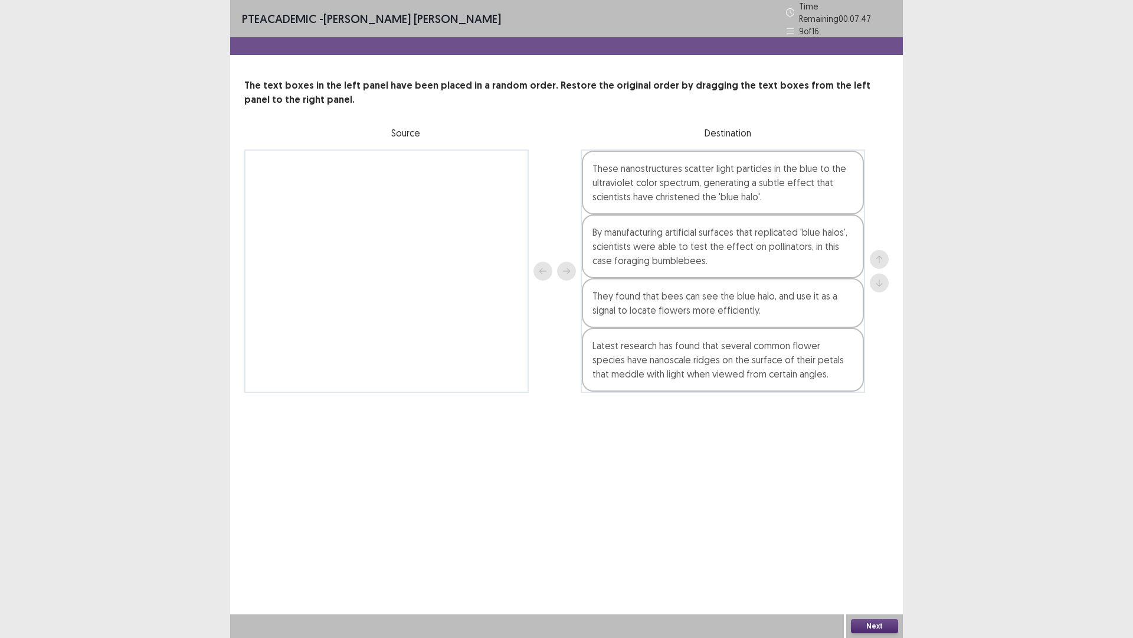
click at [877, 537] on button "Next" at bounding box center [874, 626] width 47 height 14
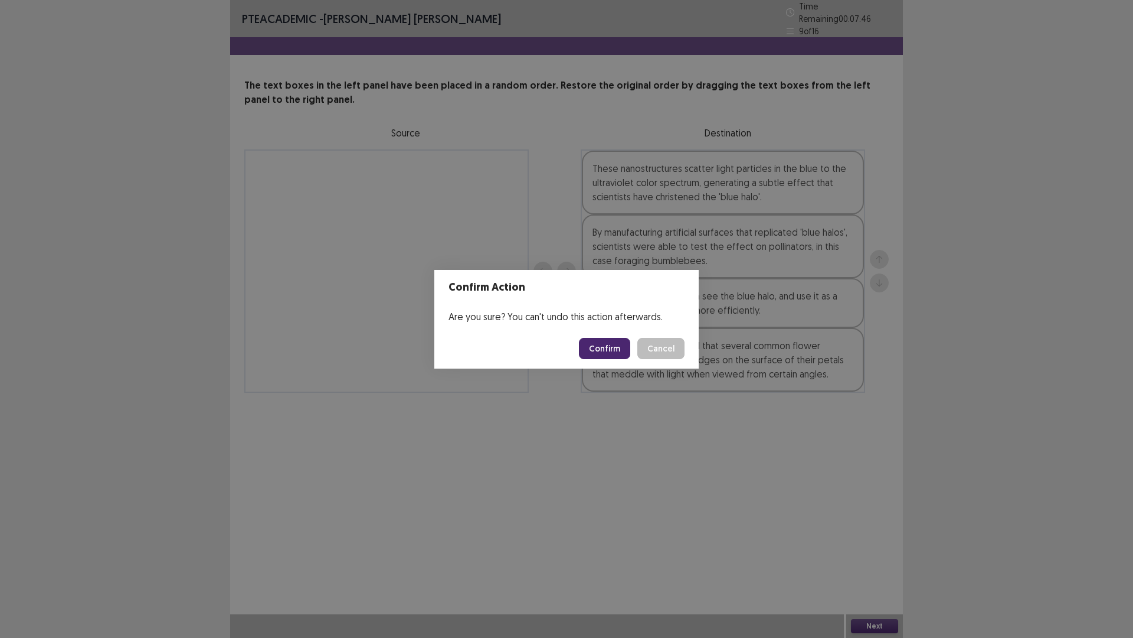
drag, startPoint x: 593, startPoint y: 336, endPoint x: 604, endPoint y: 348, distance: 16.7
click at [603, 345] on footer "Confirm Cancel" at bounding box center [566, 348] width 264 height 40
click at [604, 348] on button "Confirm" at bounding box center [604, 348] width 51 height 21
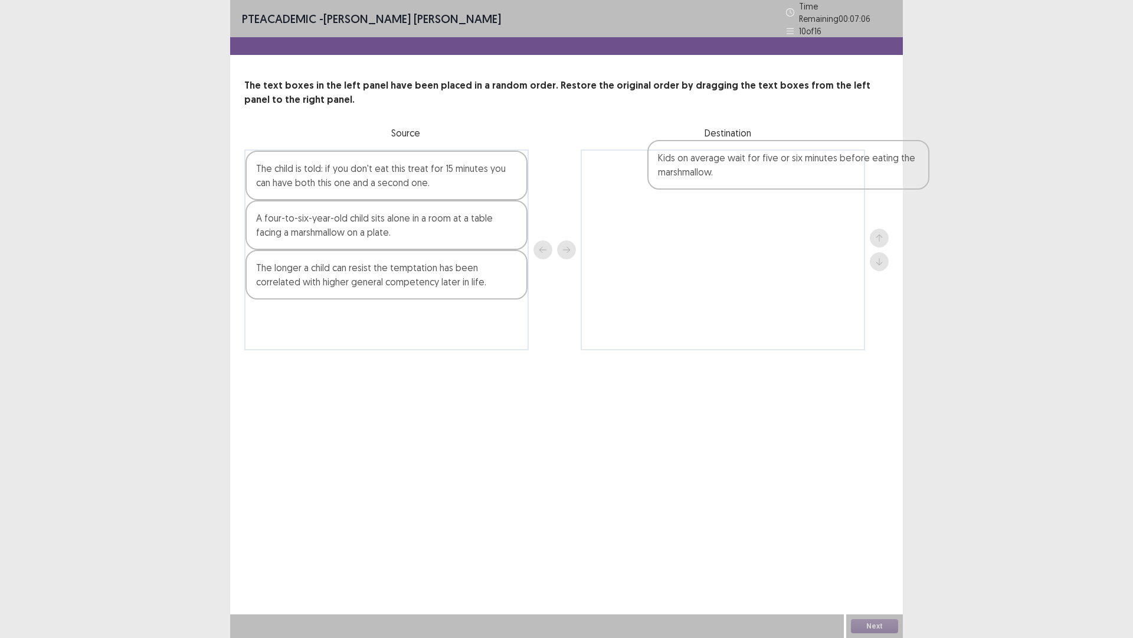
drag, startPoint x: 367, startPoint y: 320, endPoint x: 662, endPoint y: 159, distance: 335.8
click at [737, 159] on div "The child is told: if you don't eat this treat for 15 minutes you can have both…" at bounding box center [566, 249] width 645 height 201
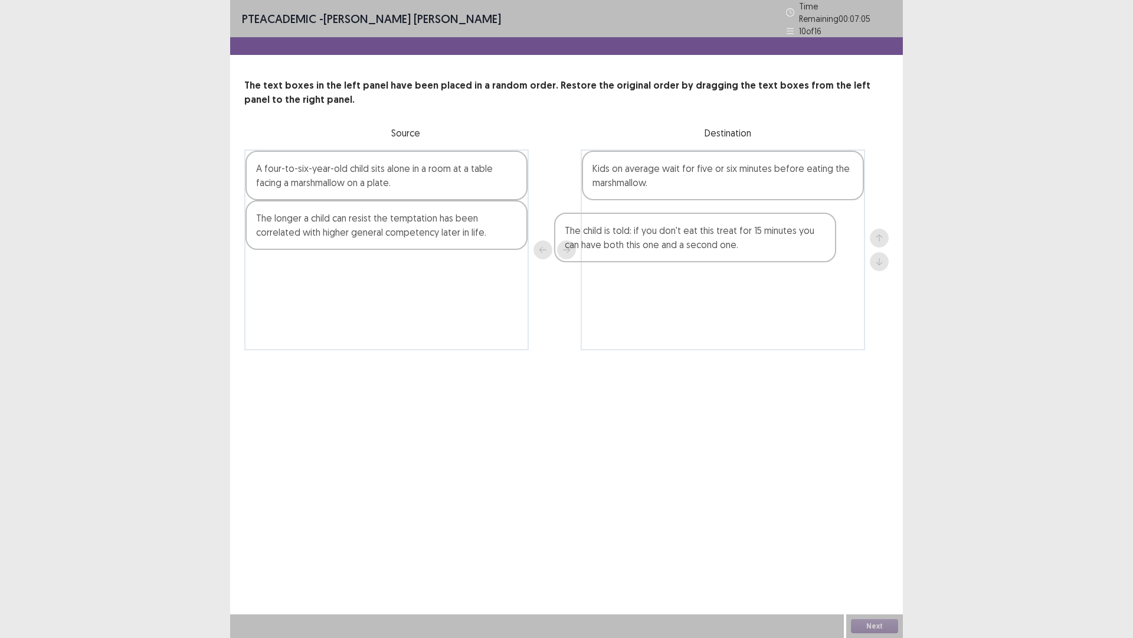
drag, startPoint x: 386, startPoint y: 172, endPoint x: 717, endPoint y: 238, distance: 337.7
click at [717, 238] on div "The child is told: if you don't eat this treat for 15 minutes you can have both…" at bounding box center [566, 249] width 645 height 201
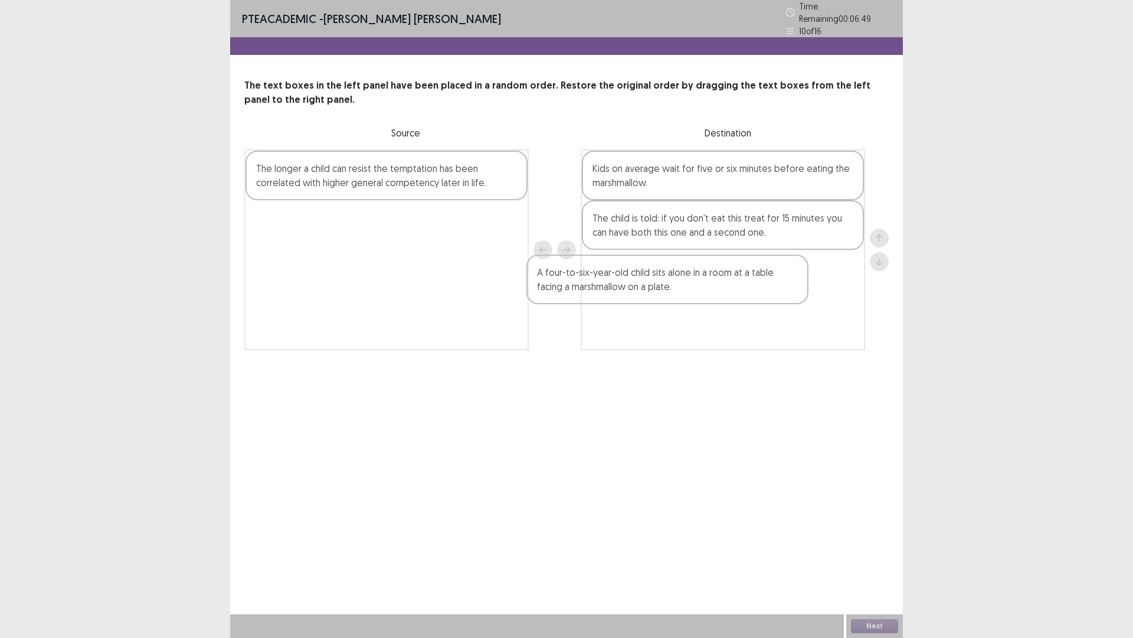
drag, startPoint x: 434, startPoint y: 182, endPoint x: 702, endPoint y: 275, distance: 284.1
click at [723, 287] on div "A four-to-six-year-old child sits alone in a room at a table facing a marshmall…" at bounding box center [566, 249] width 645 height 201
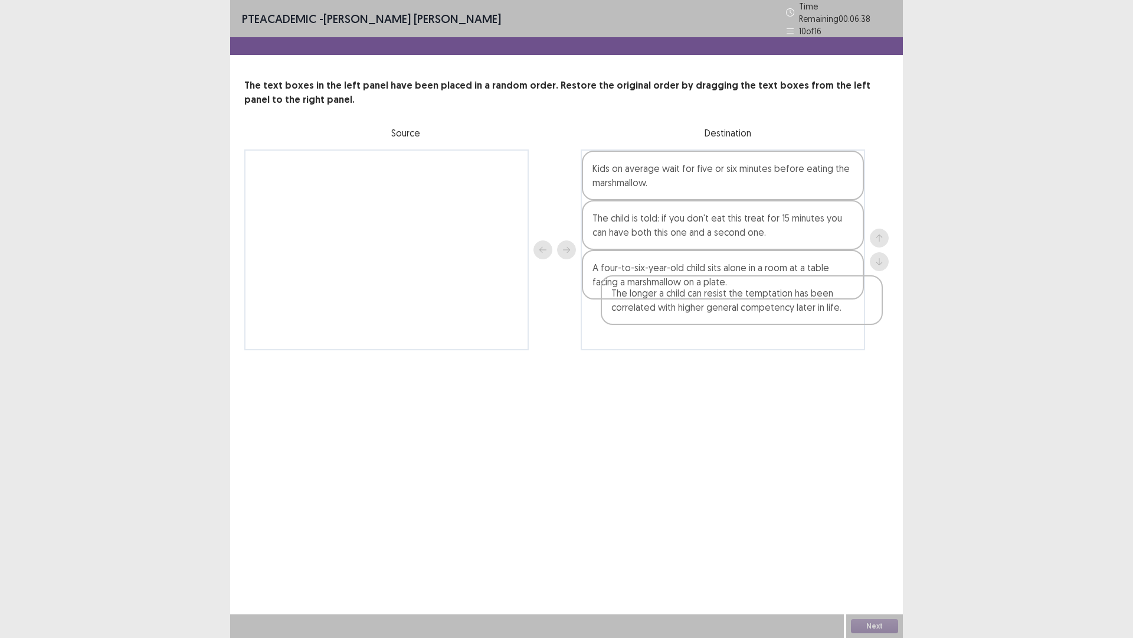
drag, startPoint x: 459, startPoint y: 180, endPoint x: 811, endPoint y: 306, distance: 373.8
click at [816, 310] on div "The longer a child can resist the temptation has been correlated with higher ge…" at bounding box center [566, 249] width 645 height 201
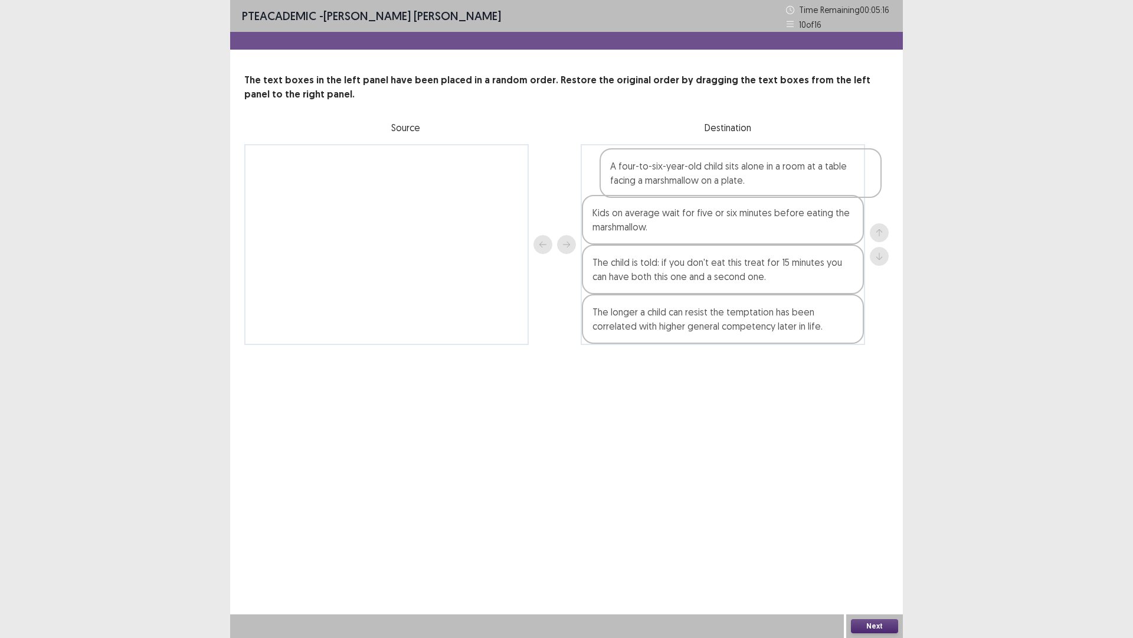
drag, startPoint x: 633, startPoint y: 275, endPoint x: 653, endPoint y: 176, distance: 101.2
click at [653, 176] on div "Kids on average wait for five or six minutes before eating the marshmallow. The…" at bounding box center [723, 244] width 285 height 201
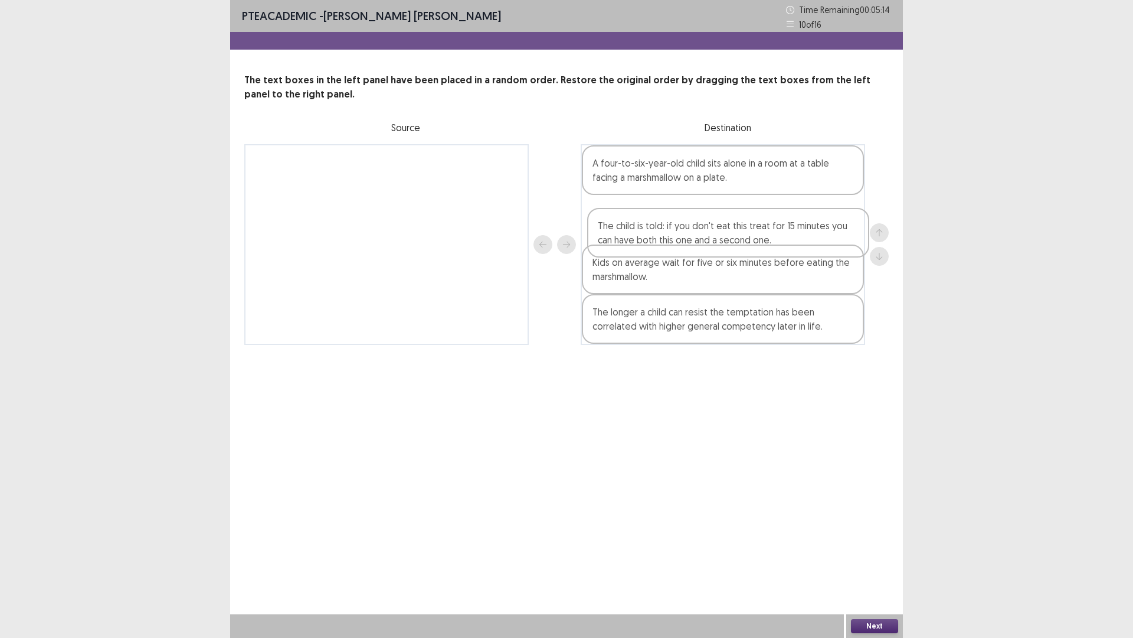
drag, startPoint x: 632, startPoint y: 280, endPoint x: 639, endPoint y: 238, distance: 42.5
click at [639, 238] on div "A four-to-six-year-old child sits alone in a room at a table facing a marshmall…" at bounding box center [723, 244] width 285 height 201
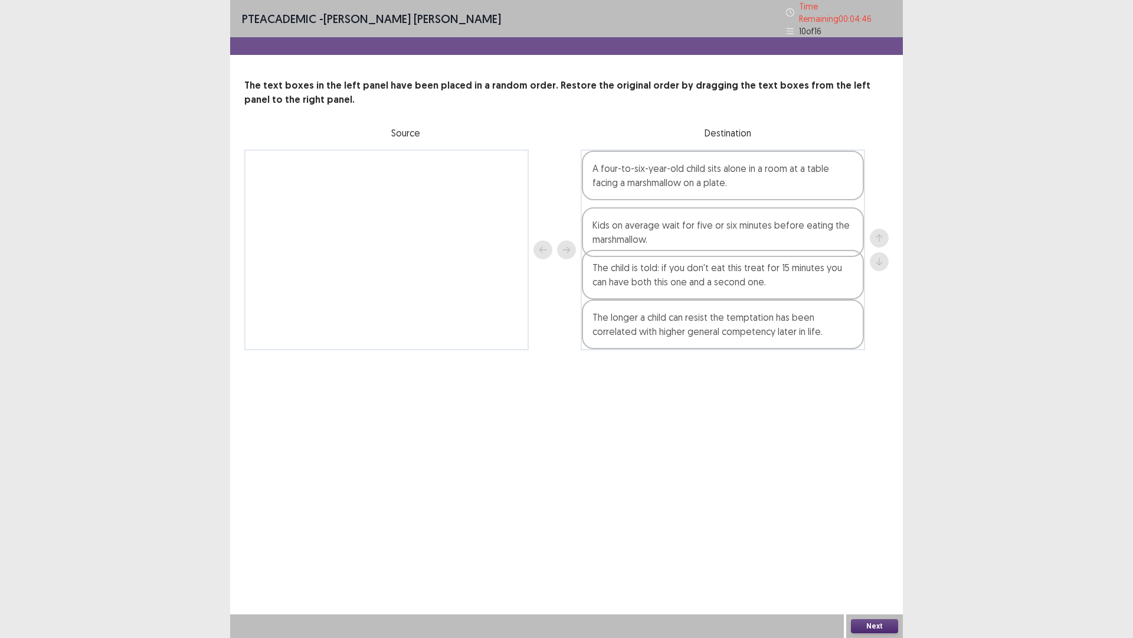
drag, startPoint x: 627, startPoint y: 264, endPoint x: 627, endPoint y: 221, distance: 43.7
click at [627, 221] on div "A four-to-six-year-old child sits alone in a room at a table facing a marshmall…" at bounding box center [723, 249] width 285 height 201
click at [881, 537] on button "Next" at bounding box center [874, 626] width 47 height 14
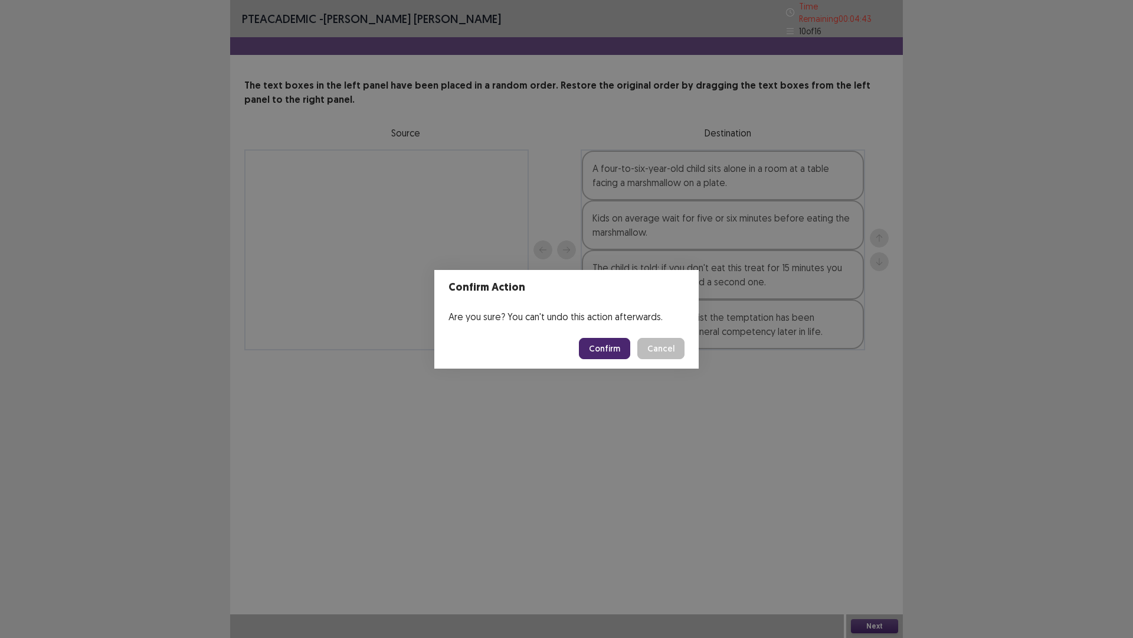
click at [604, 340] on button "Confirm" at bounding box center [604, 348] width 51 height 21
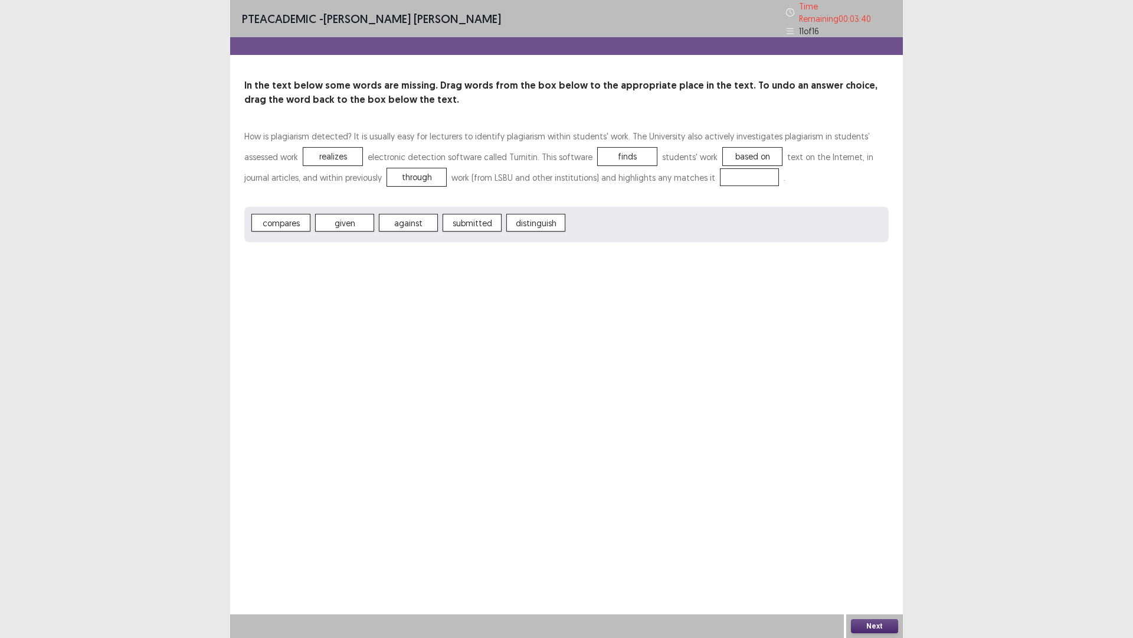
drag, startPoint x: 496, startPoint y: 188, endPoint x: 757, endPoint y: 231, distance: 265.0
click at [760, 232] on div "compares given against submitted distinguish" at bounding box center [566, 224] width 645 height 35
click at [867, 537] on div "Next" at bounding box center [875, 626] width 57 height 24
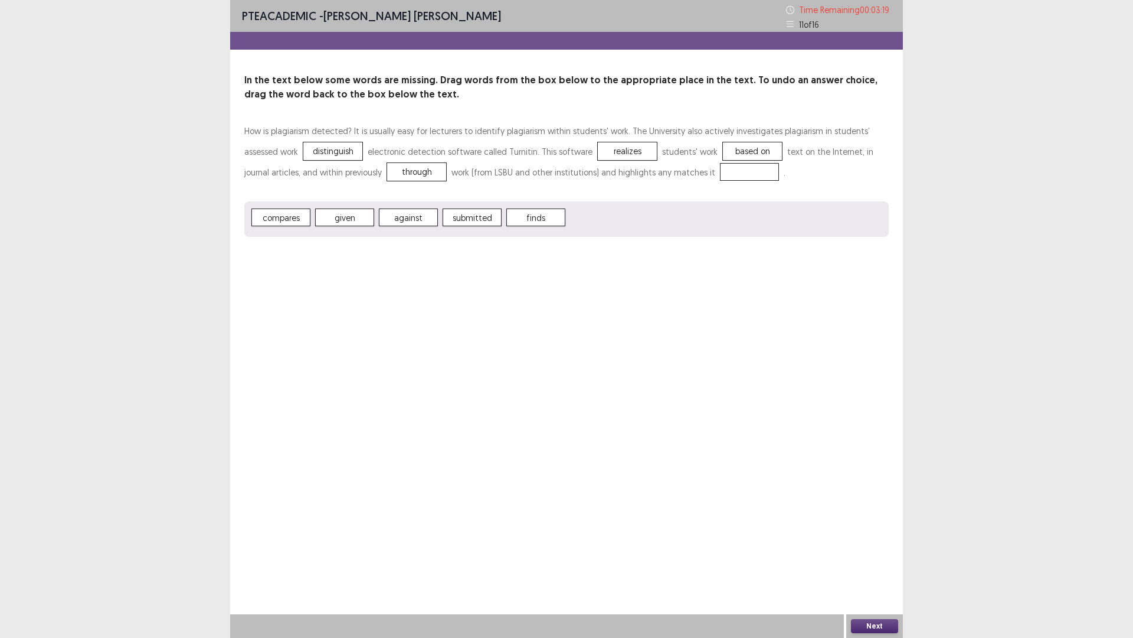
click at [855, 537] on button "Next" at bounding box center [874, 626] width 47 height 14
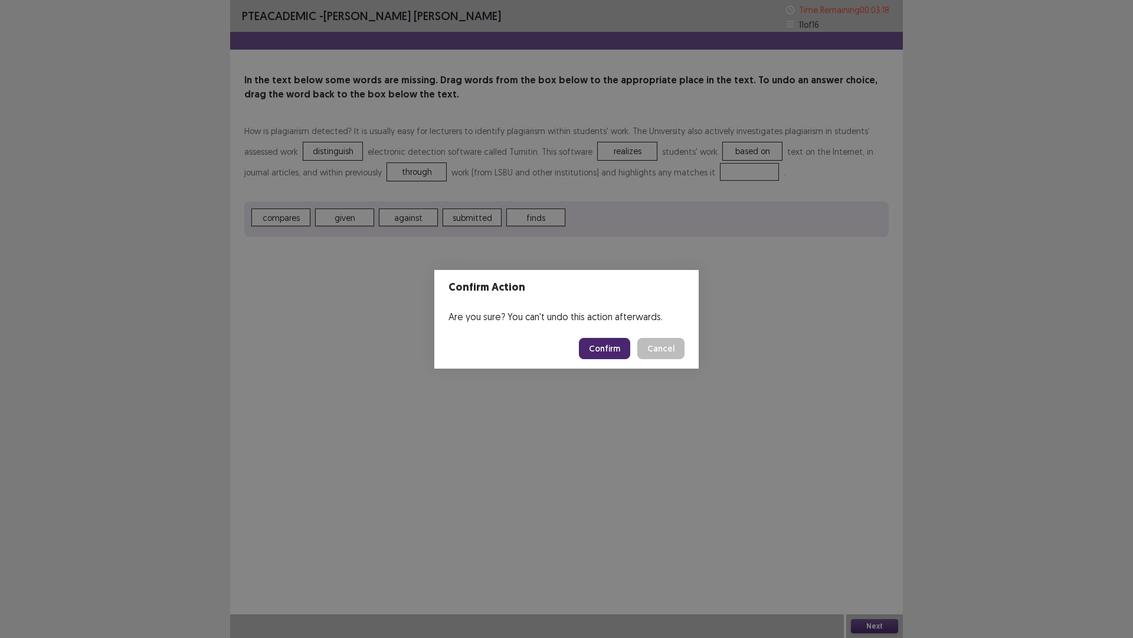
click at [662, 351] on button "Cancel" at bounding box center [661, 348] width 47 height 21
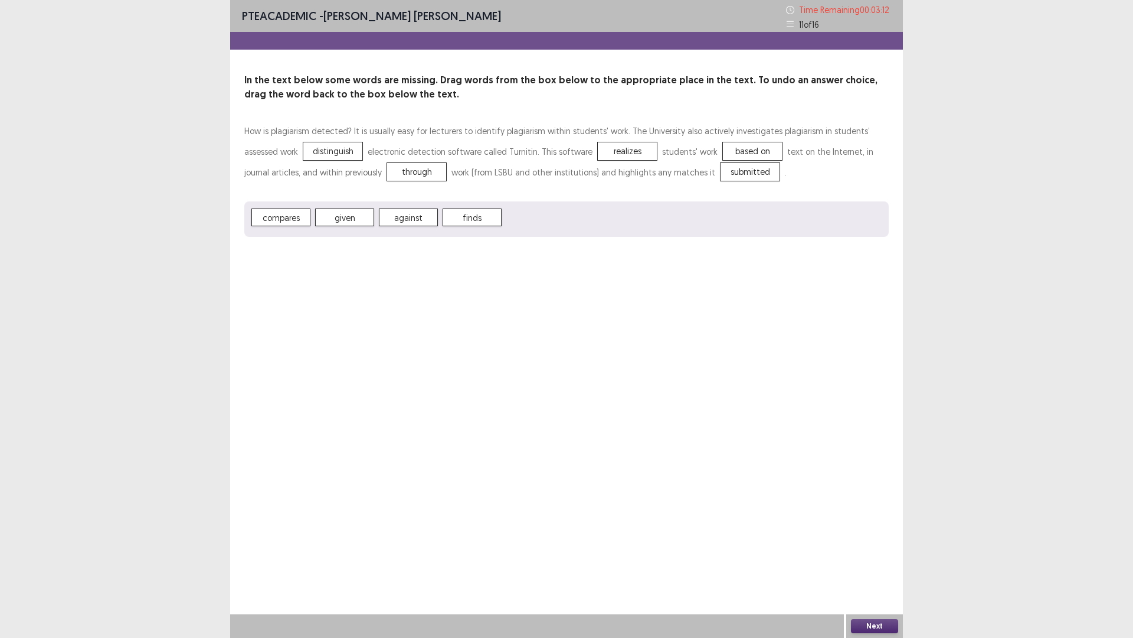
click at [861, 537] on button "Next" at bounding box center [874, 626] width 47 height 14
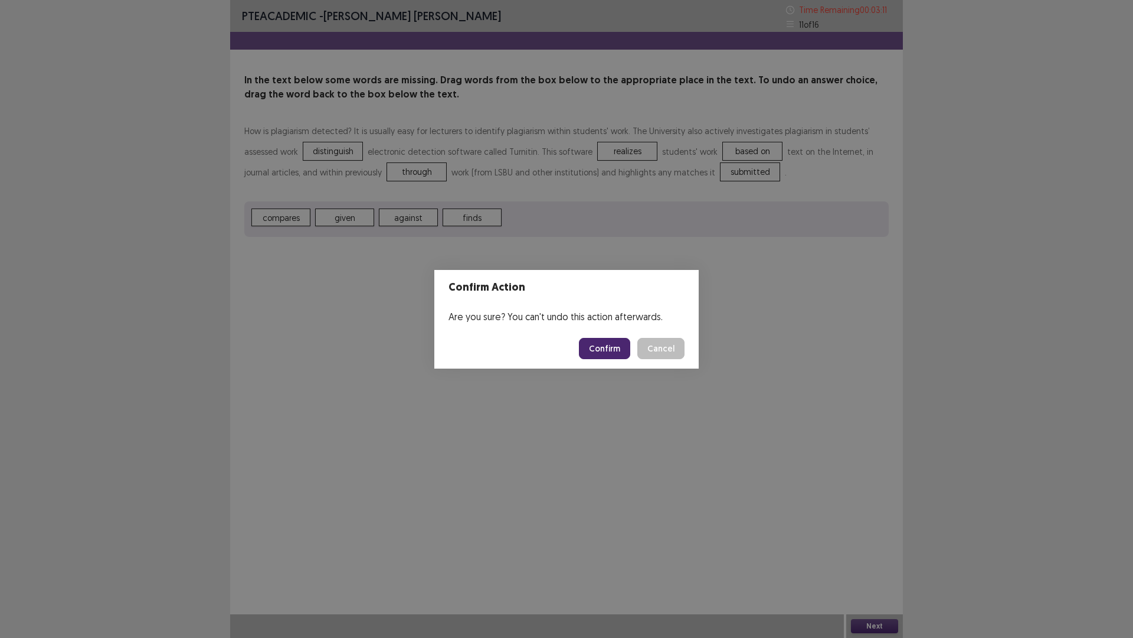
click at [612, 341] on button "Confirm" at bounding box center [604, 348] width 51 height 21
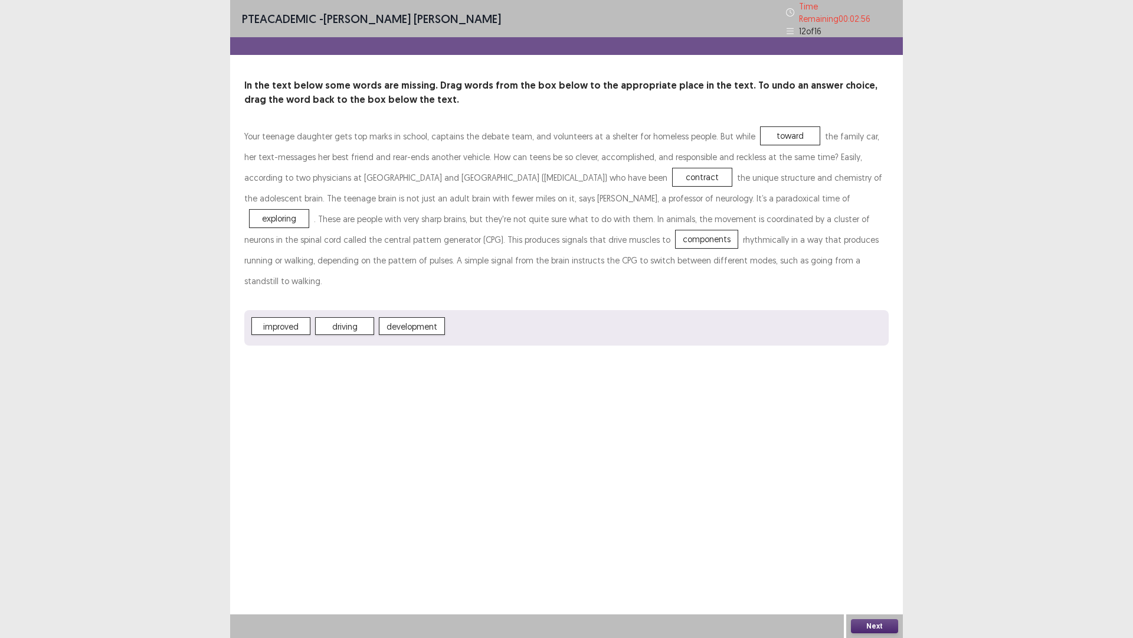
click at [858, 537] on button "Next" at bounding box center [874, 626] width 47 height 14
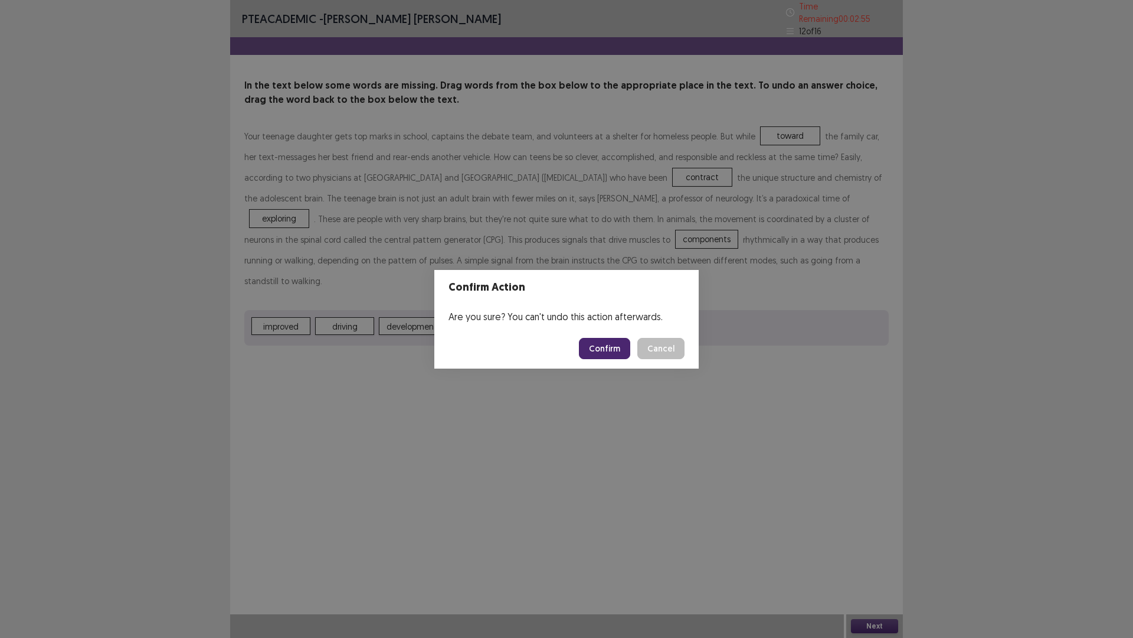
click at [611, 344] on button "Confirm" at bounding box center [604, 348] width 51 height 21
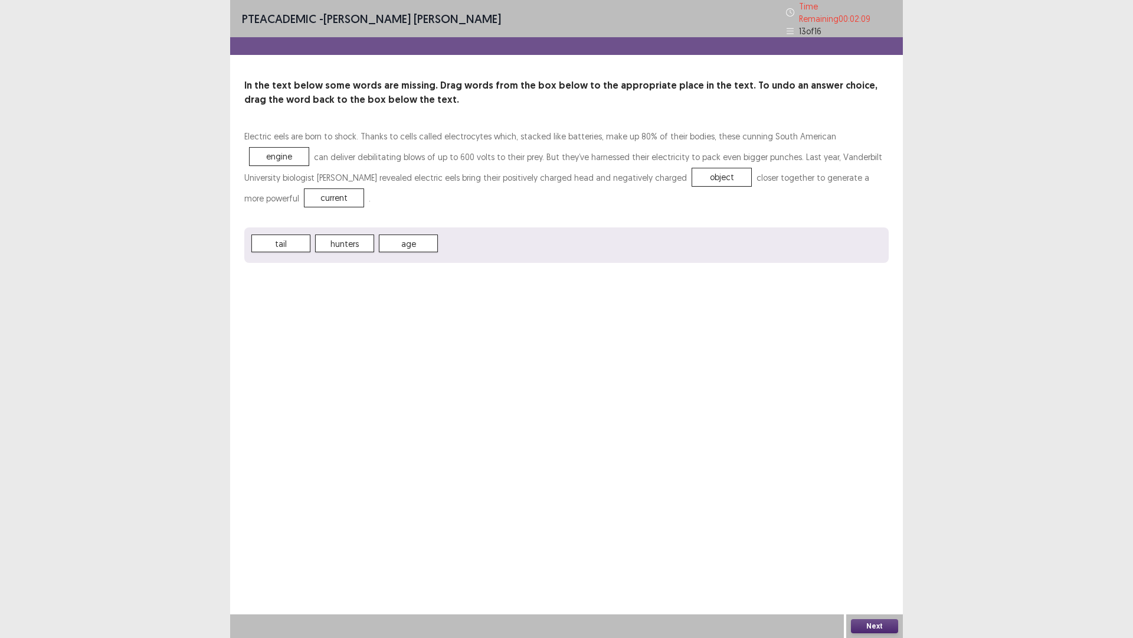
click at [884, 537] on button "Next" at bounding box center [874, 626] width 47 height 14
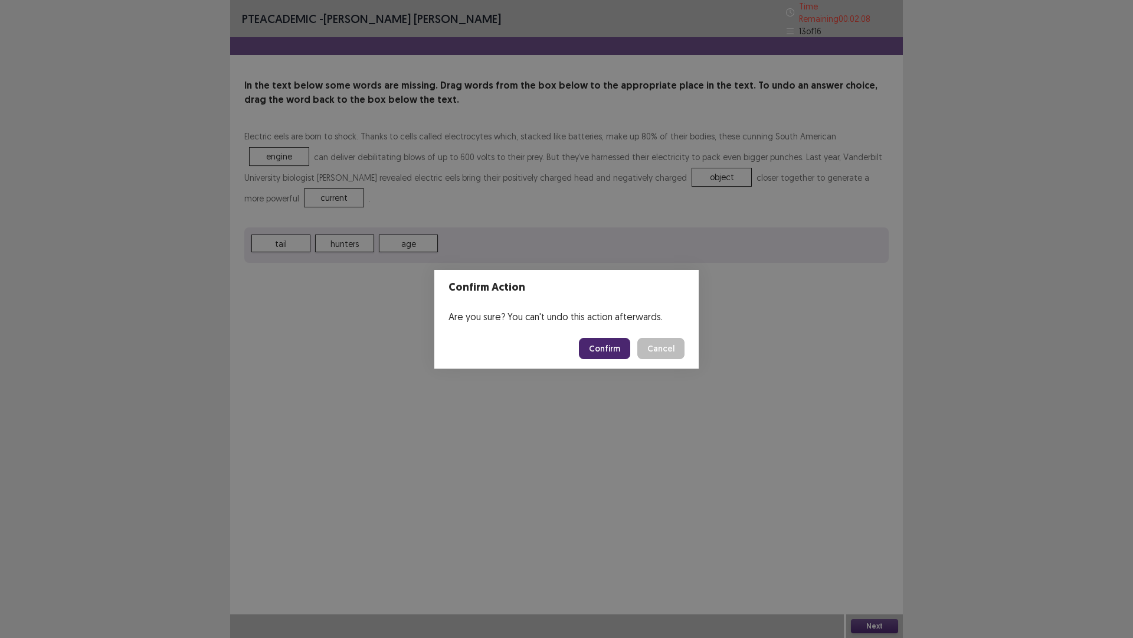
click at [625, 348] on button "Confirm" at bounding box center [604, 348] width 51 height 21
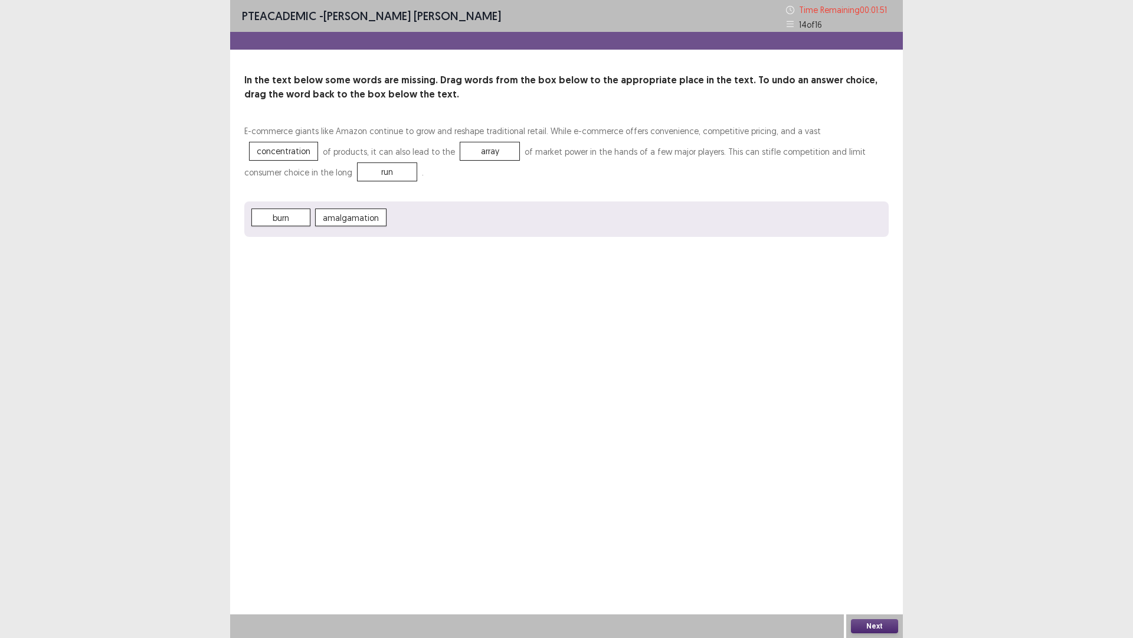
click at [876, 537] on button "Next" at bounding box center [874, 626] width 47 height 14
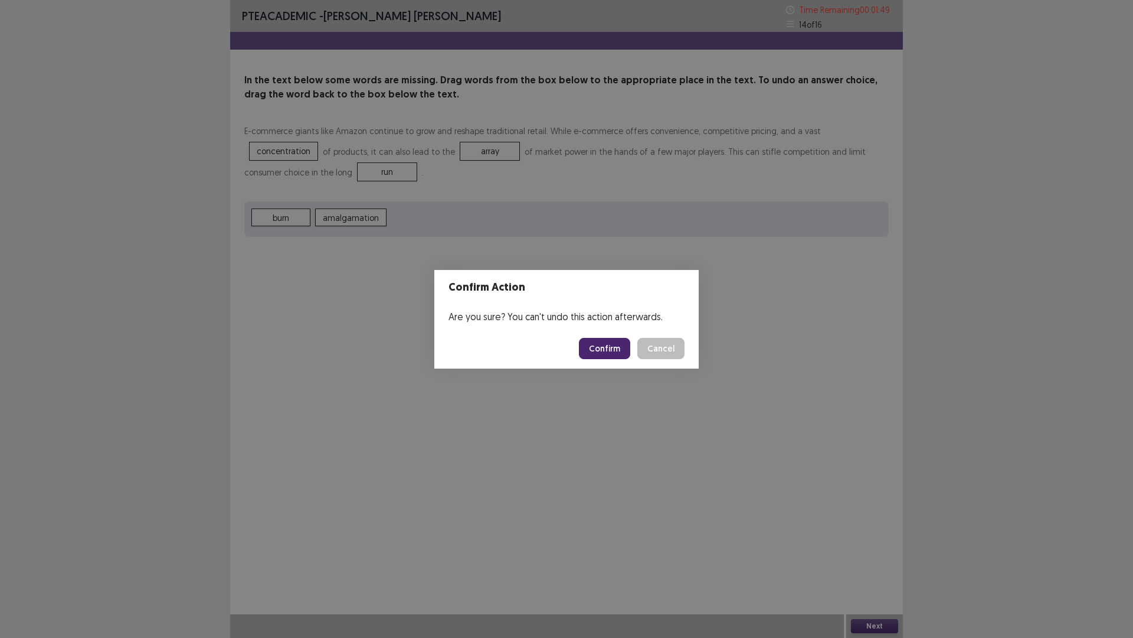
click at [610, 348] on button "Confirm" at bounding box center [604, 348] width 51 height 21
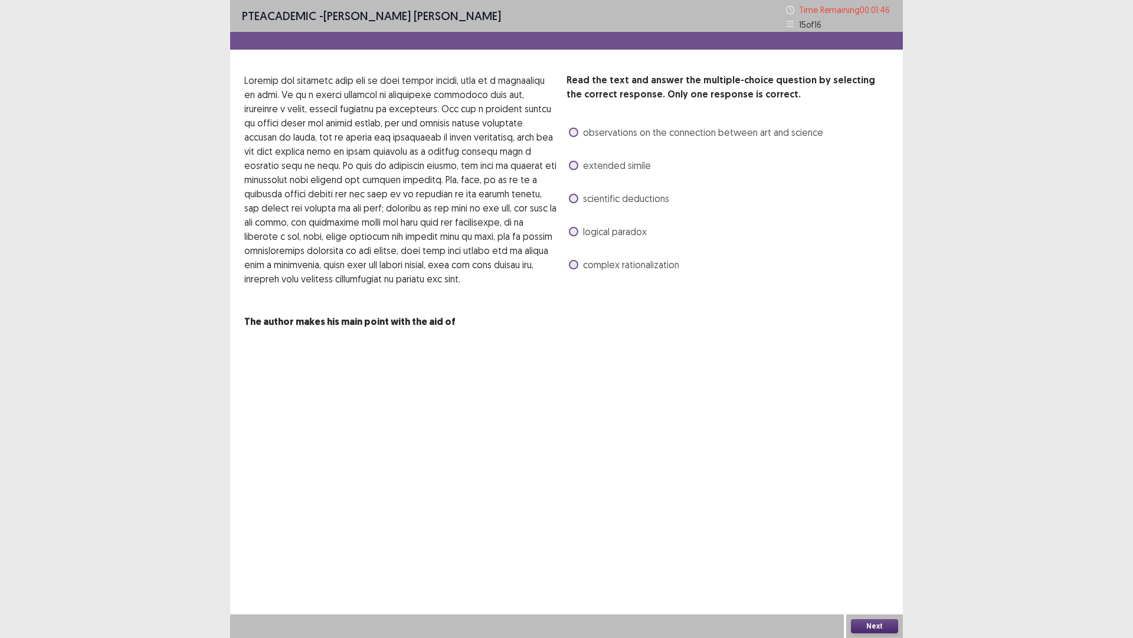
click at [571, 130] on span at bounding box center [573, 132] width 9 height 9
click at [577, 166] on span at bounding box center [573, 165] width 9 height 9
click at [575, 202] on span at bounding box center [573, 198] width 9 height 9
click at [577, 223] on div "logical paradox" at bounding box center [607, 231] width 80 height 19
click at [570, 230] on span at bounding box center [573, 231] width 9 height 9
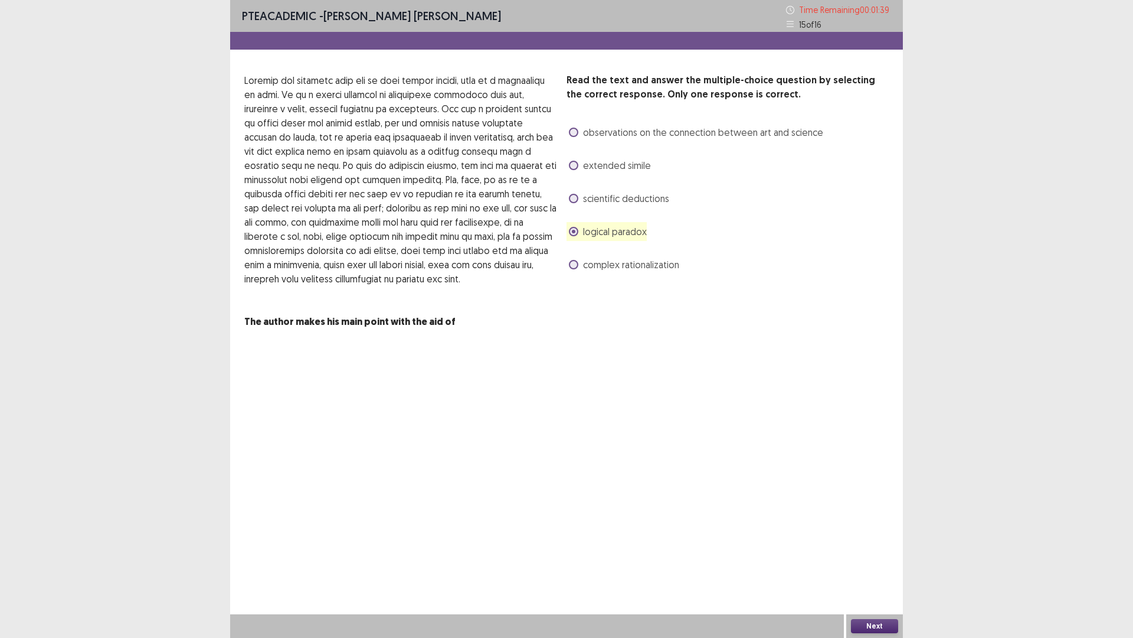
click at [573, 256] on div "complex rationalization" at bounding box center [623, 264] width 113 height 19
click at [573, 128] on span at bounding box center [573, 132] width 9 height 9
click at [573, 162] on span at bounding box center [573, 165] width 9 height 9
click at [573, 197] on span at bounding box center [573, 198] width 9 height 9
click at [572, 228] on span at bounding box center [573, 231] width 9 height 9
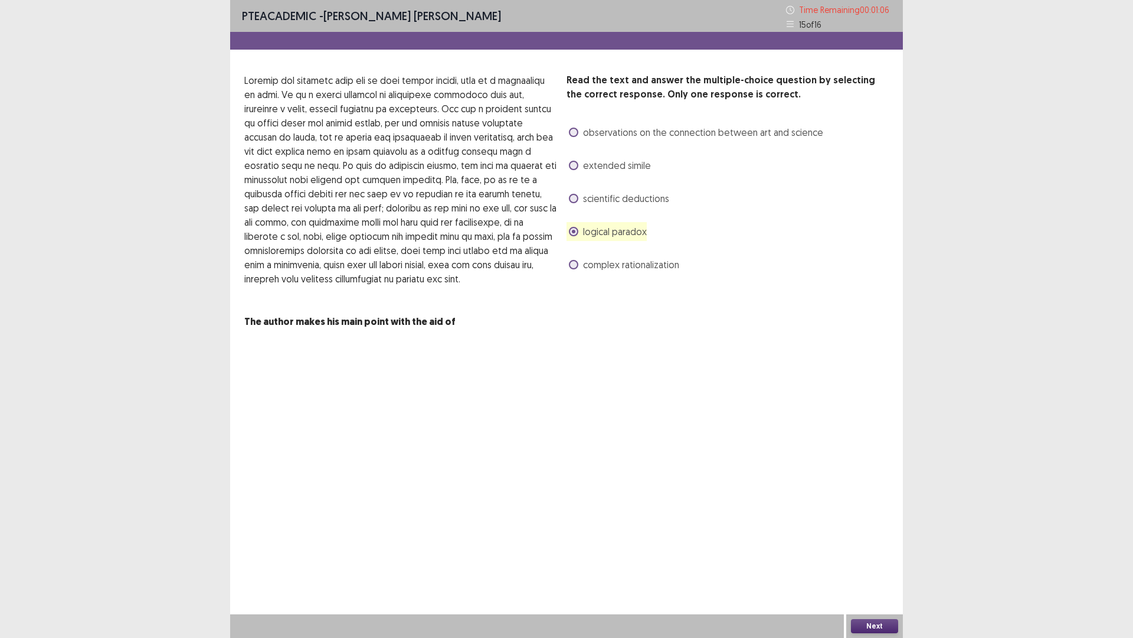
click at [573, 256] on div "complex rationalization" at bounding box center [623, 264] width 113 height 19
click at [571, 228] on span at bounding box center [573, 231] width 9 height 9
click at [575, 263] on span at bounding box center [573, 264] width 9 height 9
click at [575, 234] on span at bounding box center [573, 231] width 9 height 9
click at [574, 257] on div "complex rationalization" at bounding box center [623, 264] width 113 height 19
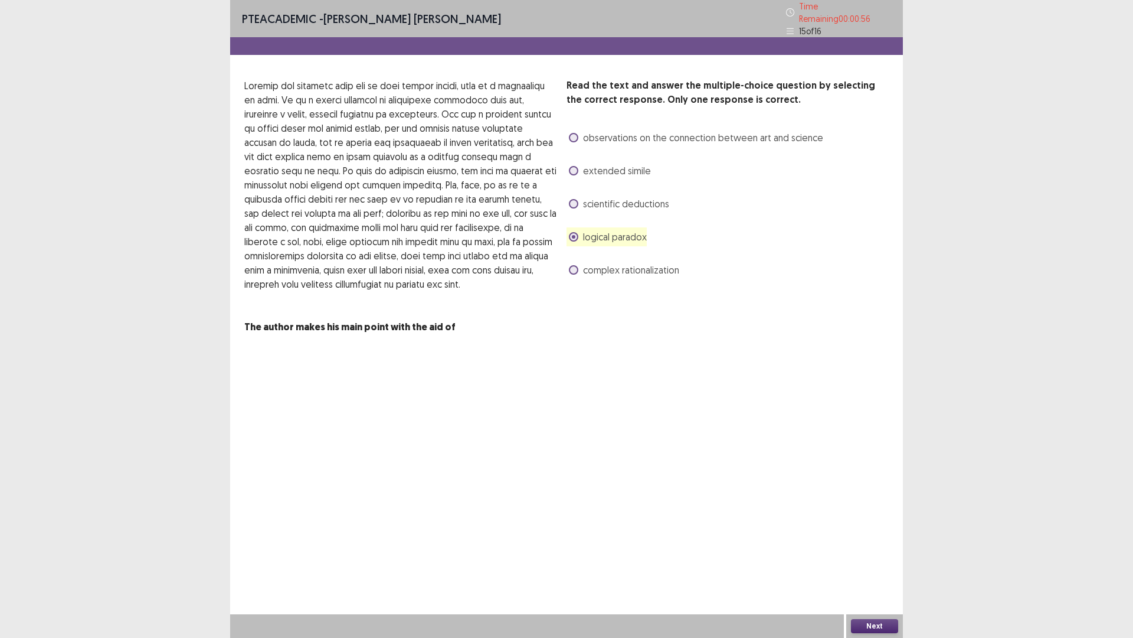
drag, startPoint x: 555, startPoint y: 247, endPoint x: 586, endPoint y: 233, distance: 34.3
click at [586, 233] on span "logical paradox" at bounding box center [615, 237] width 64 height 14
click at [571, 266] on span at bounding box center [573, 269] width 9 height 9
click at [875, 537] on button "Next" at bounding box center [874, 626] width 47 height 14
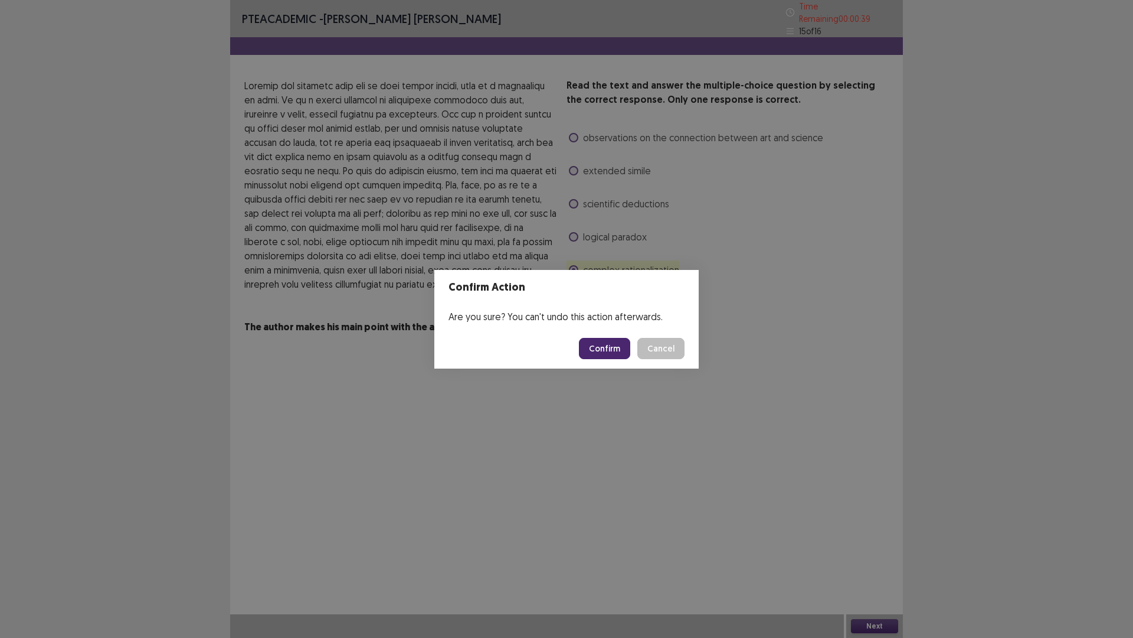
click at [602, 334] on footer "Confirm Cancel" at bounding box center [566, 348] width 264 height 40
click at [603, 344] on button "Confirm" at bounding box center [604, 348] width 51 height 21
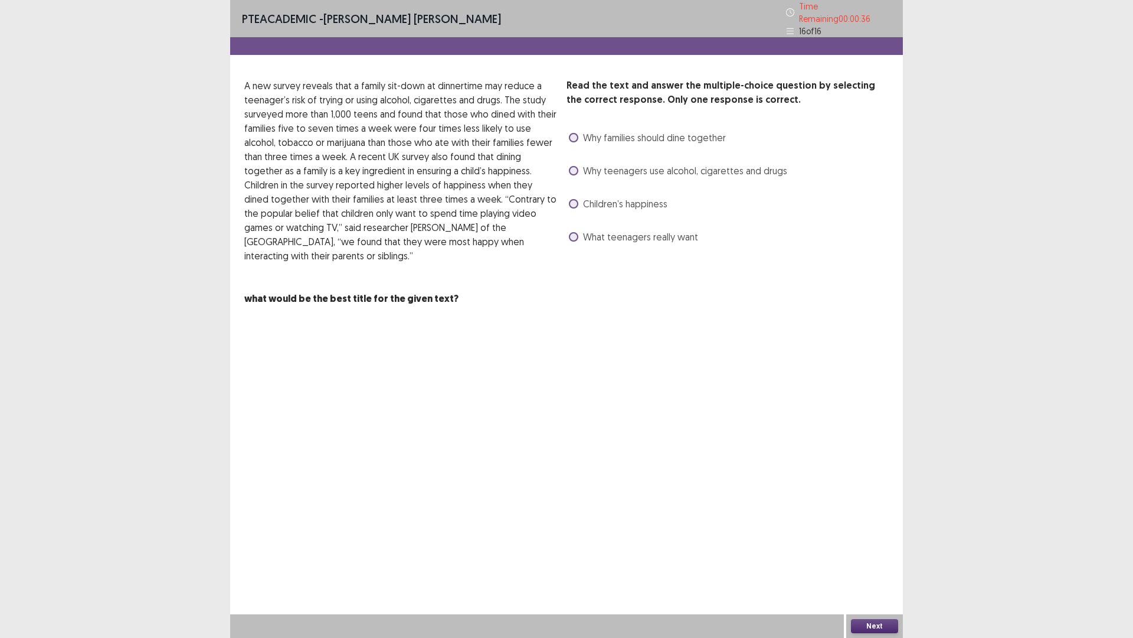
drag, startPoint x: 580, startPoint y: 130, endPoint x: 583, endPoint y: 164, distance: 34.4
click at [580, 132] on label "Why families should dine together" at bounding box center [647, 137] width 157 height 14
click at [875, 537] on button "Next" at bounding box center [874, 626] width 47 height 14
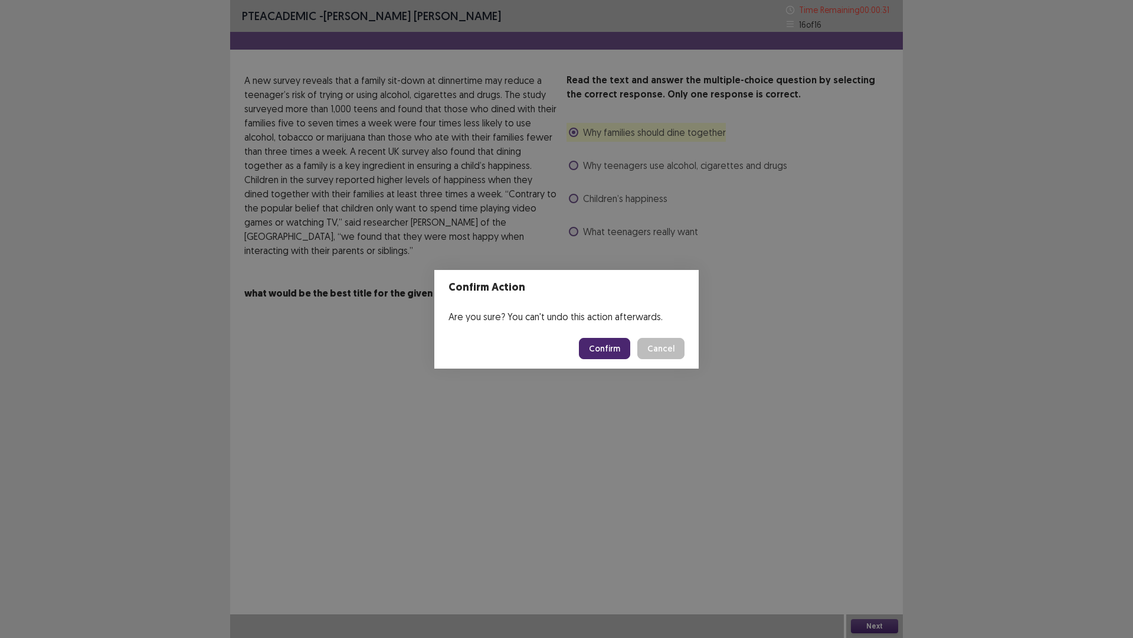
click at [609, 345] on button "Confirm" at bounding box center [604, 348] width 51 height 21
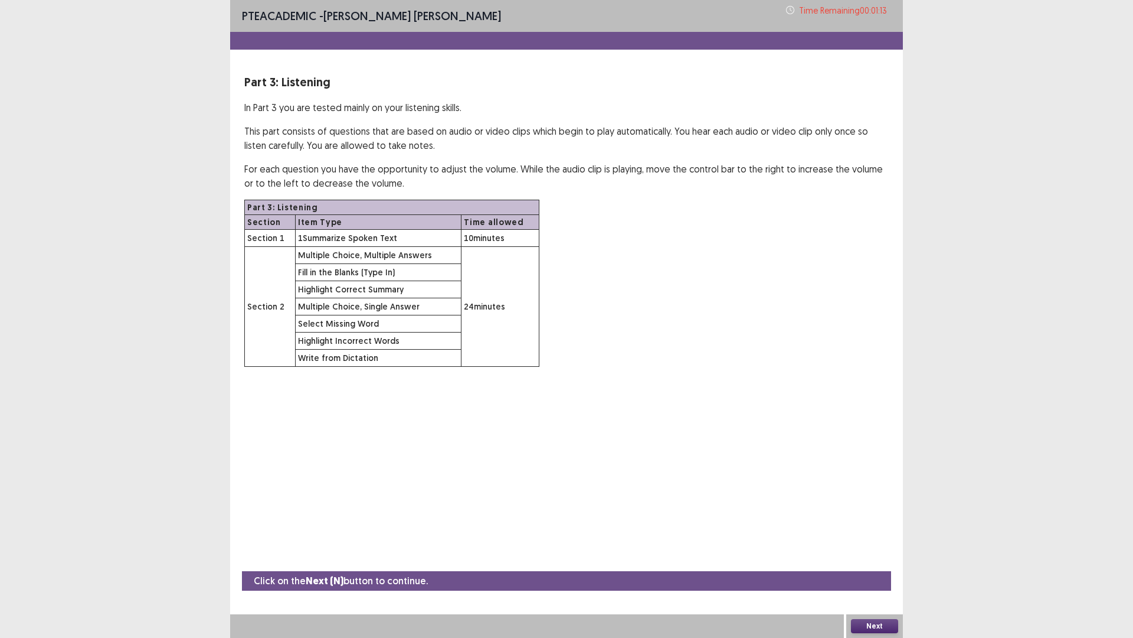
click at [877, 537] on button "Next" at bounding box center [874, 626] width 47 height 14
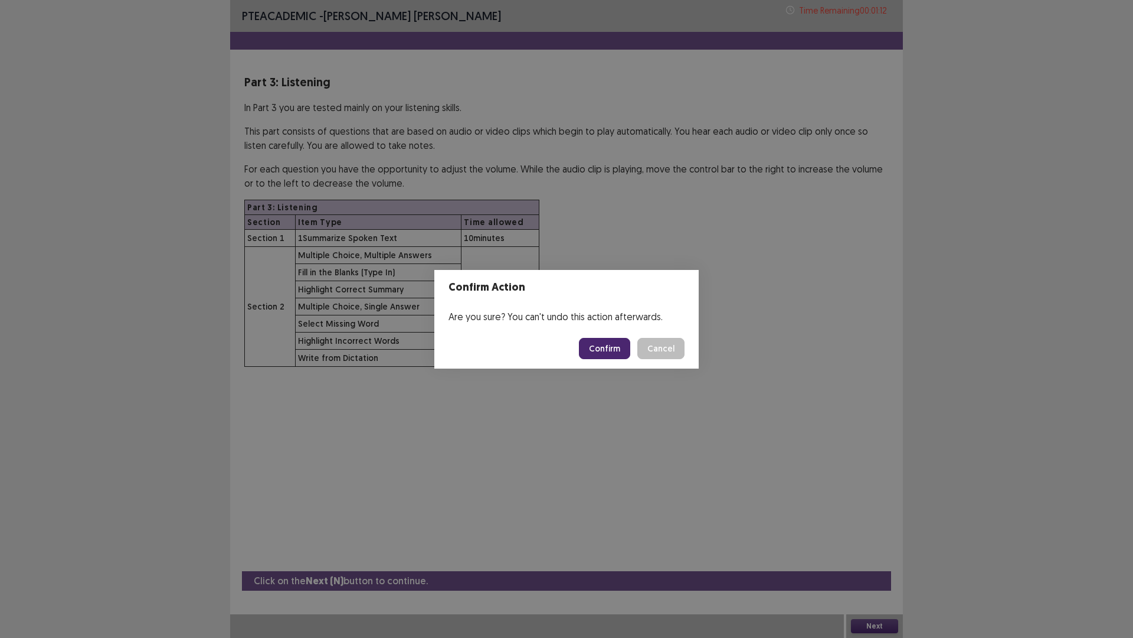
click at [605, 342] on button "Confirm" at bounding box center [604, 348] width 51 height 21
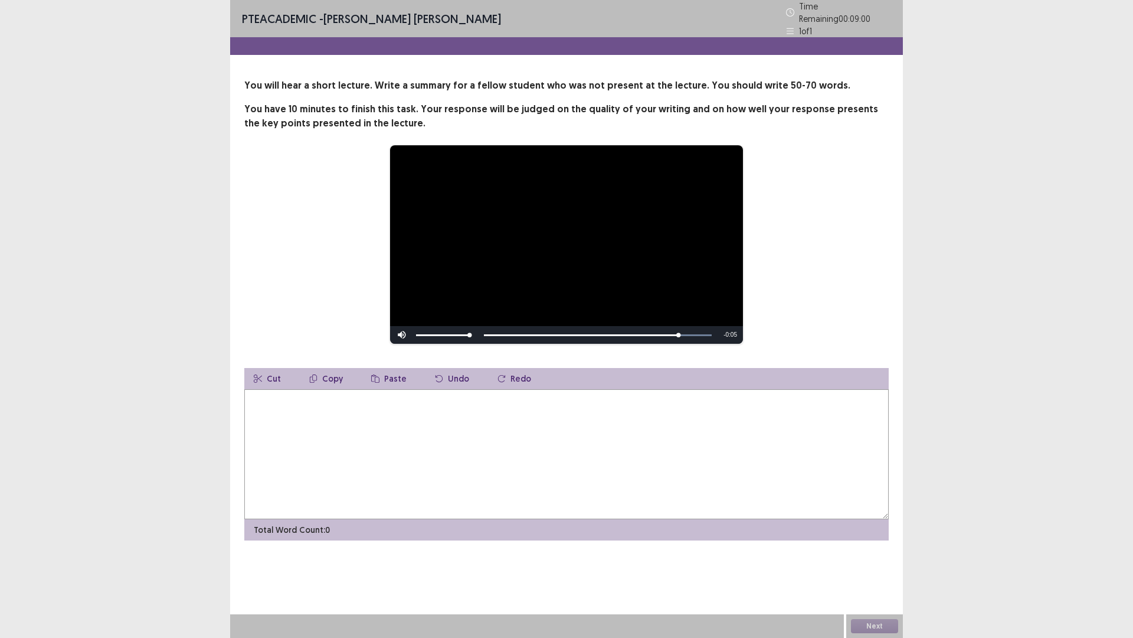
click at [497, 326] on div "Skip Backward Skip Forward Mute 88% Current Time 0:29 / Duration 0:34 Loaded : …" at bounding box center [566, 335] width 353 height 18
drag, startPoint x: 689, startPoint y: 328, endPoint x: 529, endPoint y: 331, distance: 160.6
click at [542, 326] on div "Skip Backward Skip Forward Mute 88% Current Time 0:31 / Duration 0:34 Loaded : …" at bounding box center [566, 335] width 353 height 18
click at [334, 403] on textarea at bounding box center [566, 454] width 645 height 130
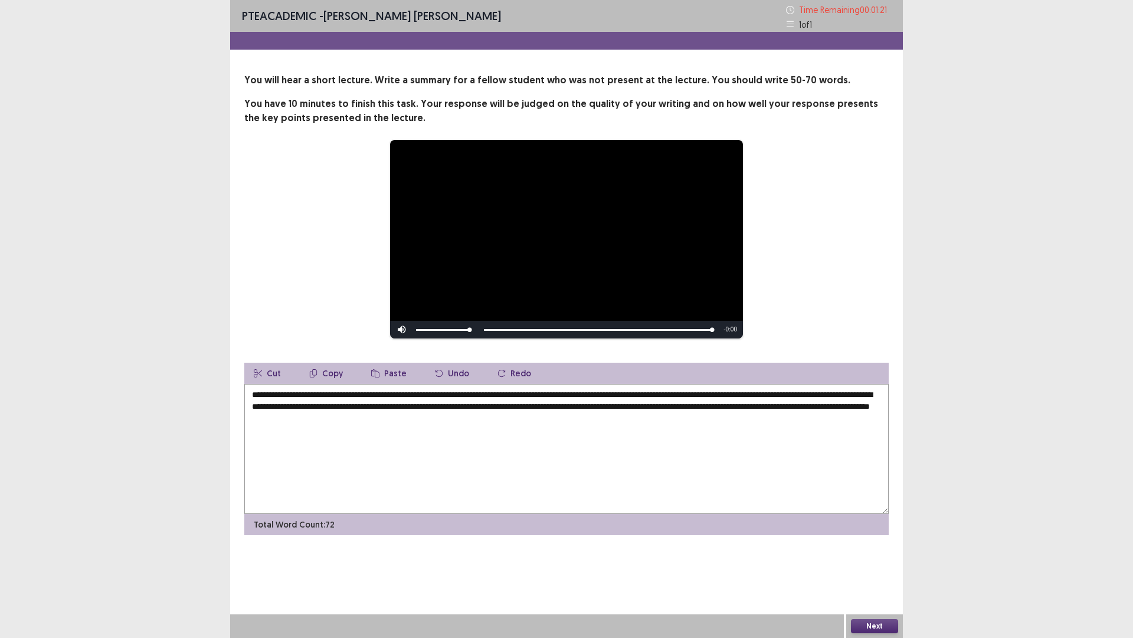
type textarea "**********"
click at [884, 537] on button "Next" at bounding box center [874, 626] width 47 height 14
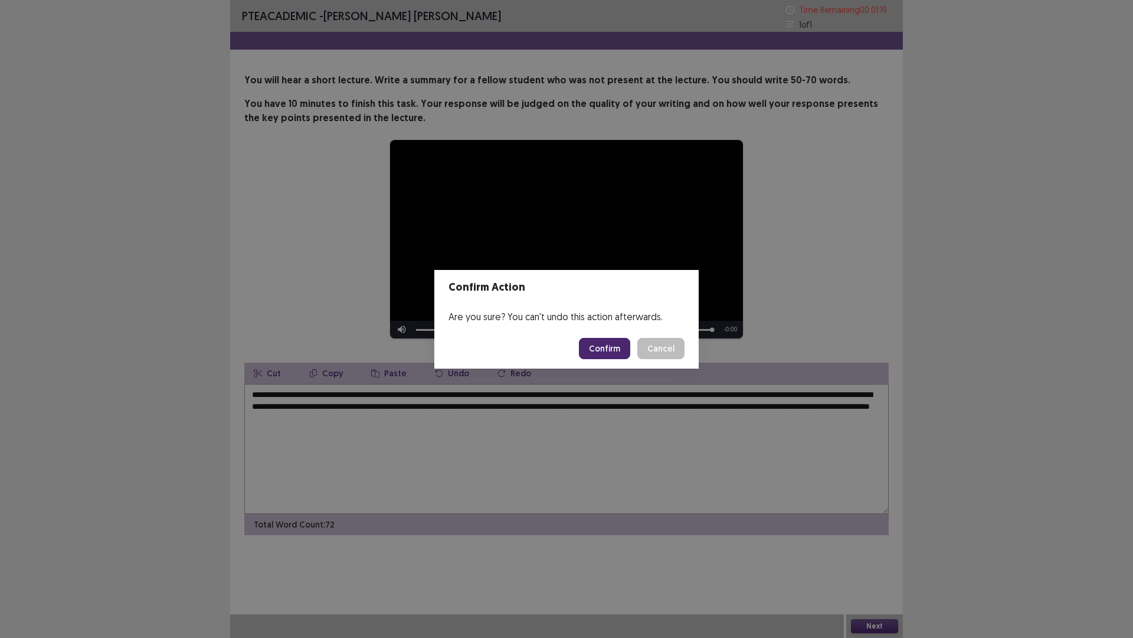
drag, startPoint x: 613, startPoint y: 346, endPoint x: 607, endPoint y: 348, distance: 6.2
click at [607, 348] on button "Confirm" at bounding box center [604, 348] width 51 height 21
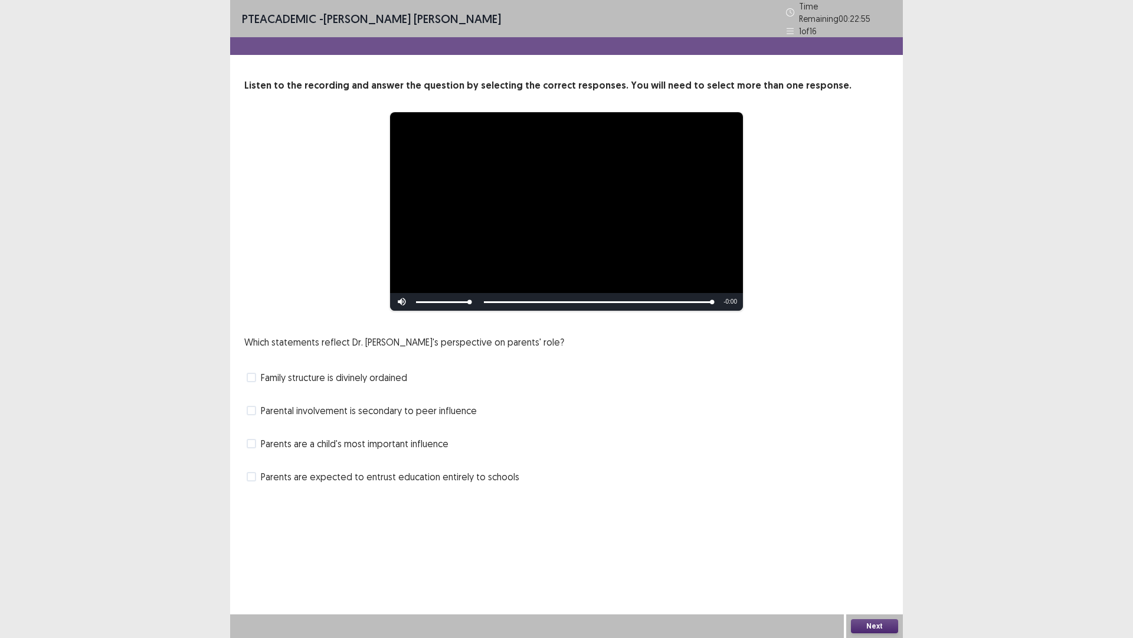
click at [255, 406] on span at bounding box center [251, 410] width 9 height 9
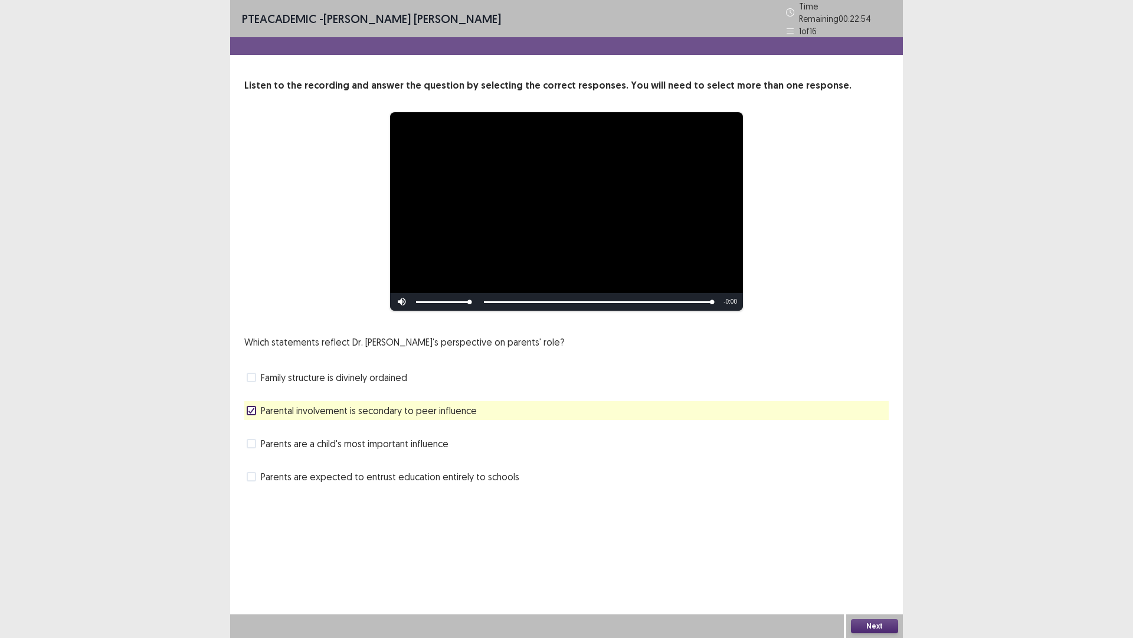
click at [860, 537] on button "Next" at bounding box center [874, 626] width 47 height 14
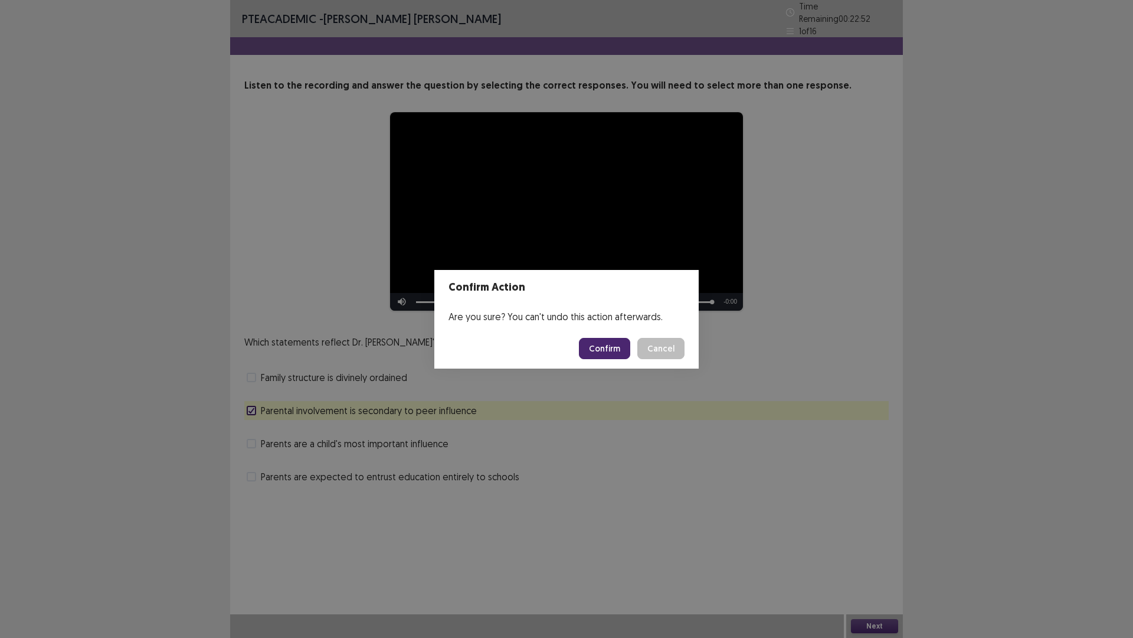
click at [601, 349] on button "Confirm" at bounding box center [604, 348] width 51 height 21
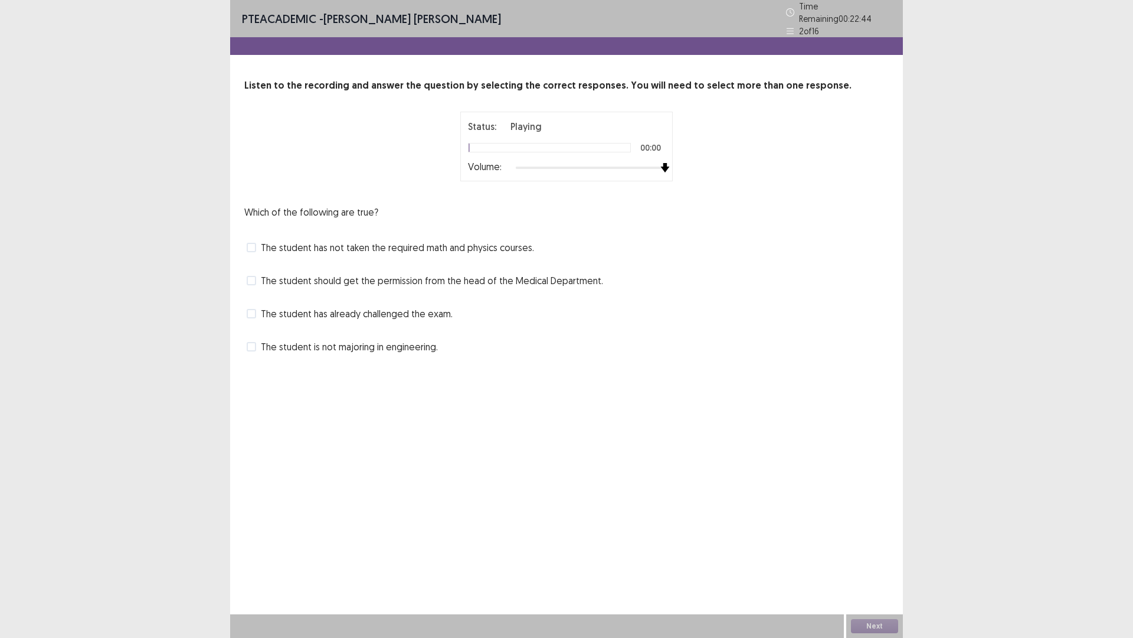
click at [661, 163] on div at bounding box center [590, 167] width 149 height 9
click at [253, 277] on span at bounding box center [251, 280] width 9 height 9
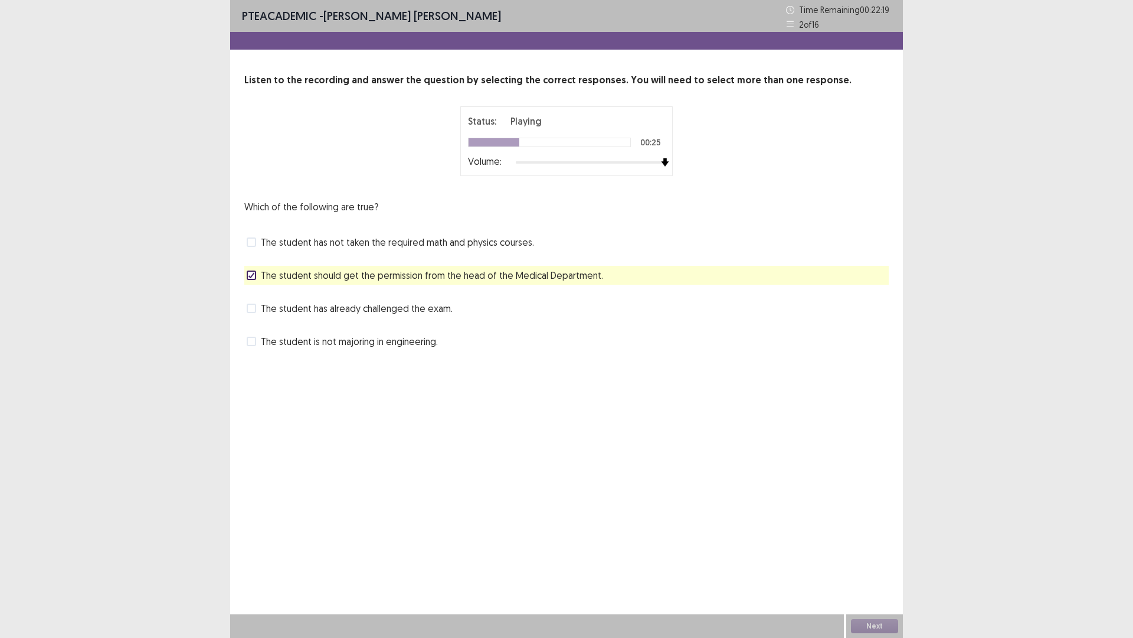
click at [248, 306] on span at bounding box center [251, 307] width 9 height 9
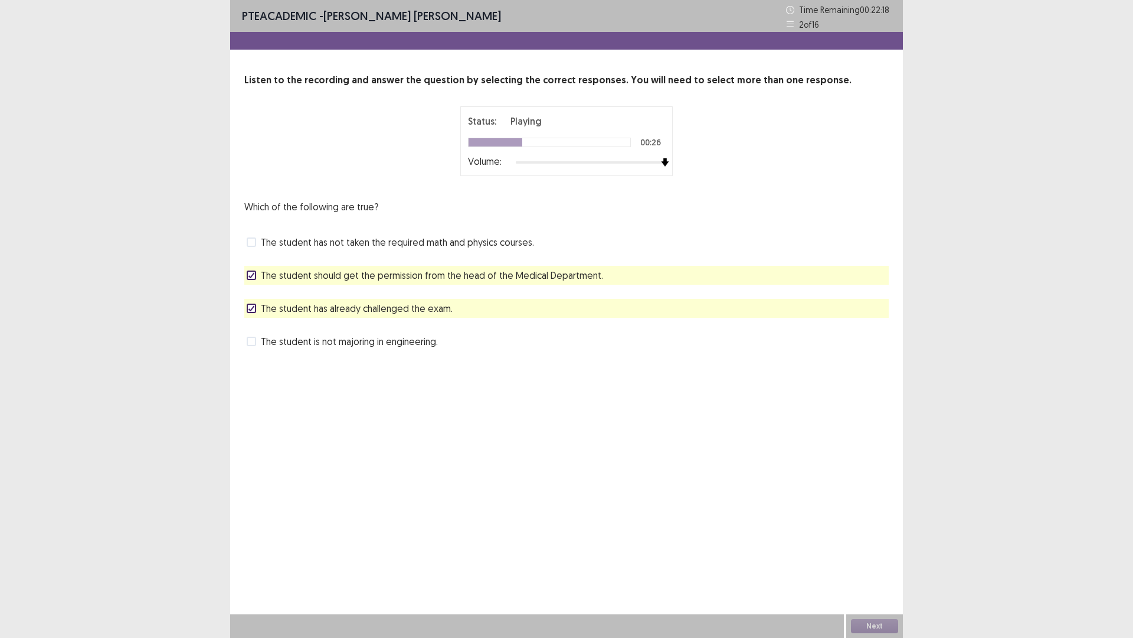
click at [251, 266] on div "The student should get the permission from the head of the Medical Department." at bounding box center [566, 275] width 645 height 19
click at [251, 275] on icon at bounding box center [251, 275] width 7 height 6
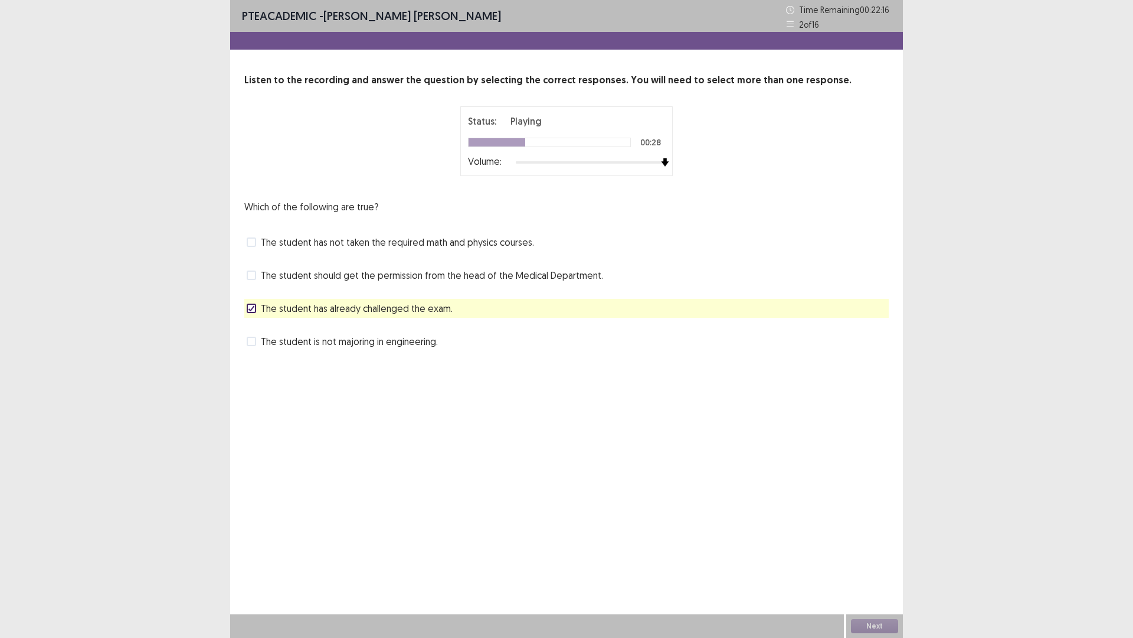
click at [251, 307] on icon at bounding box center [251, 308] width 7 height 6
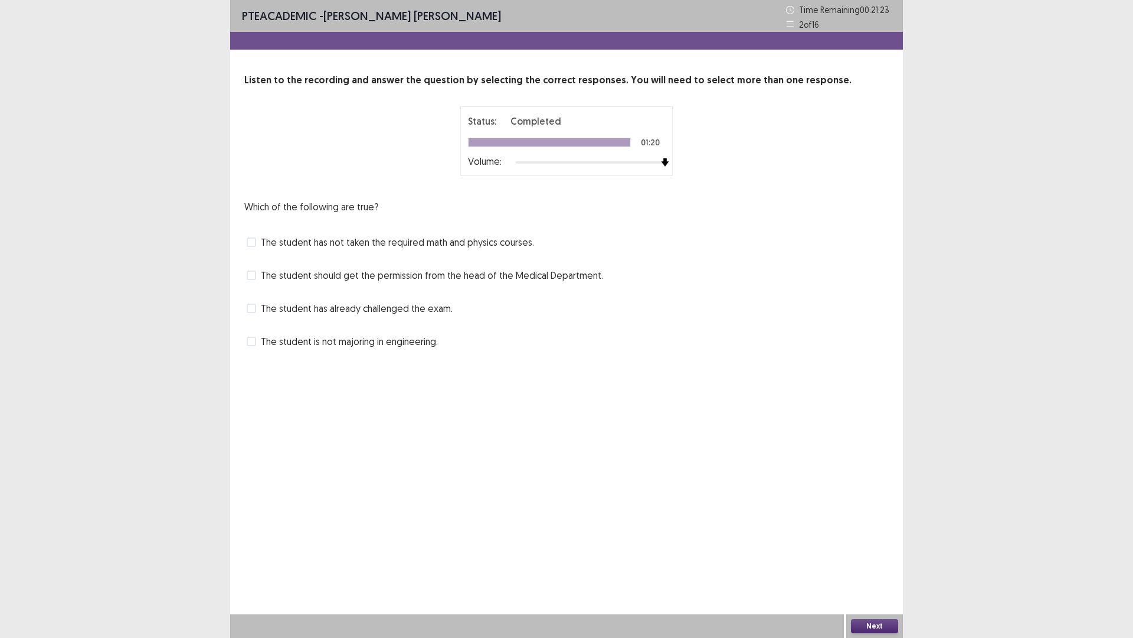
click at [262, 275] on span "The student should get the permission from the head of the Medical Department." at bounding box center [432, 275] width 342 height 14
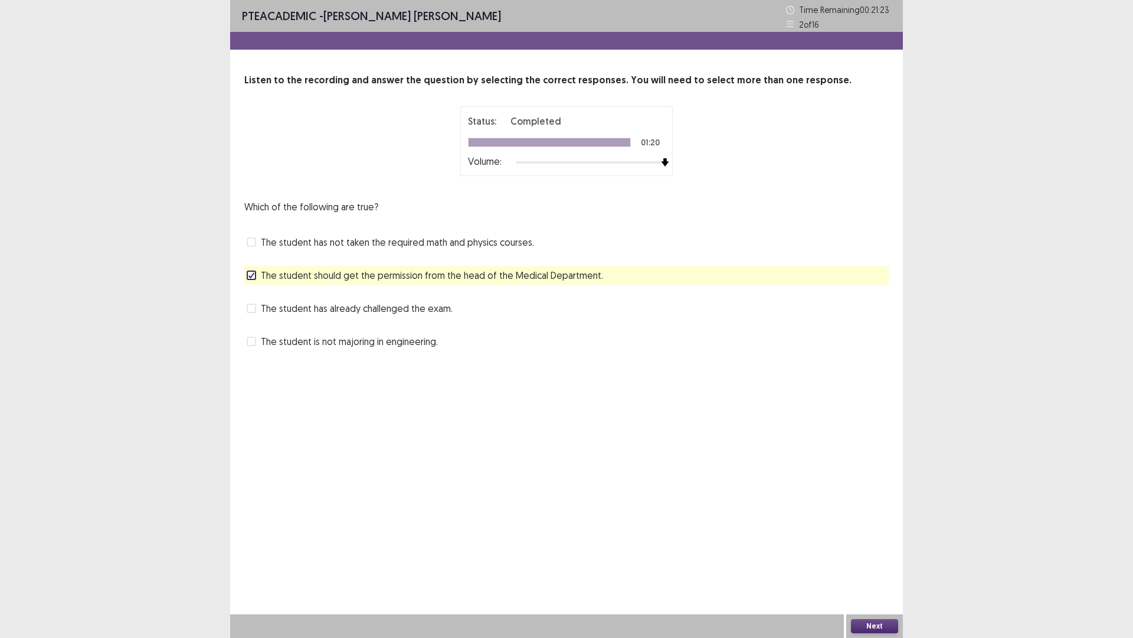
drag, startPoint x: 262, startPoint y: 295, endPoint x: 264, endPoint y: 304, distance: 9.7
click at [262, 296] on div "Which of the following are true? The student has not taken the required math an…" at bounding box center [566, 275] width 645 height 151
click at [264, 308] on span "The student has already challenged the exam." at bounding box center [357, 308] width 192 height 14
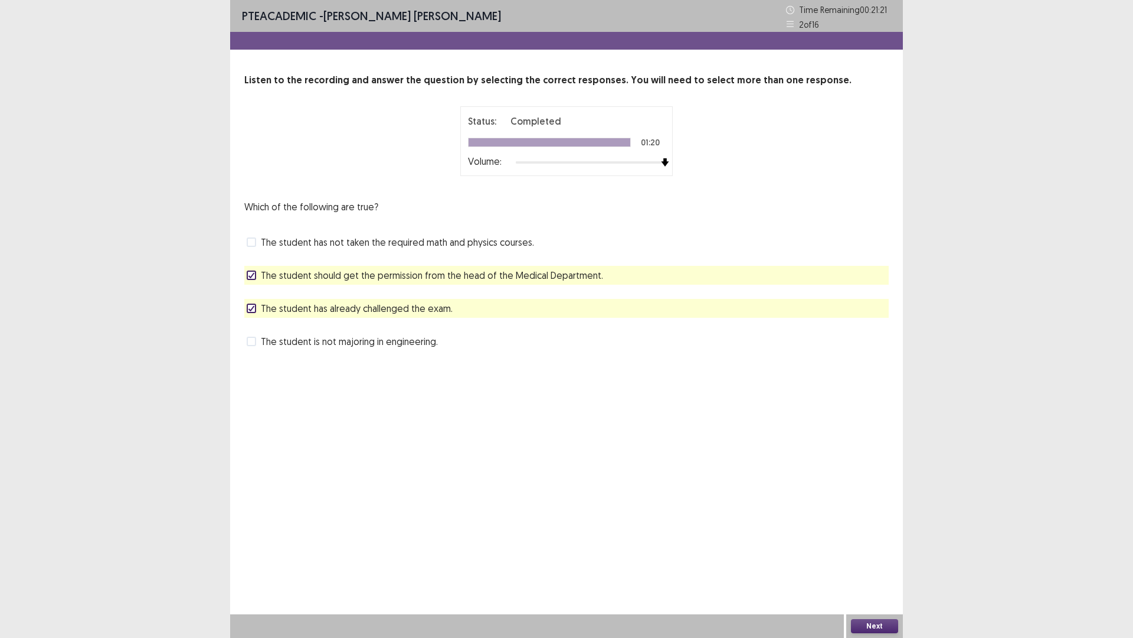
click at [879, 537] on button "Next" at bounding box center [874, 626] width 47 height 14
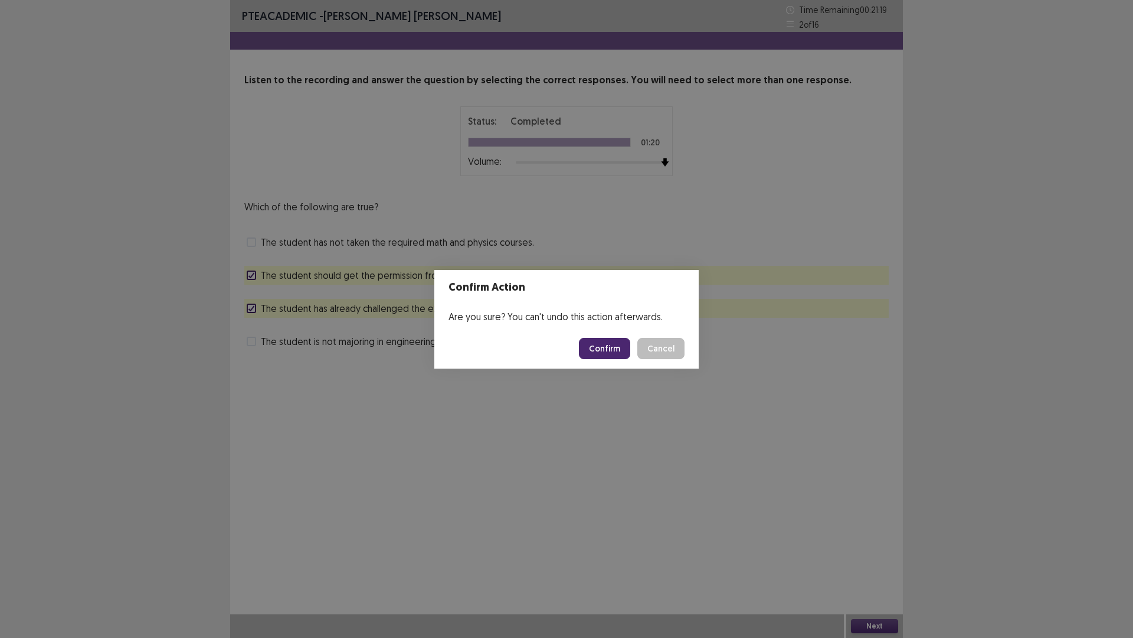
click at [606, 341] on button "Confirm" at bounding box center [604, 348] width 51 height 21
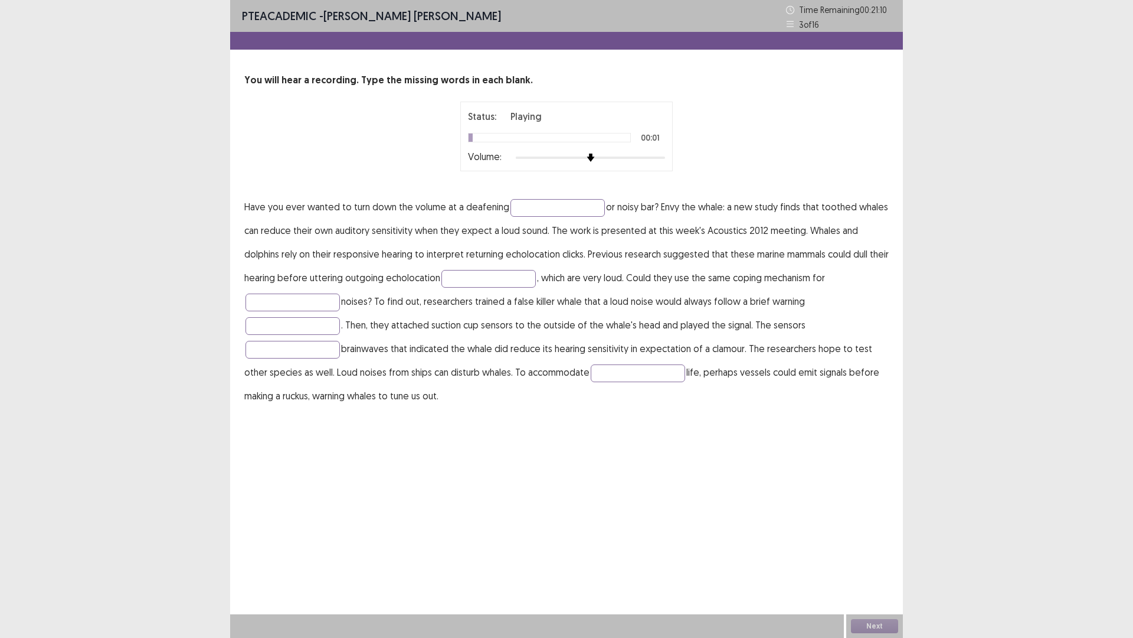
click at [657, 153] on div at bounding box center [590, 157] width 149 height 9
click at [538, 212] on input "text" at bounding box center [558, 208] width 94 height 18
click at [450, 282] on input "text" at bounding box center [489, 279] width 94 height 18
click at [616, 376] on input "text" at bounding box center [638, 373] width 94 height 18
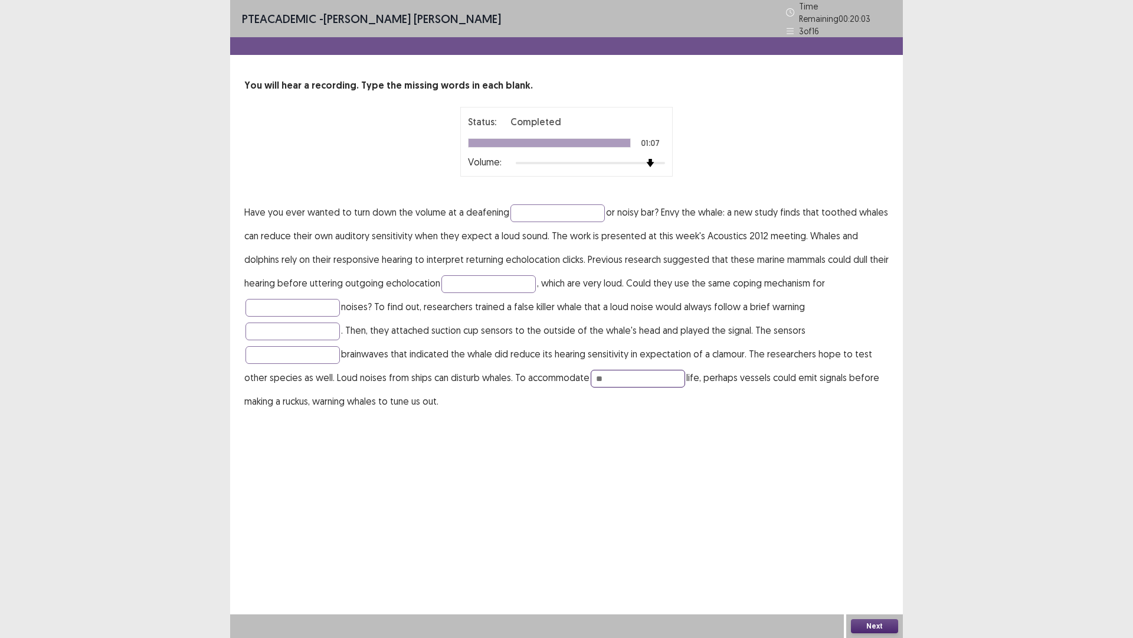
type input "**"
click at [872, 537] on button "Next" at bounding box center [874, 626] width 47 height 14
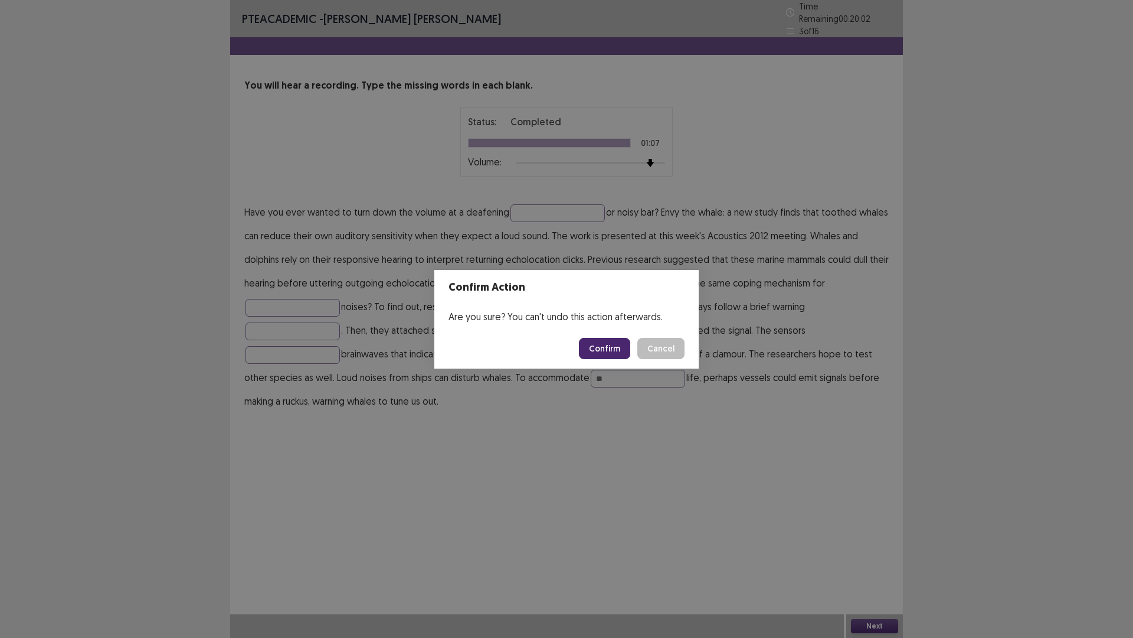
click at [597, 342] on button "Confirm" at bounding box center [604, 348] width 51 height 21
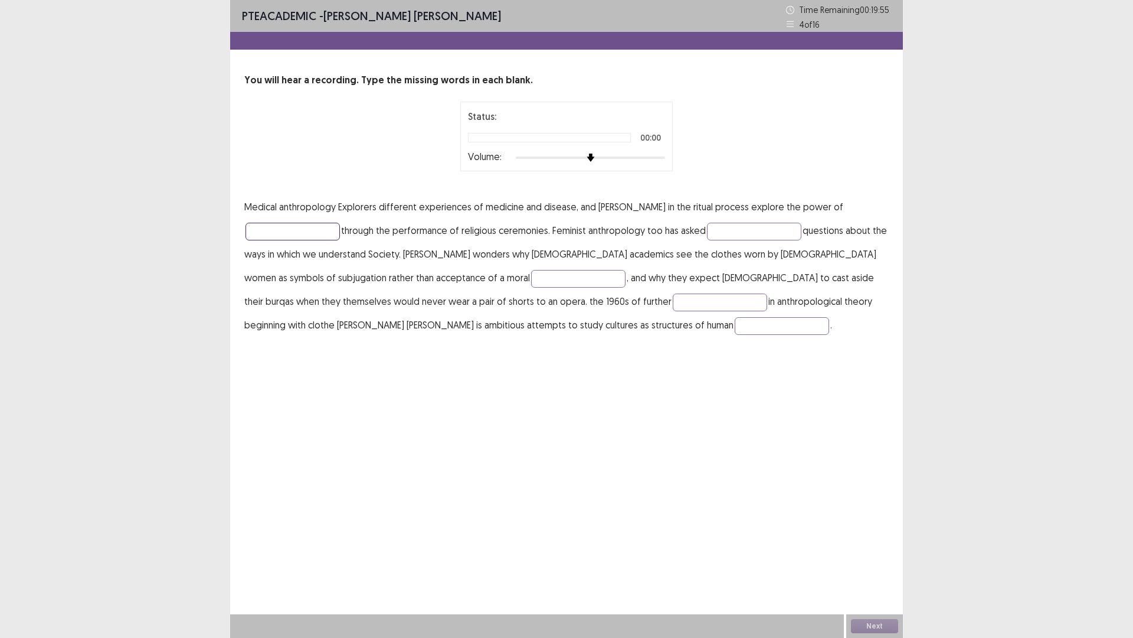
click at [289, 223] on input "text" at bounding box center [293, 232] width 94 height 18
click at [664, 156] on div at bounding box center [590, 157] width 149 height 9
click at [262, 237] on input "text" at bounding box center [293, 232] width 94 height 18
type input "******"
click at [727, 234] on input "text" at bounding box center [754, 232] width 94 height 18
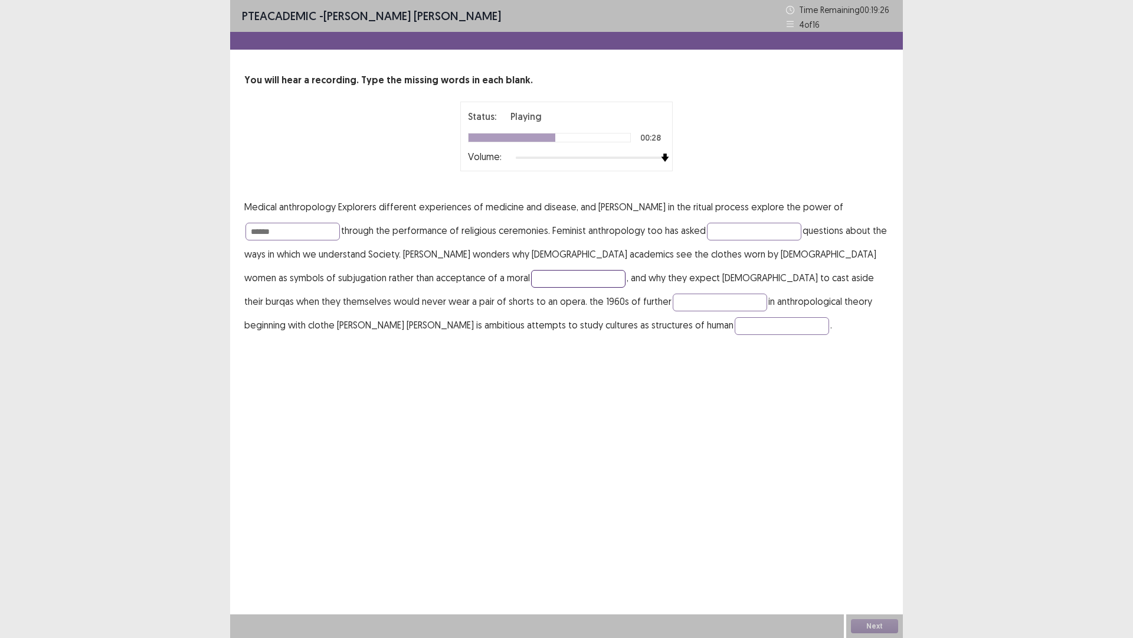
click at [531, 276] on input "text" at bounding box center [578, 279] width 94 height 18
type input "******"
click at [673, 300] on input "text" at bounding box center [720, 302] width 94 height 18
type input "*********"
click at [735, 325] on input "text" at bounding box center [782, 326] width 94 height 18
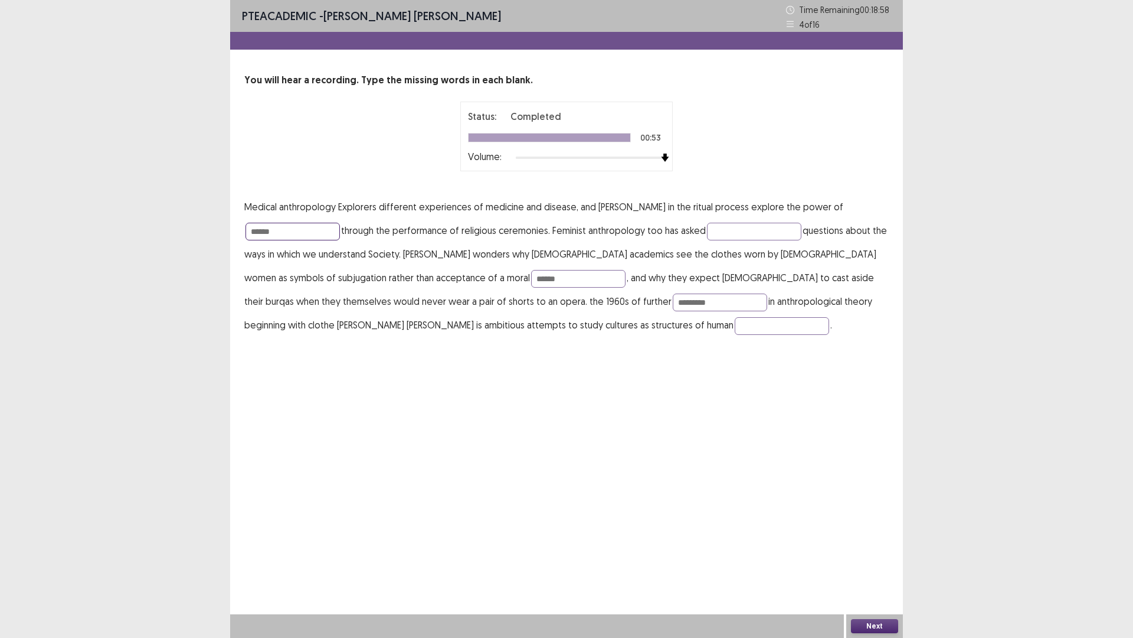
drag, startPoint x: 290, startPoint y: 231, endPoint x: 230, endPoint y: 225, distance: 59.9
click at [230, 225] on div "You will hear a recording. Type the missing words in each blank. Status: Comple…" at bounding box center [566, 204] width 673 height 263
type input "*******"
click at [867, 537] on button "Next" at bounding box center [874, 626] width 47 height 14
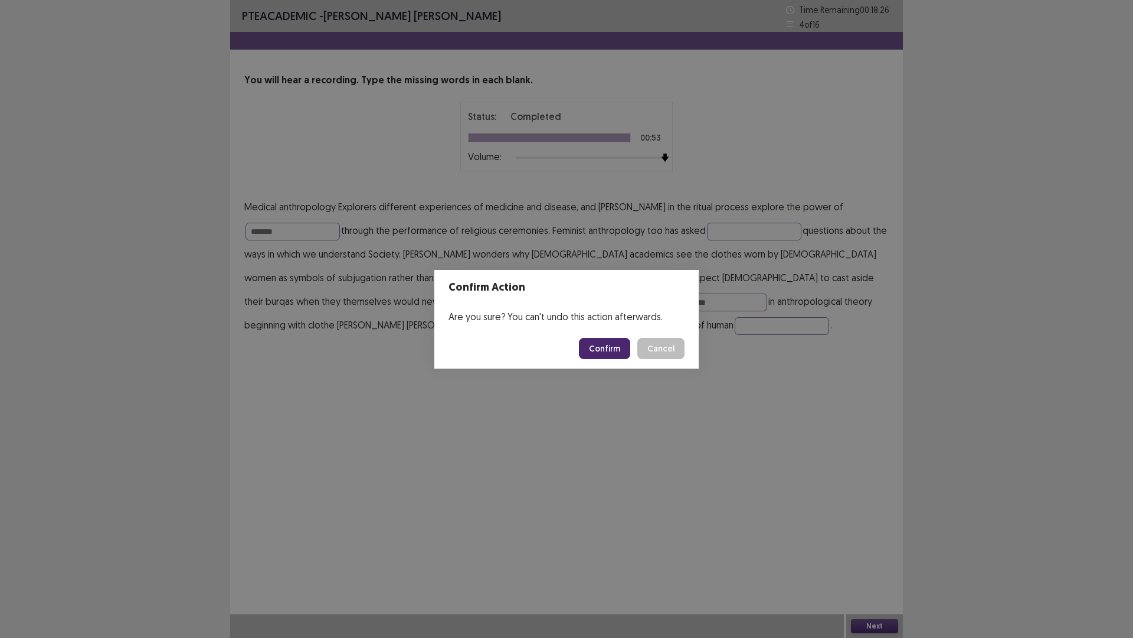
click at [612, 348] on button "Confirm" at bounding box center [604, 348] width 51 height 21
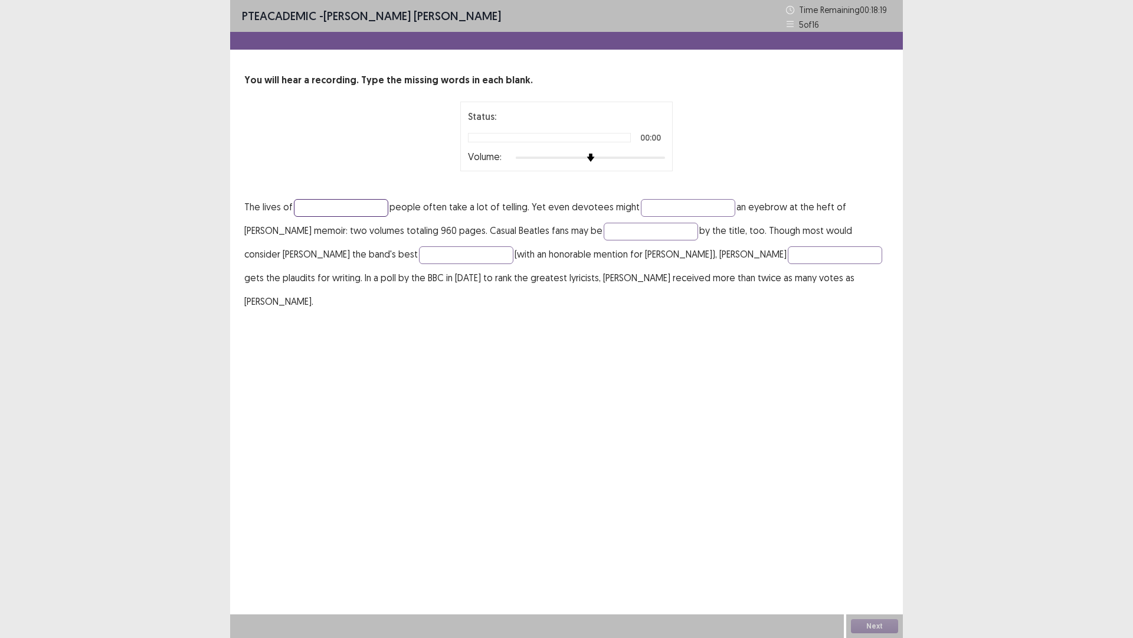
click at [345, 200] on input "text" at bounding box center [341, 208] width 94 height 18
click at [662, 154] on div at bounding box center [590, 157] width 149 height 9
click at [658, 207] on input "text" at bounding box center [688, 208] width 94 height 18
click at [609, 230] on input "text" at bounding box center [651, 232] width 94 height 18
type input "*******"
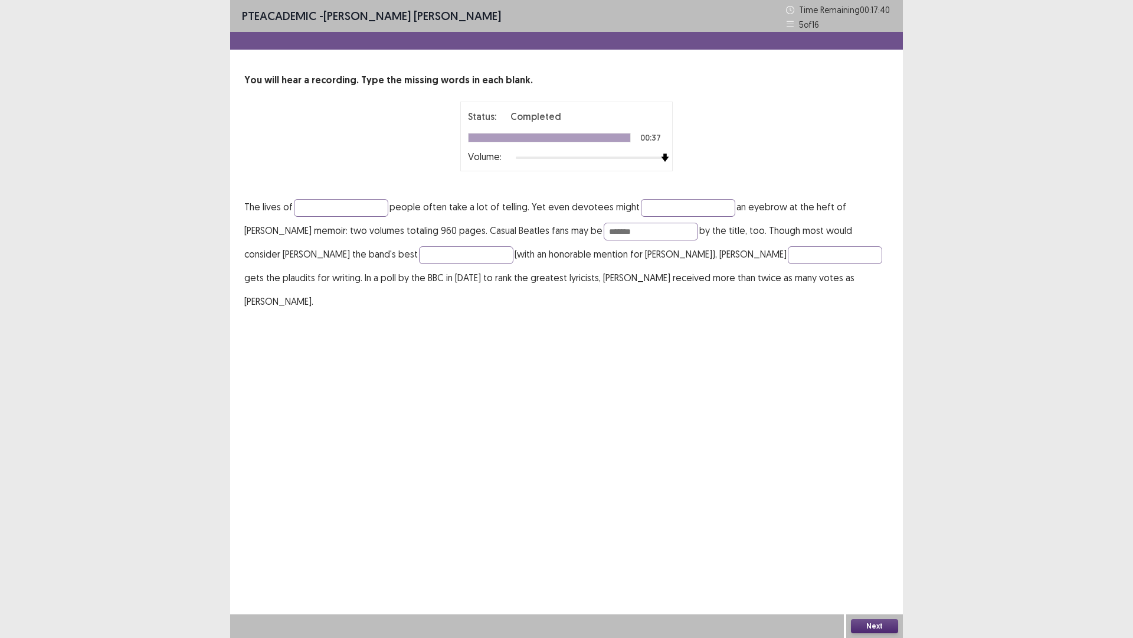
click at [469, 139] on div "Status: Completed 00:37 Volume:" at bounding box center [566, 137] width 213 height 70
click at [472, 139] on div at bounding box center [550, 137] width 162 height 8
click at [474, 142] on div "Status: Completed 00:37 Volume:" at bounding box center [566, 136] width 197 height 54
drag, startPoint x: 474, startPoint y: 142, endPoint x: 521, endPoint y: 164, distance: 52.0
click at [498, 158] on div "Status: Completed 00:37 Volume:" at bounding box center [566, 136] width 197 height 54
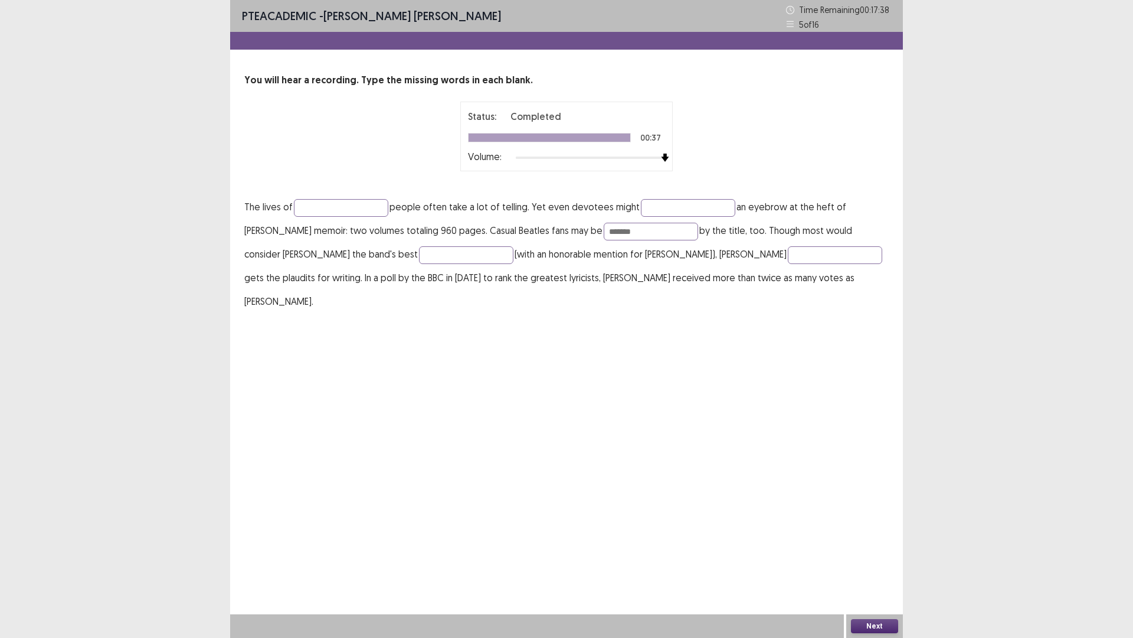
click at [884, 537] on button "Next" at bounding box center [874, 626] width 47 height 14
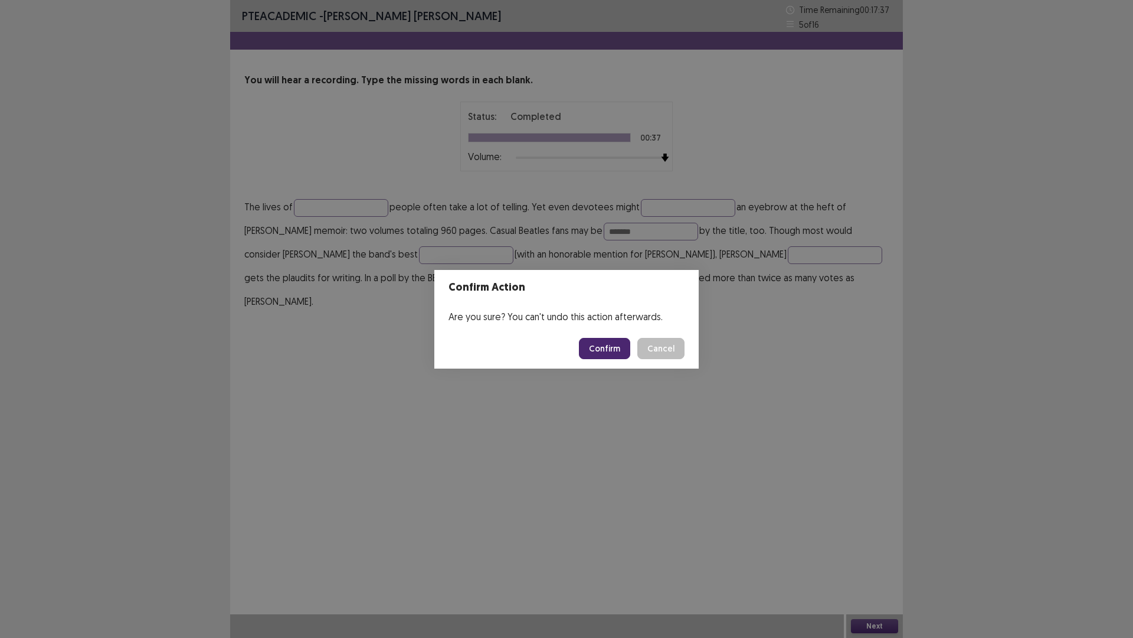
click at [623, 351] on button "Confirm" at bounding box center [604, 348] width 51 height 21
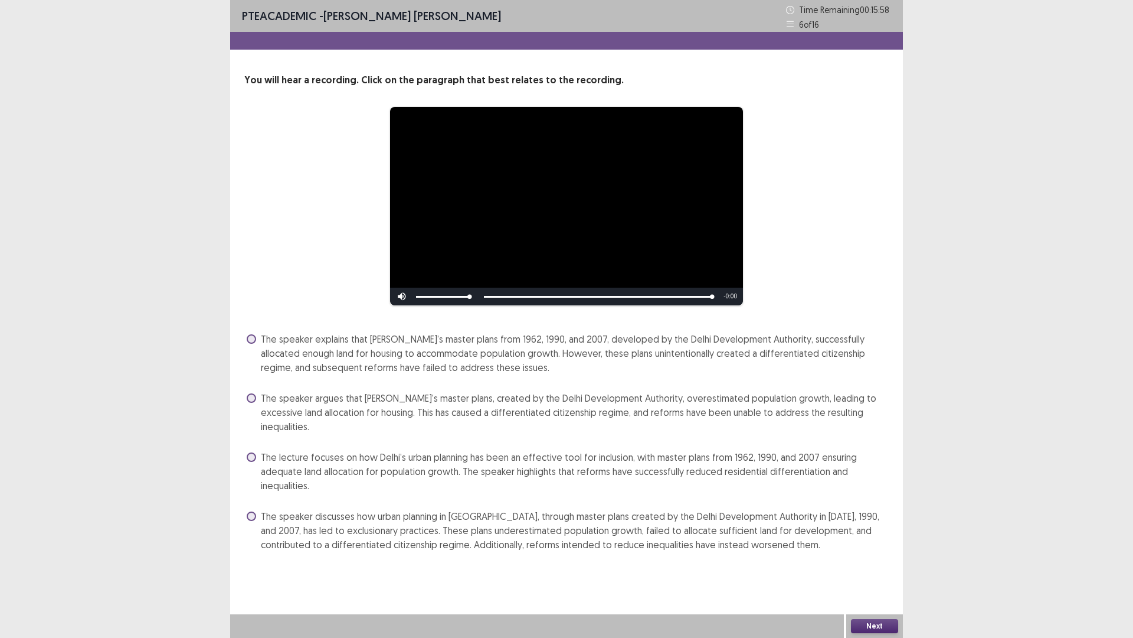
click at [251, 336] on span at bounding box center [251, 338] width 9 height 9
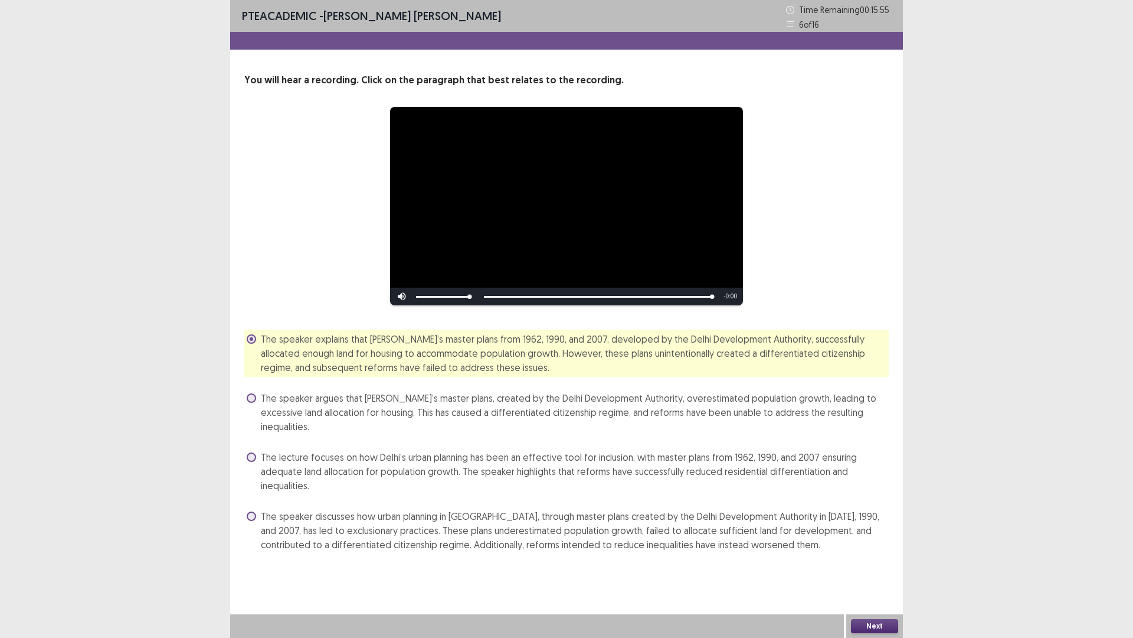
click at [872, 537] on button "Next" at bounding box center [874, 626] width 47 height 14
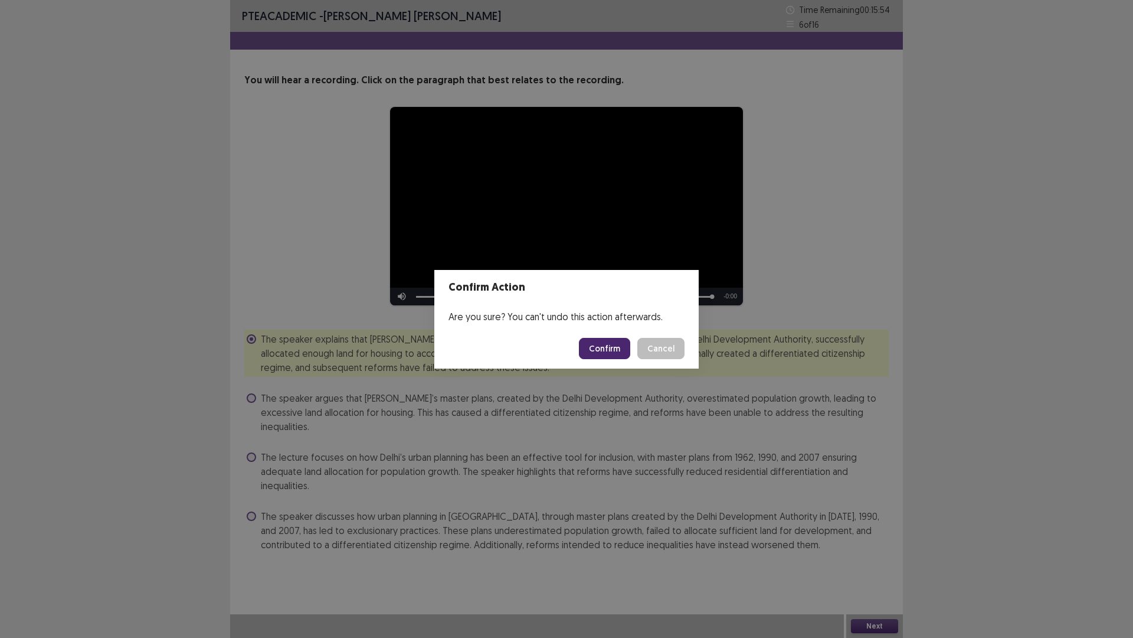
click at [601, 342] on button "Confirm" at bounding box center [604, 348] width 51 height 21
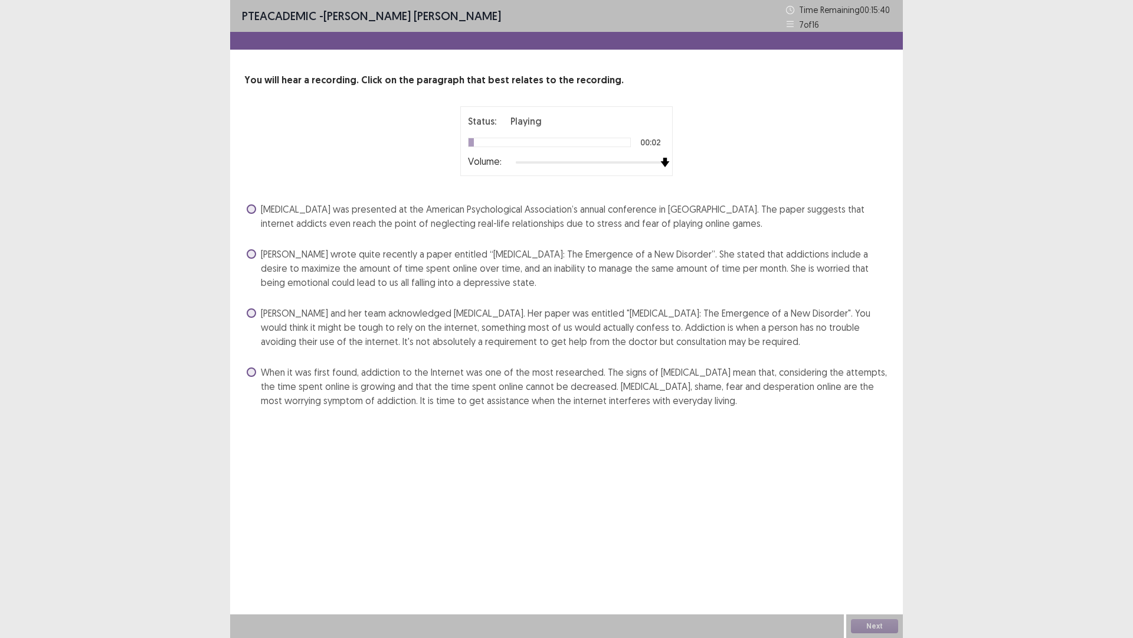
click at [660, 160] on div at bounding box center [590, 162] width 149 height 9
click at [250, 250] on span at bounding box center [251, 253] width 9 height 9
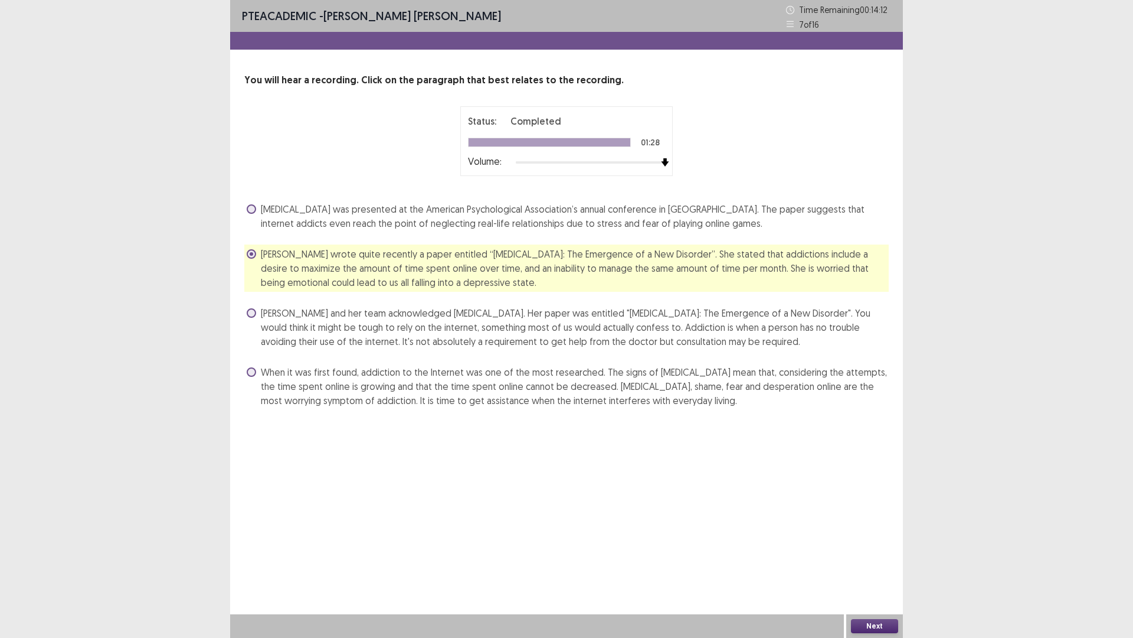
click at [870, 537] on button "Next" at bounding box center [874, 626] width 47 height 14
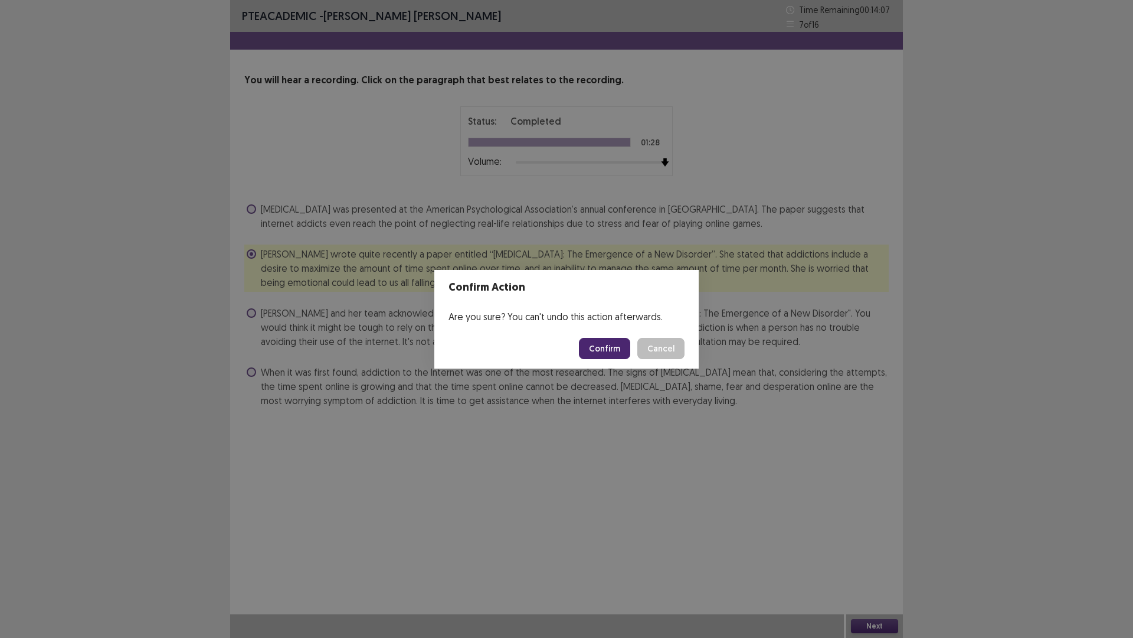
click at [671, 355] on button "Cancel" at bounding box center [661, 348] width 47 height 21
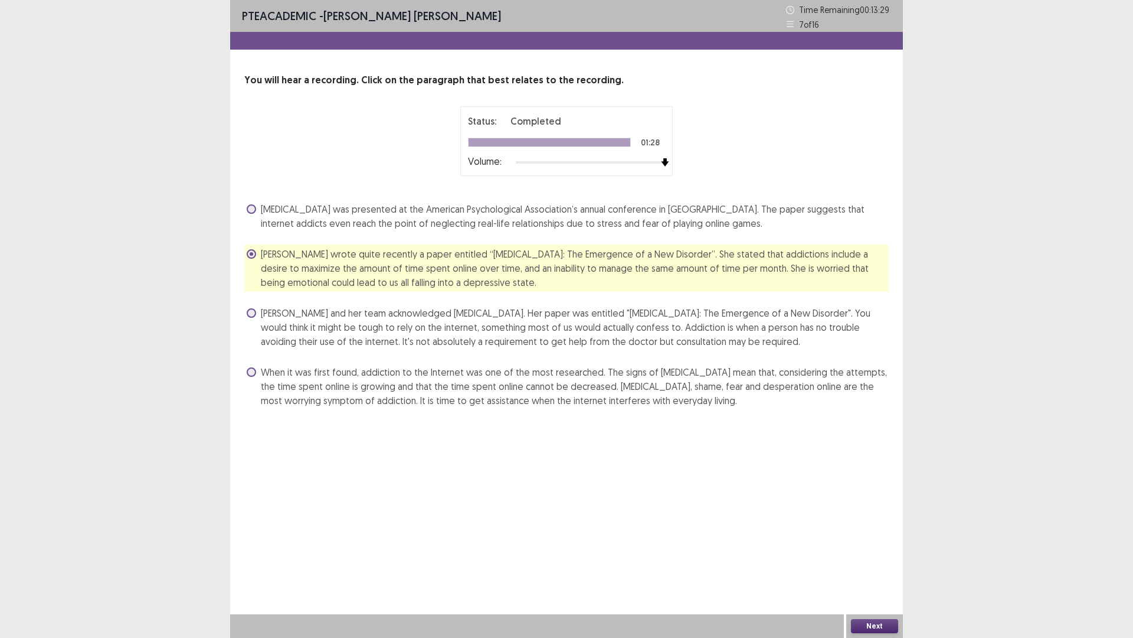
click at [871, 537] on button "Next" at bounding box center [874, 626] width 47 height 14
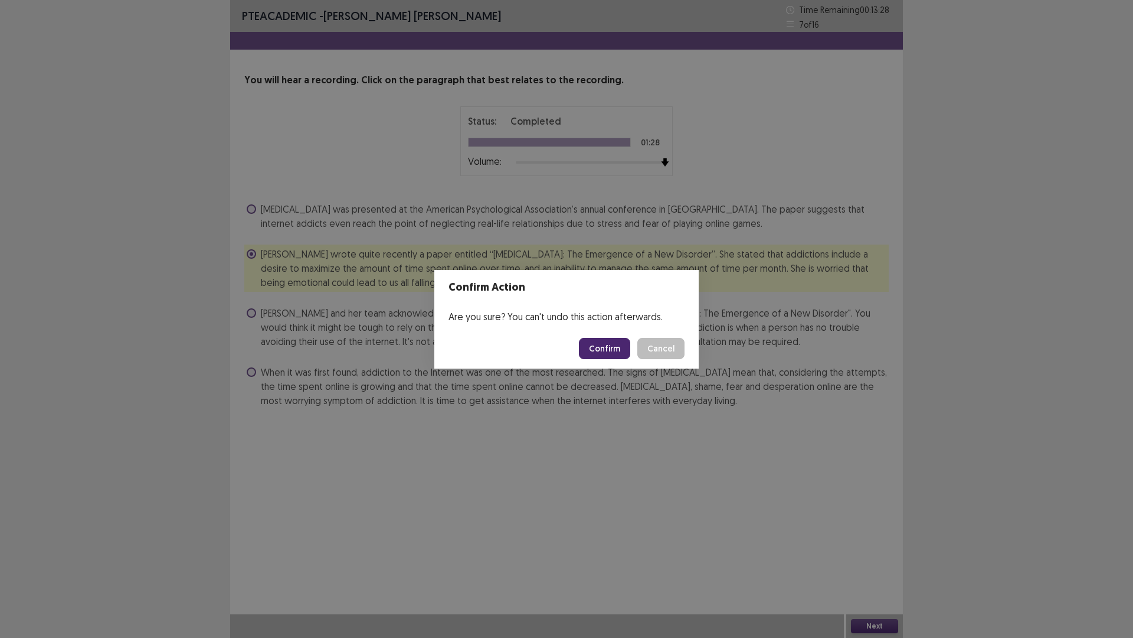
click at [607, 353] on button "Confirm" at bounding box center [604, 348] width 51 height 21
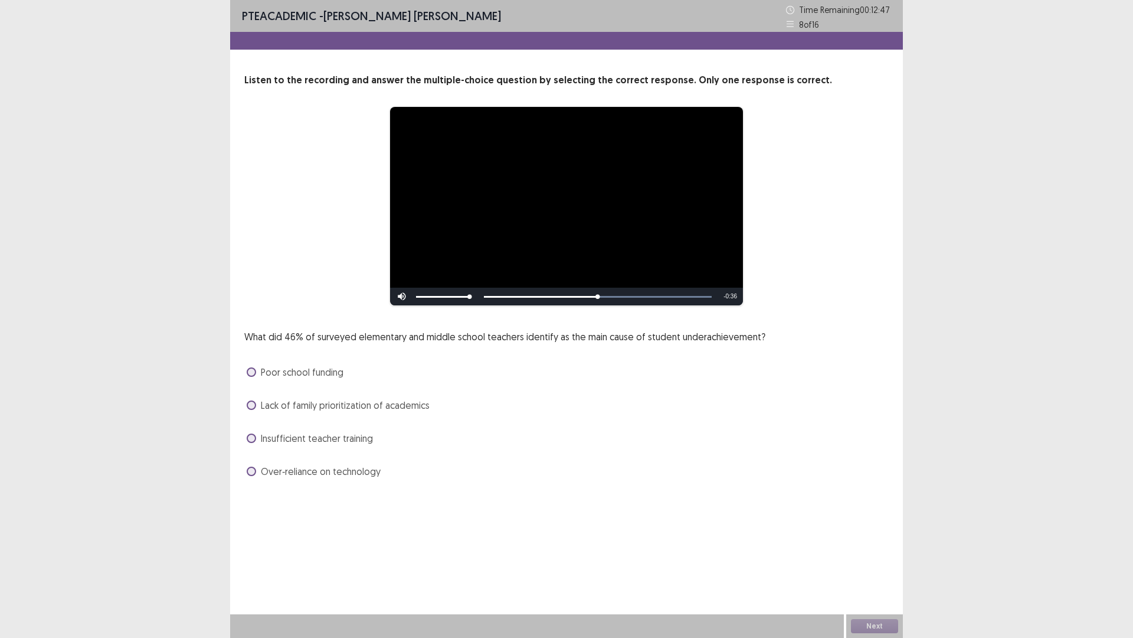
drag, startPoint x: 570, startPoint y: 295, endPoint x: 515, endPoint y: 309, distance: 56.0
click at [527, 301] on div "Skip Backward Skip Forward Mute Current Time 0:35 / Duration 1:11 Loaded : 100.…" at bounding box center [566, 296] width 353 height 18
click at [254, 443] on label "Insufficient teacher training" at bounding box center [310, 438] width 126 height 14
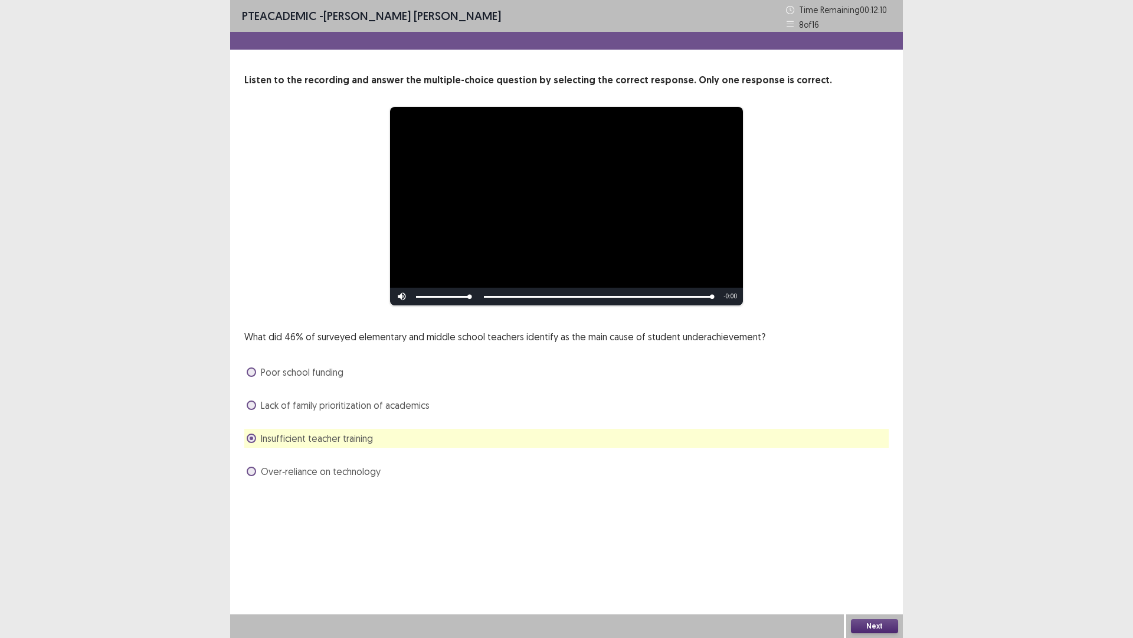
click at [872, 537] on button "Next" at bounding box center [874, 626] width 47 height 14
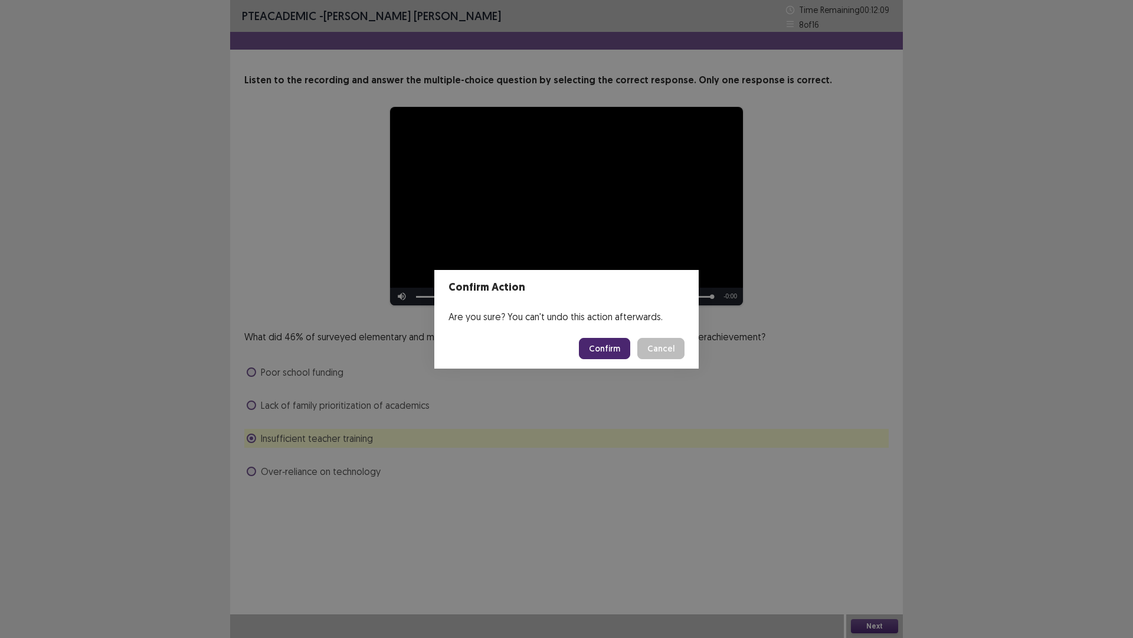
click at [619, 347] on button "Confirm" at bounding box center [604, 348] width 51 height 21
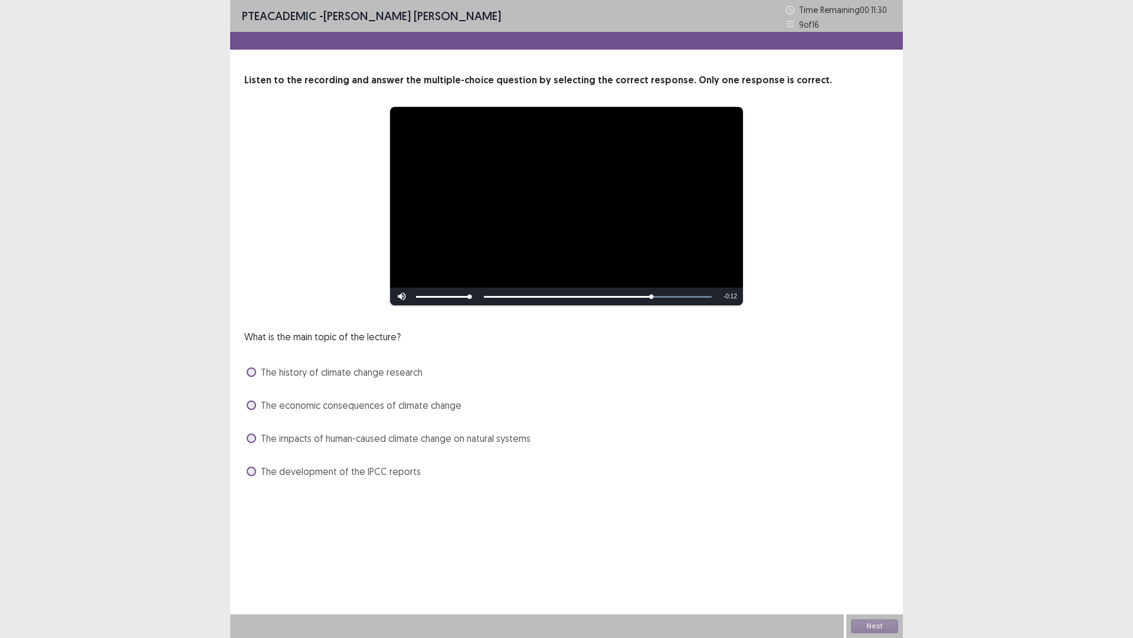
click at [256, 436] on span at bounding box center [251, 437] width 9 height 9
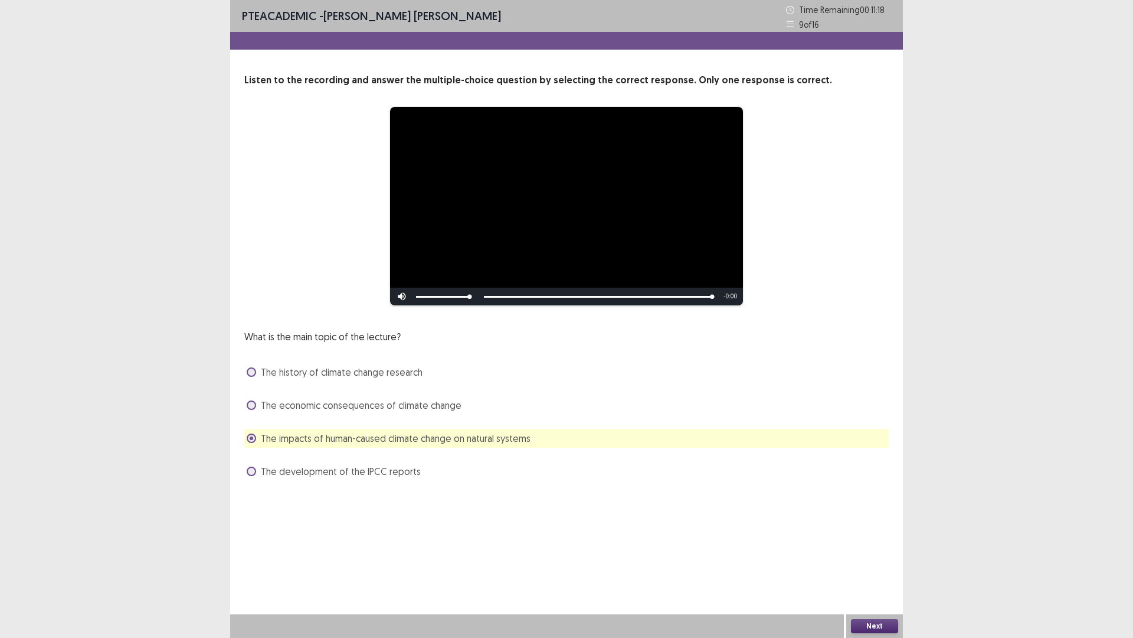
click at [252, 370] on span at bounding box center [251, 371] width 9 height 9
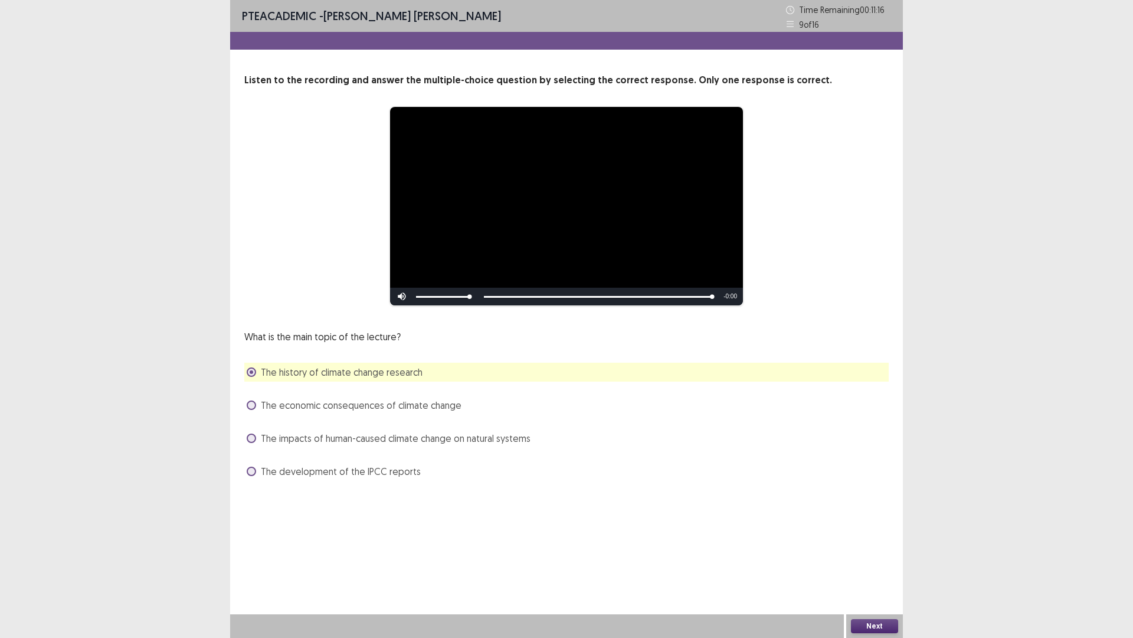
click at [875, 537] on button "Next" at bounding box center [874, 626] width 47 height 14
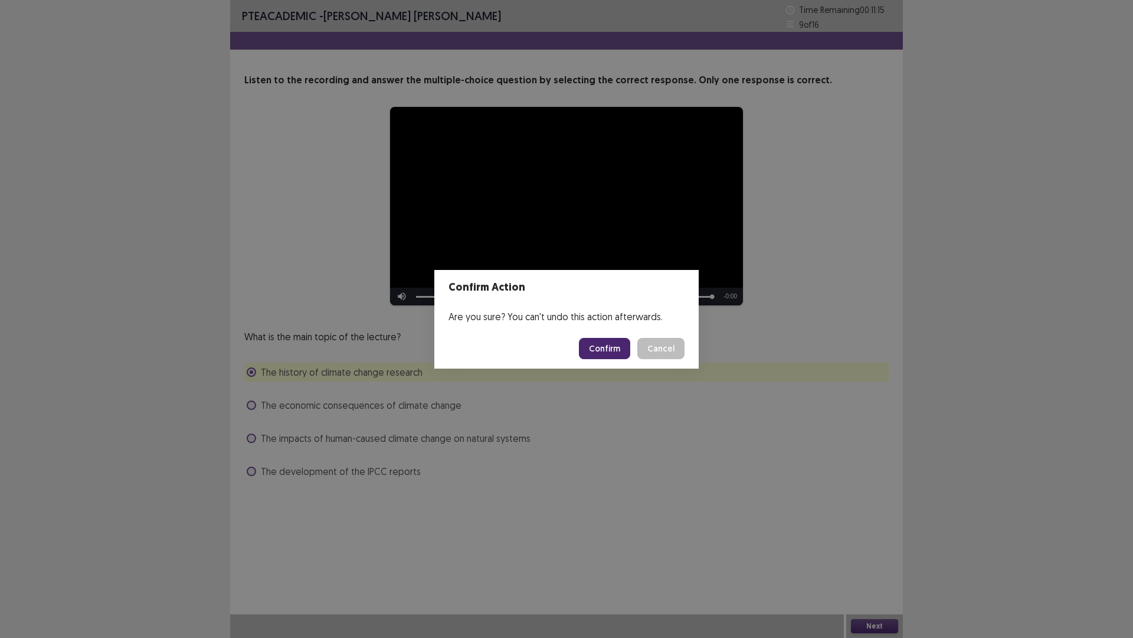
click at [610, 345] on button "Confirm" at bounding box center [604, 348] width 51 height 21
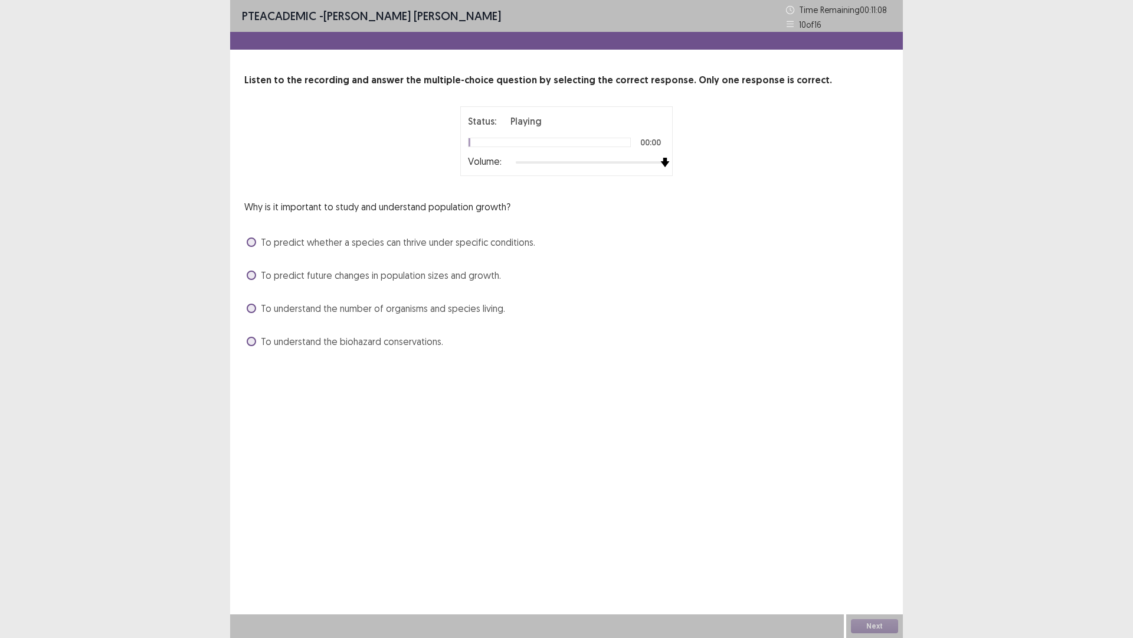
click at [662, 163] on div at bounding box center [590, 162] width 149 height 9
click at [251, 241] on span at bounding box center [251, 241] width 9 height 9
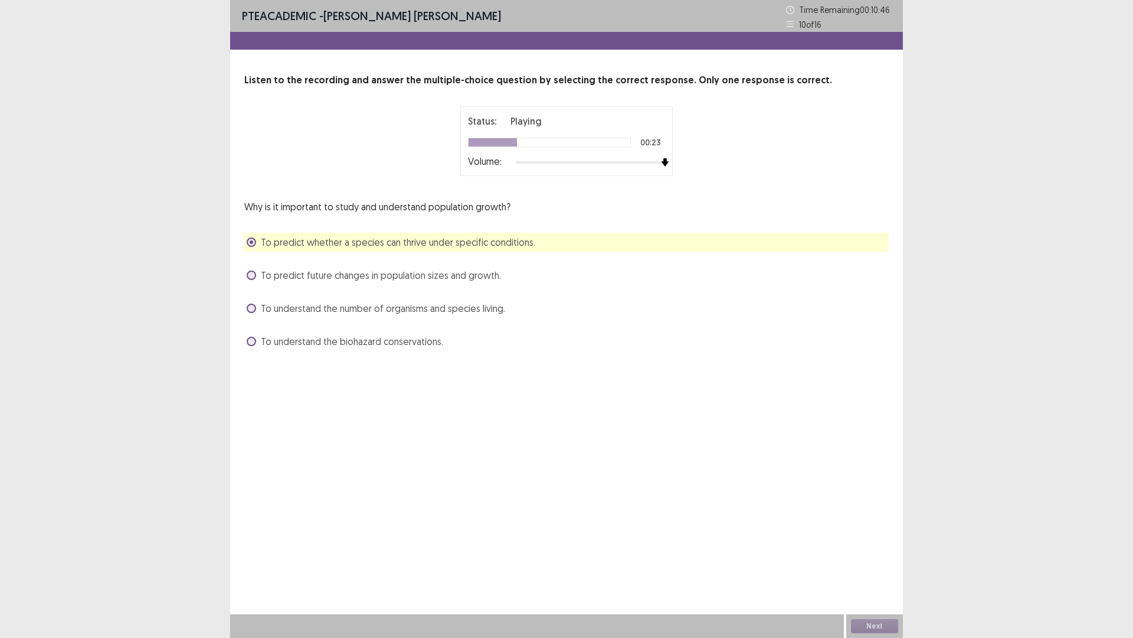
click at [251, 253] on div "Why is it important to study and understand population growth? To predict wheth…" at bounding box center [566, 275] width 645 height 151
click at [256, 271] on label "To predict future changes in population sizes and growth." at bounding box center [374, 275] width 254 height 14
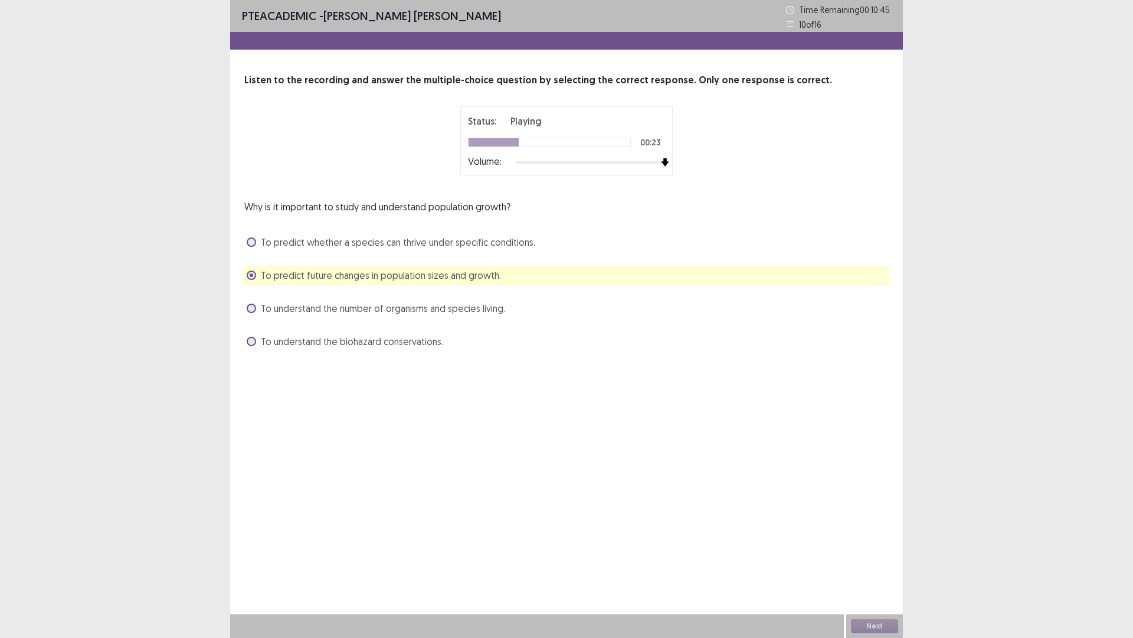
click at [261, 302] on div "Why is it important to study and understand population growth? To predict wheth…" at bounding box center [566, 275] width 645 height 151
click at [259, 314] on label "To understand the number of organisms and species living." at bounding box center [376, 308] width 259 height 14
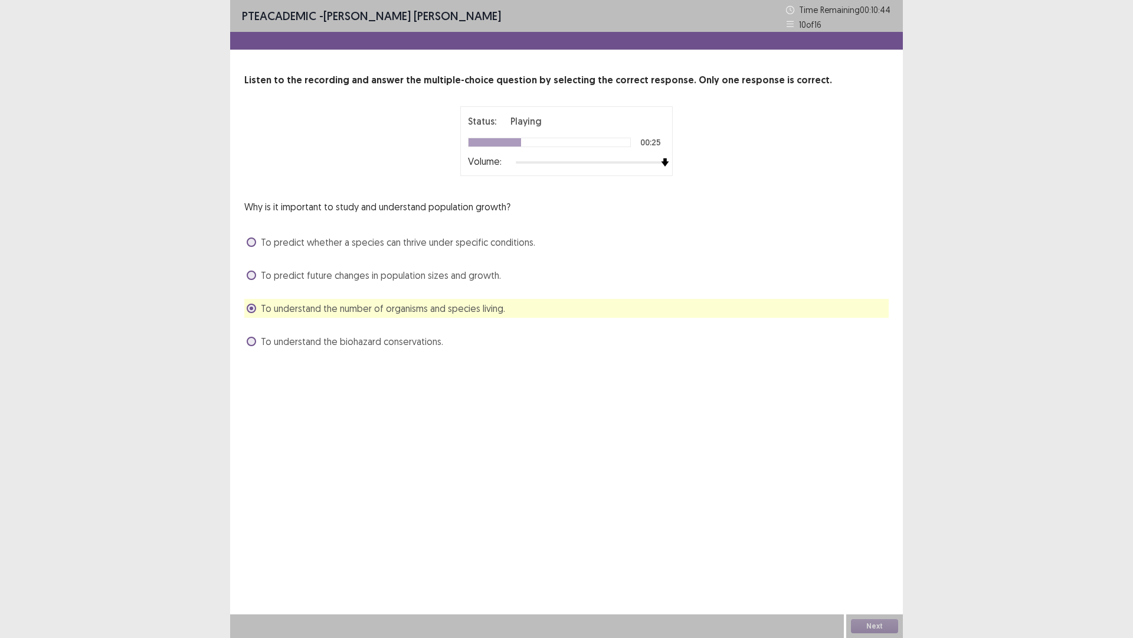
click at [253, 331] on div "Why is it important to study and understand population growth? To predict wheth…" at bounding box center [566, 275] width 645 height 151
click at [251, 334] on div "Why is it important to study and understand population growth? To predict wheth…" at bounding box center [566, 275] width 645 height 151
drag, startPoint x: 253, startPoint y: 338, endPoint x: 250, endPoint y: 327, distance: 11.5
click at [252, 338] on span at bounding box center [251, 340] width 9 height 9
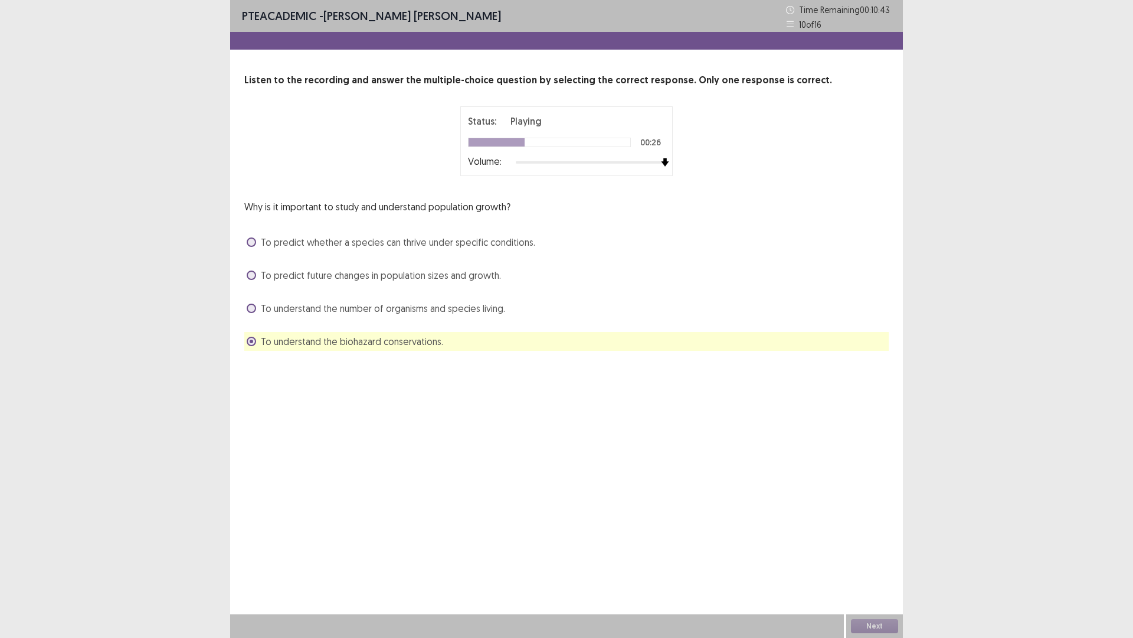
click at [249, 308] on span at bounding box center [251, 307] width 9 height 9
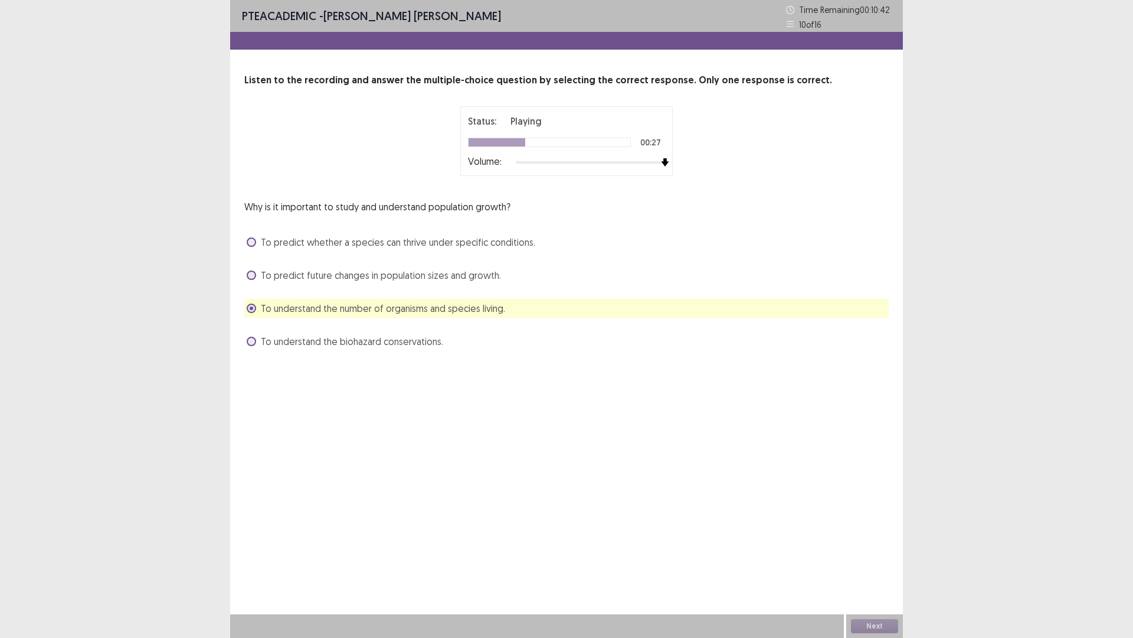
click at [249, 273] on span at bounding box center [251, 274] width 9 height 9
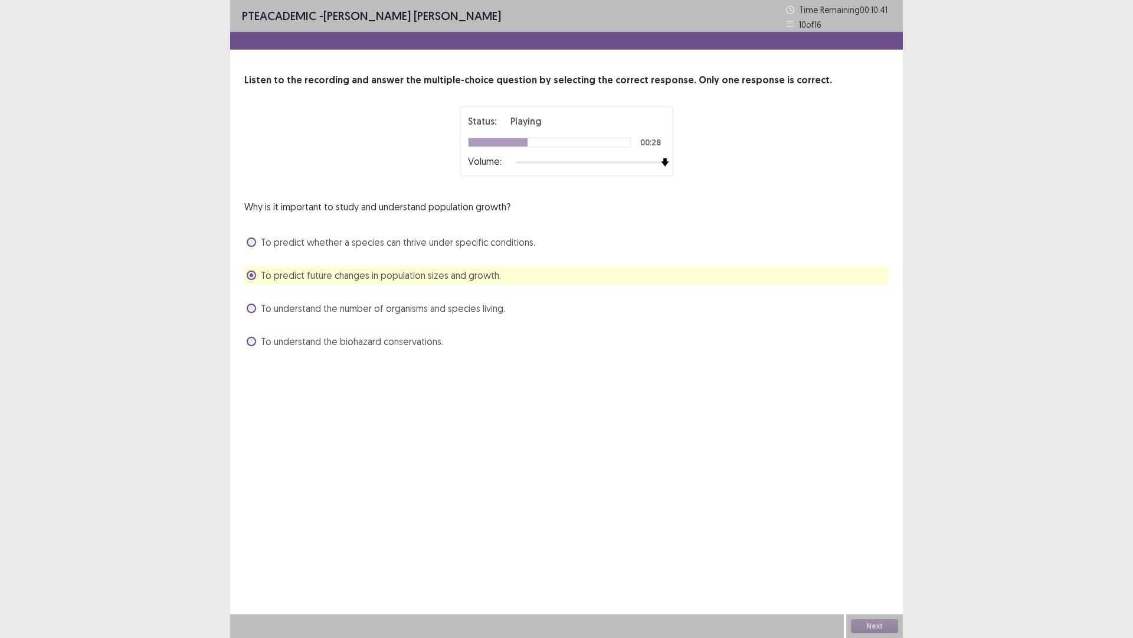
click at [250, 241] on span at bounding box center [251, 241] width 9 height 9
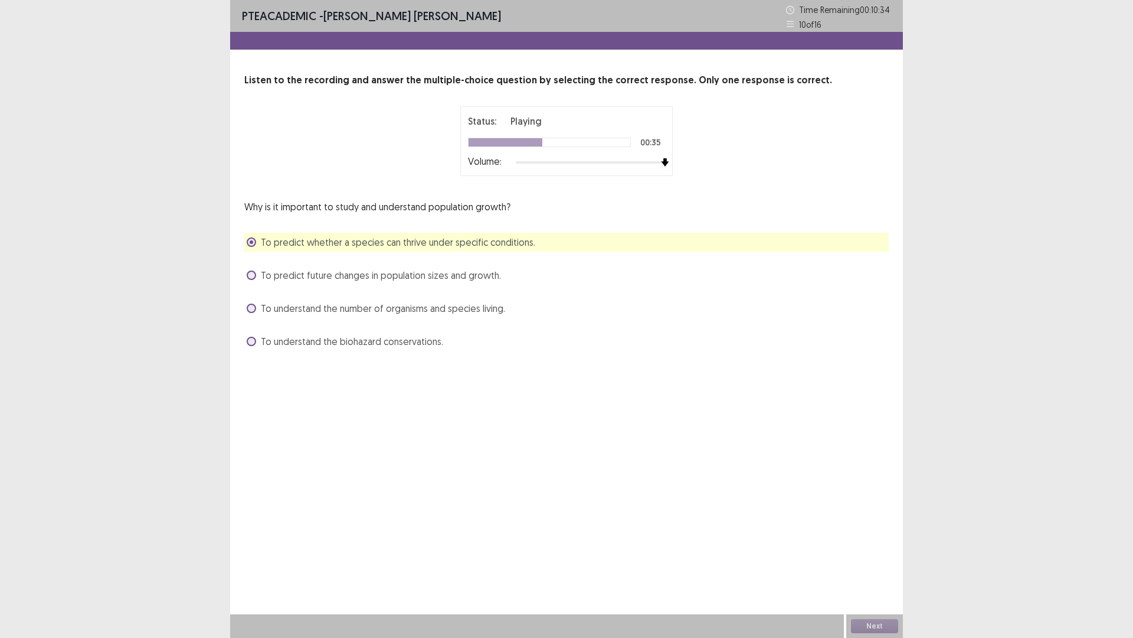
click at [253, 275] on span at bounding box center [251, 274] width 9 height 9
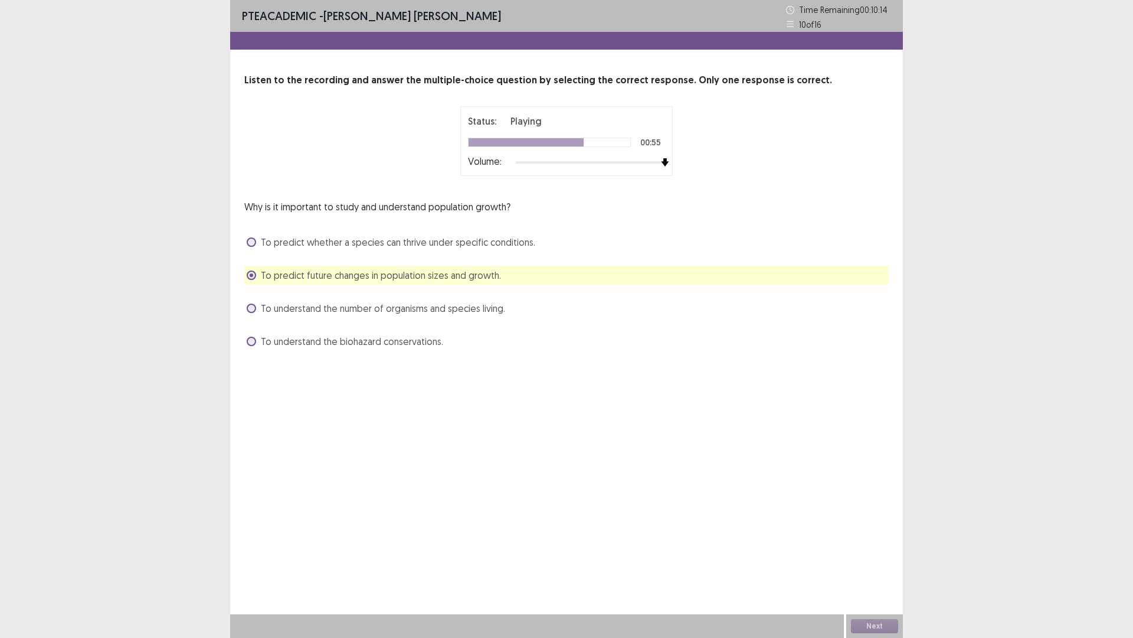
click at [633, 161] on div at bounding box center [590, 162] width 149 height 9
click at [623, 162] on div at bounding box center [590, 162] width 149 height 9
click at [613, 162] on div at bounding box center [568, 162] width 104 height 2
click at [600, 162] on div at bounding box center [590, 162] width 149 height 9
click at [582, 158] on div at bounding box center [590, 162] width 149 height 9
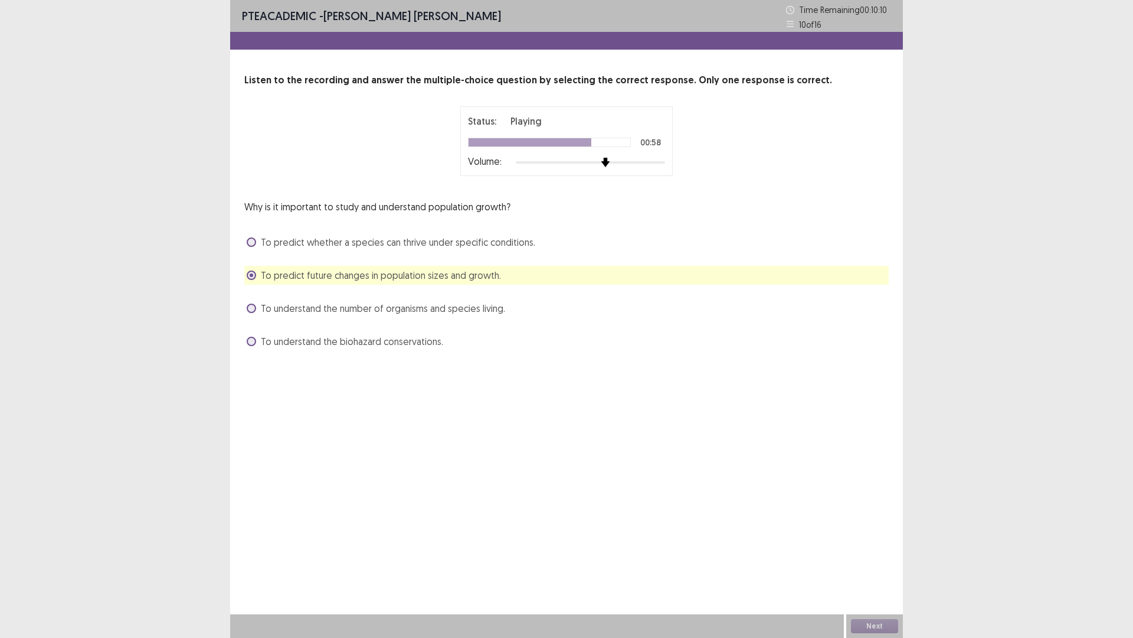
click at [611, 162] on div at bounding box center [590, 162] width 149 height 9
click at [637, 162] on div at bounding box center [590, 162] width 149 height 9
click at [660, 161] on div at bounding box center [590, 162] width 149 height 9
click at [885, 537] on button "Next" at bounding box center [874, 626] width 47 height 14
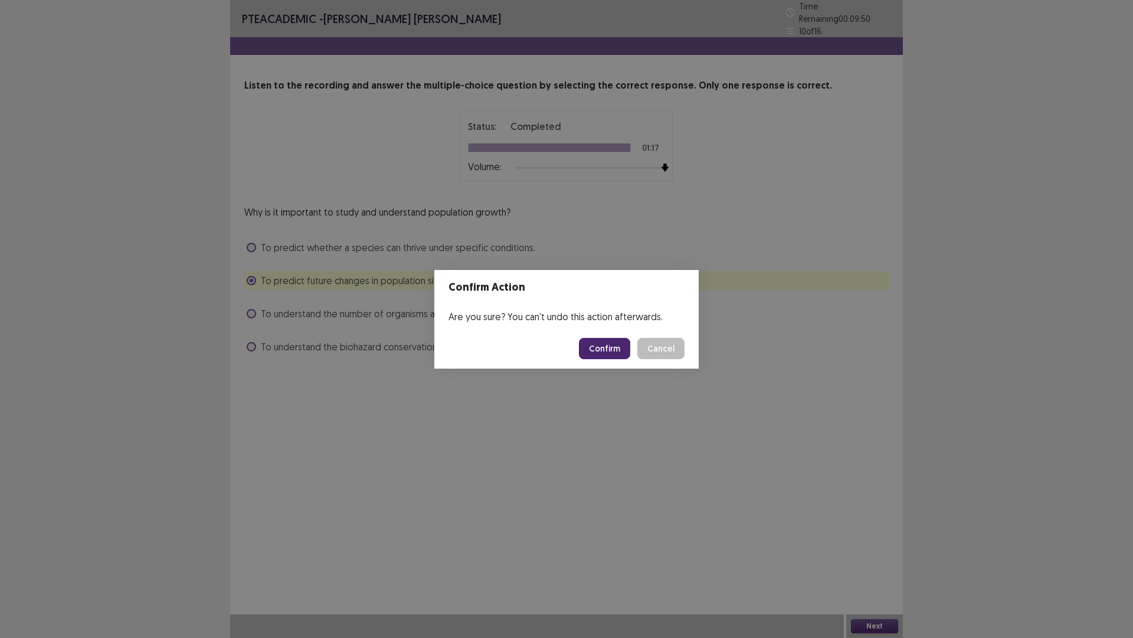
click at [599, 347] on button "Confirm" at bounding box center [604, 348] width 51 height 21
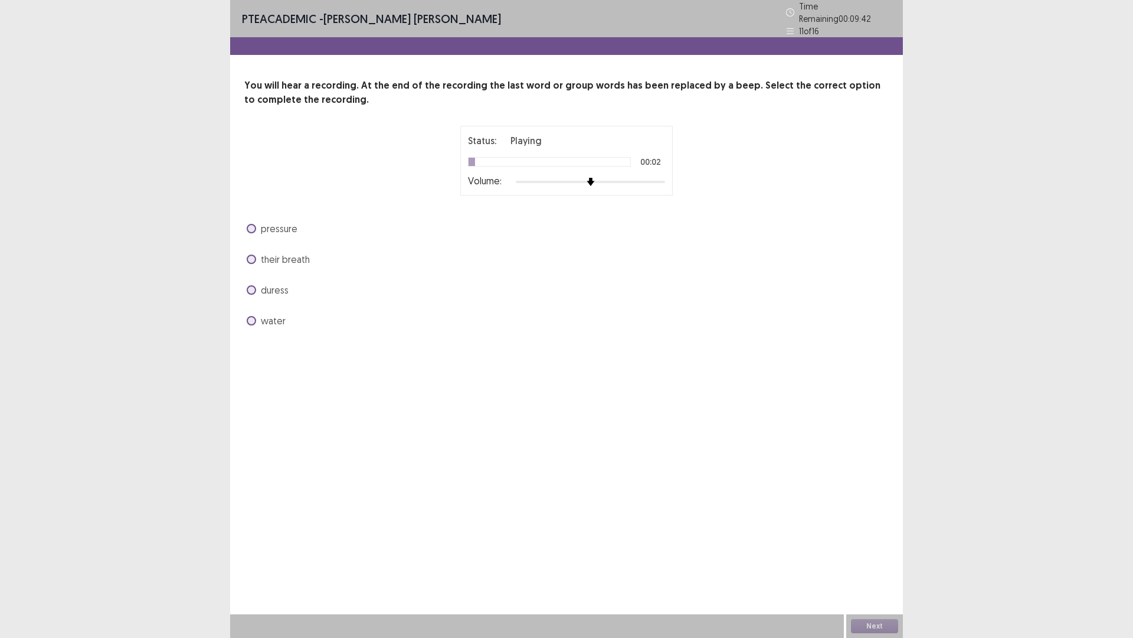
click at [665, 176] on div "Status: Playing 00:02 Volume:" at bounding box center [566, 161] width 213 height 70
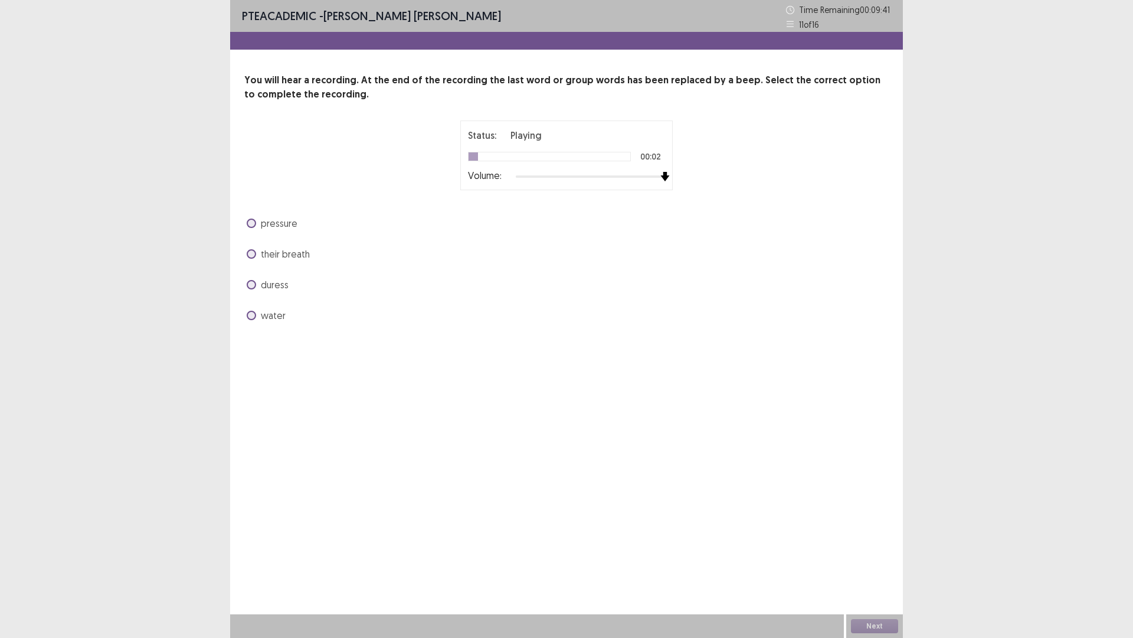
click at [665, 174] on div at bounding box center [590, 176] width 149 height 9
click at [254, 221] on span at bounding box center [251, 222] width 9 height 9
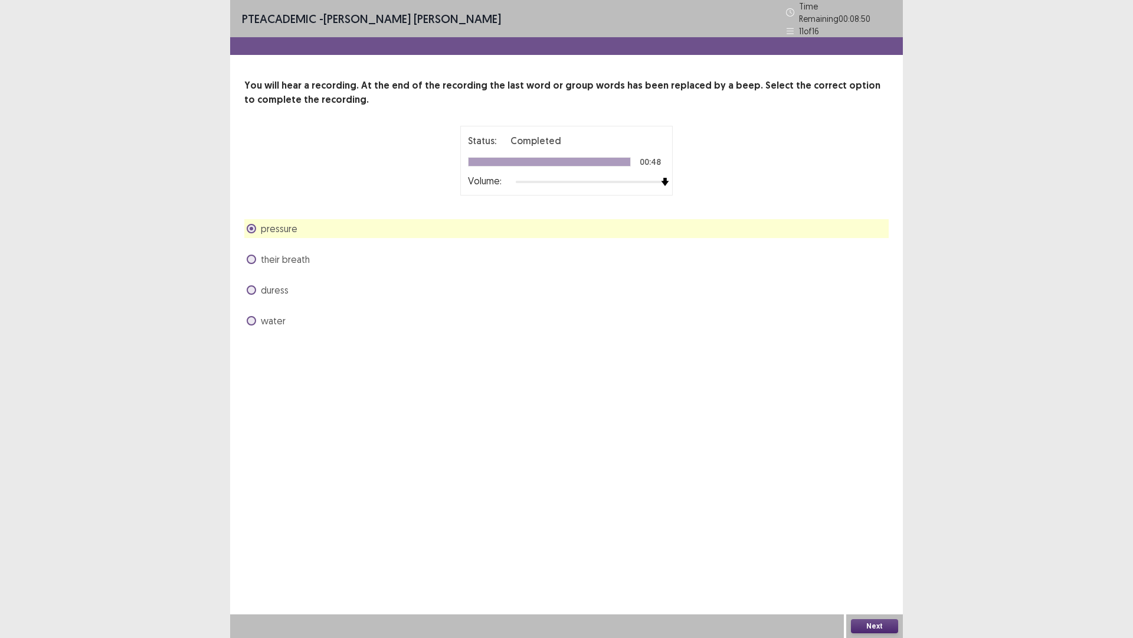
click at [244, 317] on div "You will hear a recording. At the end of the recording the last word or group w…" at bounding box center [566, 204] width 673 height 251
drag, startPoint x: 250, startPoint y: 314, endPoint x: 277, endPoint y: 316, distance: 27.2
click at [252, 316] on span at bounding box center [251, 320] width 9 height 9
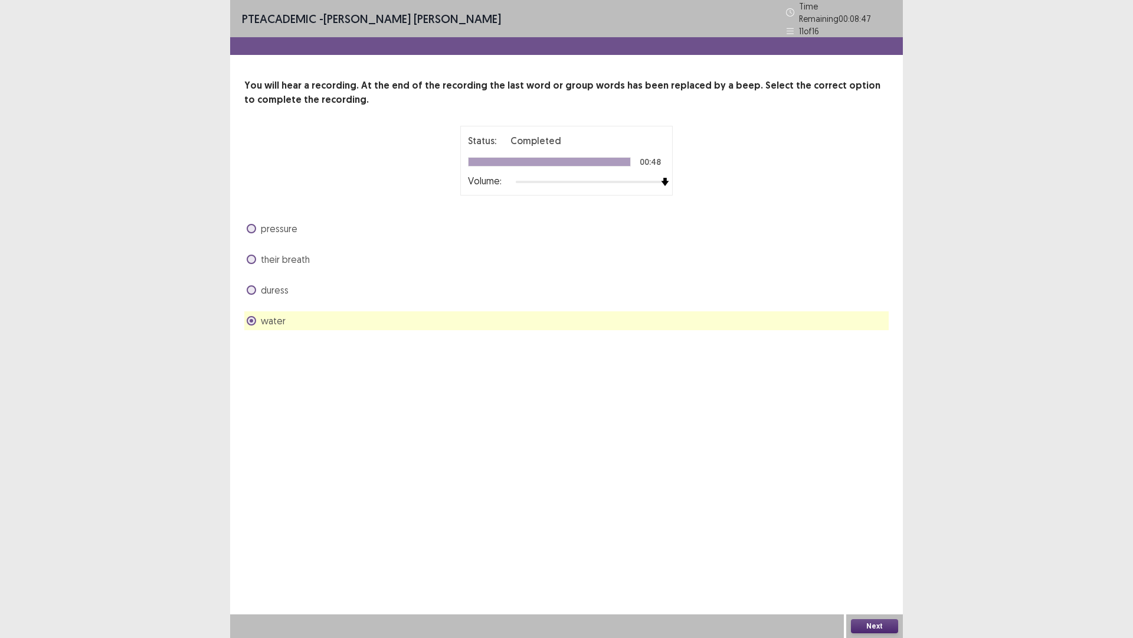
click at [872, 537] on div "Next" at bounding box center [875, 626] width 57 height 24
click at [875, 537] on button "Next" at bounding box center [874, 626] width 47 height 14
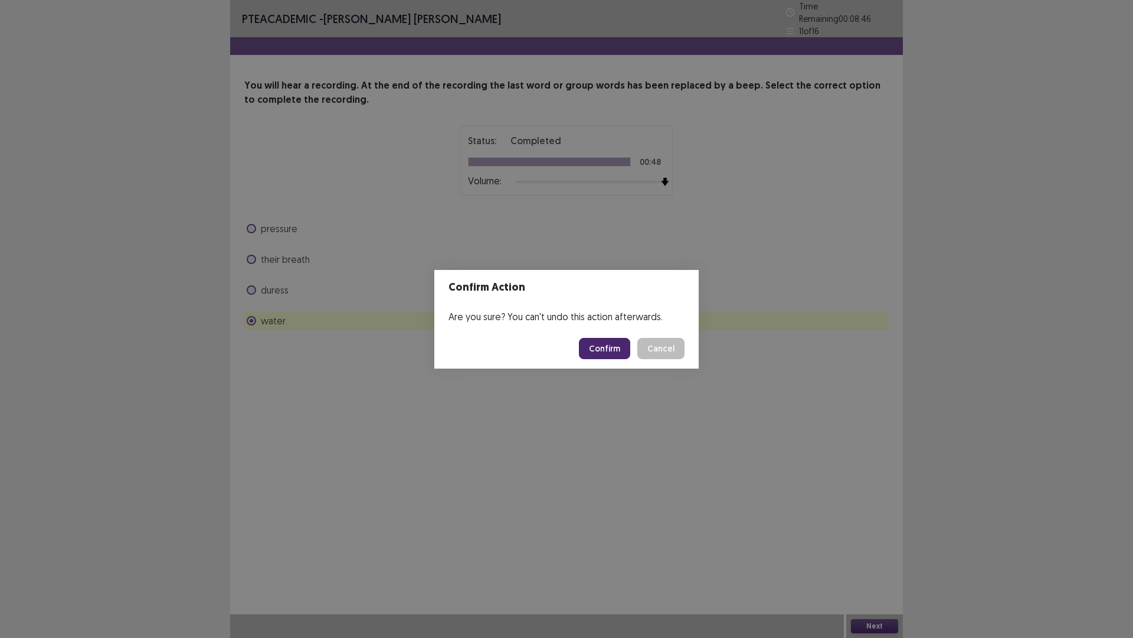
click at [613, 345] on button "Confirm" at bounding box center [604, 348] width 51 height 21
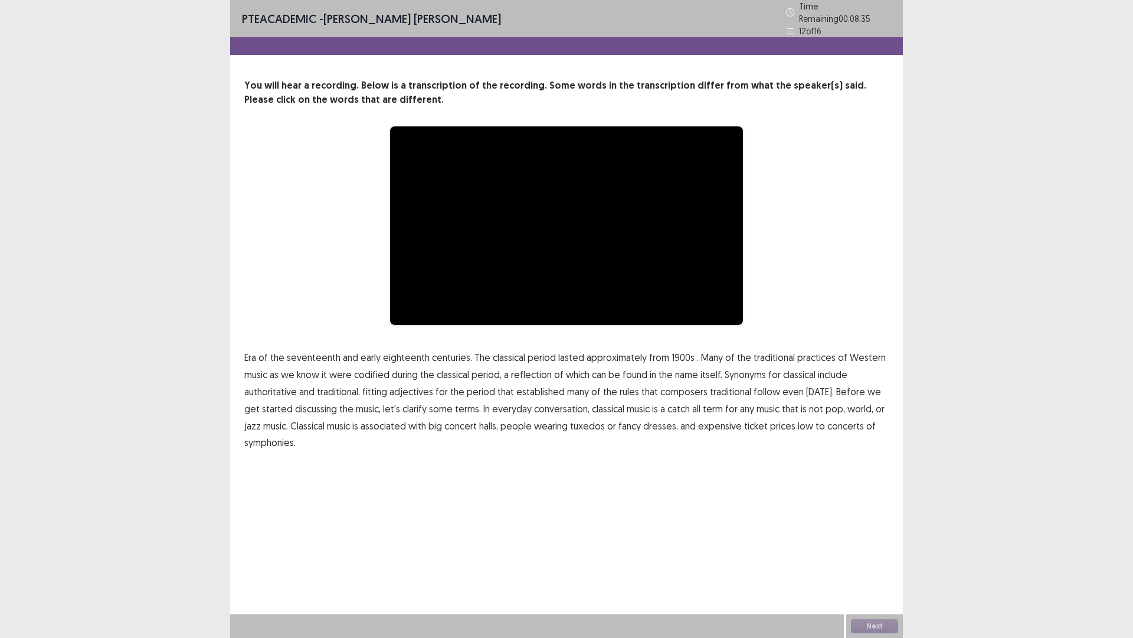
click at [400, 215] on video "Video Player" at bounding box center [566, 225] width 353 height 198
click at [673, 356] on span "1900s" at bounding box center [683, 357] width 23 height 14
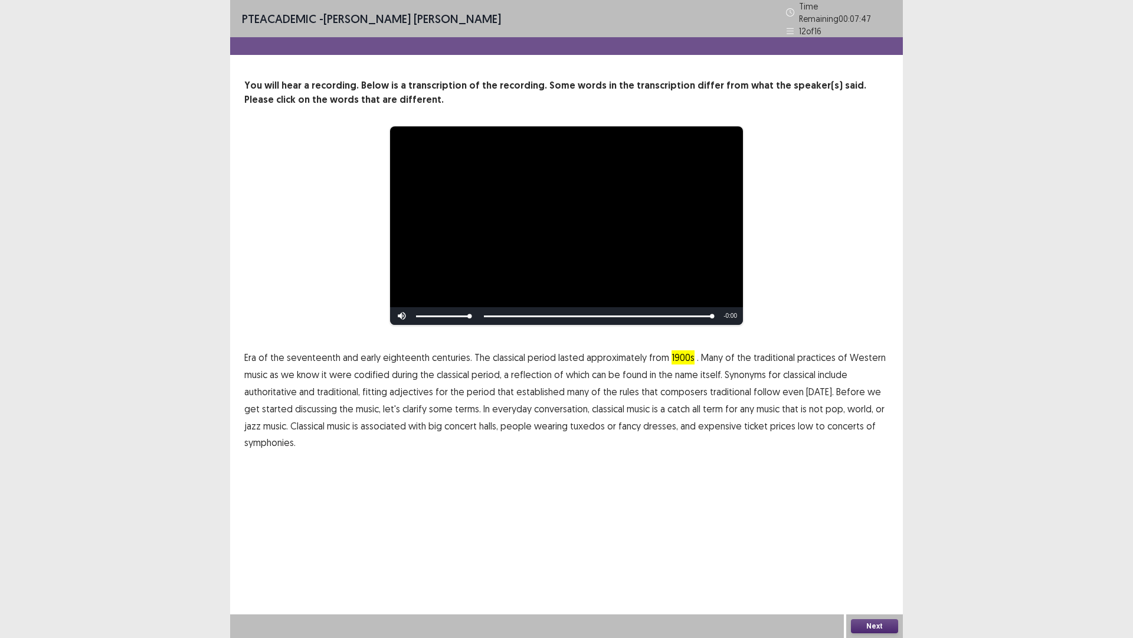
click at [866, 537] on button "Next" at bounding box center [874, 626] width 47 height 14
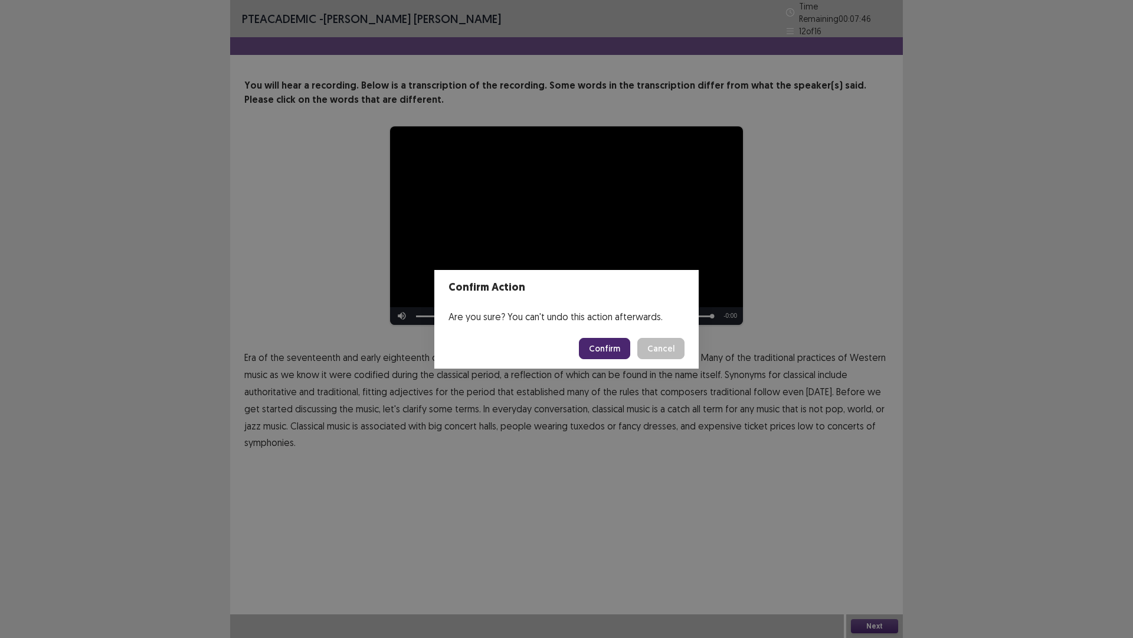
click at [617, 347] on button "Confirm" at bounding box center [604, 348] width 51 height 21
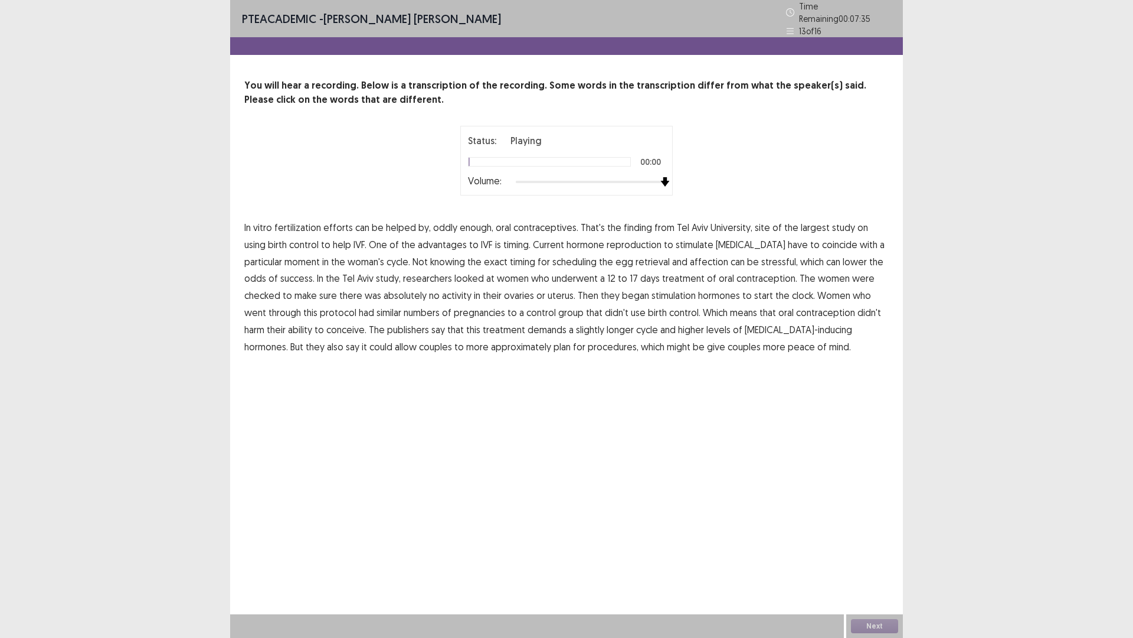
click at [662, 177] on div at bounding box center [590, 181] width 149 height 9
click at [418, 243] on span "advantages" at bounding box center [442, 244] width 49 height 14
click at [528, 327] on span "demands" at bounding box center [547, 329] width 39 height 14
click at [528, 328] on span "demands" at bounding box center [547, 329] width 39 height 14
click at [871, 537] on button "Next" at bounding box center [874, 626] width 47 height 14
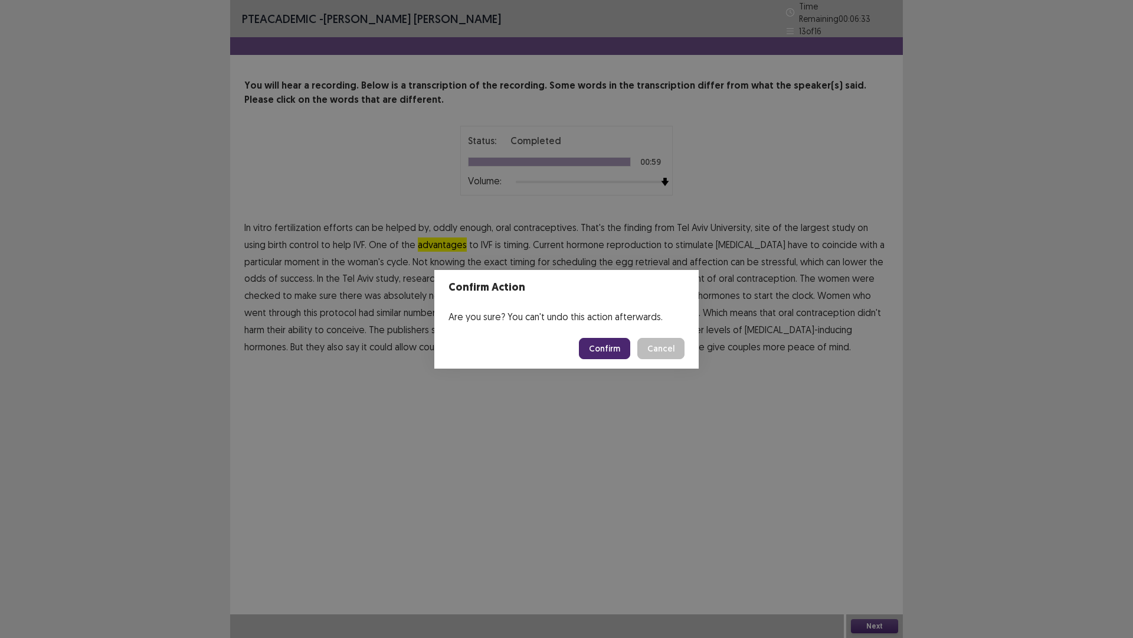
click at [604, 347] on button "Confirm" at bounding box center [604, 348] width 51 height 21
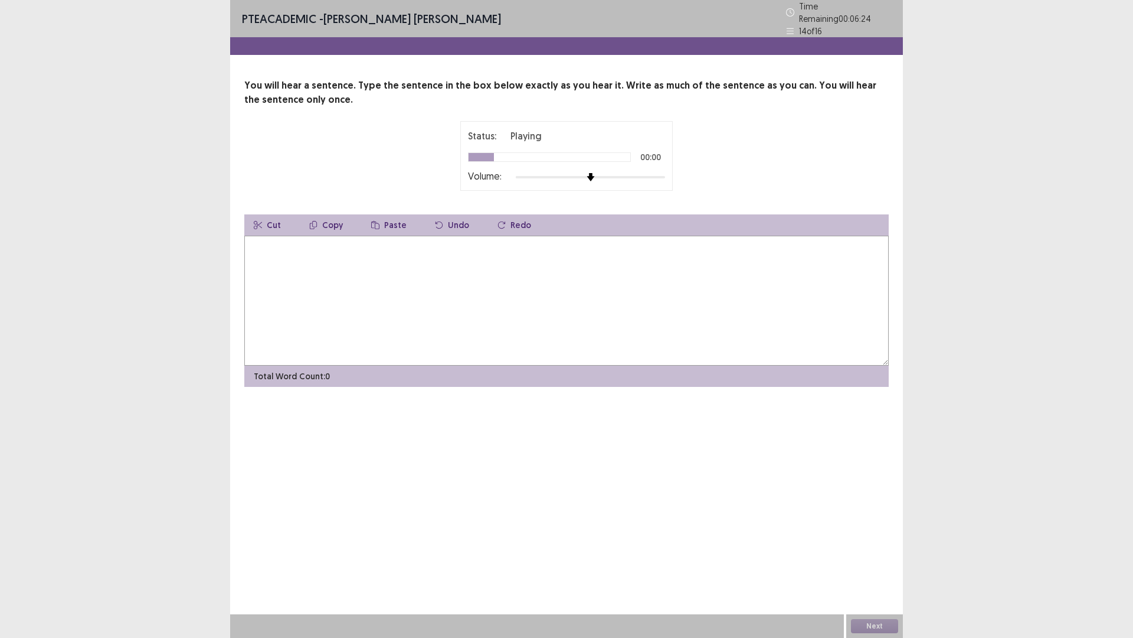
click at [662, 172] on div at bounding box center [590, 176] width 149 height 9
click at [347, 263] on textarea at bounding box center [566, 301] width 645 height 130
click at [253, 247] on textarea "**********" at bounding box center [566, 301] width 645 height 130
type textarea "**********"
click at [887, 537] on button "Next" at bounding box center [874, 626] width 47 height 14
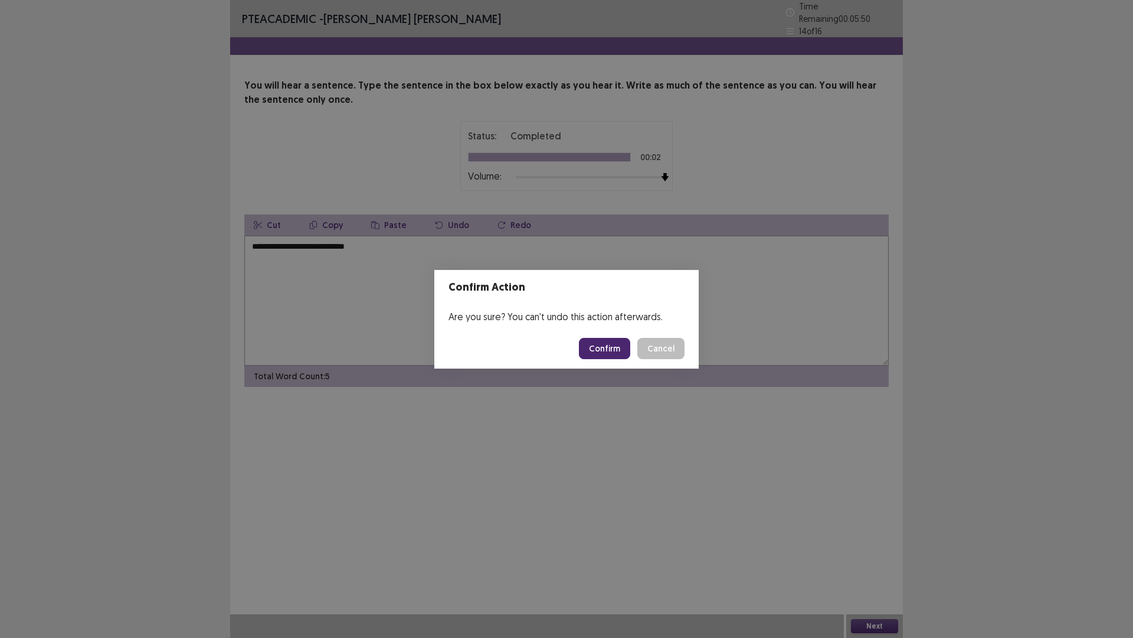
click at [601, 351] on button "Confirm" at bounding box center [604, 348] width 51 height 21
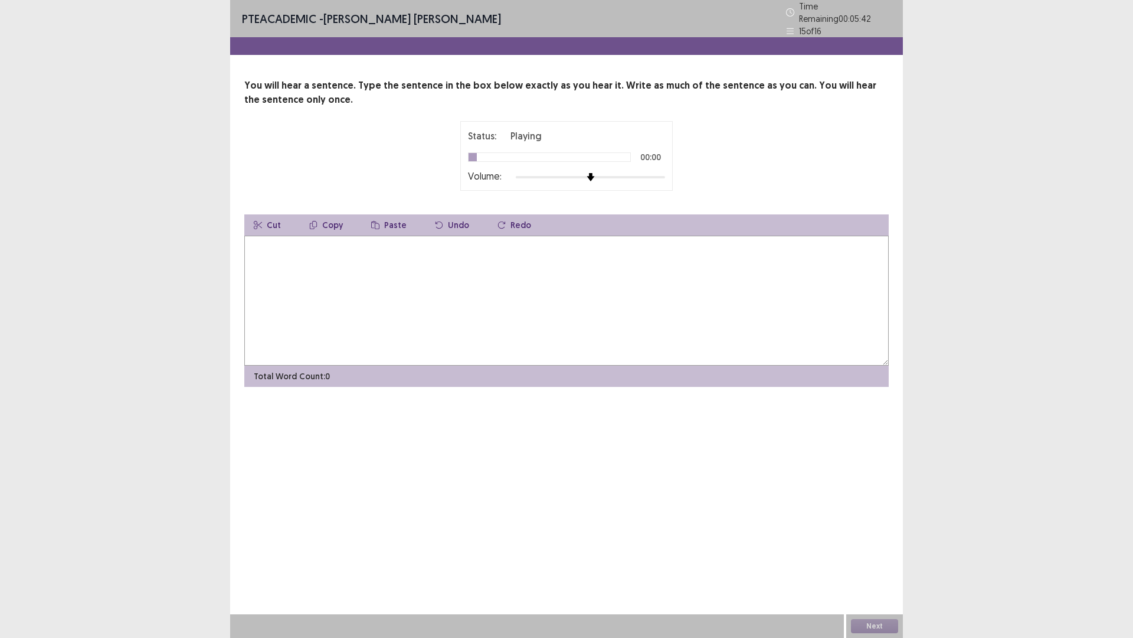
click at [665, 172] on div at bounding box center [590, 176] width 149 height 9
click at [276, 247] on textarea at bounding box center [566, 301] width 645 height 130
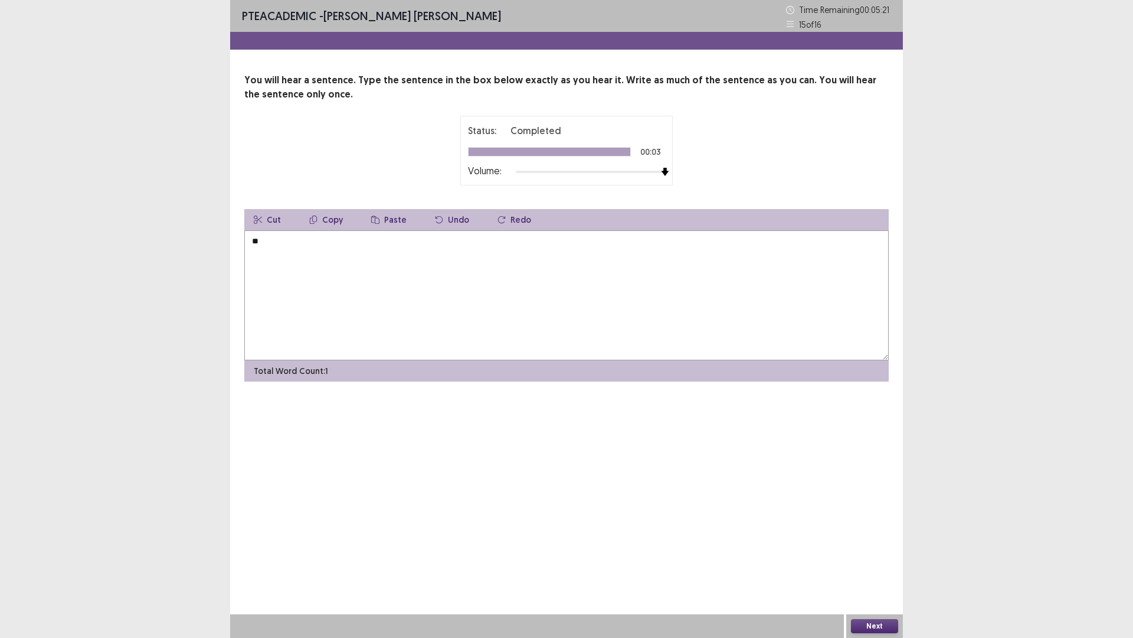
type textarea "*"
type textarea "**********"
click at [881, 537] on button "Next" at bounding box center [874, 626] width 47 height 14
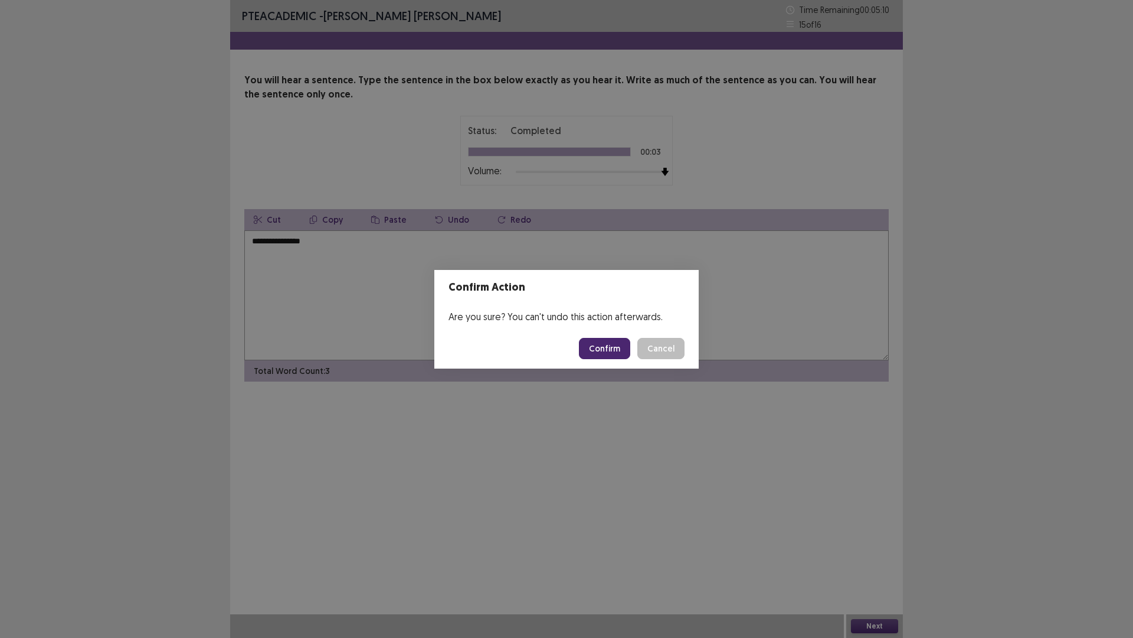
click at [600, 343] on button "Confirm" at bounding box center [604, 348] width 51 height 21
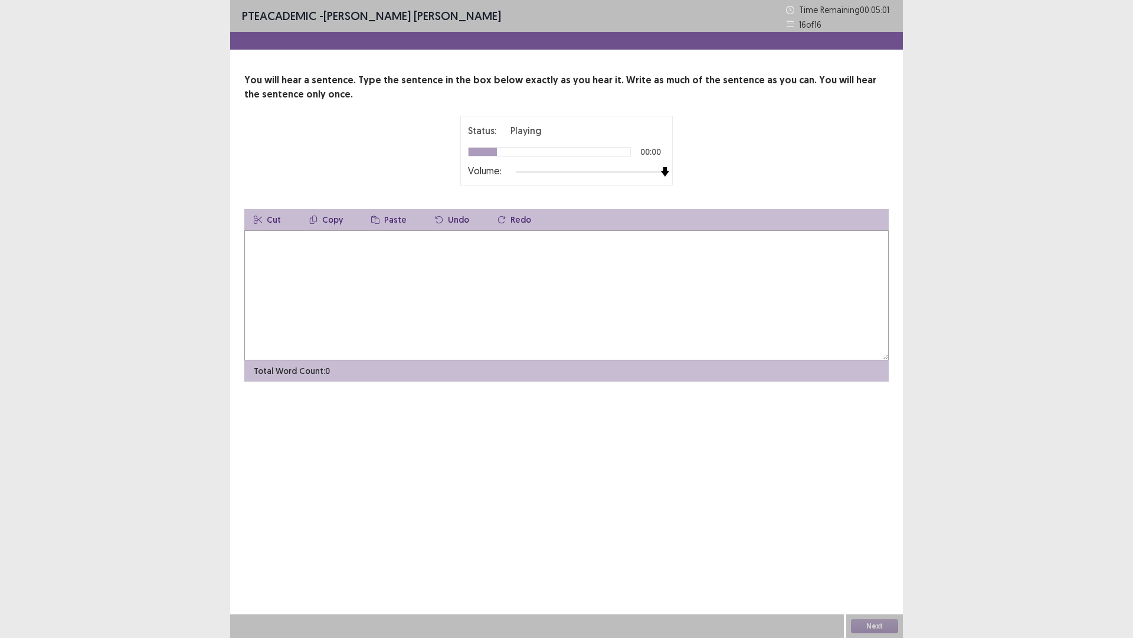
click at [662, 169] on div at bounding box center [590, 171] width 149 height 9
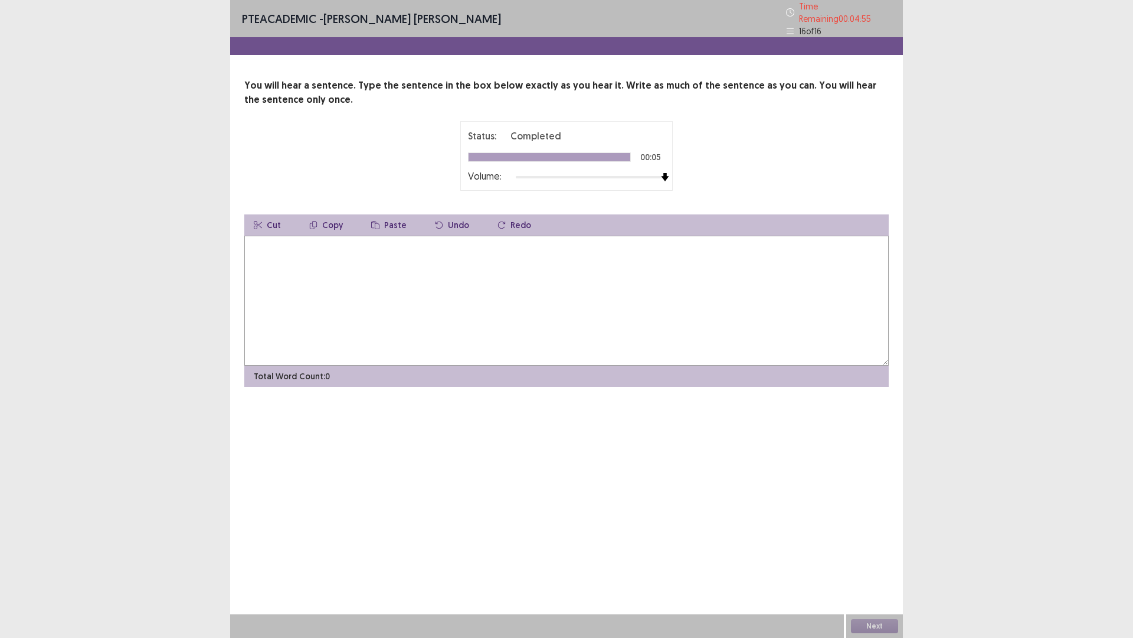
click at [282, 241] on textarea at bounding box center [566, 301] width 645 height 130
click at [247, 241] on textarea "**********" at bounding box center [566, 301] width 645 height 130
type textarea "**********"
click at [878, 537] on button "Next" at bounding box center [874, 626] width 47 height 14
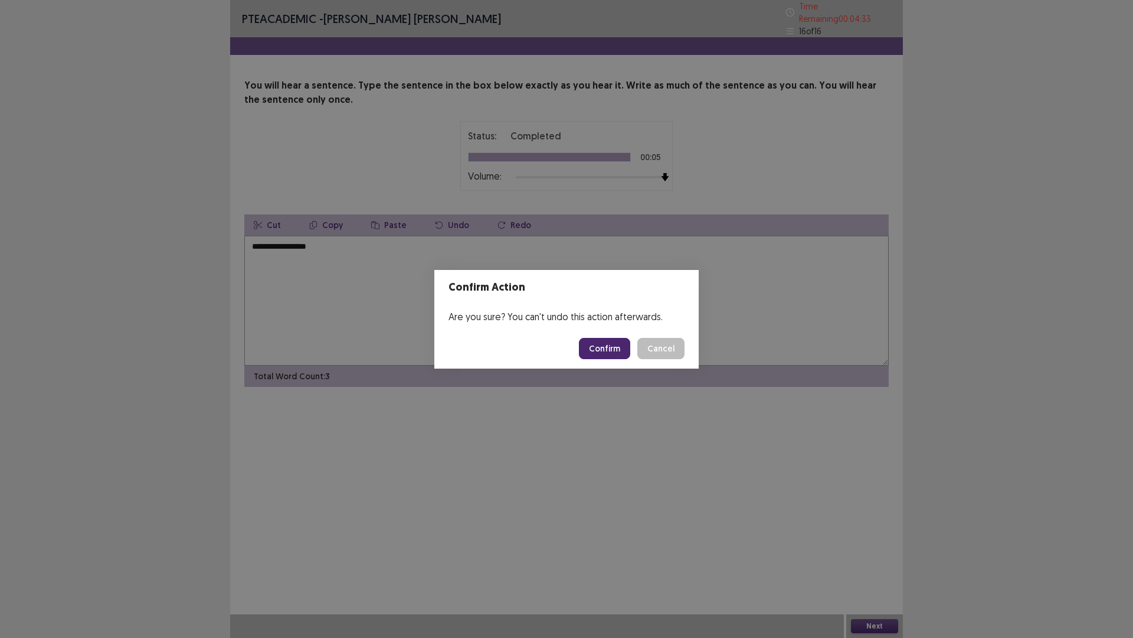
click at [593, 340] on button "Confirm" at bounding box center [604, 348] width 51 height 21
